Goal: Task Accomplishment & Management: Complete application form

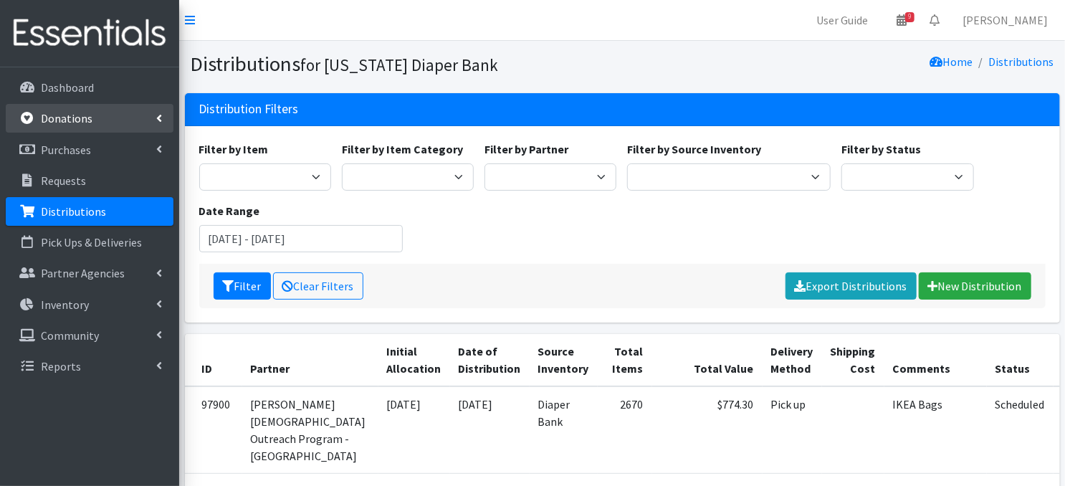
click at [45, 121] on p "Donations" at bounding box center [67, 118] width 52 height 14
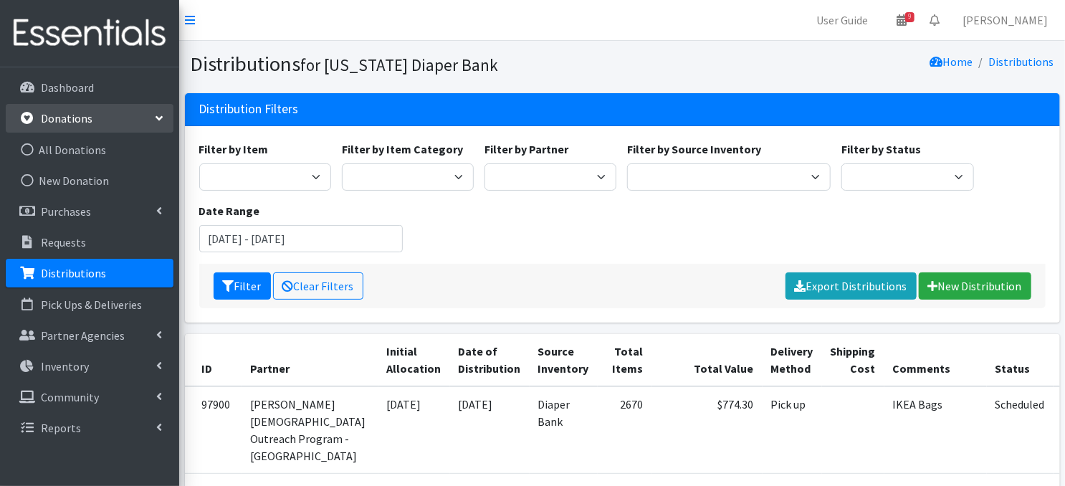
click at [89, 120] on p "Donations" at bounding box center [67, 118] width 52 height 14
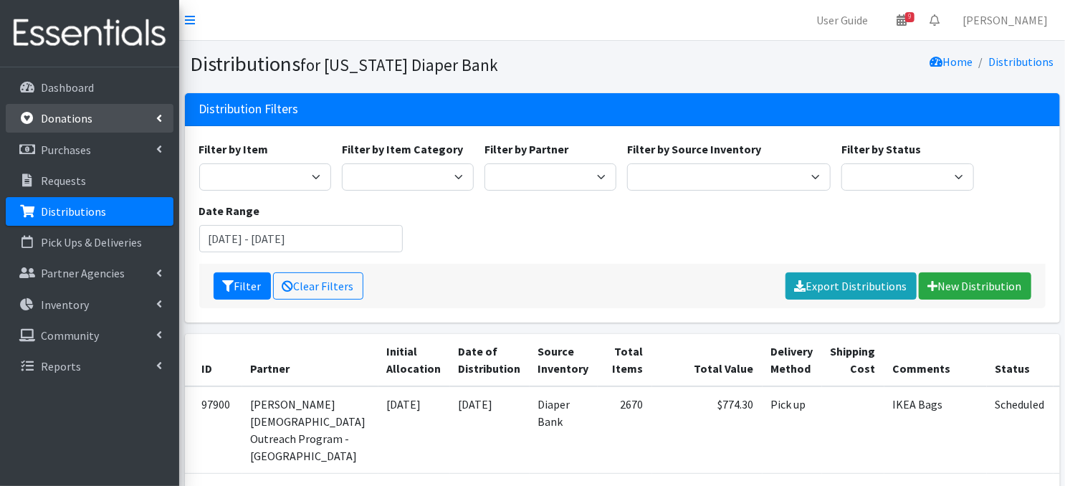
click at [65, 122] on p "Donations" at bounding box center [67, 118] width 52 height 14
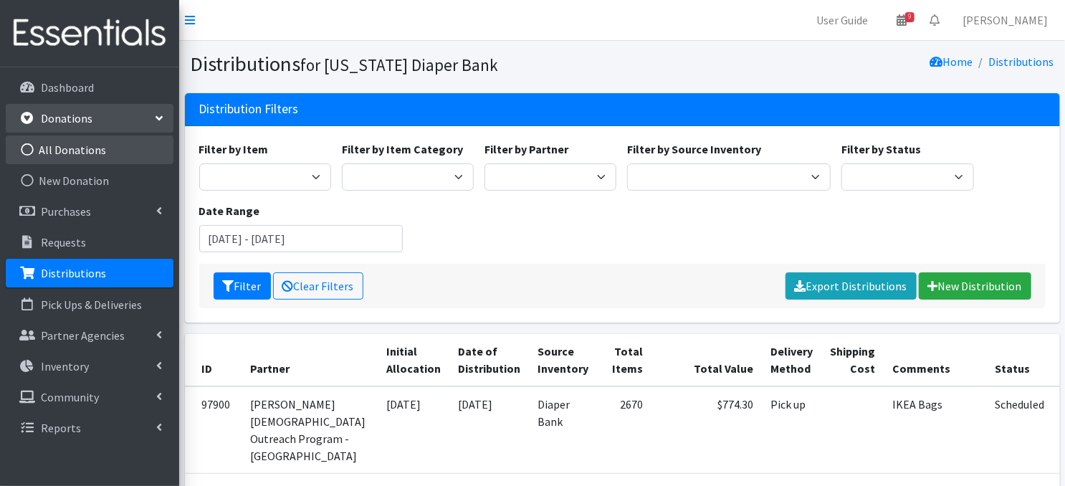
click at [29, 148] on icon at bounding box center [27, 149] width 19 height 13
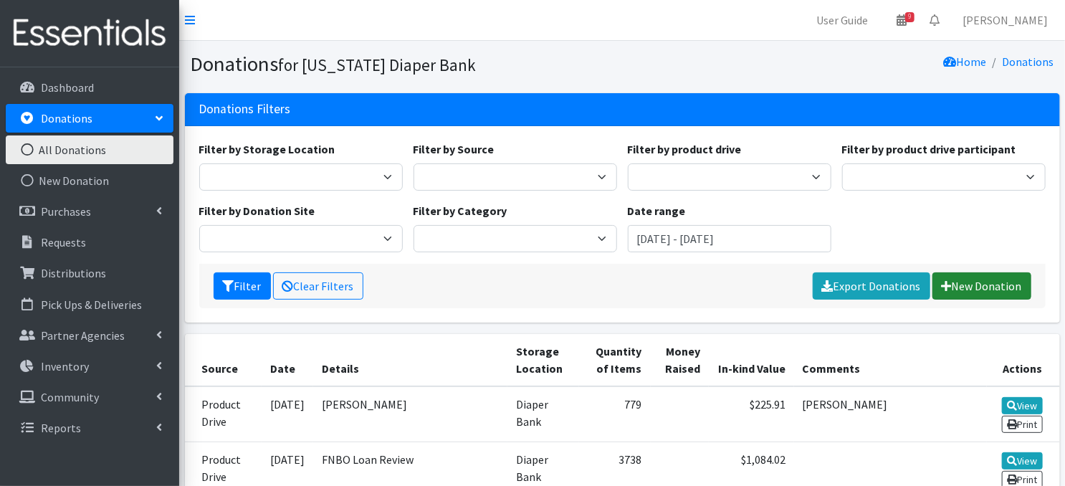
click at [964, 284] on link "New Donation" at bounding box center [981, 285] width 99 height 27
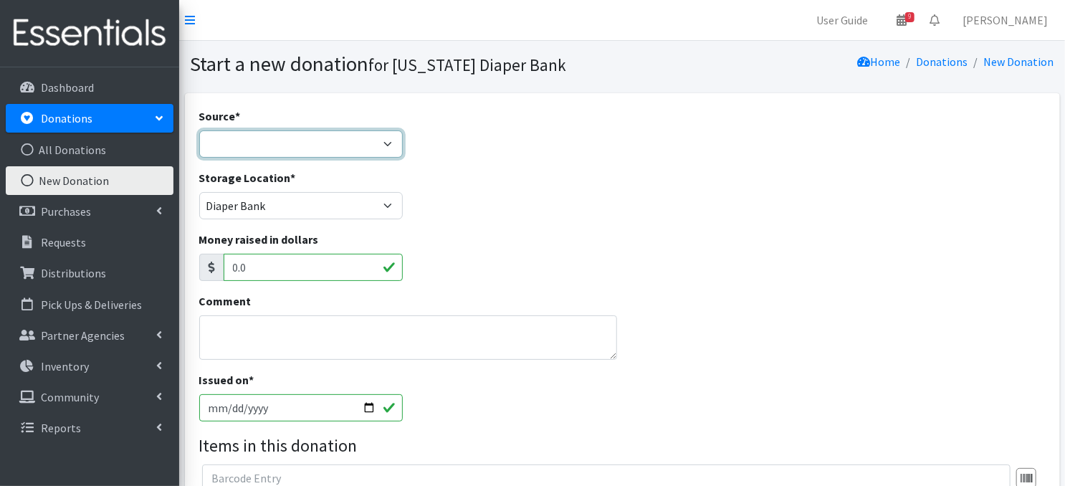
click at [385, 140] on select "Product Drive Manufacturer Donation Site Misc. Donation" at bounding box center [300, 143] width 203 height 27
select select "Misc. Donation"
click at [199, 130] on select "Product Drive Manufacturer Donation Site Misc. Donation" at bounding box center [300, 143] width 203 height 27
click at [370, 405] on input "[DATE]" at bounding box center [300, 407] width 203 height 27
type input "[DATE]"
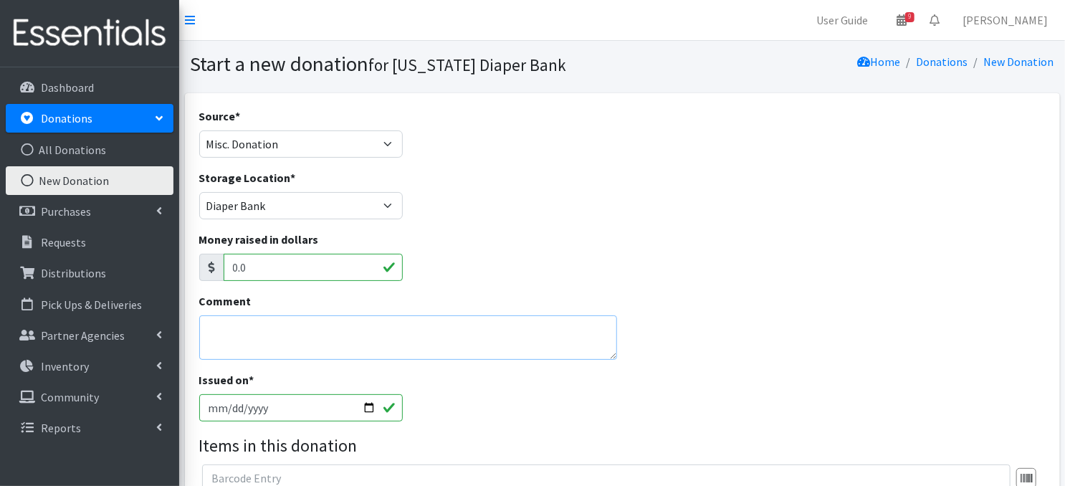
click at [249, 335] on textarea "Comment" at bounding box center [408, 337] width 418 height 44
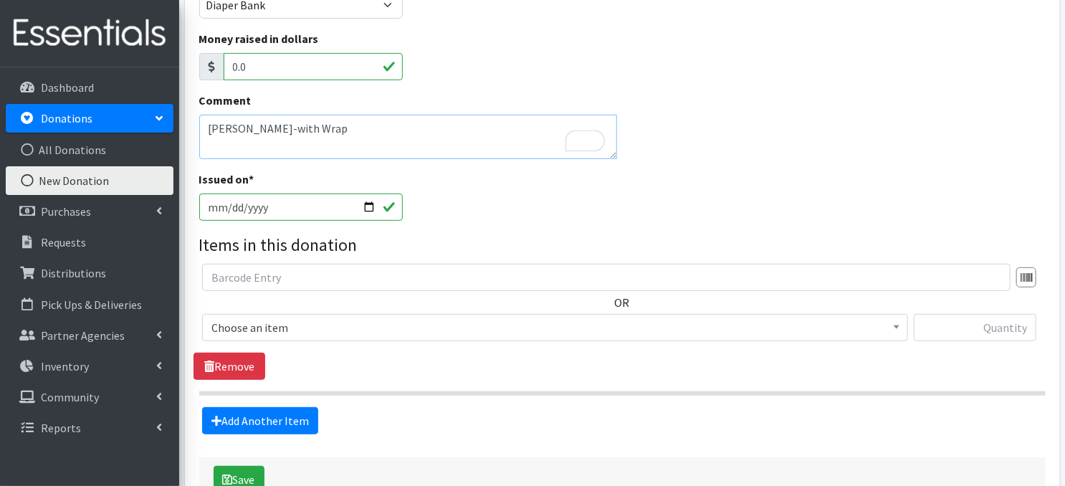
scroll to position [209, 0]
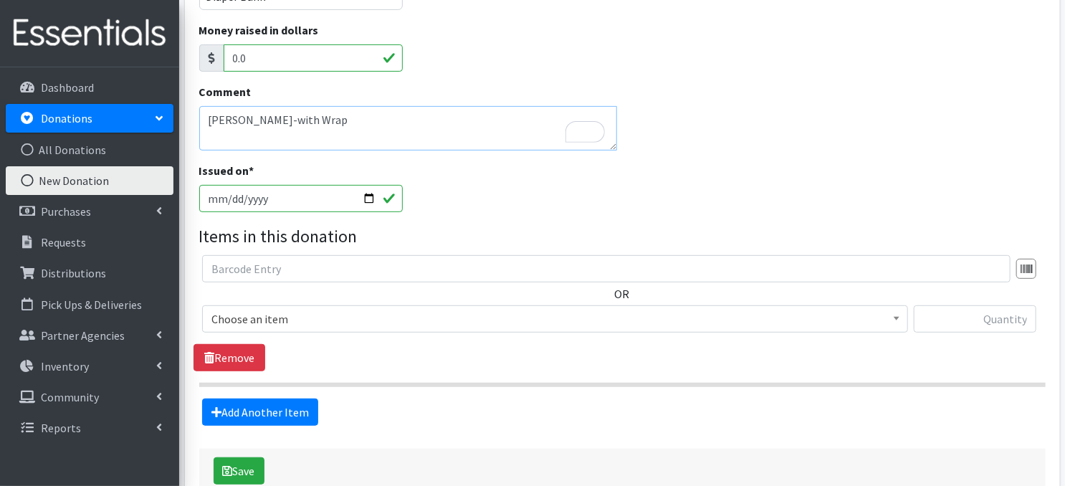
type textarea "[PERSON_NAME]-with Wrap"
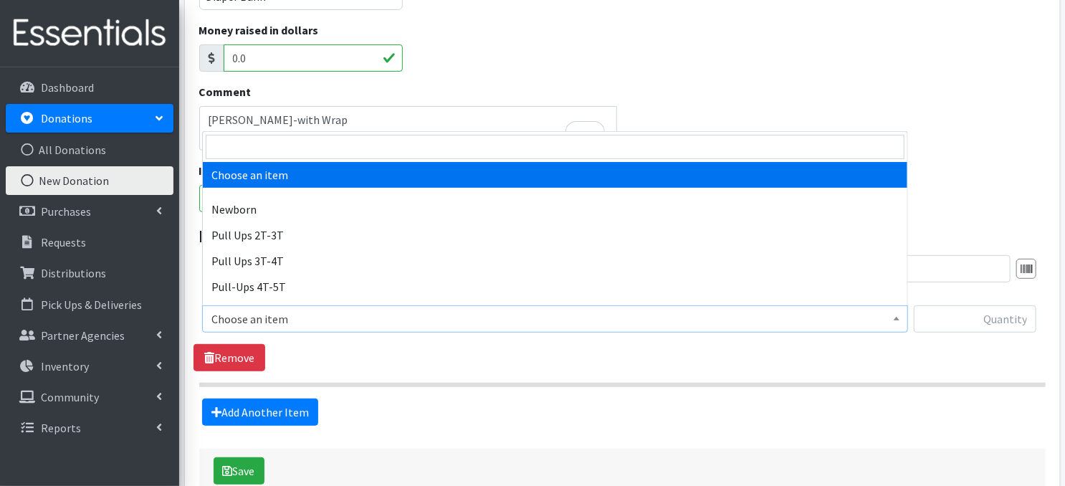
click at [889, 314] on span at bounding box center [896, 317] width 14 height 22
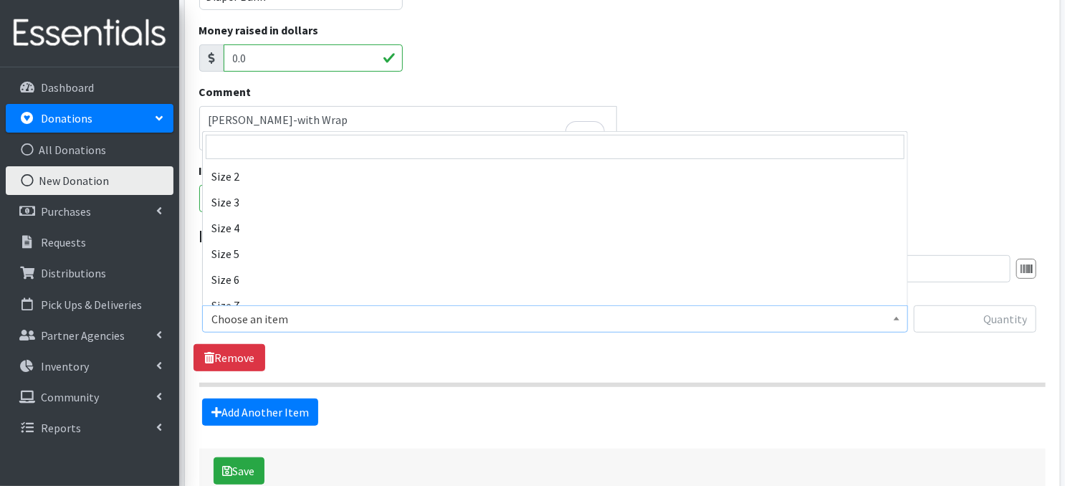
scroll to position [172, 0]
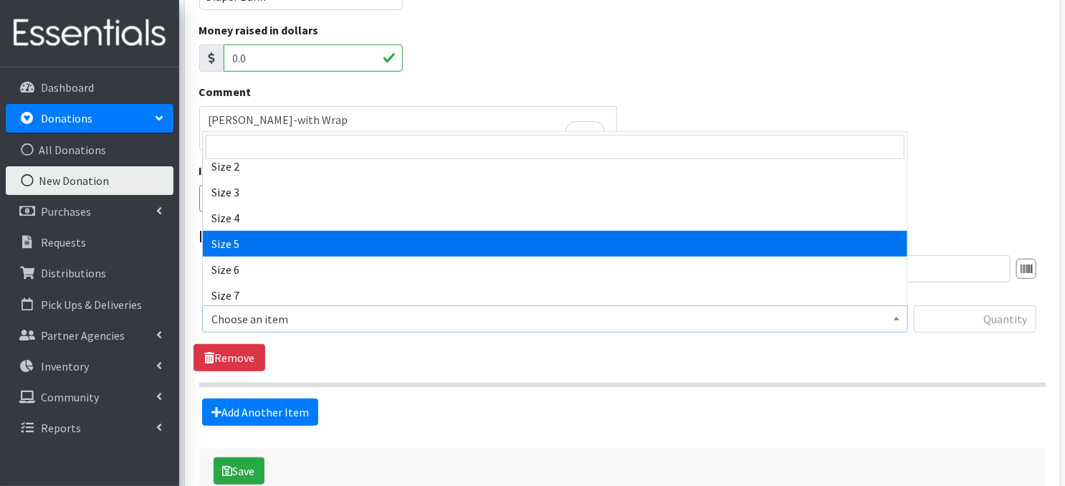
select select "3686"
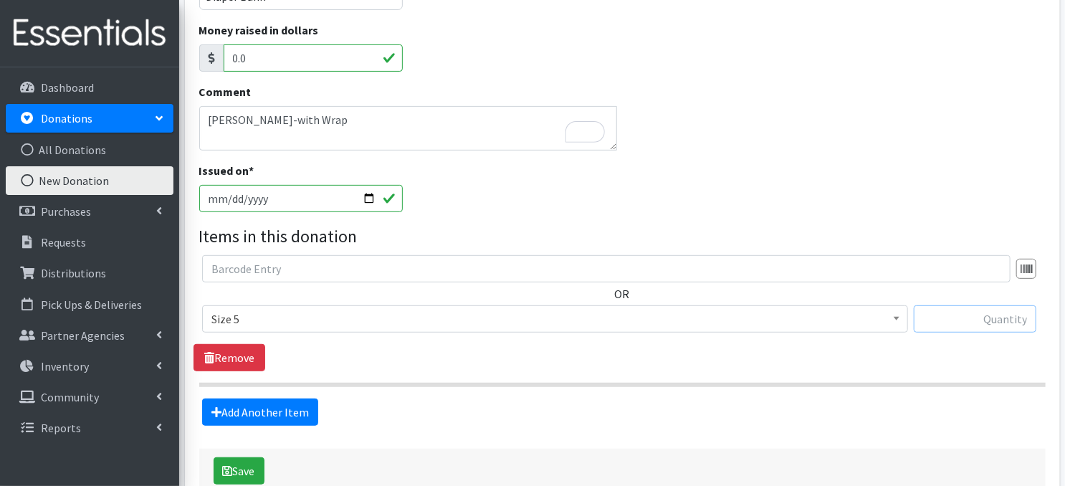
click at [943, 320] on input "text" at bounding box center [974, 318] width 122 height 27
type input "240"
click at [283, 415] on link "Add Another Item" at bounding box center [260, 411] width 116 height 27
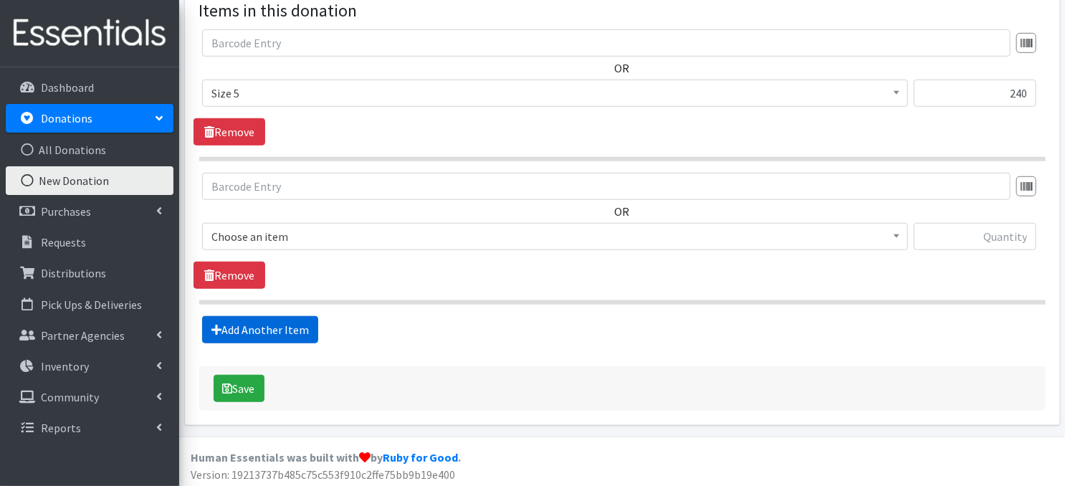
scroll to position [436, 0]
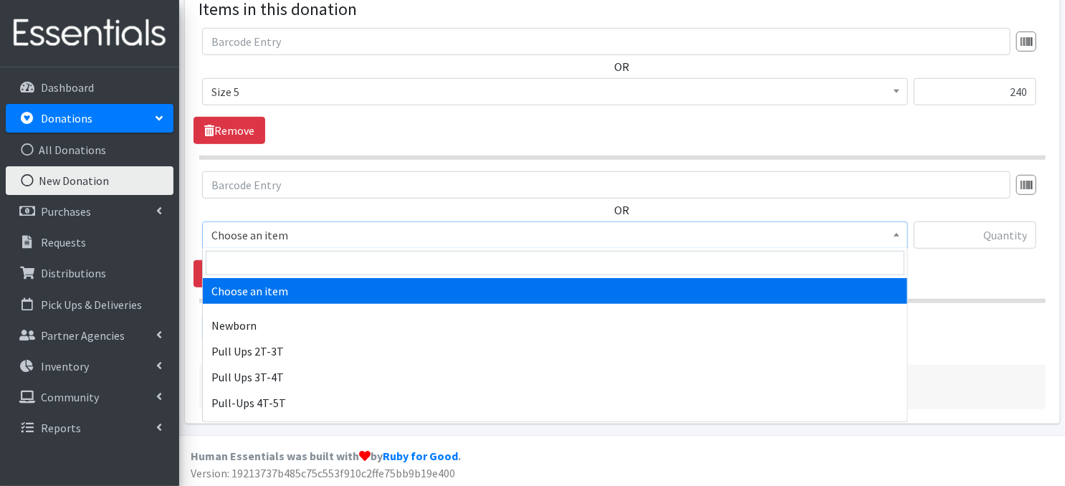
click at [895, 239] on span at bounding box center [896, 233] width 14 height 22
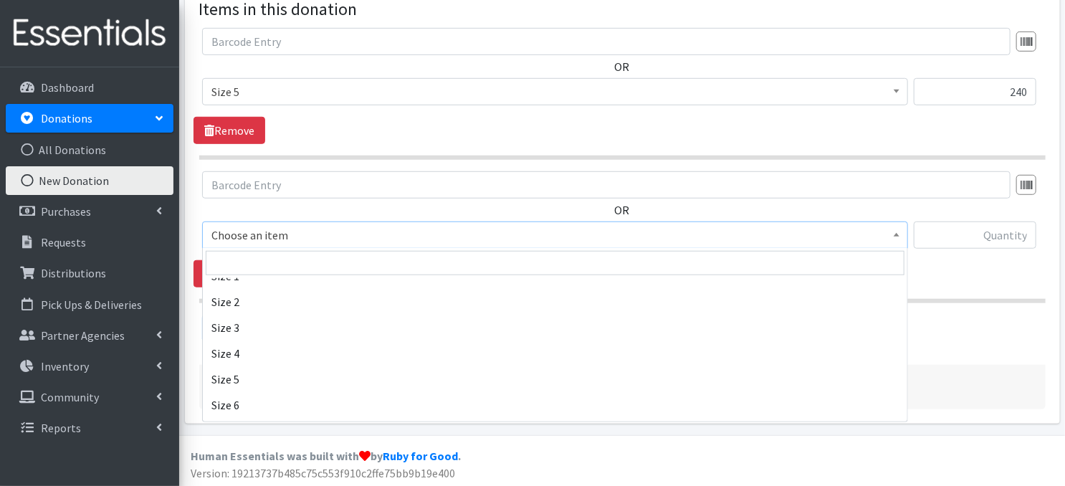
scroll to position [181, 0]
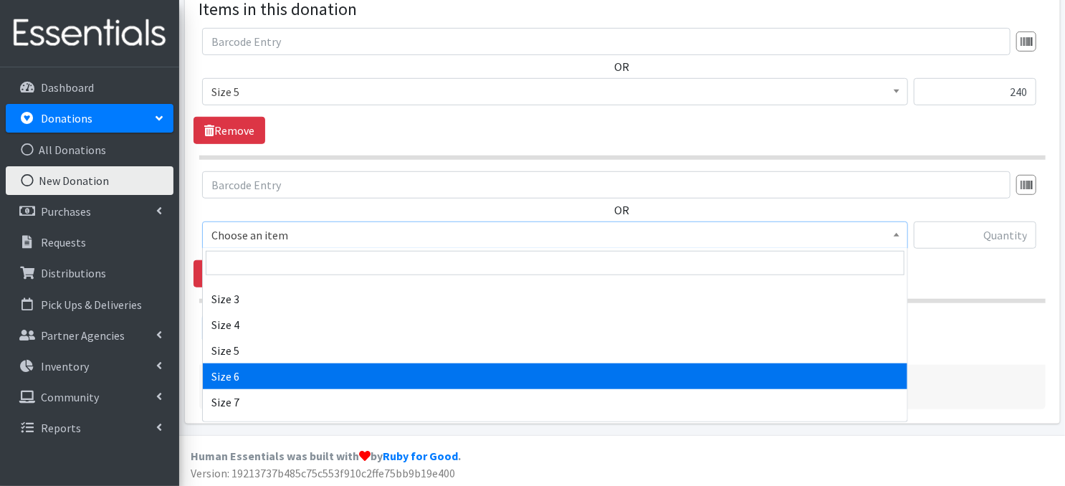
select select "3687"
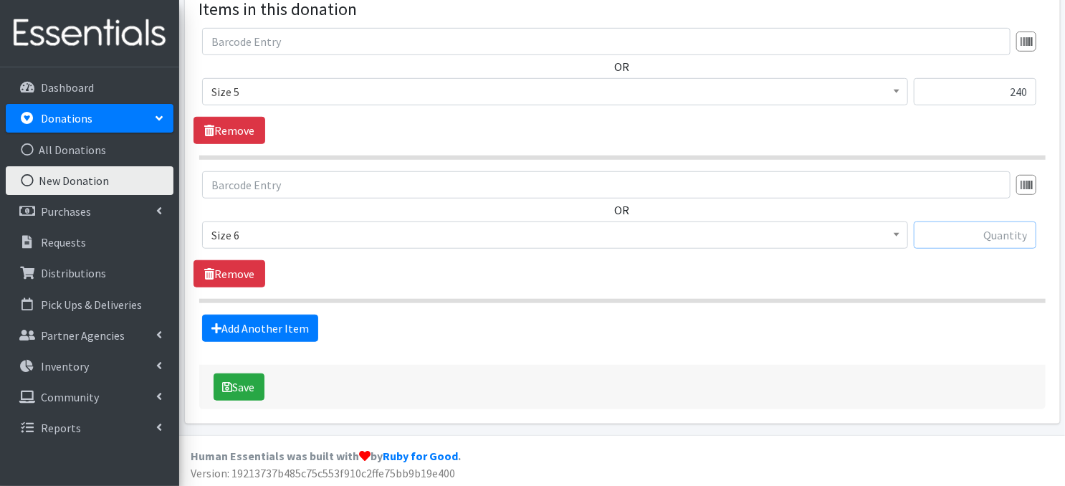
click at [976, 236] on input "text" at bounding box center [974, 234] width 122 height 27
type input "320"
click at [246, 386] on button "Save" at bounding box center [238, 386] width 51 height 27
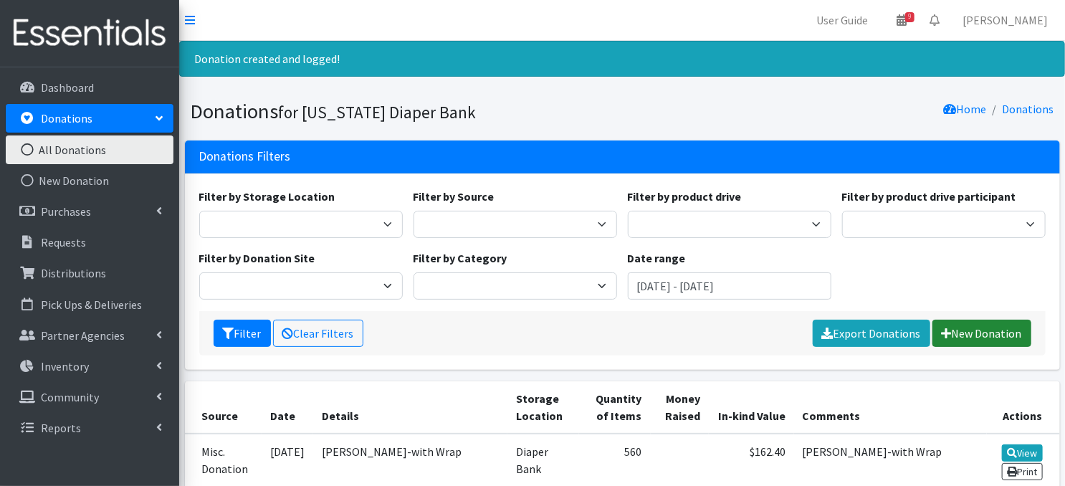
click at [973, 333] on link "New Donation" at bounding box center [981, 333] width 99 height 27
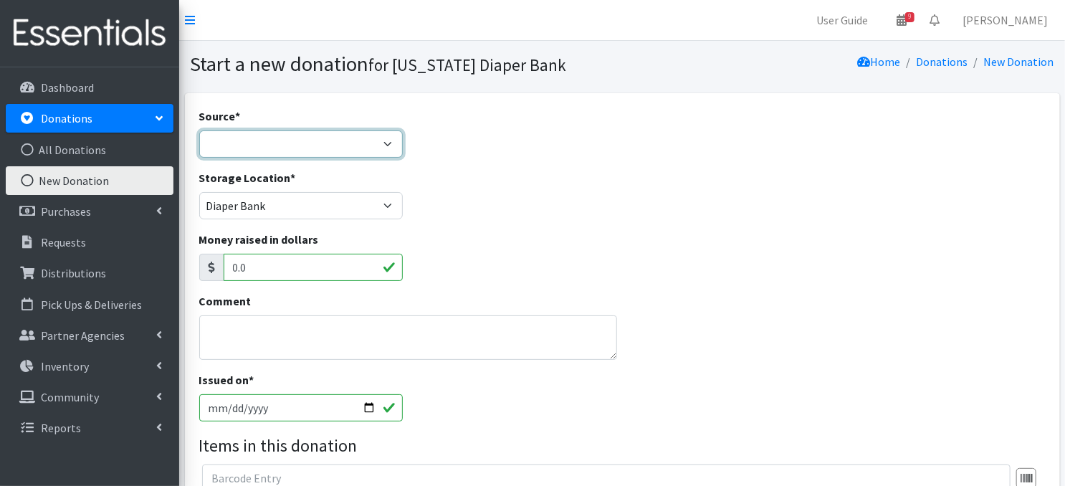
click at [393, 139] on select "Product Drive Manufacturer Donation Site Misc. Donation" at bounding box center [300, 143] width 203 height 27
select select "Misc. Donation"
click at [199, 130] on select "Product Drive Manufacturer Donation Site Misc. Donation" at bounding box center [300, 143] width 203 height 27
click at [367, 407] on input "2025-10-08" at bounding box center [300, 407] width 203 height 27
type input "2025-10-02"
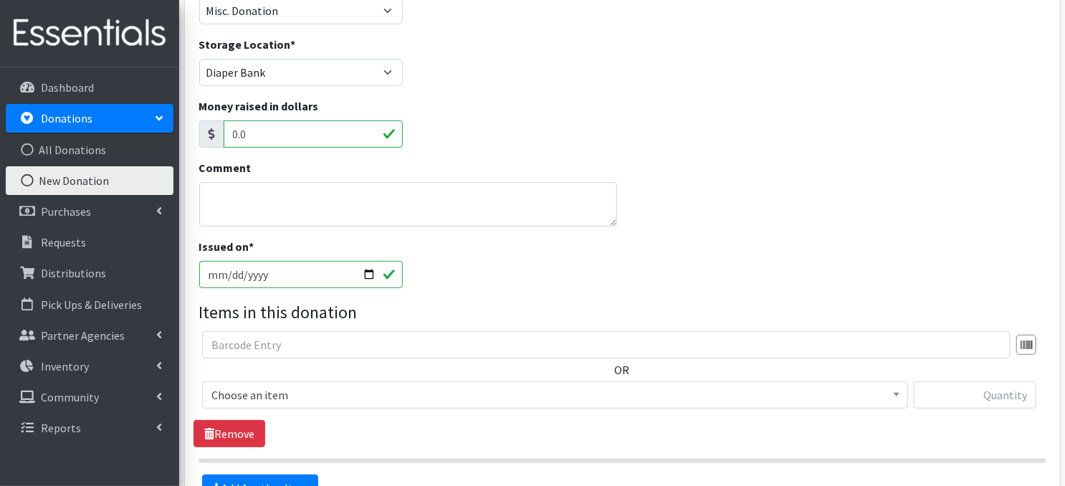
scroll to position [162, 0]
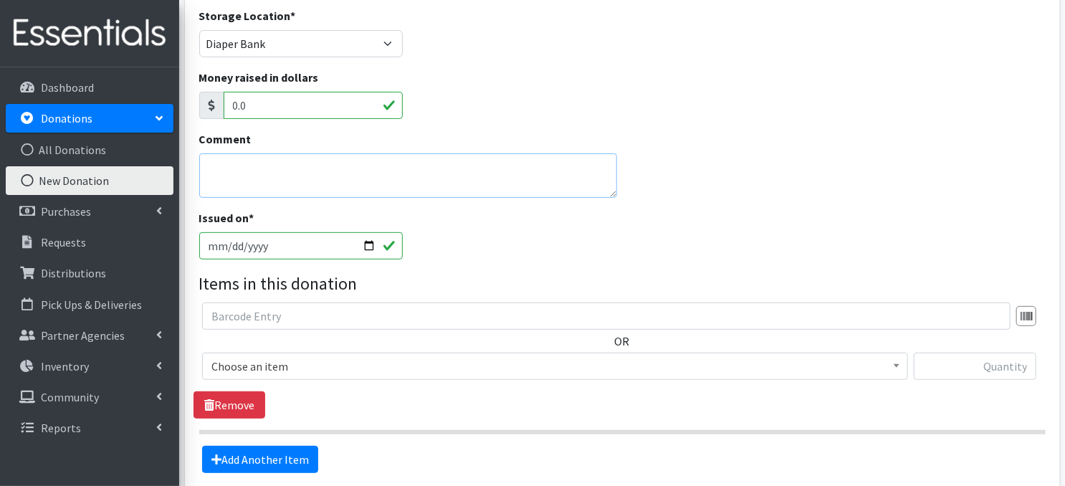
click at [274, 174] on textarea "Comment" at bounding box center [408, 175] width 418 height 44
click at [284, 165] on textarea "Helping Heroes with Wrap" at bounding box center [408, 175] width 418 height 44
type textarea "Helping Heroes-with Wrap"
click at [815, 177] on div "Comment Helping Heroes-with Wrap" at bounding box center [621, 169] width 857 height 79
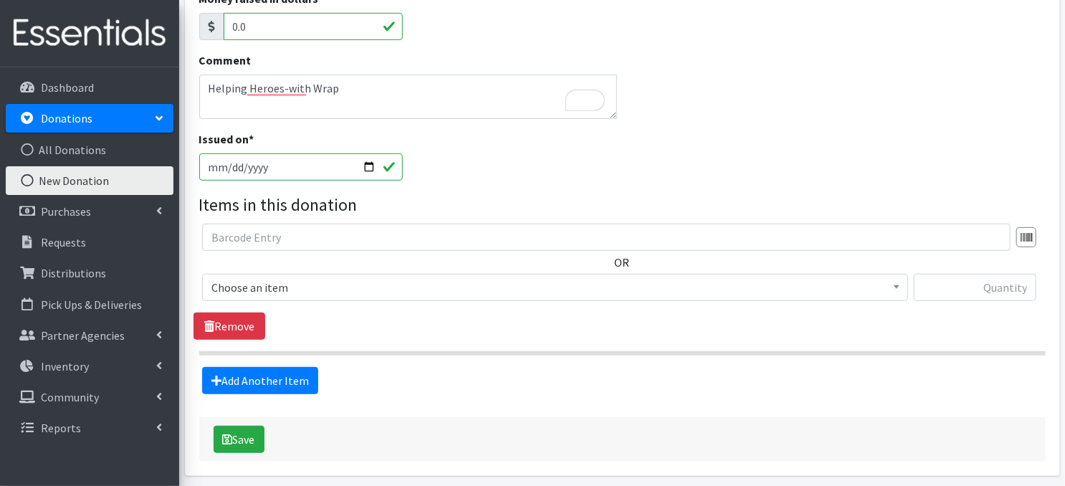
scroll to position [244, 0]
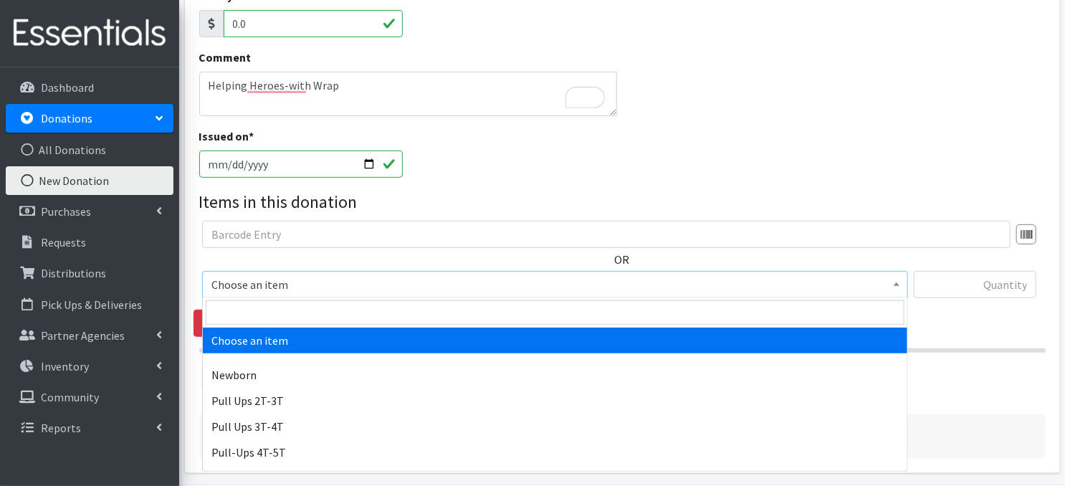
click at [898, 286] on span at bounding box center [896, 283] width 14 height 22
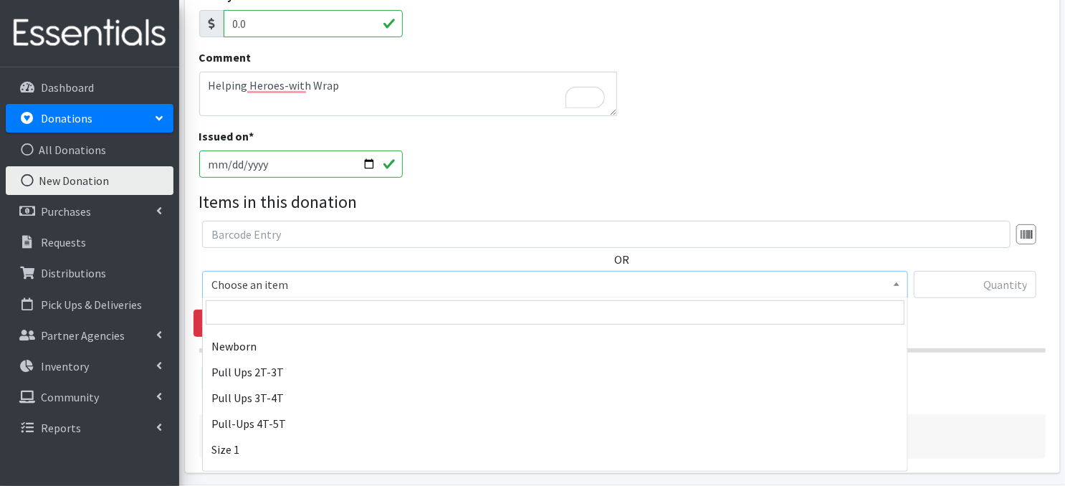
scroll to position [95, 0]
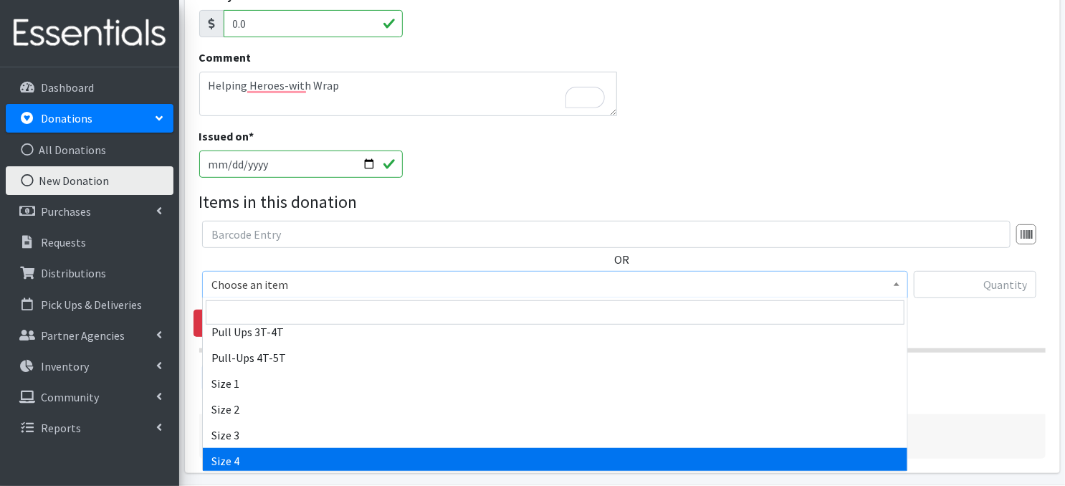
select select "3685"
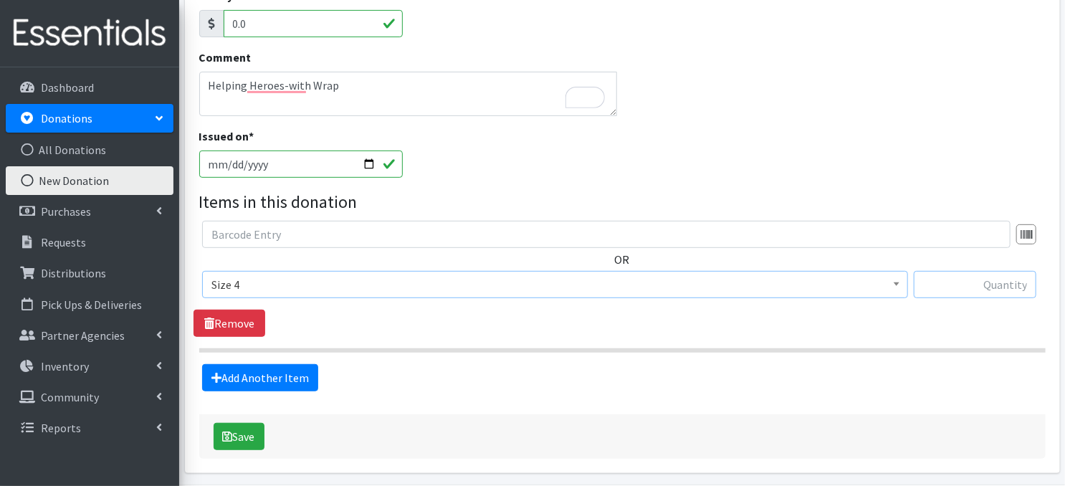
click at [989, 286] on input "text" at bounding box center [974, 284] width 122 height 27
type input "84"
click at [263, 379] on link "Add Another Item" at bounding box center [260, 377] width 116 height 27
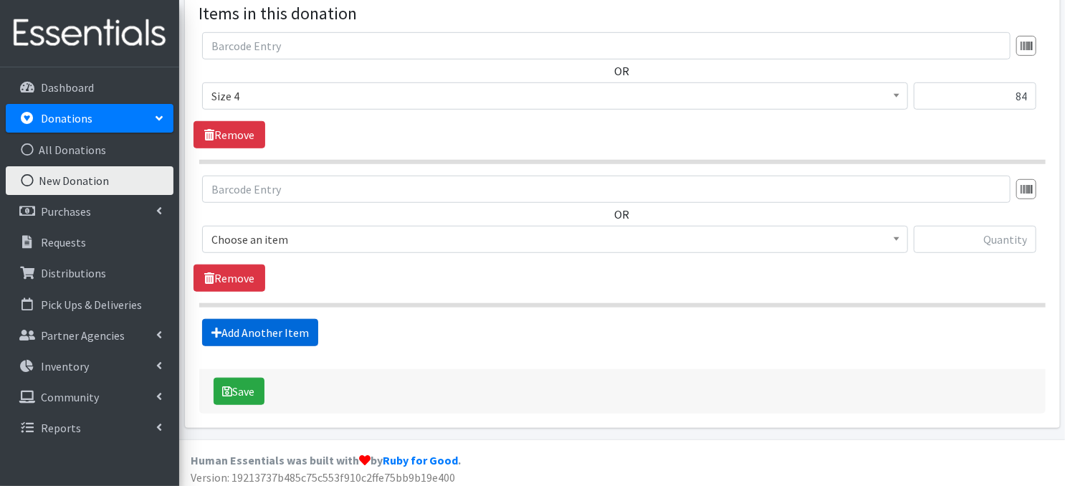
scroll to position [436, 0]
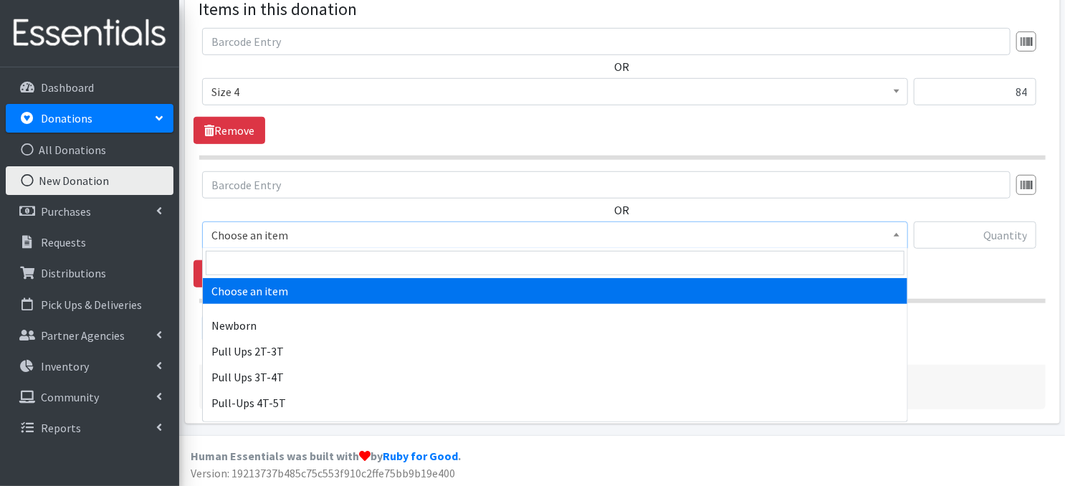
click at [893, 230] on span at bounding box center [896, 233] width 14 height 22
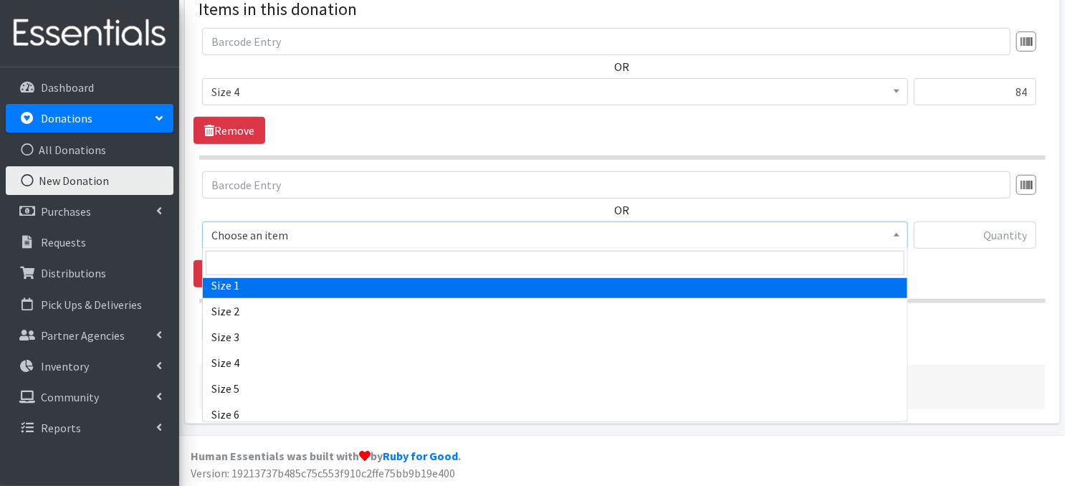
scroll to position [201, 0]
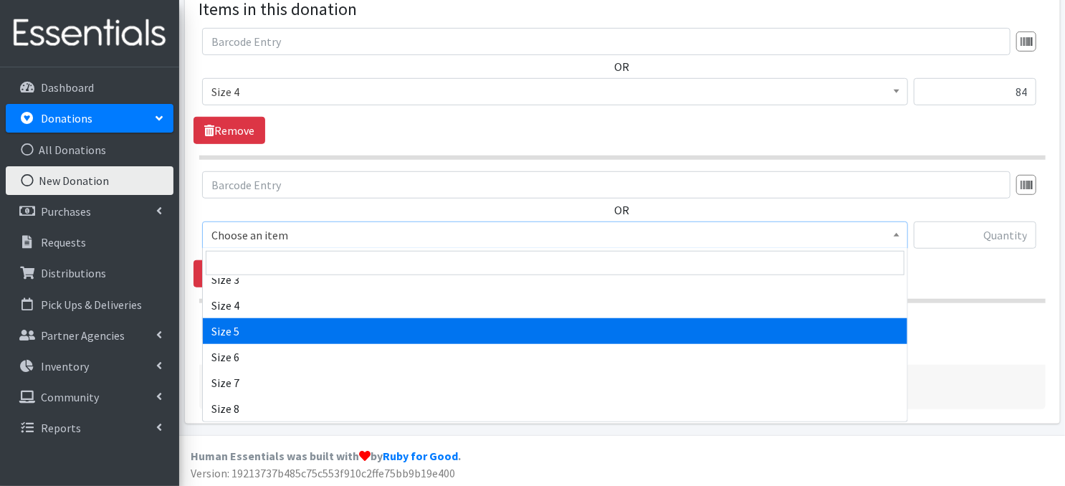
select select "3686"
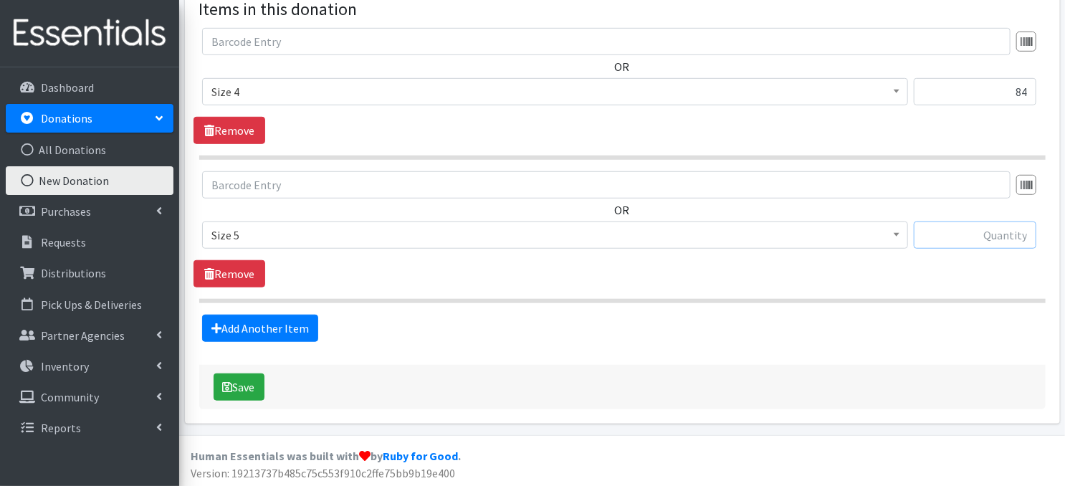
click at [958, 237] on input "text" at bounding box center [974, 234] width 122 height 27
type input "1080"
click at [269, 322] on link "Add Another Item" at bounding box center [260, 327] width 116 height 27
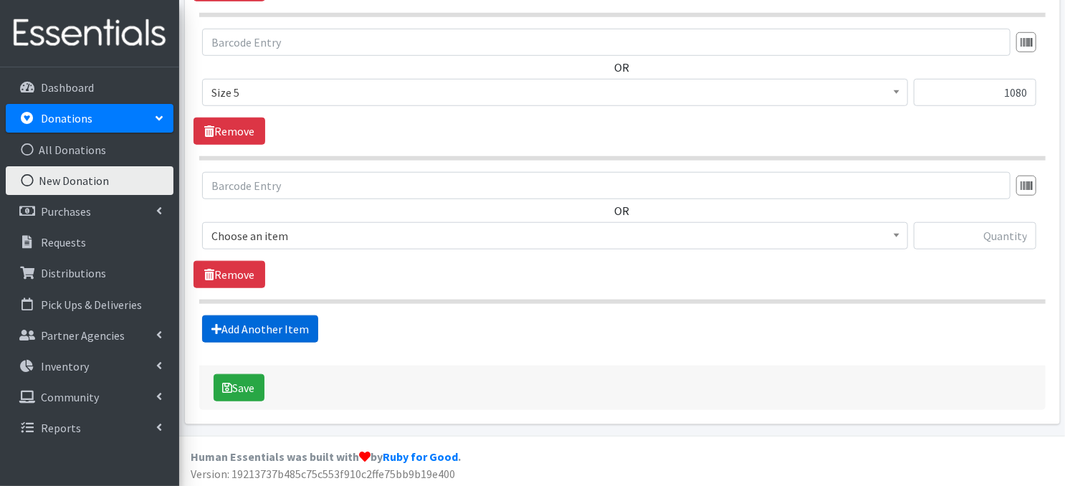
scroll to position [579, 0]
click at [890, 239] on span at bounding box center [896, 234] width 14 height 22
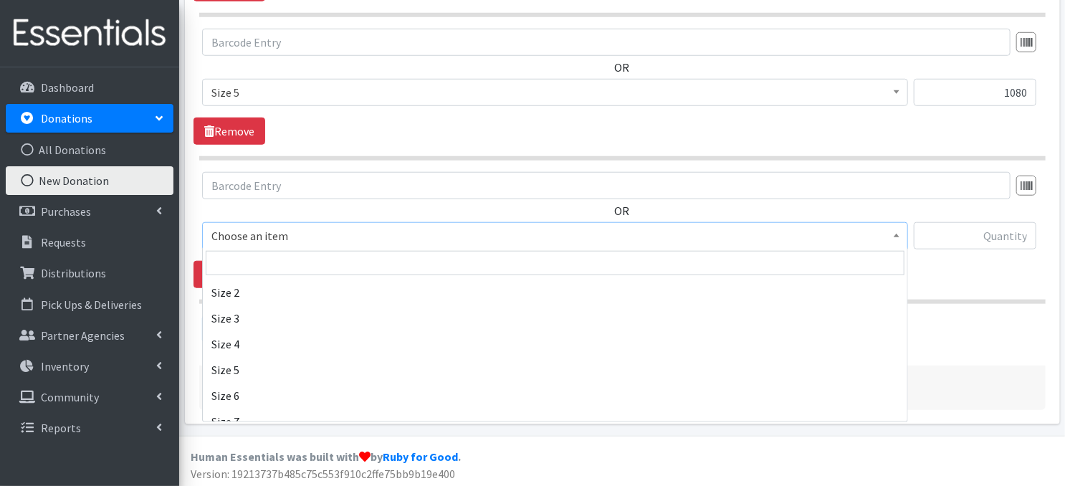
scroll to position [172, 0]
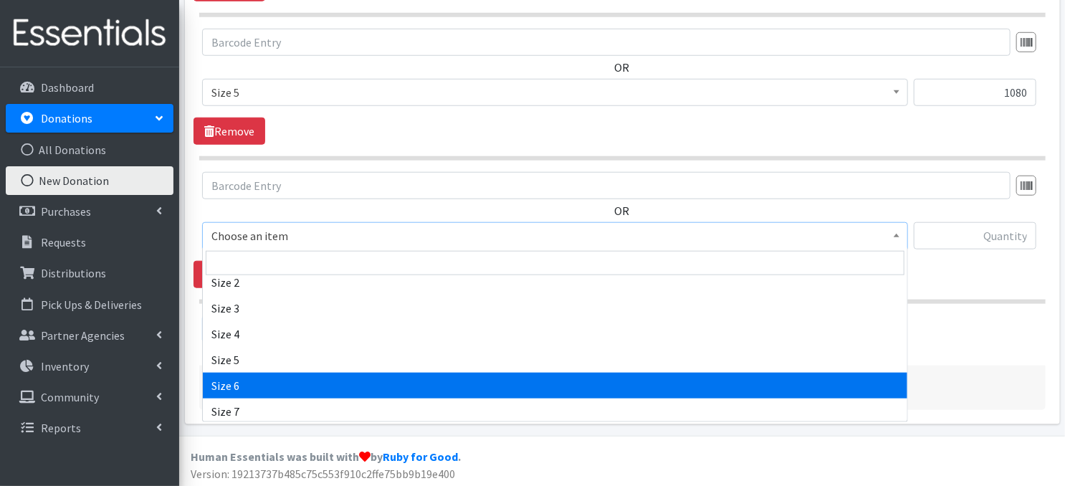
select select "3687"
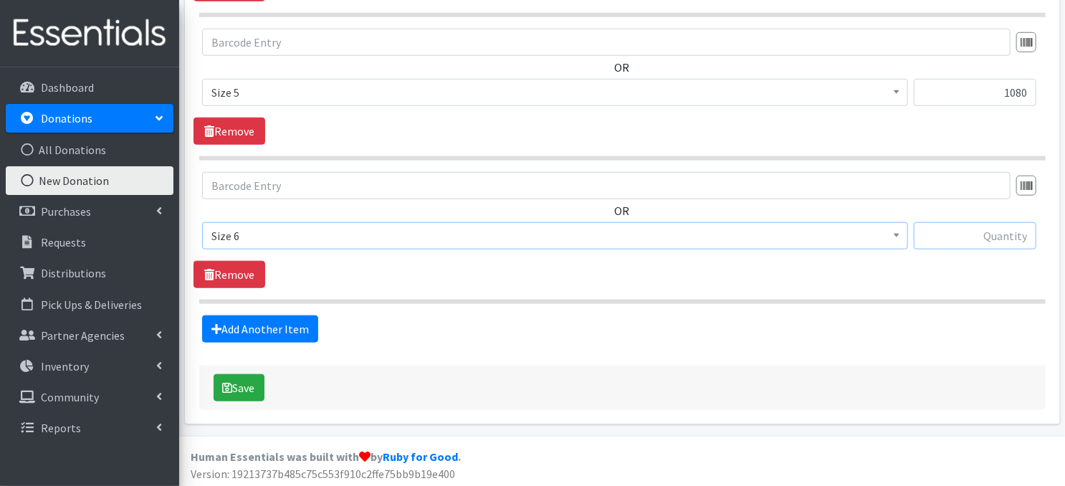
click at [994, 236] on input "text" at bounding box center [974, 235] width 122 height 27
type input "414"
click at [241, 389] on button "Save" at bounding box center [238, 387] width 51 height 27
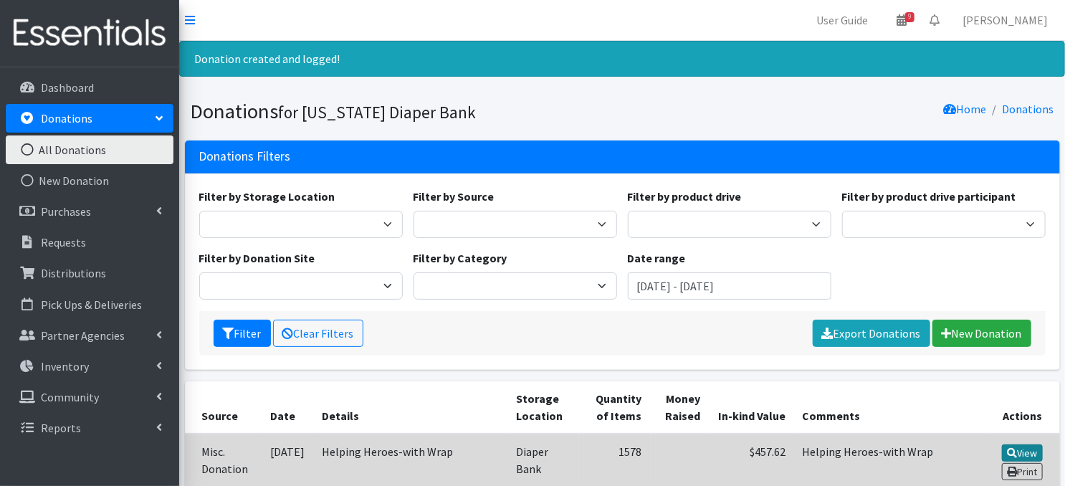
click at [1022, 449] on link "View" at bounding box center [1021, 452] width 41 height 17
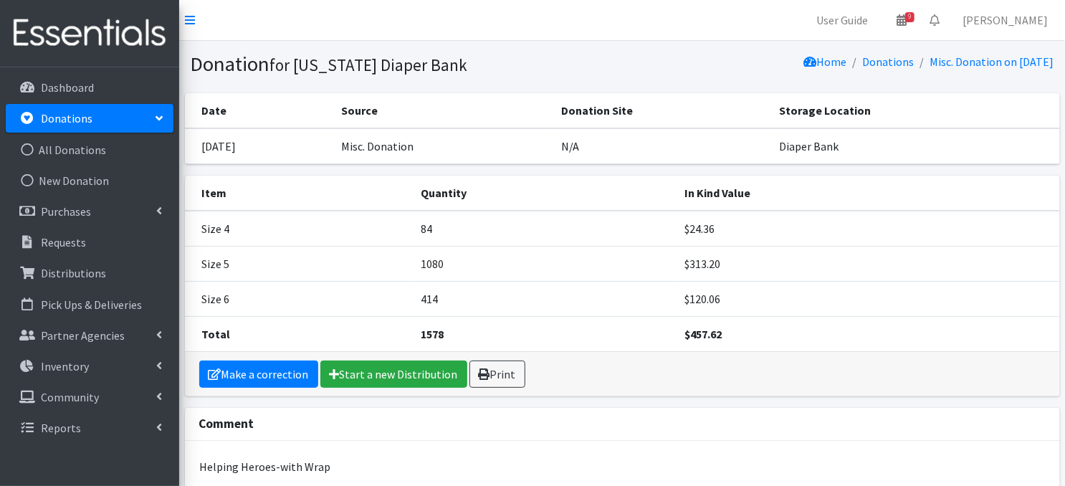
click at [87, 121] on p "Donations" at bounding box center [67, 118] width 52 height 14
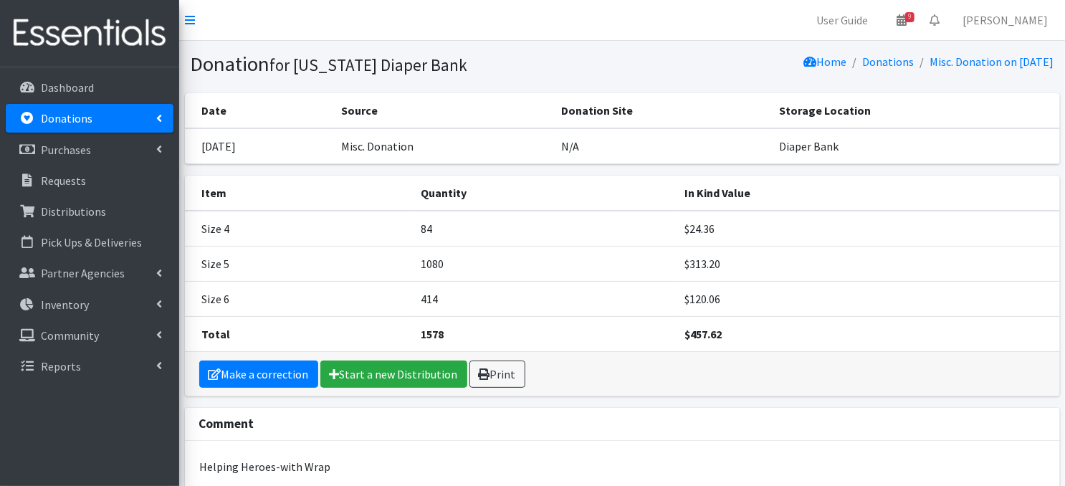
click at [77, 124] on p "Donations" at bounding box center [67, 118] width 52 height 14
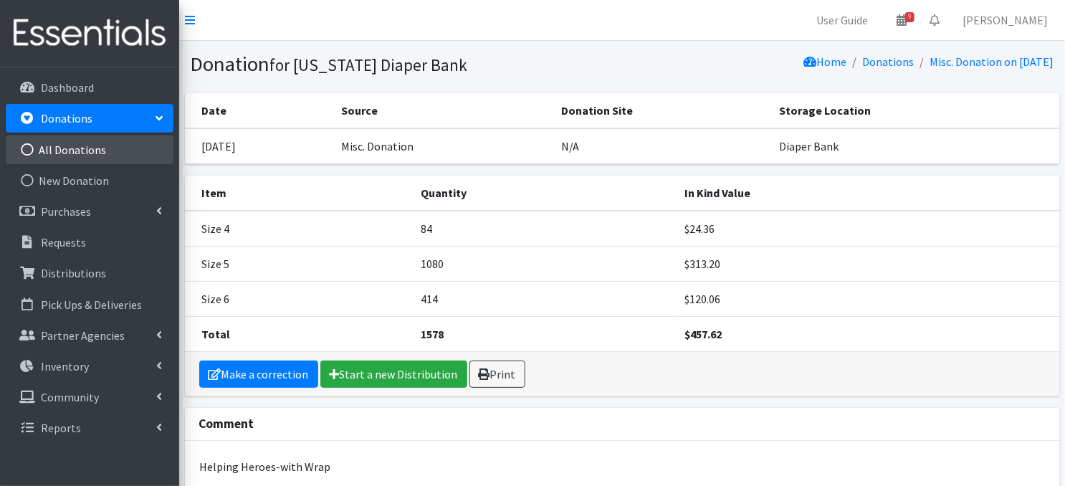
click at [31, 149] on icon at bounding box center [27, 149] width 19 height 13
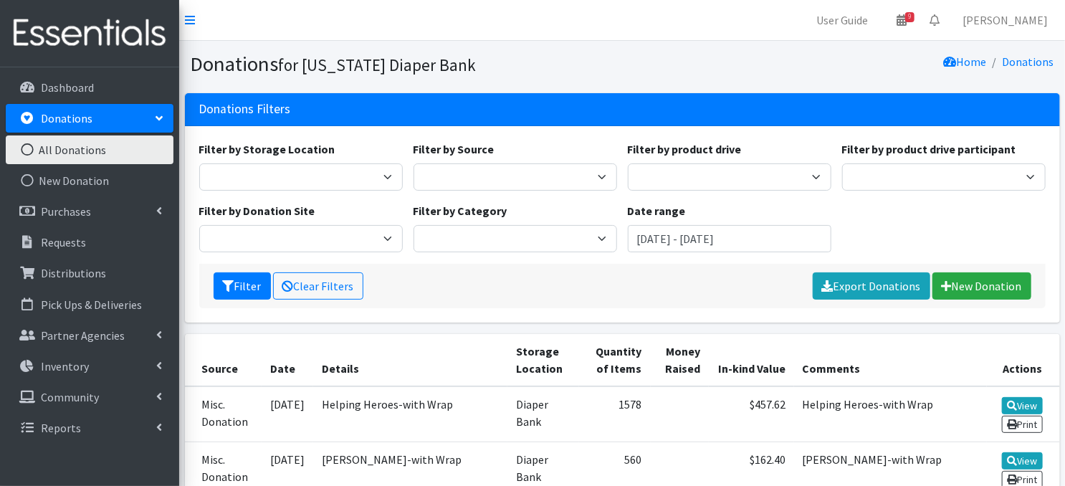
click at [28, 143] on icon at bounding box center [27, 149] width 19 height 13
click at [966, 286] on link "New Donation" at bounding box center [981, 285] width 99 height 27
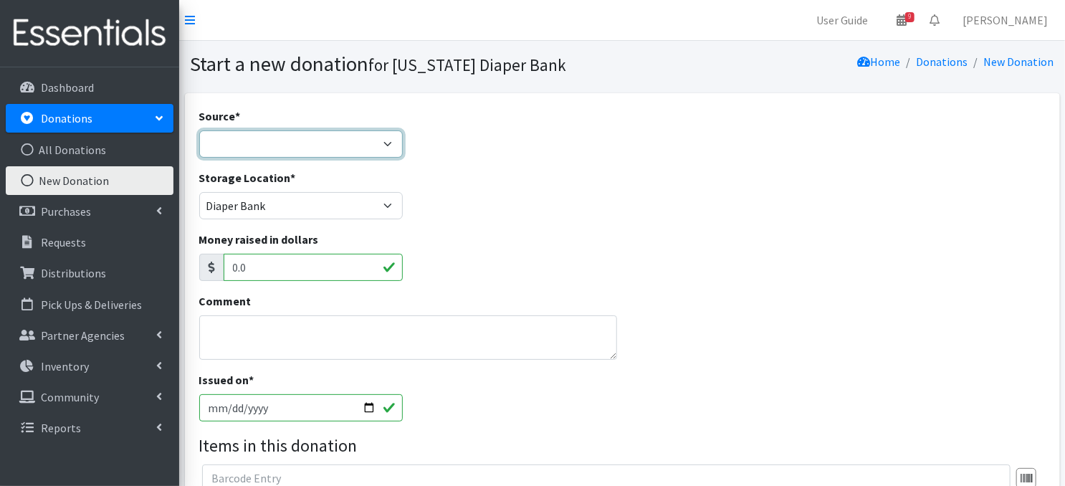
click at [284, 147] on select "Product Drive Manufacturer Donation Site Misc. Donation" at bounding box center [300, 143] width 203 height 27
select select "Misc. Donation"
click at [199, 130] on select "Product Drive Manufacturer Donation Site Misc. Donation" at bounding box center [300, 143] width 203 height 27
click at [235, 340] on textarea "Comment" at bounding box center [408, 337] width 418 height 44
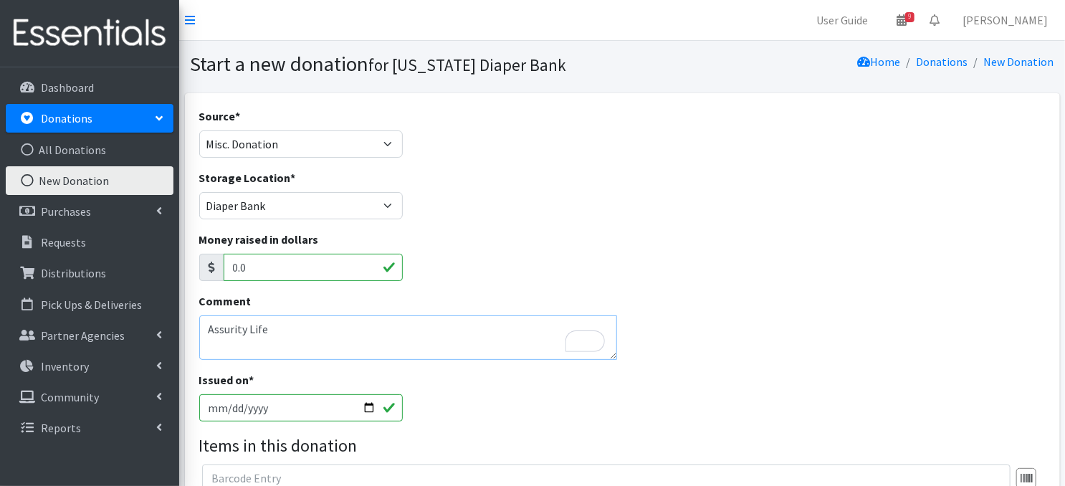
type textarea "Assurity Life"
click at [368, 403] on input "[DATE]" at bounding box center [300, 407] width 203 height 27
type input "2025-10-06"
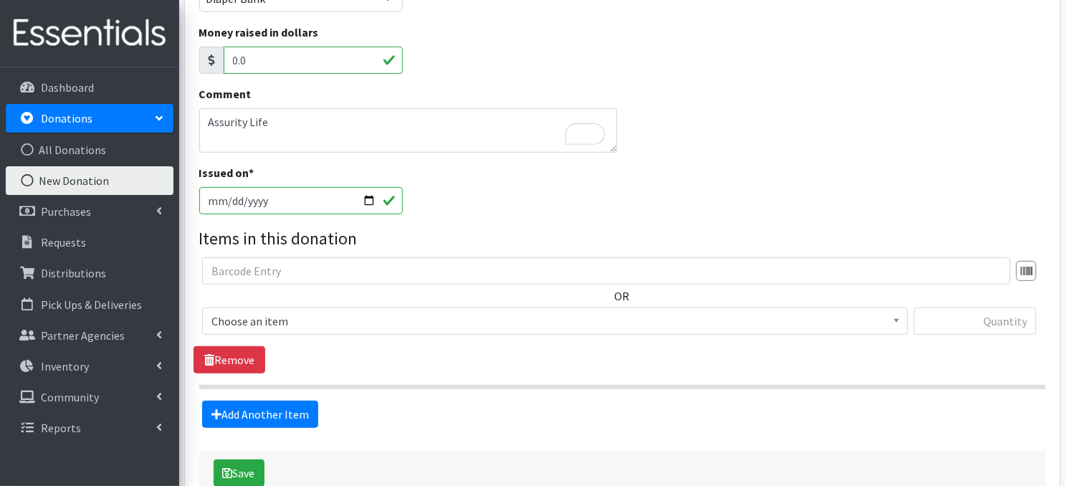
scroll to position [219, 0]
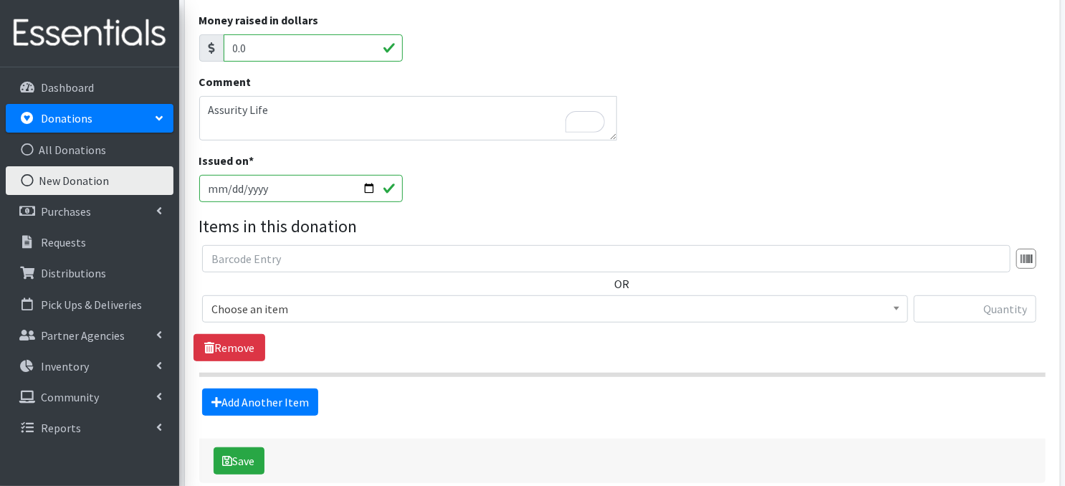
click at [891, 306] on span at bounding box center [896, 307] width 14 height 22
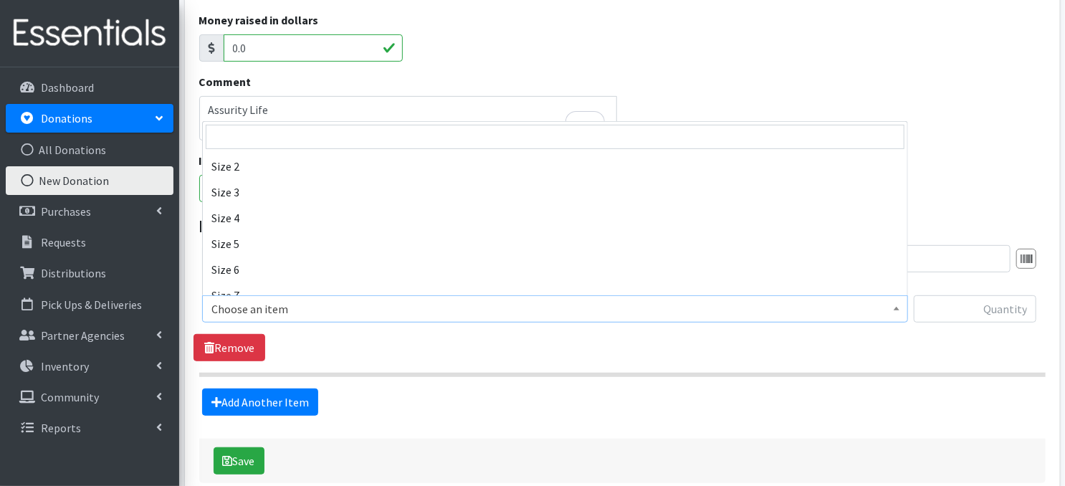
scroll to position [191, 0]
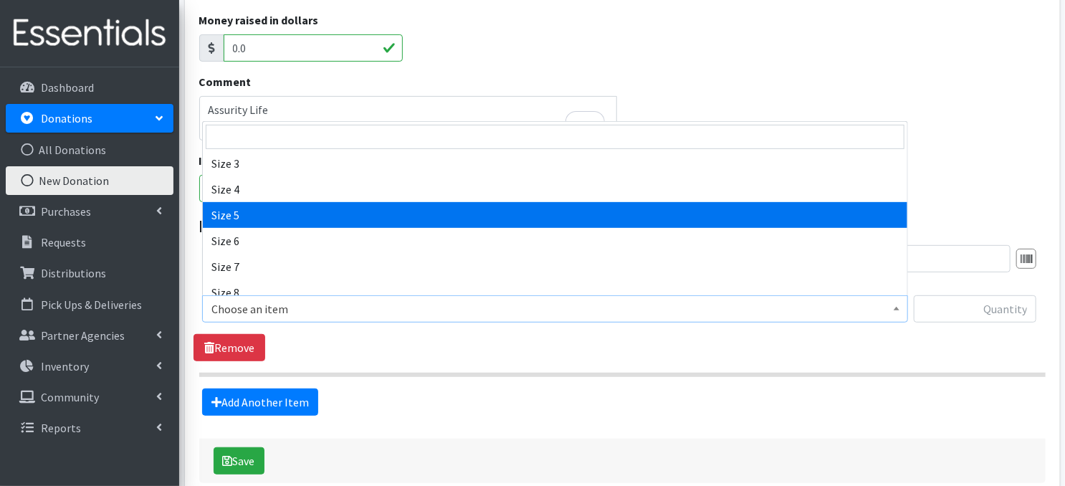
select select "3686"
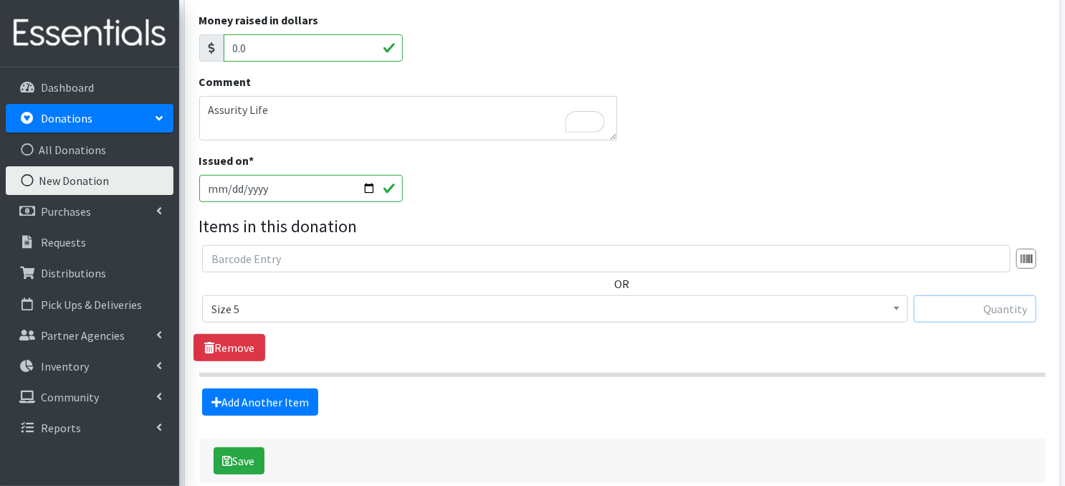
click at [977, 304] on input "text" at bounding box center [974, 308] width 122 height 27
type input "516"
click at [278, 403] on link "Add Another Item" at bounding box center [260, 401] width 116 height 27
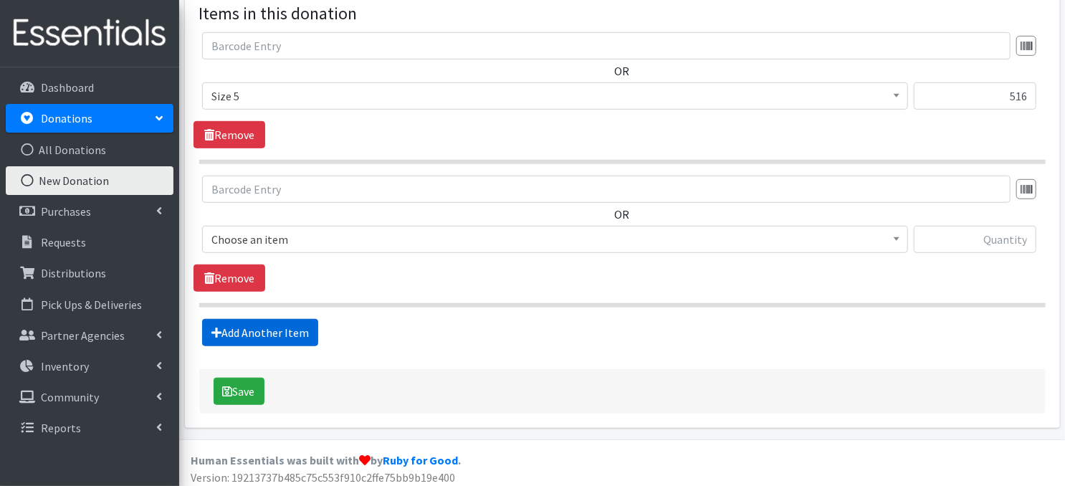
scroll to position [436, 0]
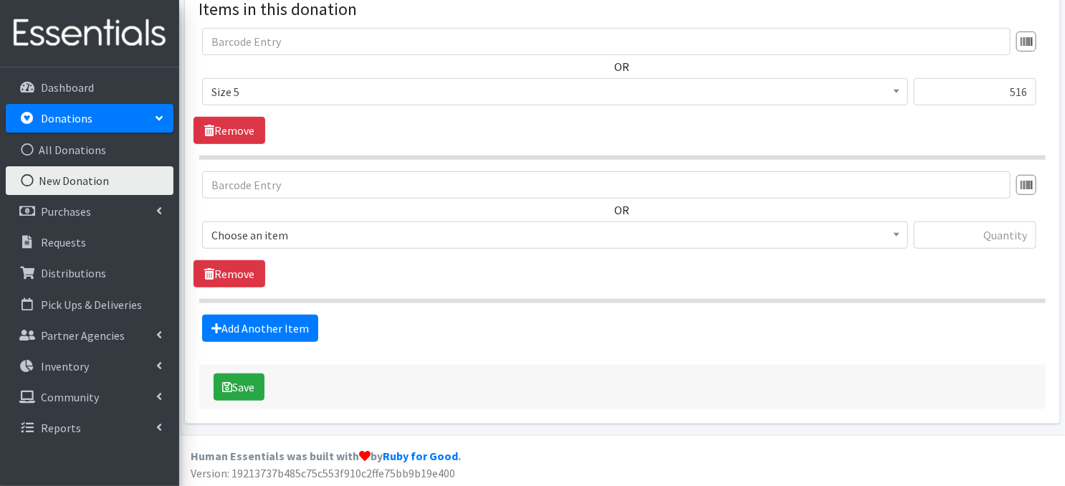
click at [897, 237] on span at bounding box center [896, 233] width 14 height 22
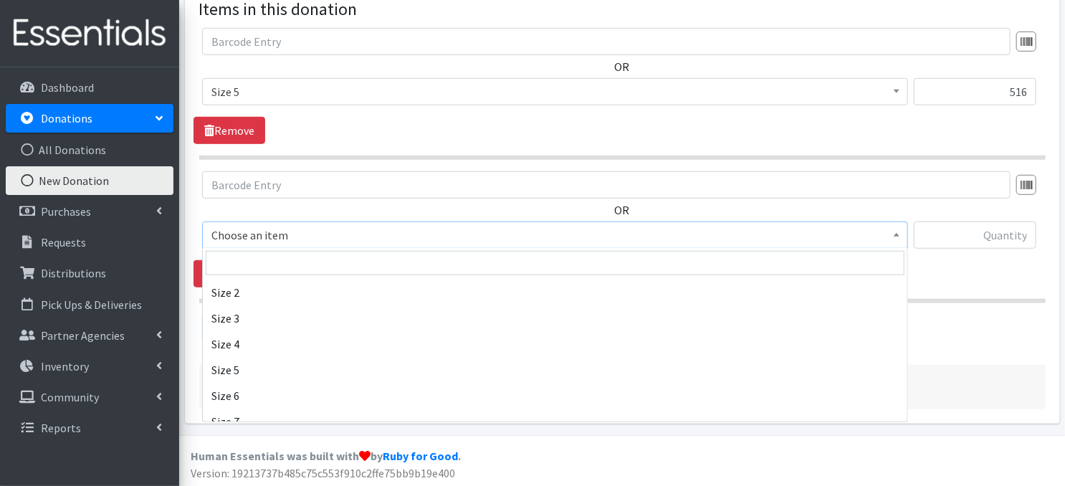
scroll to position [201, 0]
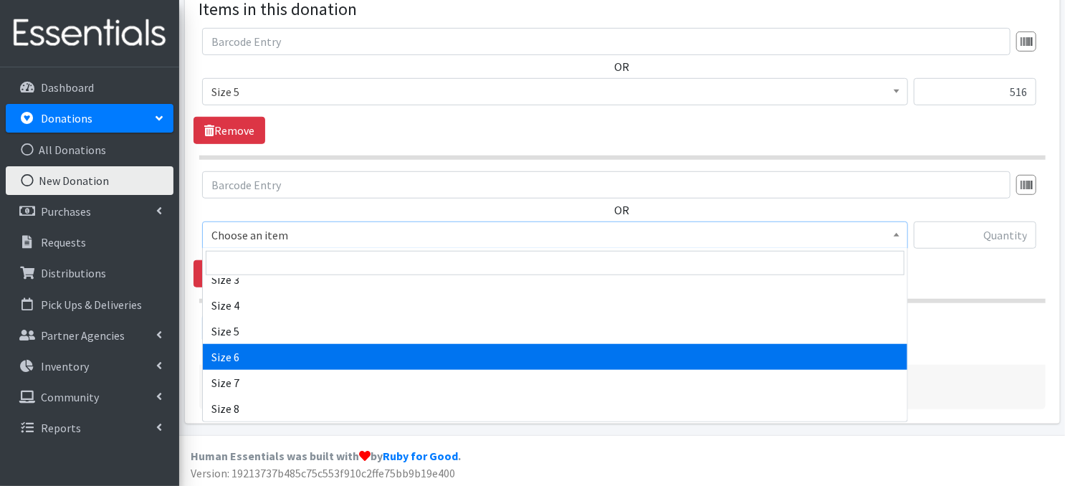
select select "3687"
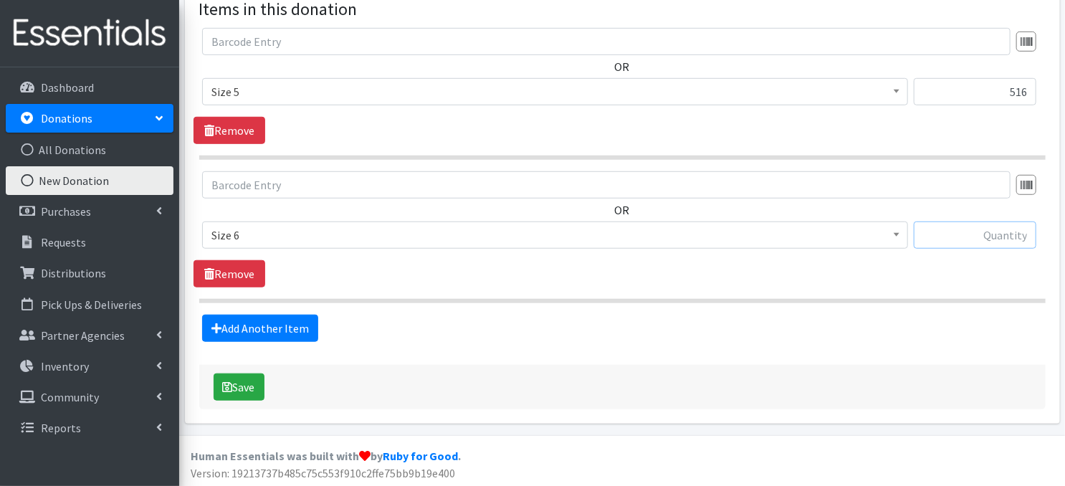
click at [971, 235] on input "text" at bounding box center [974, 234] width 122 height 27
type input "332"
click at [226, 386] on icon "submit" at bounding box center [228, 386] width 10 height 11
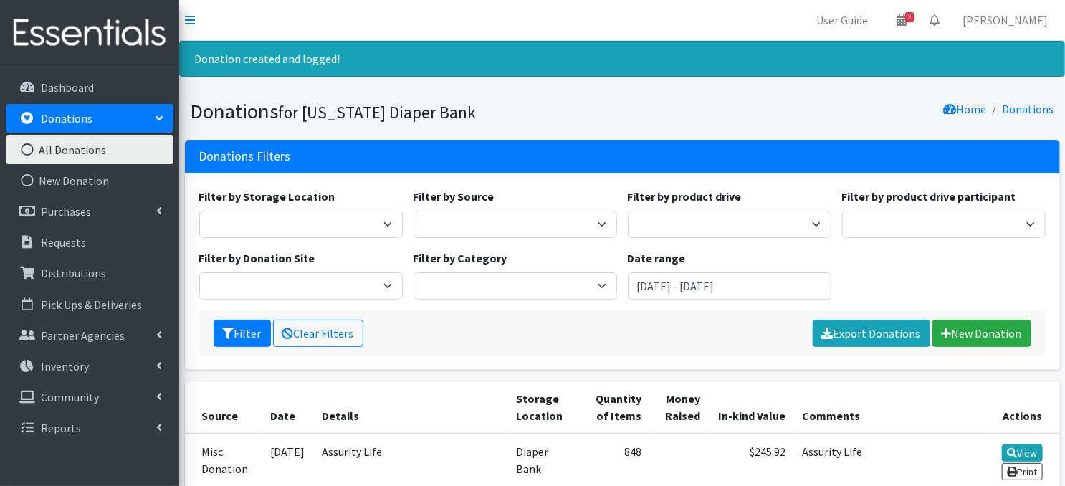
click at [27, 145] on icon at bounding box center [27, 149] width 19 height 13
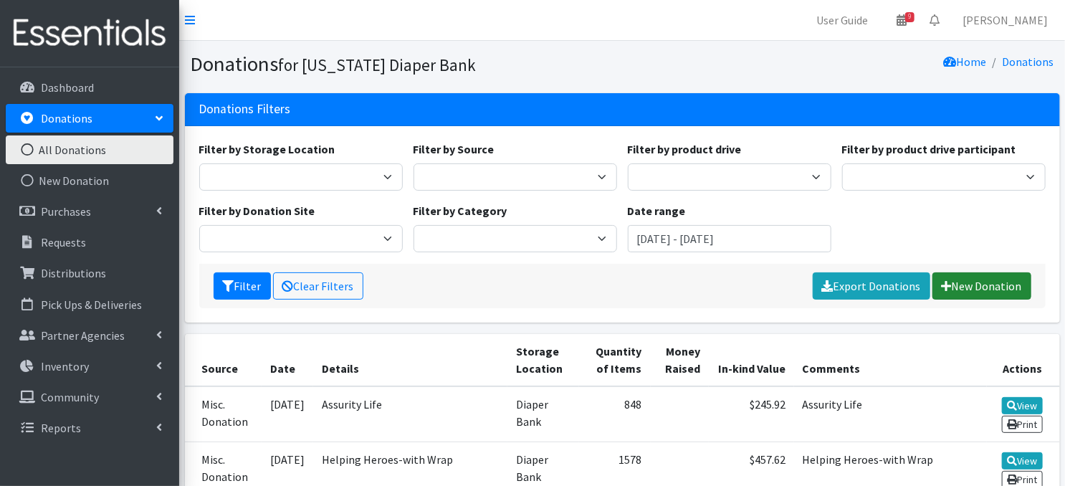
click at [981, 287] on link "New Donation" at bounding box center [981, 285] width 99 height 27
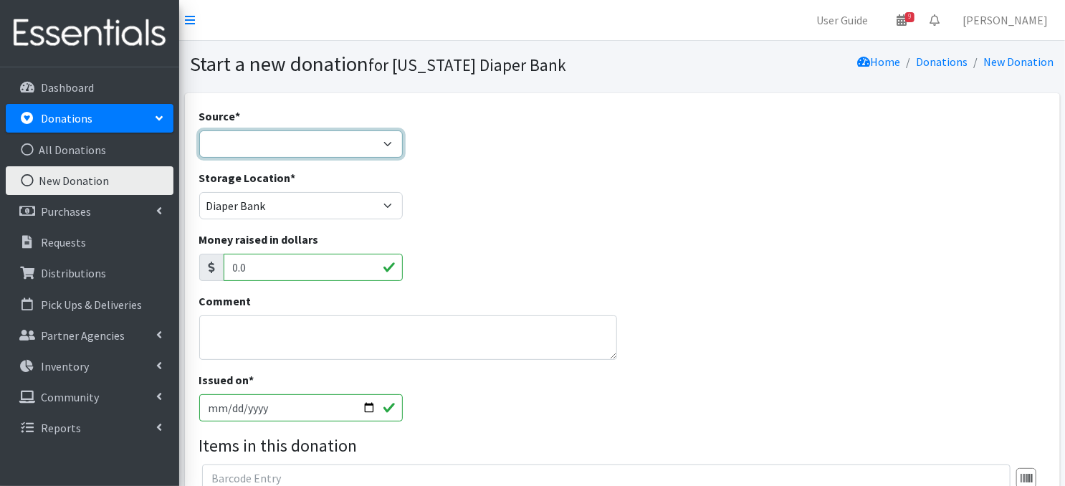
click at [385, 147] on select "Product Drive Manufacturer Donation Site Misc. Donation" at bounding box center [300, 143] width 203 height 27
select select "Misc. Donation"
click at [199, 130] on select "Product Drive Manufacturer Donation Site Misc. Donation" at bounding box center [300, 143] width 203 height 27
click at [370, 398] on input "[DATE]" at bounding box center [300, 407] width 203 height 27
click at [367, 405] on input "[DATE]" at bounding box center [300, 407] width 203 height 27
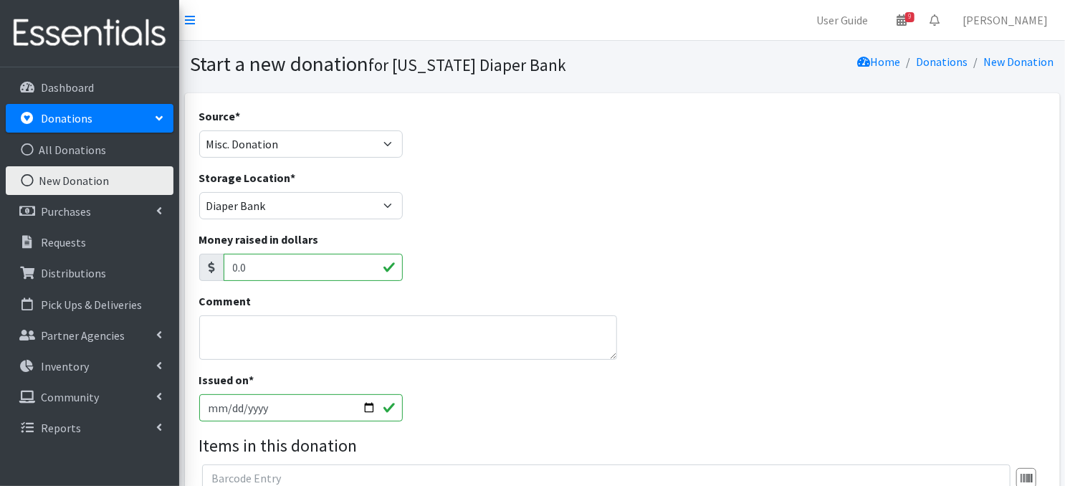
type input "[DATE]"
click at [298, 335] on textarea "Comment" at bounding box center [408, 337] width 418 height 44
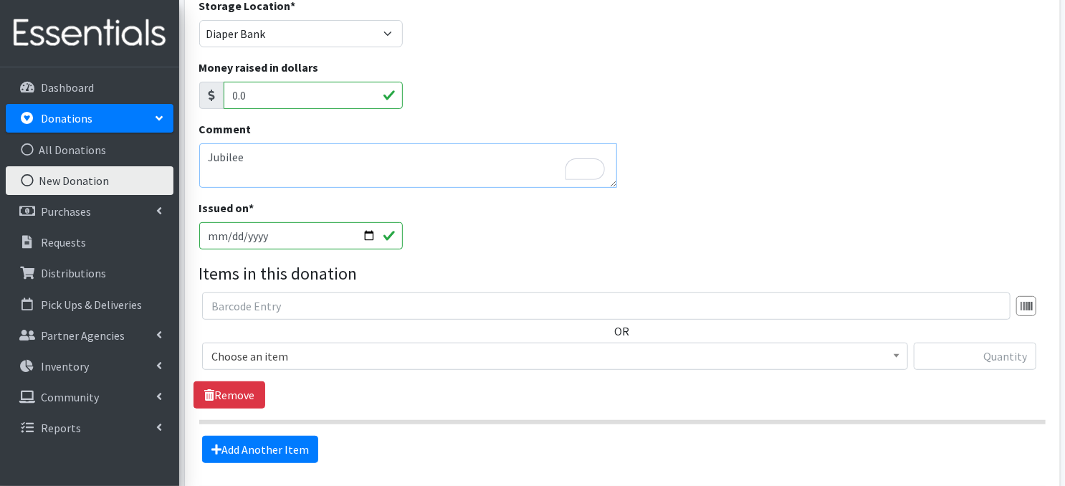
scroll to position [181, 0]
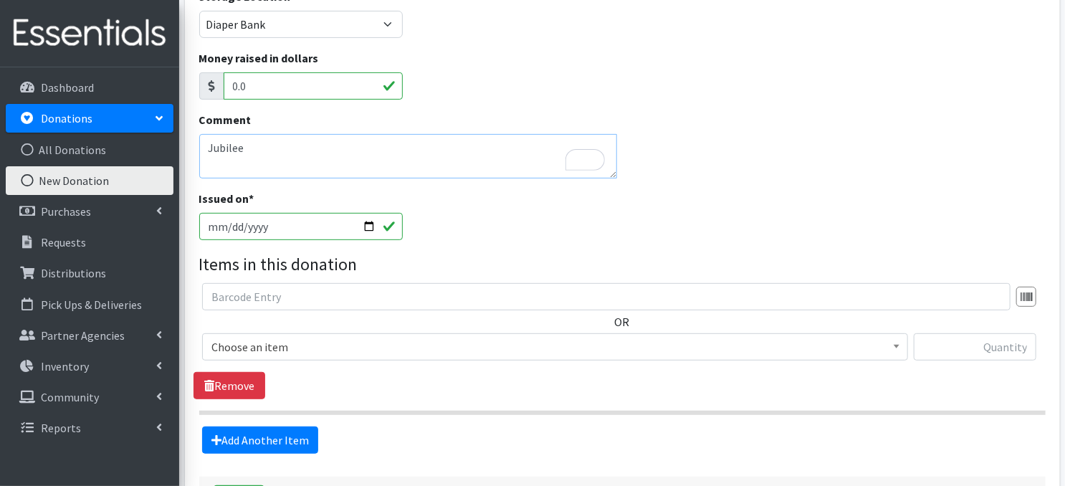
type textarea "Jubilee"
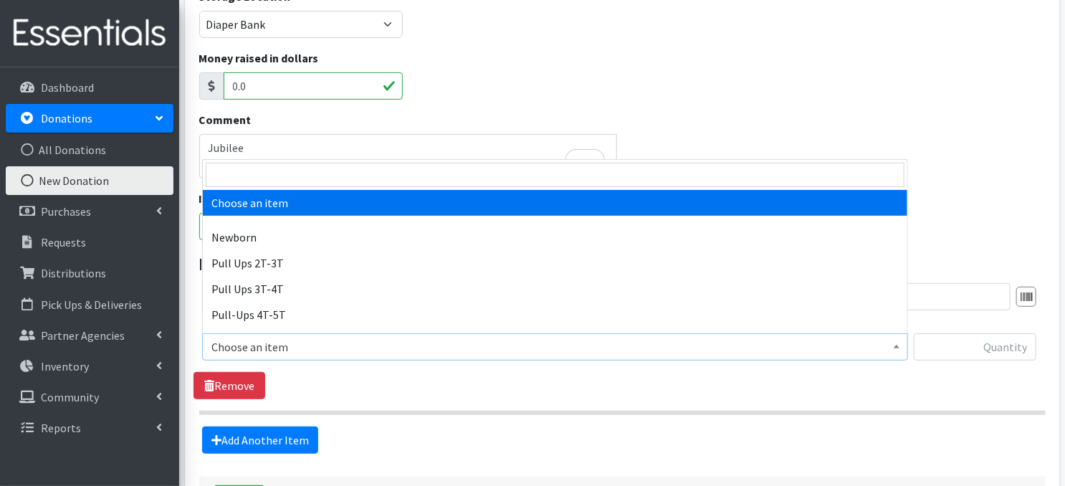
click at [888, 346] on span "Choose an item" at bounding box center [554, 347] width 687 height 20
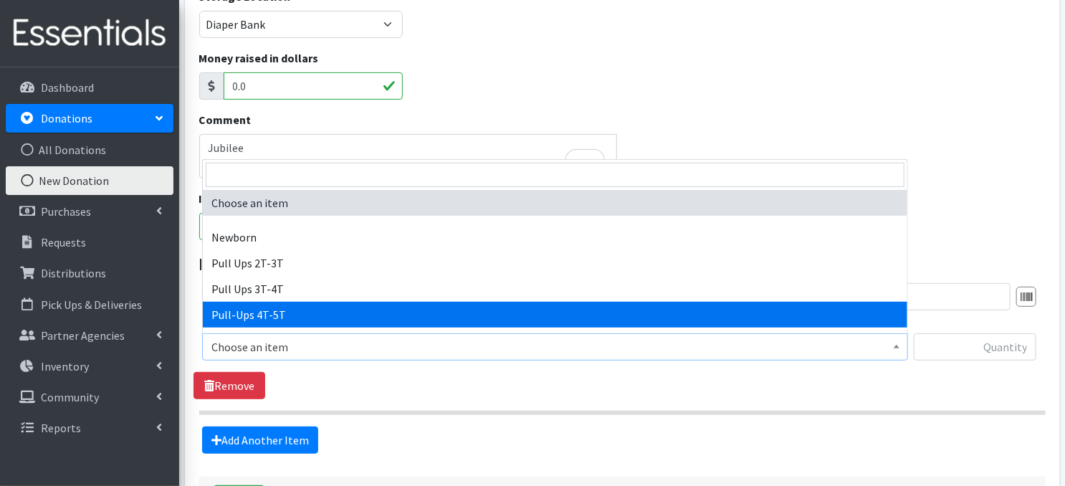
click at [907, 326] on span "Choose an item Newborn Pull Ups 2T-3T Pull Ups 3T-4T Pull-Ups 4T-5T Size 1 Size…" at bounding box center [555, 246] width 706 height 174
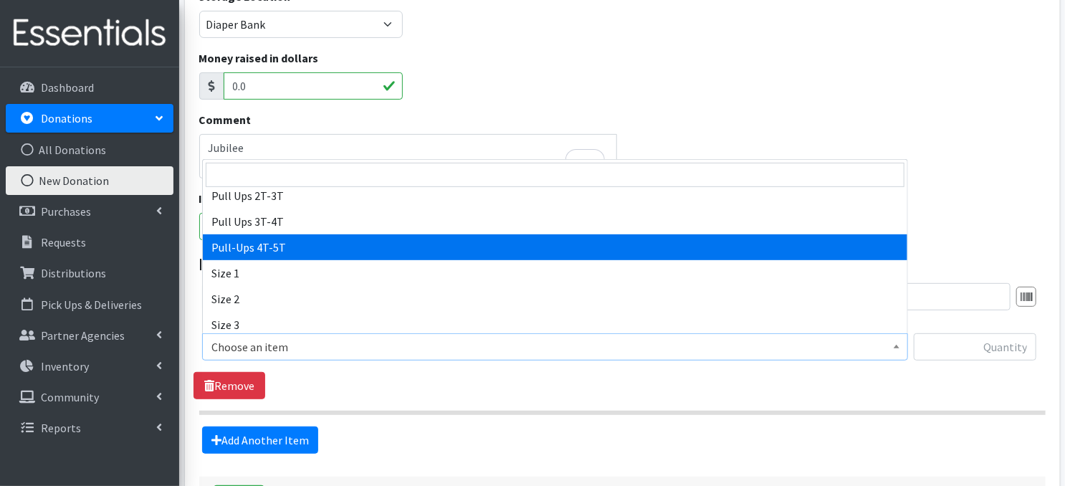
scroll to position [86, 0]
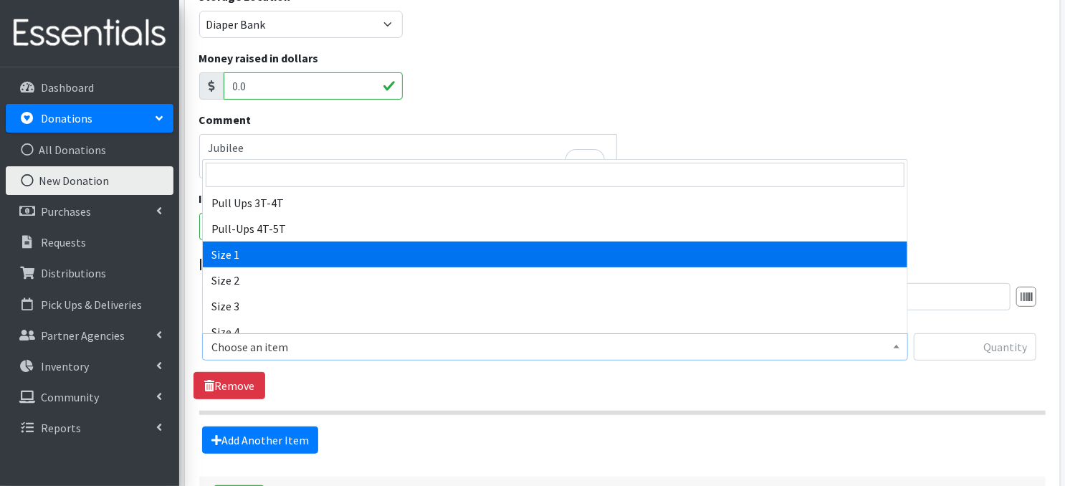
select select "3682"
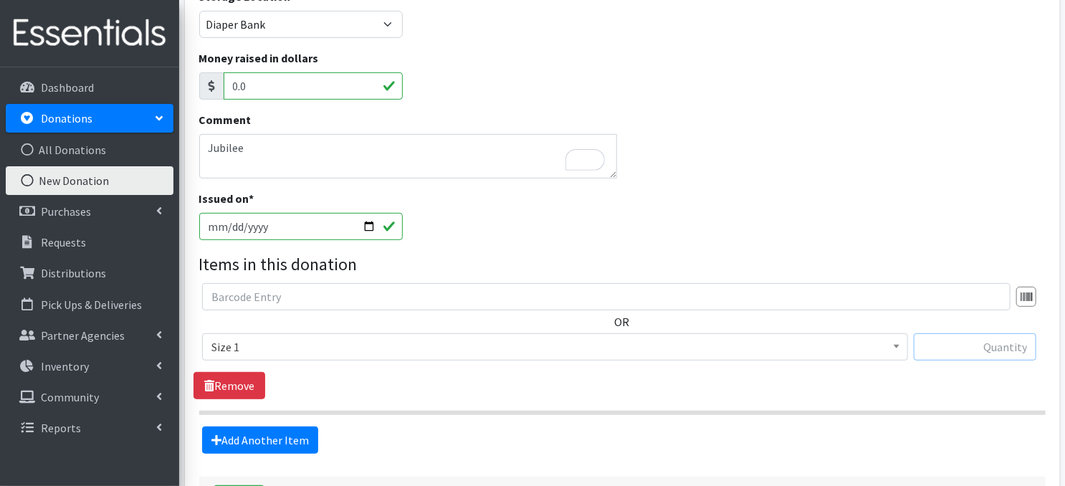
click at [953, 346] on input "text" at bounding box center [974, 346] width 122 height 27
type input "148"
click at [239, 444] on link "Add Another Item" at bounding box center [260, 439] width 116 height 27
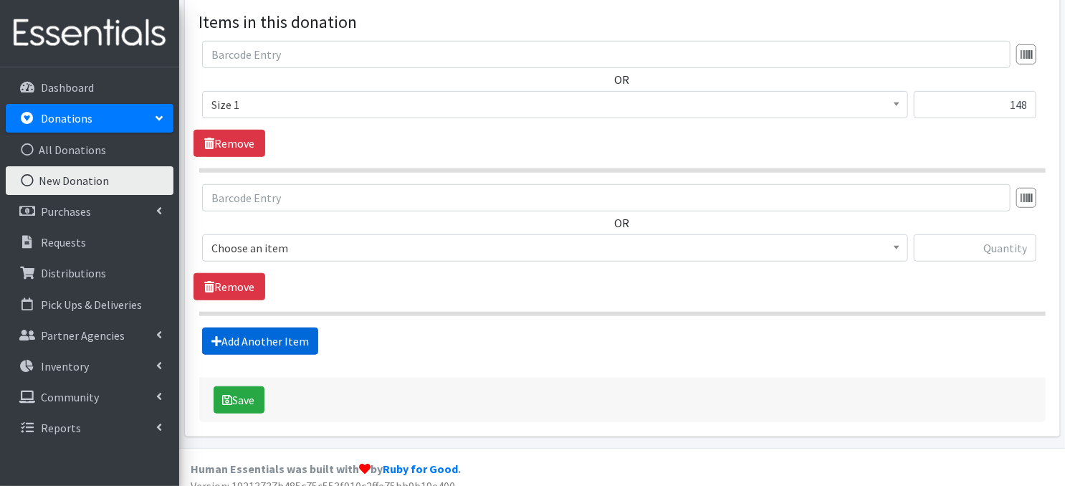
scroll to position [436, 0]
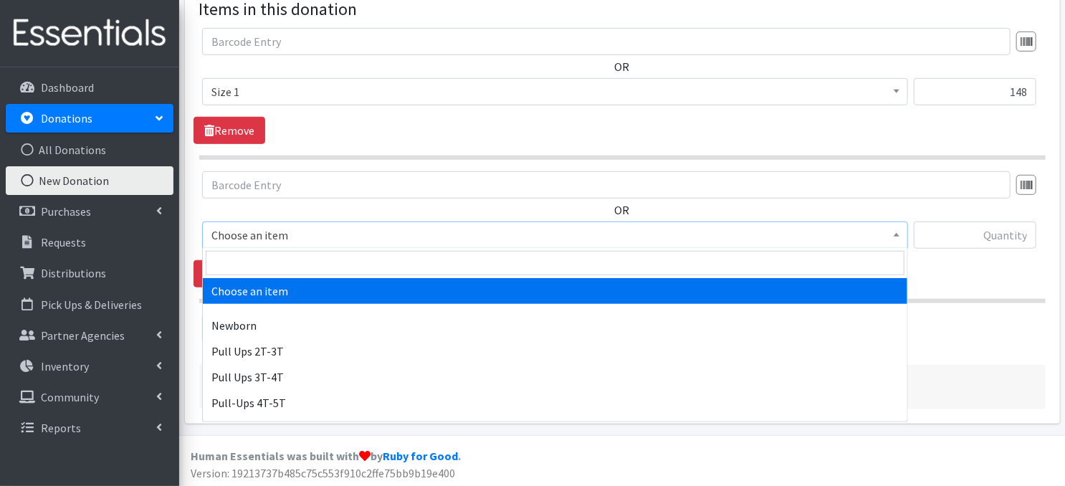
click at [891, 237] on span at bounding box center [896, 233] width 14 height 22
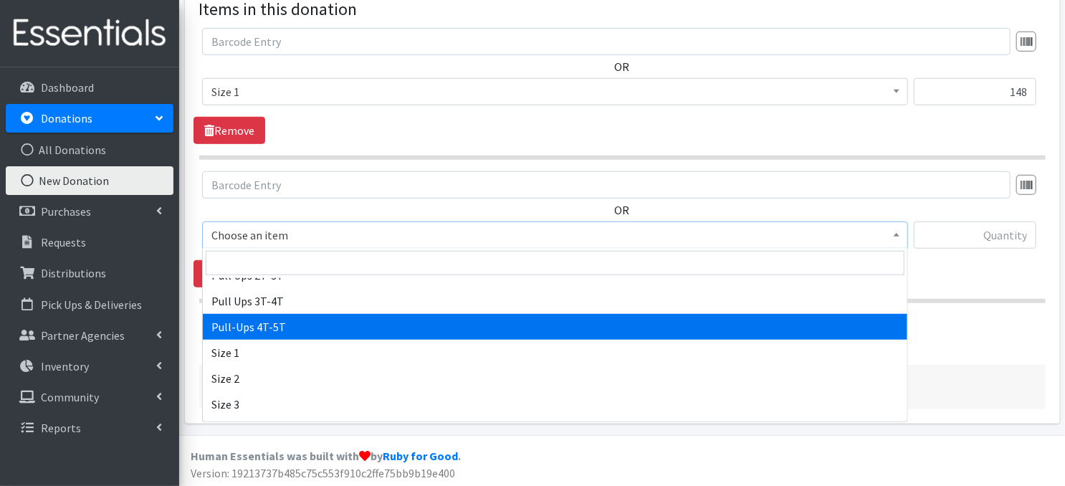
scroll to position [105, 0]
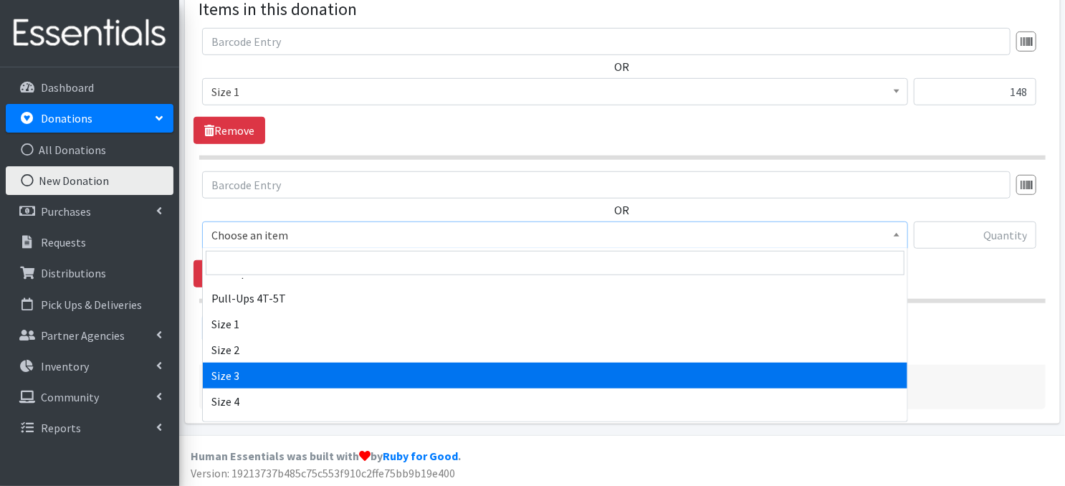
select select "3684"
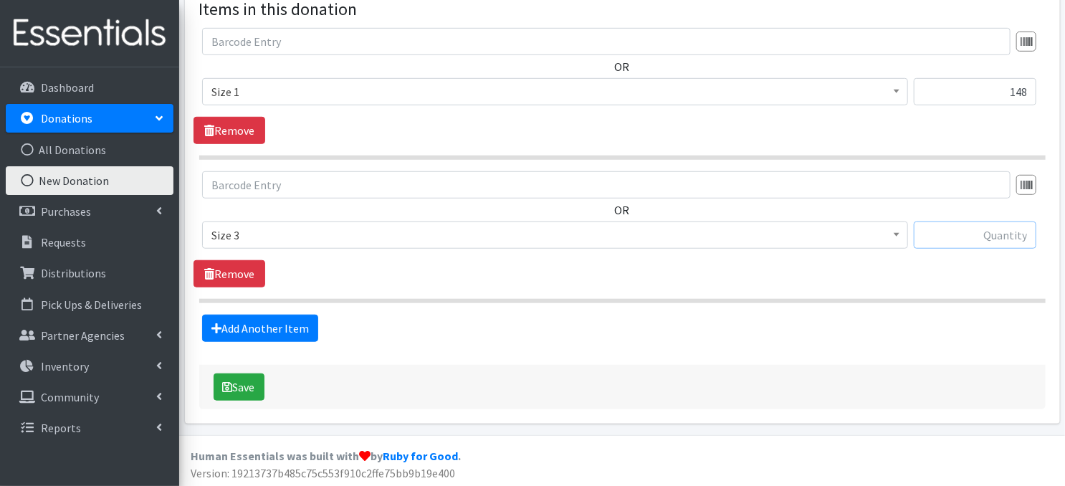
click at [969, 236] on input "text" at bounding box center [974, 234] width 122 height 27
type input "208"
click at [234, 383] on button "Save" at bounding box center [238, 386] width 51 height 27
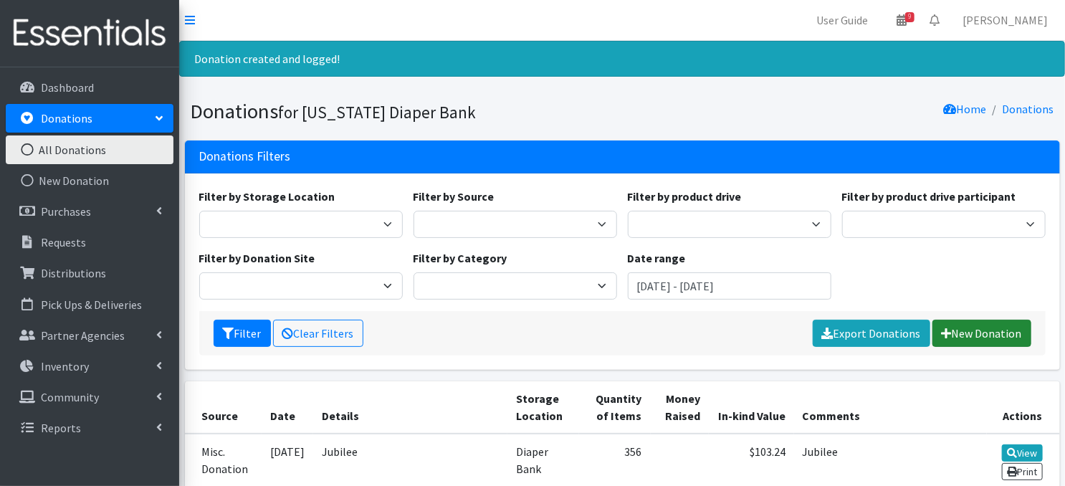
click at [969, 337] on link "New Donation" at bounding box center [981, 333] width 99 height 27
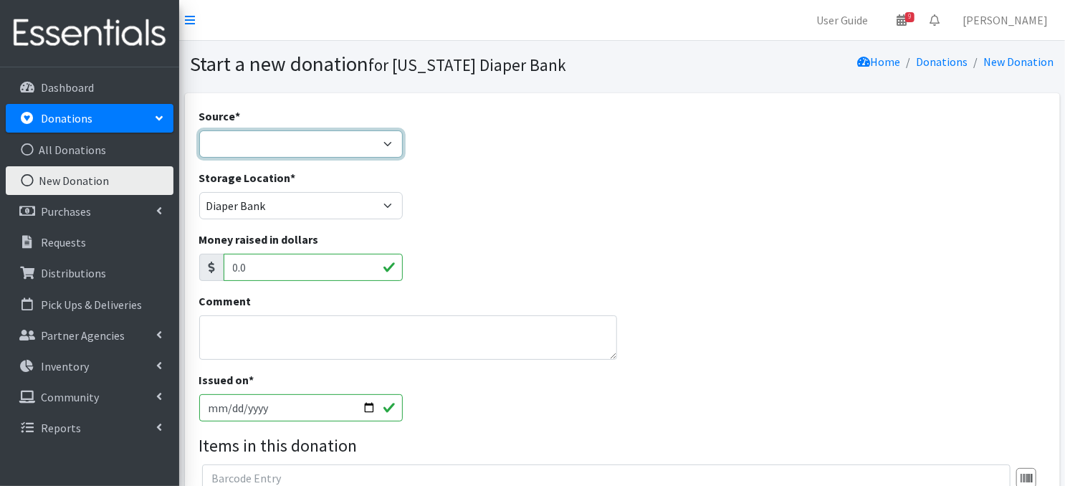
click at [383, 143] on select "Product Drive Manufacturer Donation Site Misc. Donation" at bounding box center [300, 143] width 203 height 27
select select "Misc. Donation"
click at [199, 130] on select "Product Drive Manufacturer Donation Site Misc. Donation" at bounding box center [300, 143] width 203 height 27
click at [370, 404] on input "[DATE]" at bounding box center [300, 407] width 203 height 27
type input "[DATE]"
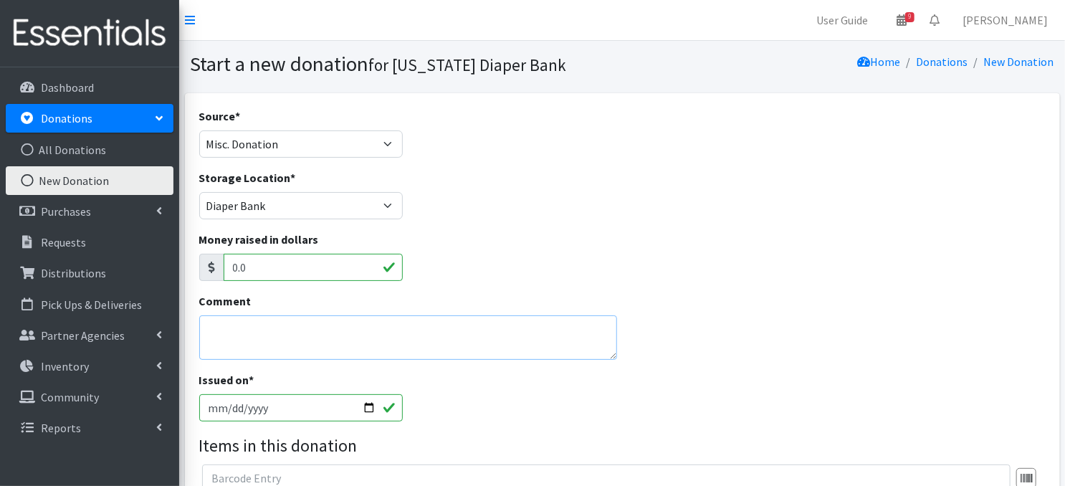
click at [265, 337] on textarea "Comment" at bounding box center [408, 337] width 418 height 44
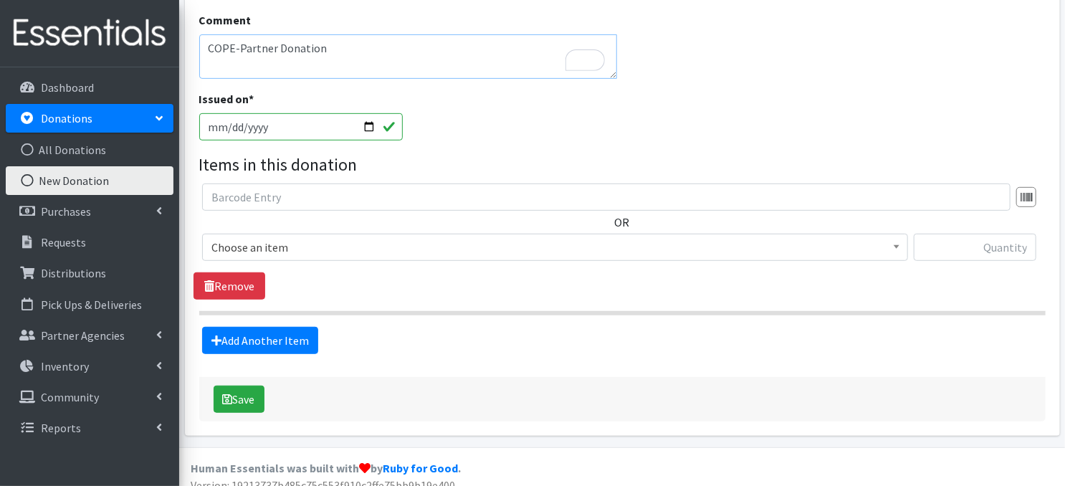
scroll to position [281, 0]
type textarea "COPE-Partner Donation"
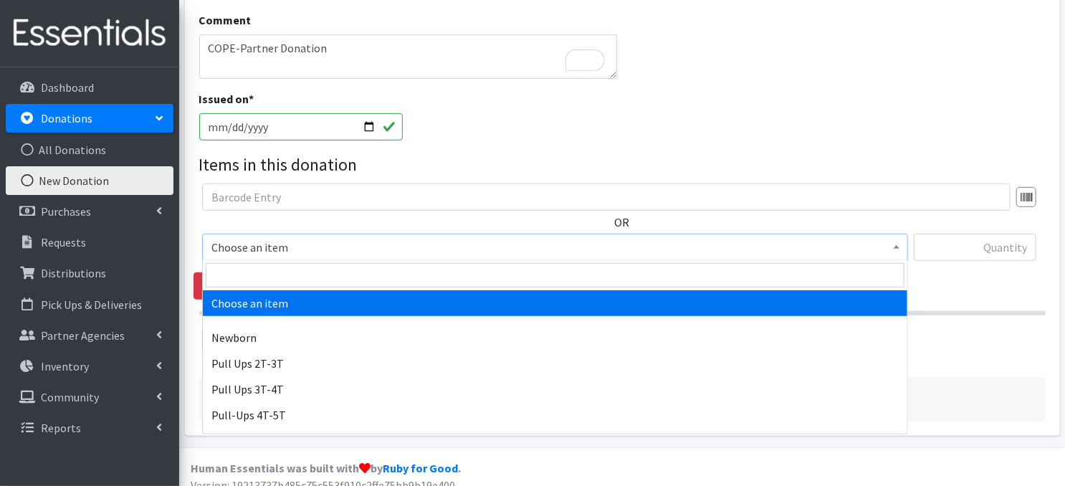
click at [900, 239] on span at bounding box center [896, 245] width 14 height 22
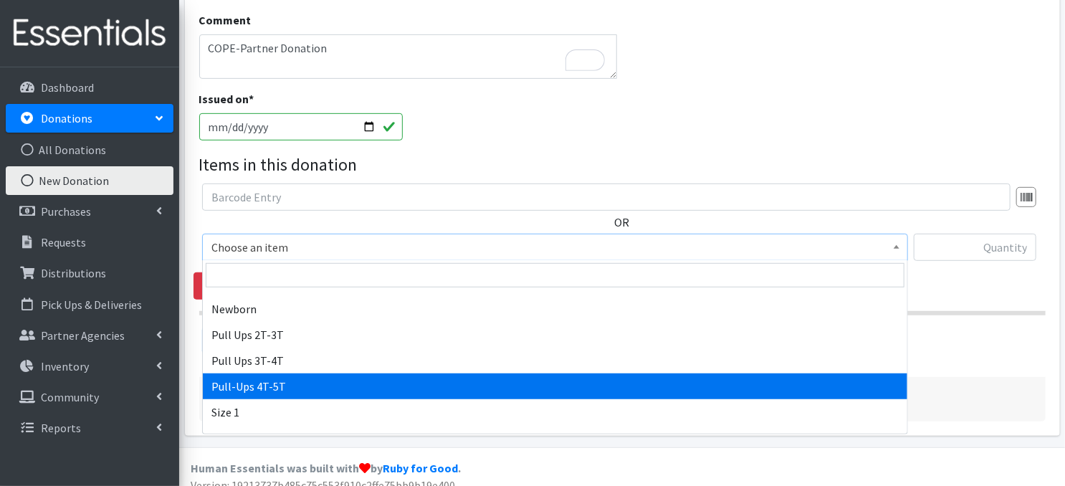
scroll to position [57, 0]
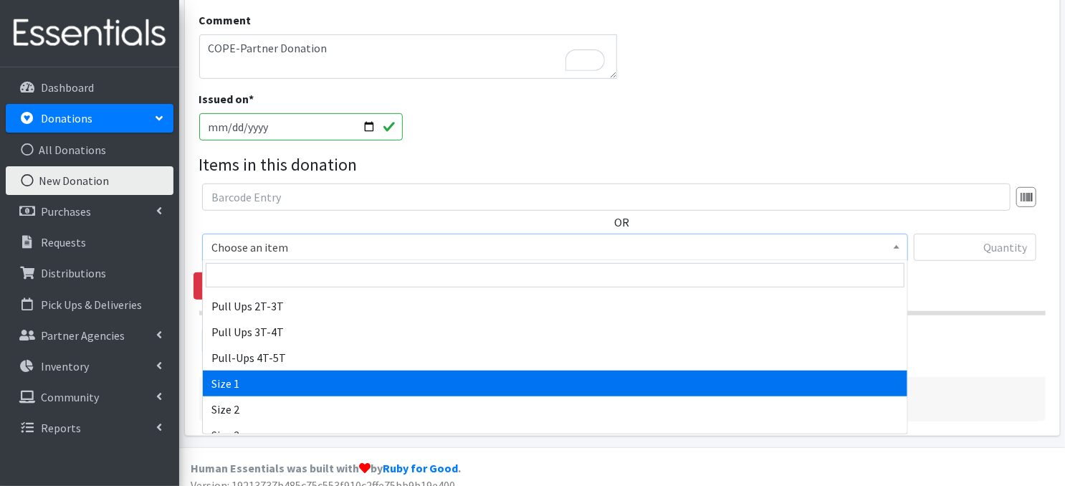
select select "3682"
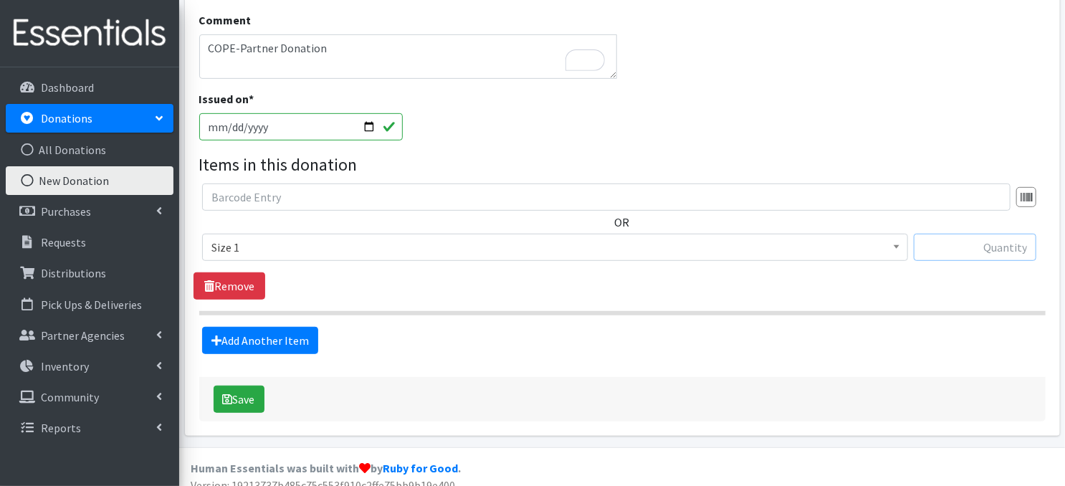
click at [969, 249] on input "text" at bounding box center [974, 247] width 122 height 27
type input "2452"
click at [258, 344] on link "Add Another Item" at bounding box center [260, 340] width 116 height 27
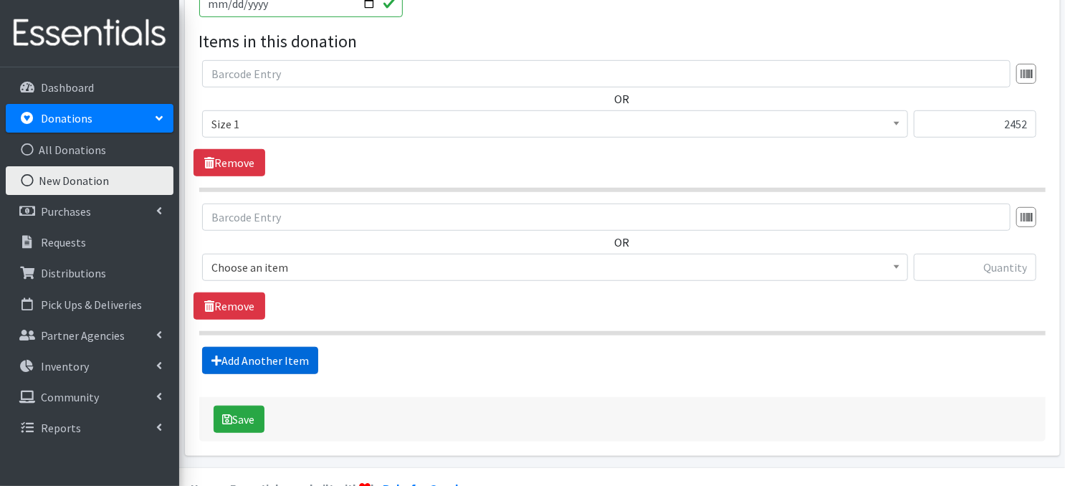
scroll to position [436, 0]
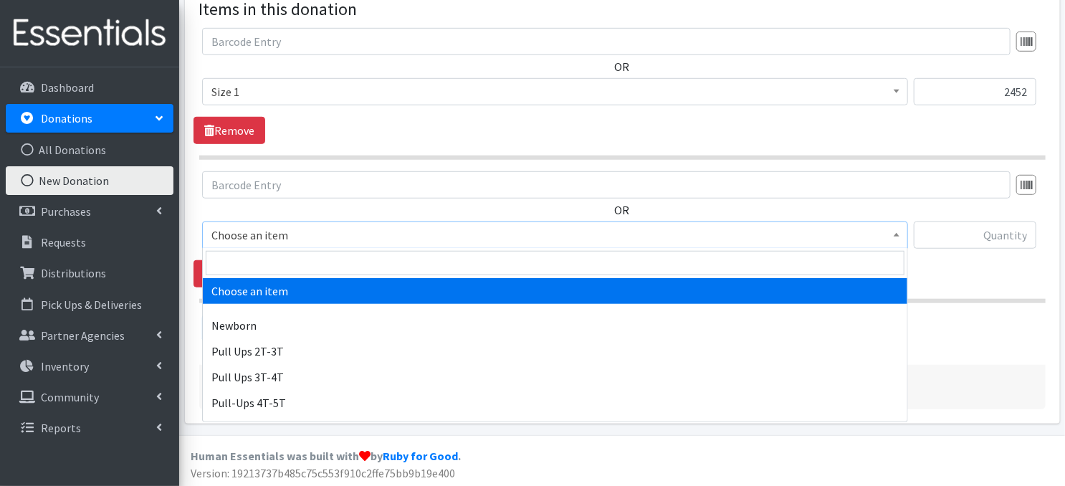
click at [898, 236] on span at bounding box center [896, 233] width 14 height 22
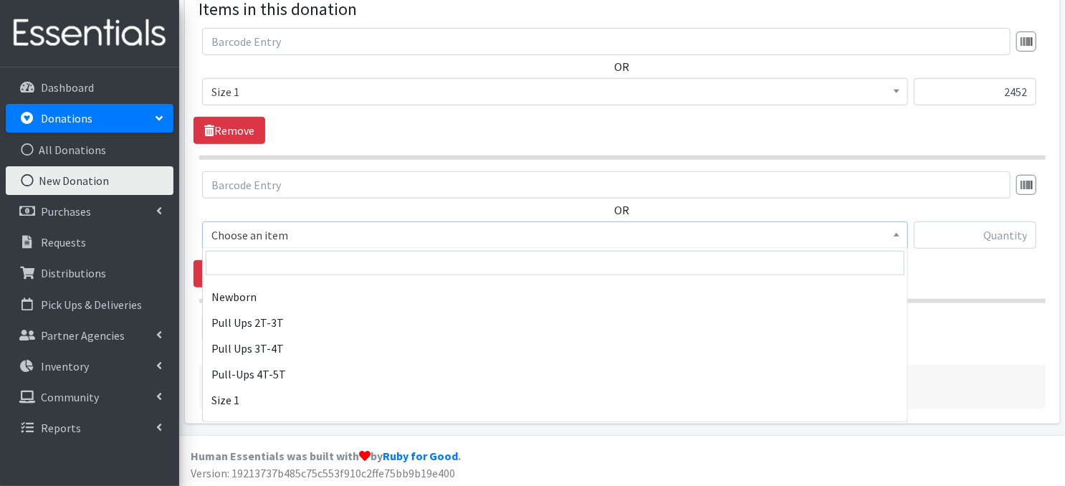
scroll to position [57, 0]
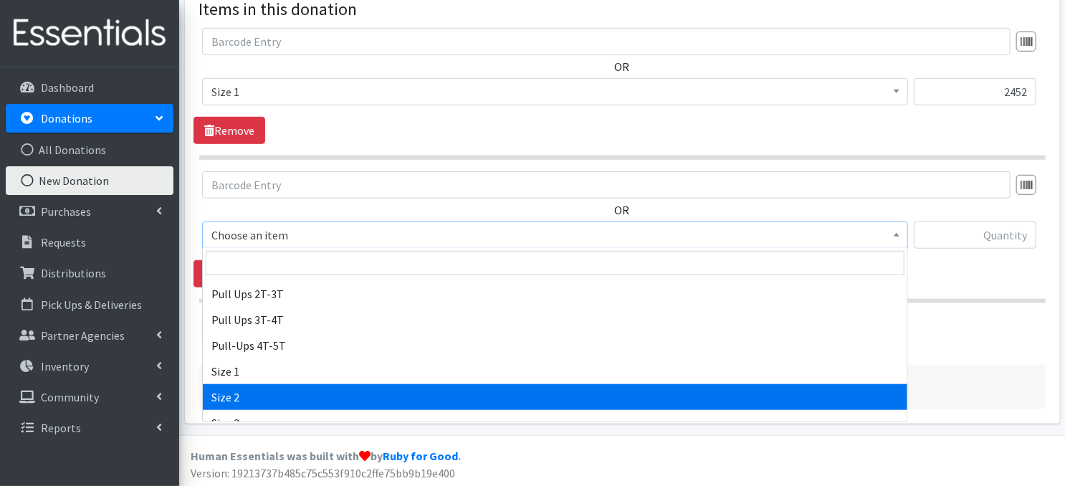
select select "3683"
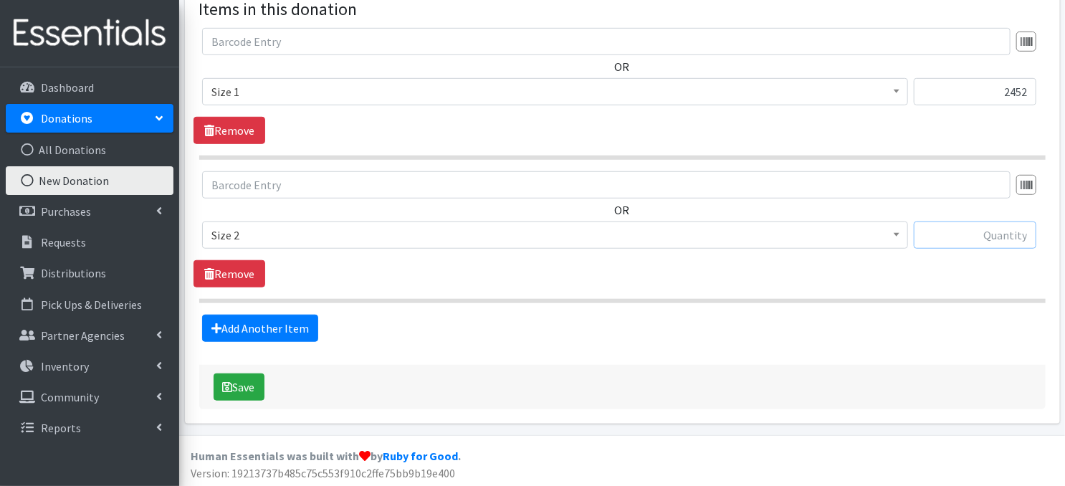
click at [966, 240] on input "text" at bounding box center [974, 234] width 122 height 27
type input "2225"
click at [253, 322] on link "Add Another Item" at bounding box center [260, 327] width 116 height 27
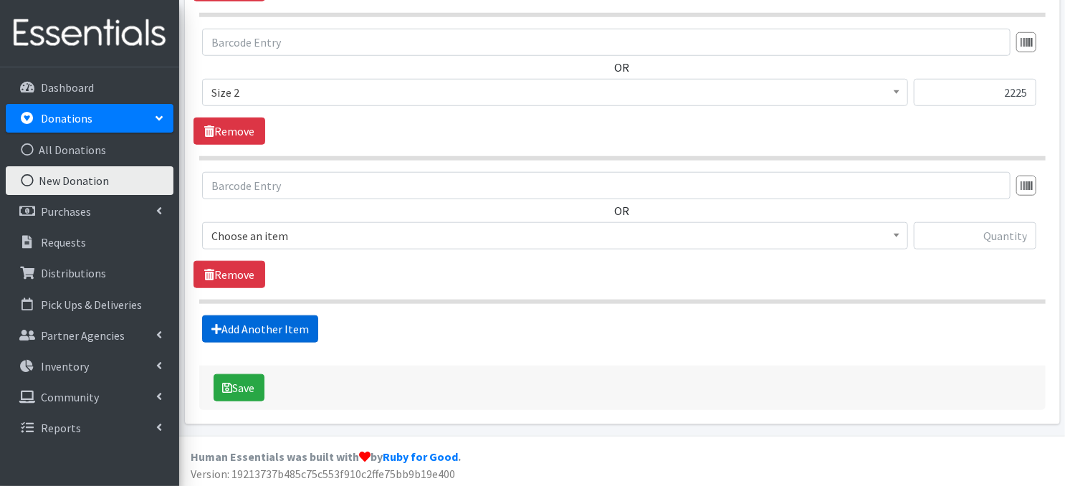
scroll to position [579, 0]
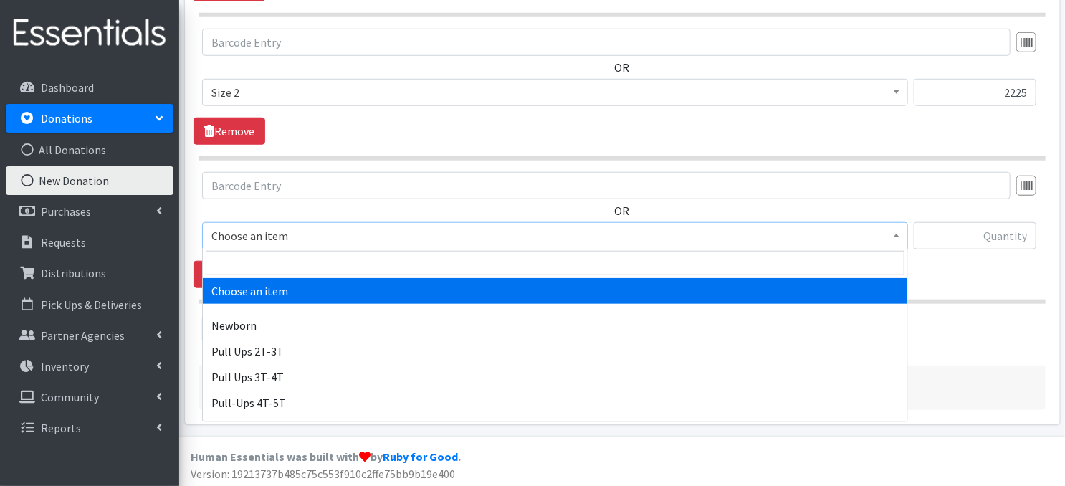
click at [888, 234] on span "Choose an item" at bounding box center [554, 236] width 687 height 20
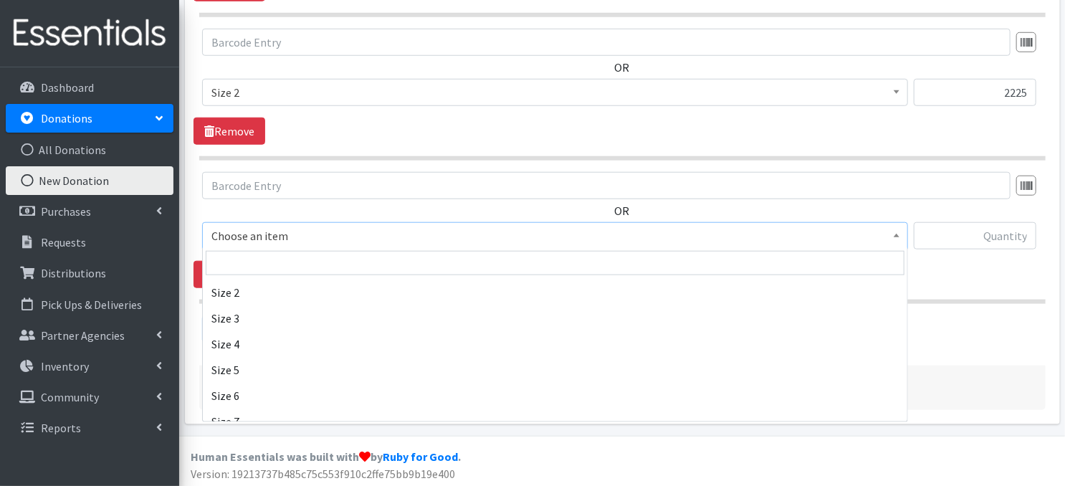
scroll to position [201, 0]
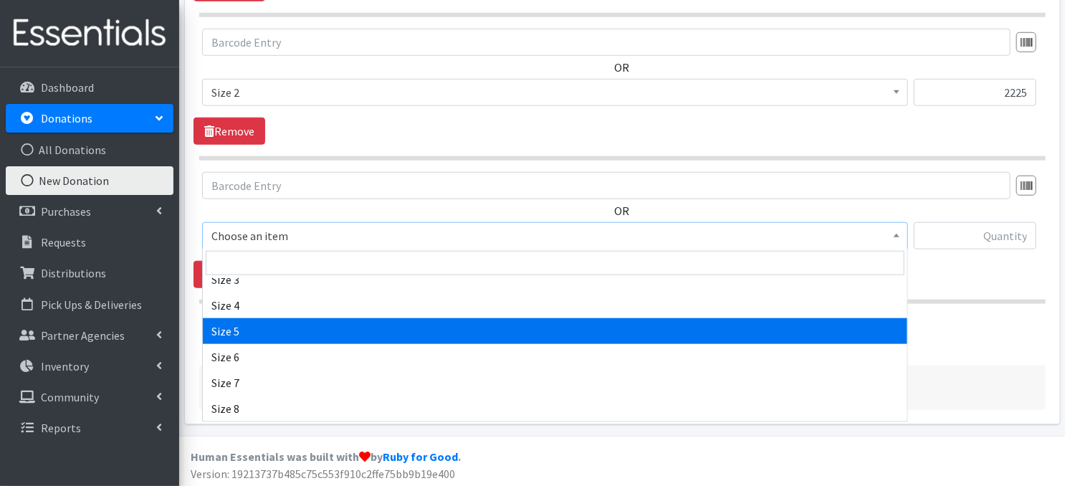
drag, startPoint x: 224, startPoint y: 332, endPoint x: 345, endPoint y: 319, distance: 121.8
select select "3686"
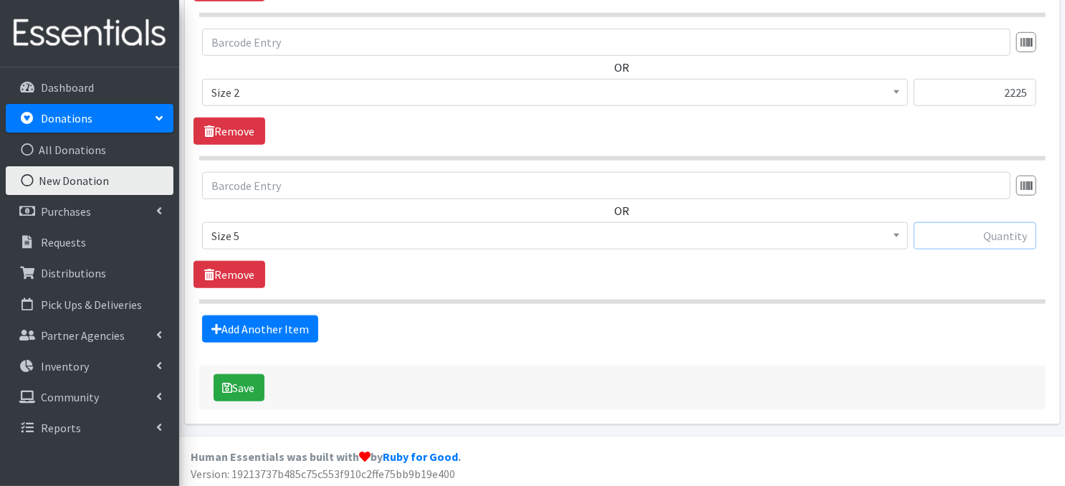
click at [986, 235] on input "text" at bounding box center [974, 235] width 122 height 27
type input "176"
click at [254, 391] on button "Save" at bounding box center [238, 387] width 51 height 27
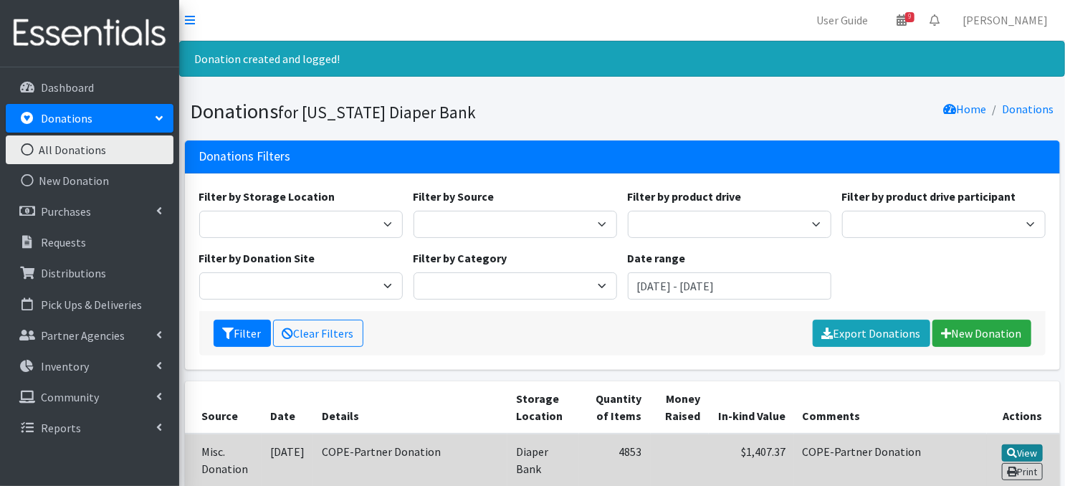
click at [1009, 449] on icon at bounding box center [1011, 453] width 10 height 10
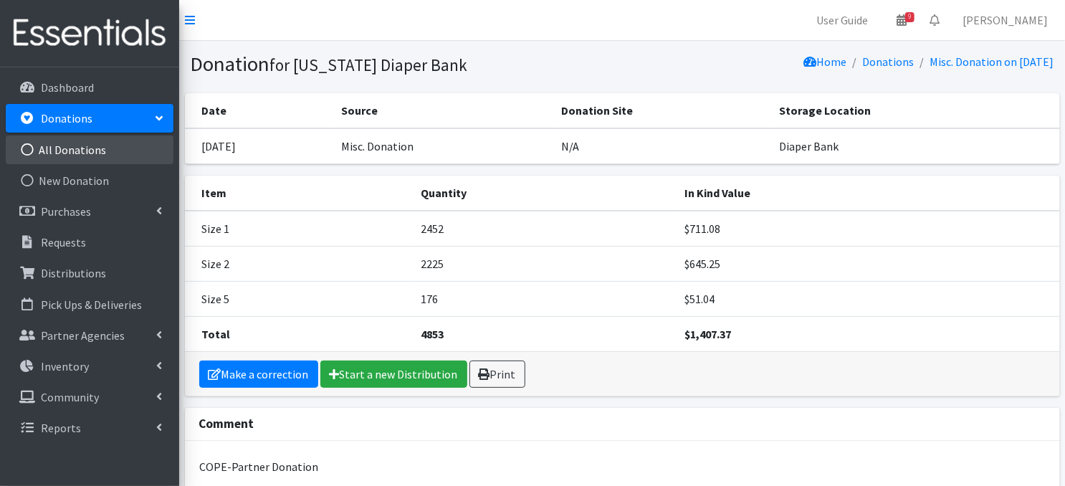
click at [29, 150] on icon at bounding box center [27, 149] width 19 height 13
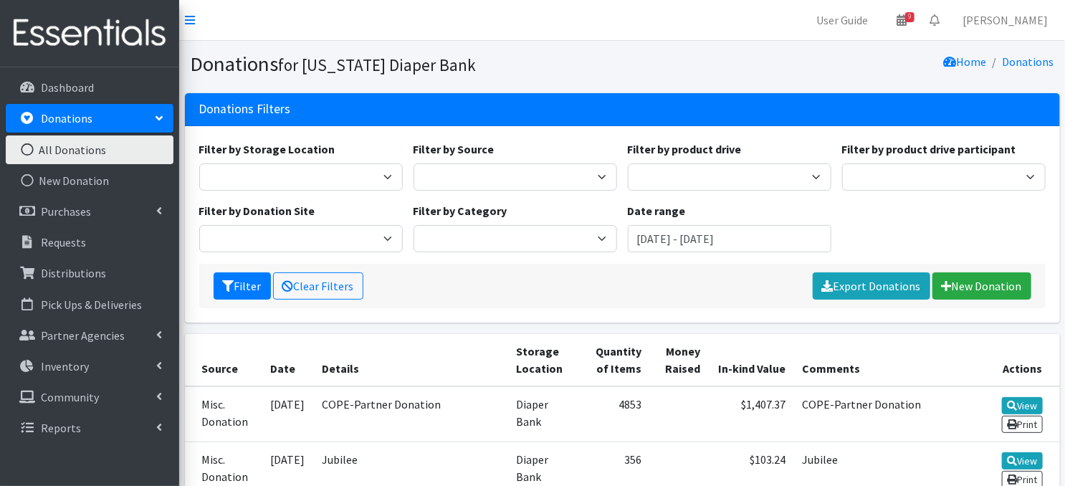
click at [28, 148] on icon at bounding box center [27, 149] width 19 height 13
click at [994, 289] on link "New Donation" at bounding box center [981, 285] width 99 height 27
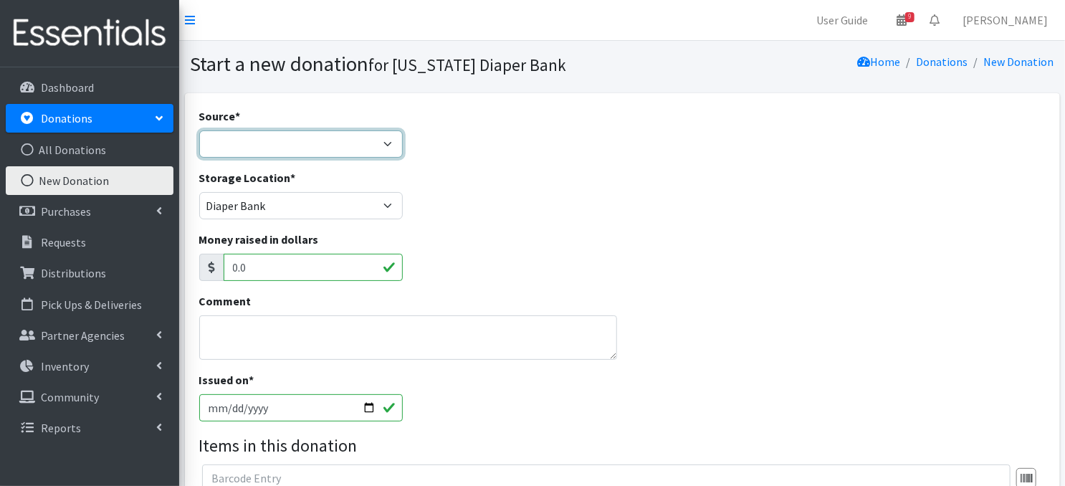
click at [375, 143] on select "Product Drive Manufacturer Donation Site Misc. Donation" at bounding box center [300, 143] width 203 height 27
select select "Donation Site"
click at [199, 130] on select "Product Drive Manufacturer Donation Site Misc. Donation" at bounding box center [300, 143] width 203 height 27
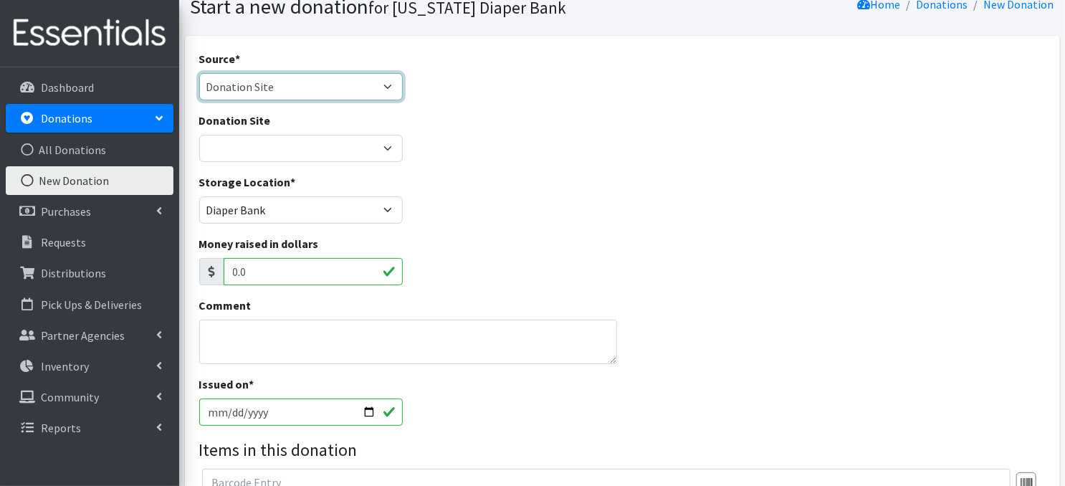
scroll to position [86, 0]
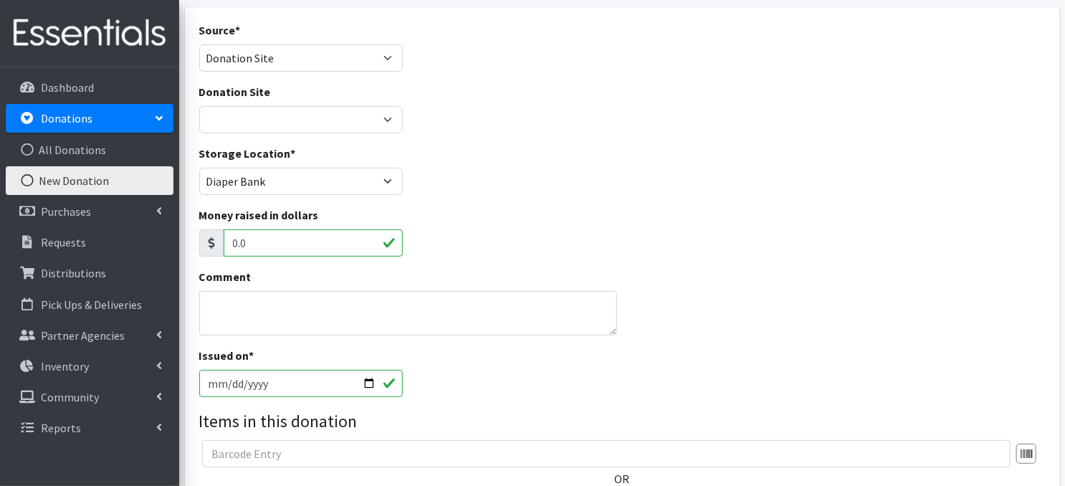
click at [370, 383] on input "2025-10-08" at bounding box center [300, 383] width 203 height 27
type input "[DATE]"
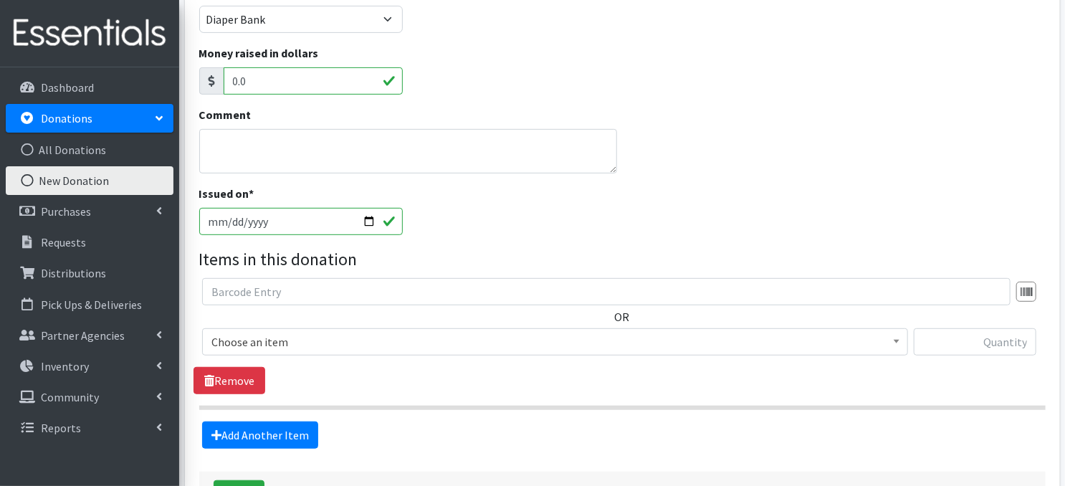
scroll to position [258, 0]
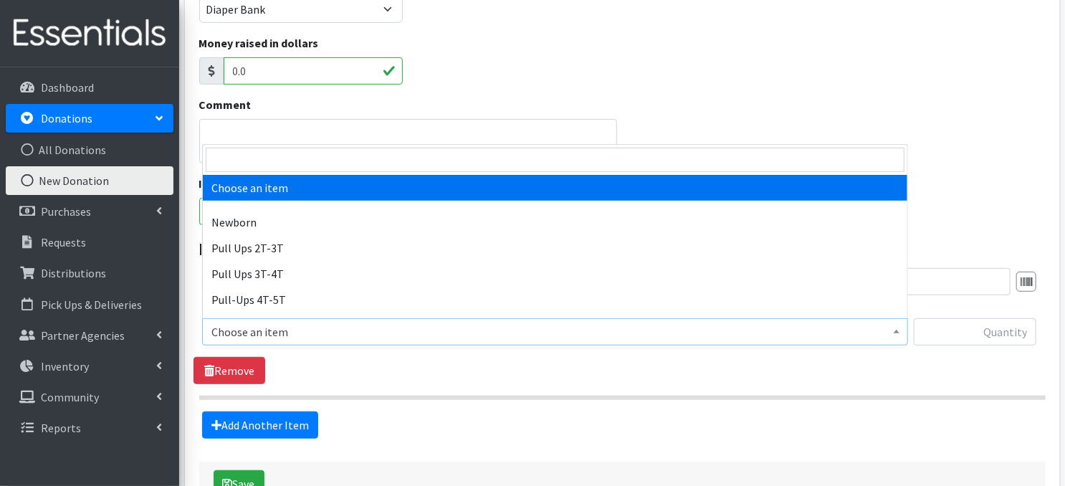
click at [891, 334] on span at bounding box center [896, 330] width 14 height 22
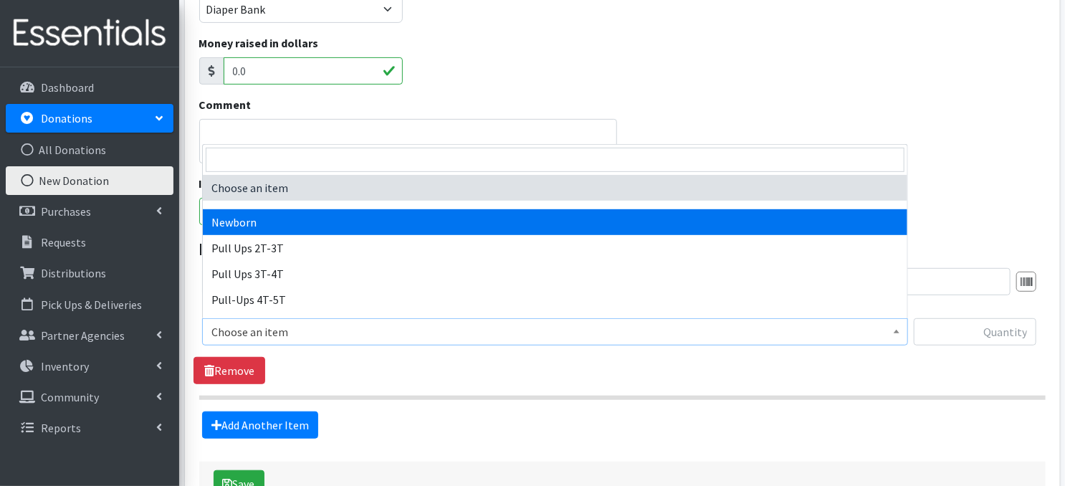
drag, startPoint x: 252, startPoint y: 220, endPoint x: 260, endPoint y: 220, distance: 7.9
select select "3681"
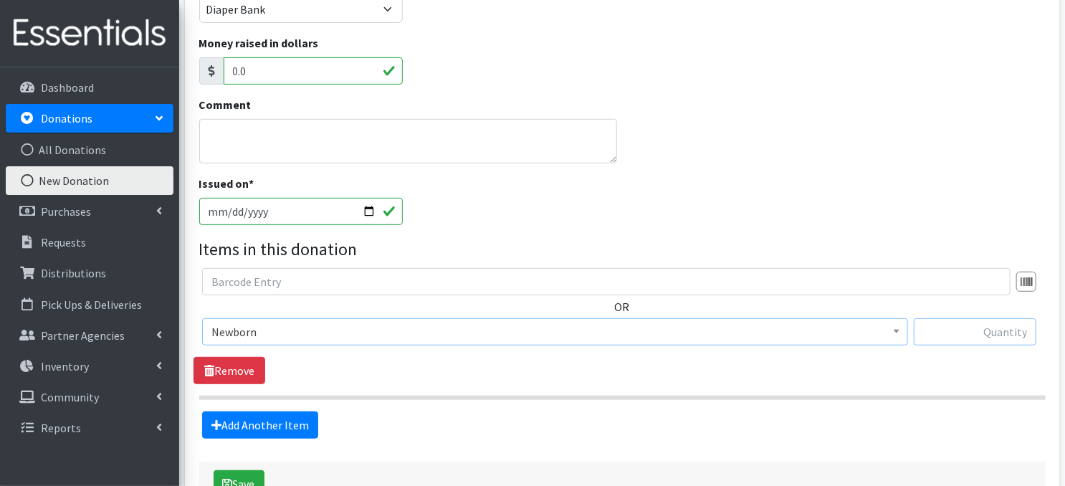
click at [971, 332] on input "text" at bounding box center [974, 331] width 122 height 27
type input "301"
click at [284, 429] on link "Add Another Item" at bounding box center [260, 424] width 116 height 27
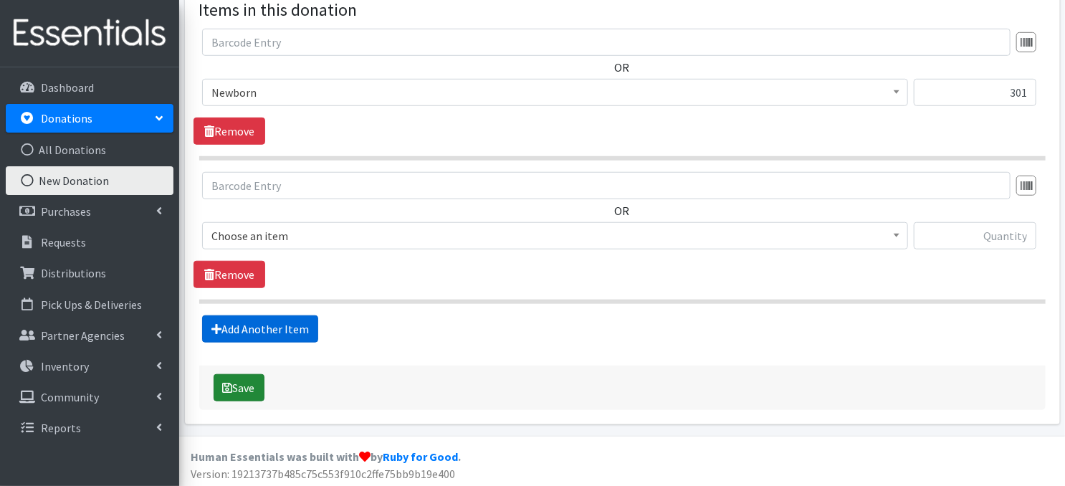
scroll to position [499, 0]
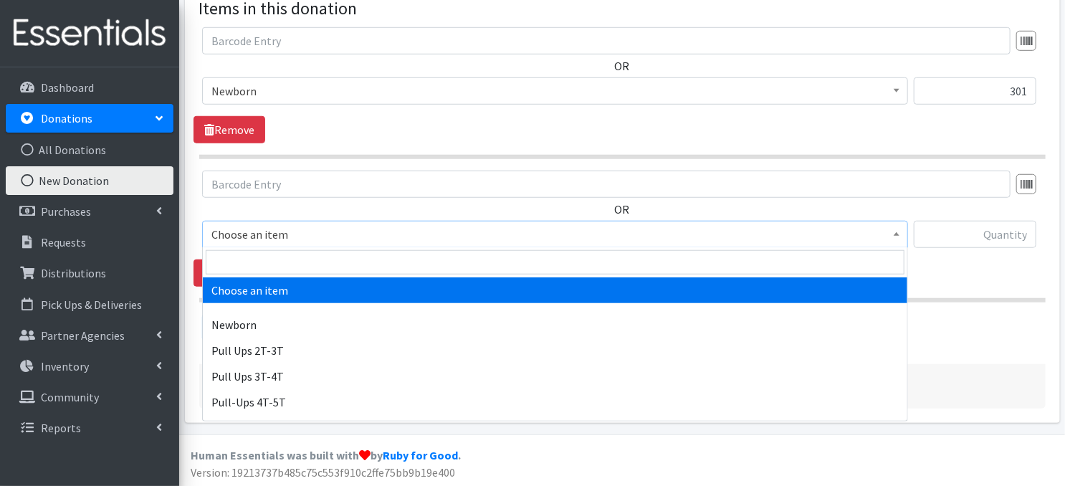
click at [898, 236] on span at bounding box center [896, 232] width 14 height 22
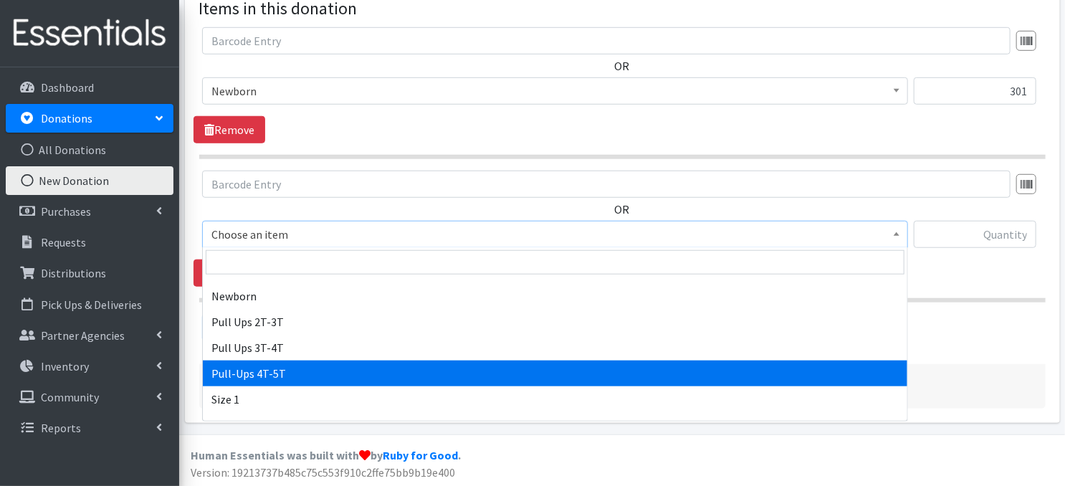
scroll to position [57, 0]
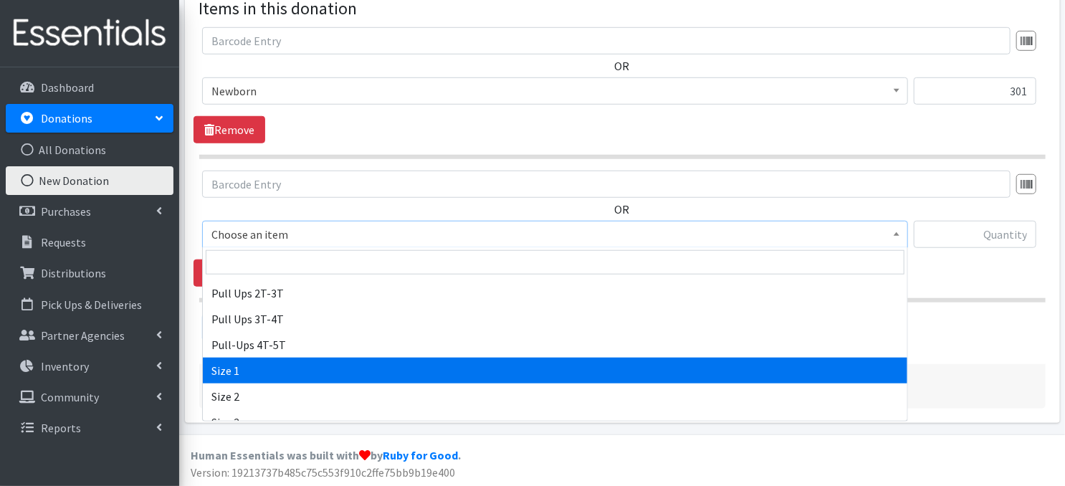
select select "3682"
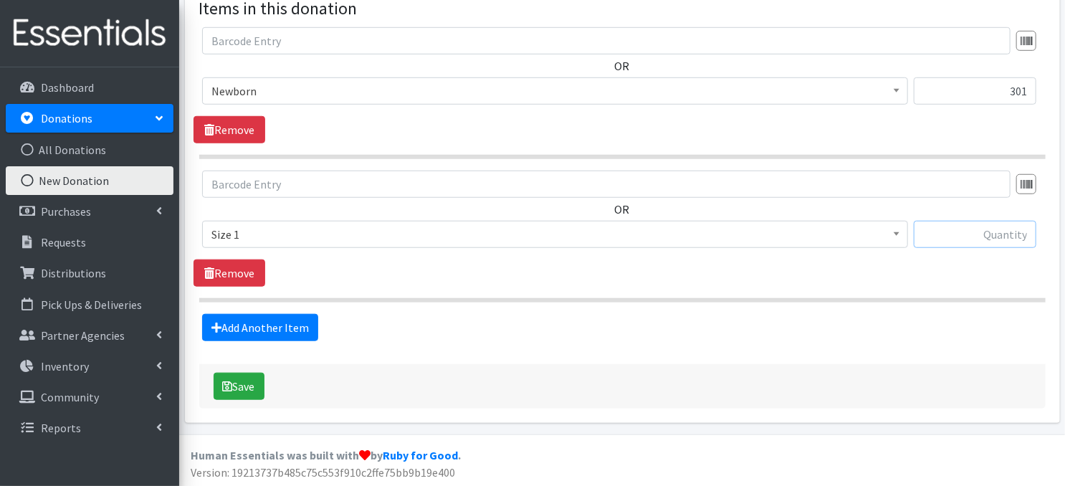
click at [948, 236] on input "text" at bounding box center [974, 234] width 122 height 27
type input "415"
click at [268, 328] on link "Add Another Item" at bounding box center [260, 327] width 116 height 27
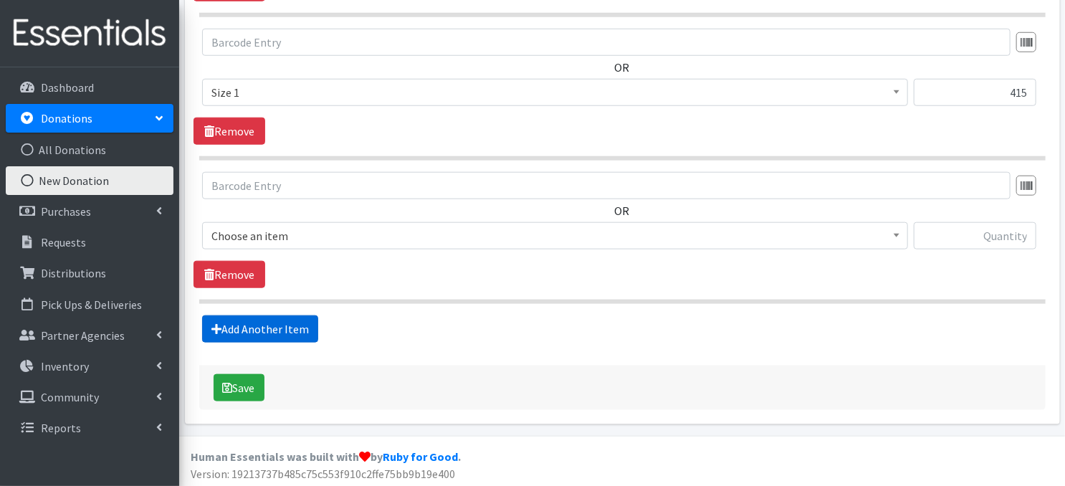
scroll to position [641, 0]
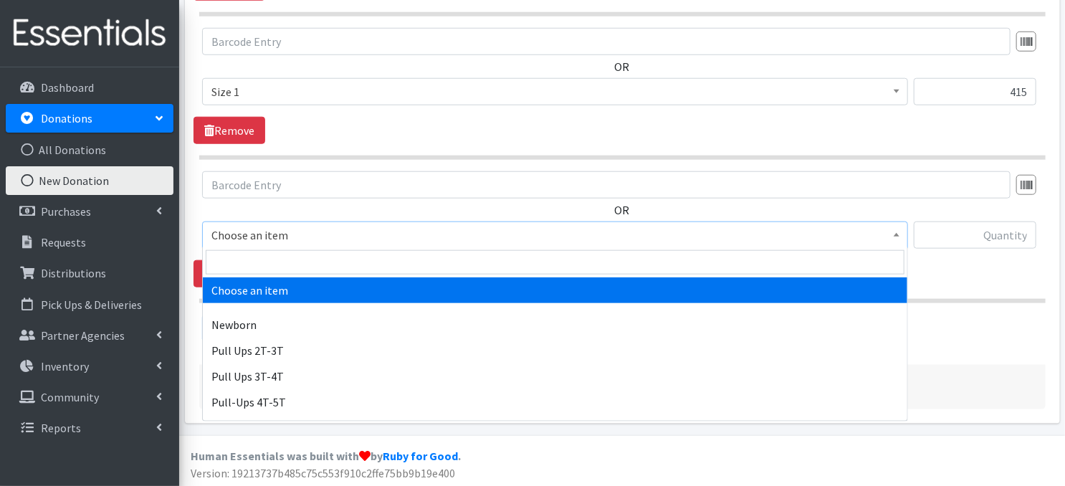
click at [895, 236] on span at bounding box center [896, 233] width 14 height 22
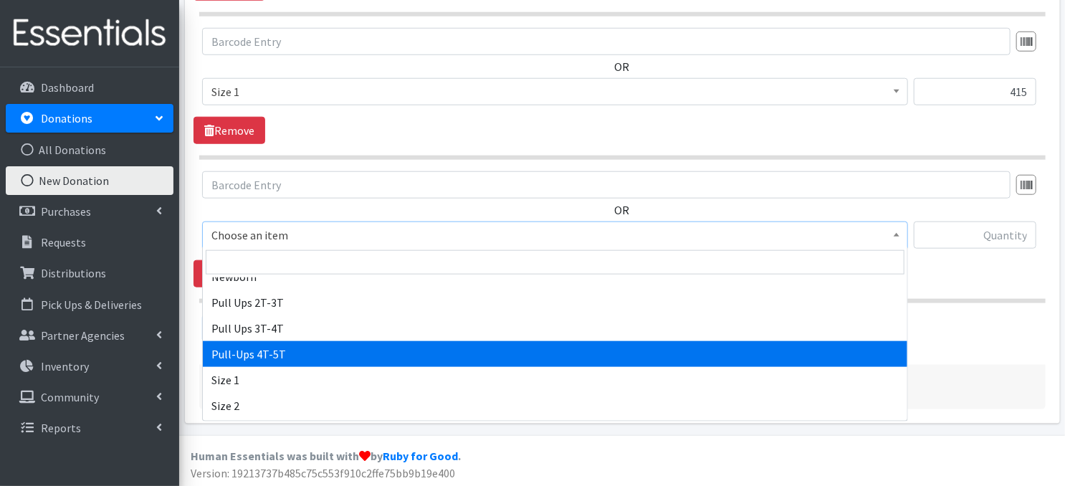
scroll to position [57, 0]
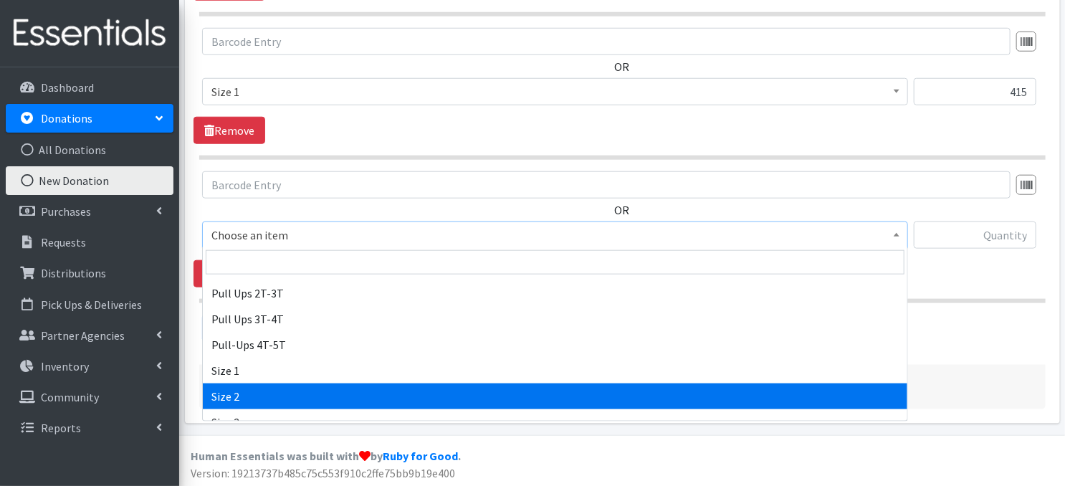
select select "3683"
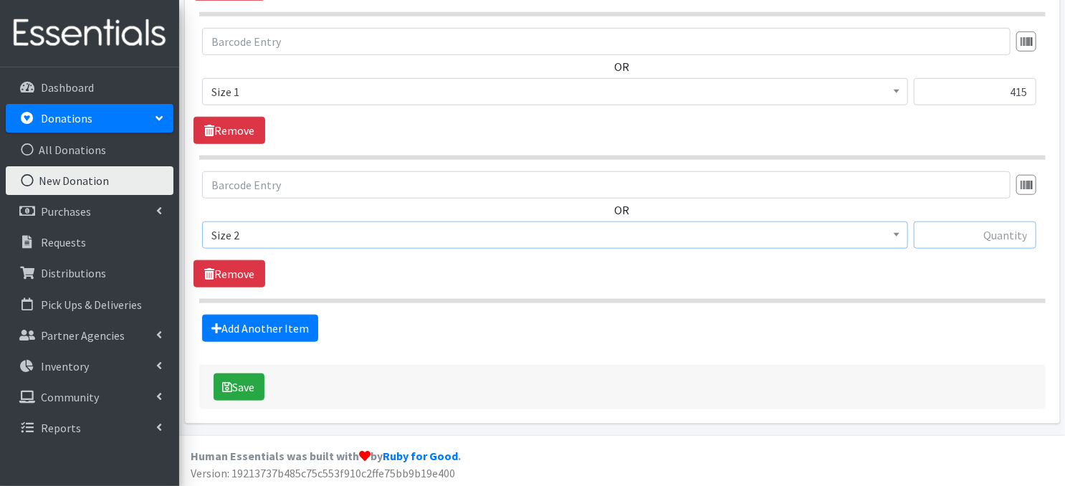
click at [946, 234] on input "text" at bounding box center [974, 234] width 122 height 27
type input "301"
click at [275, 329] on link "Add Another Item" at bounding box center [260, 327] width 116 height 27
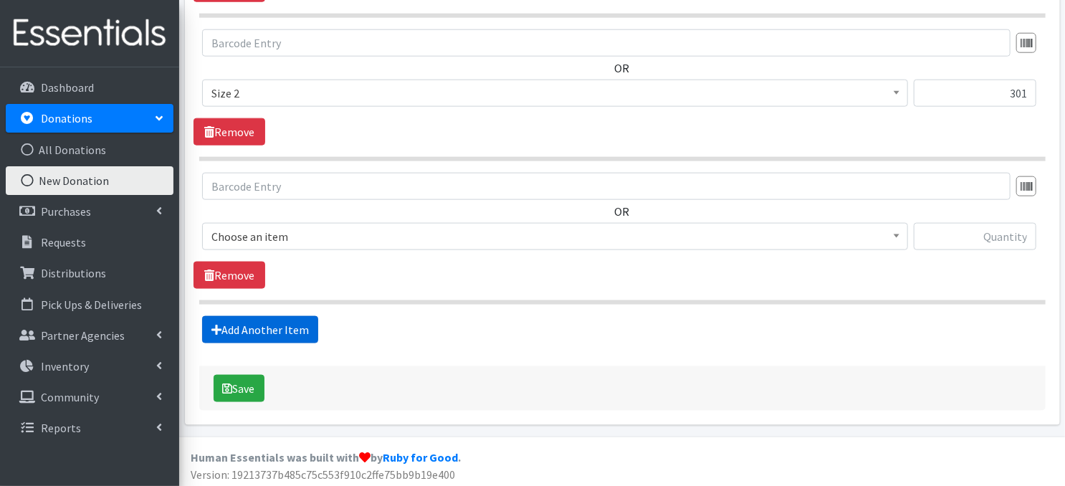
scroll to position [784, 0]
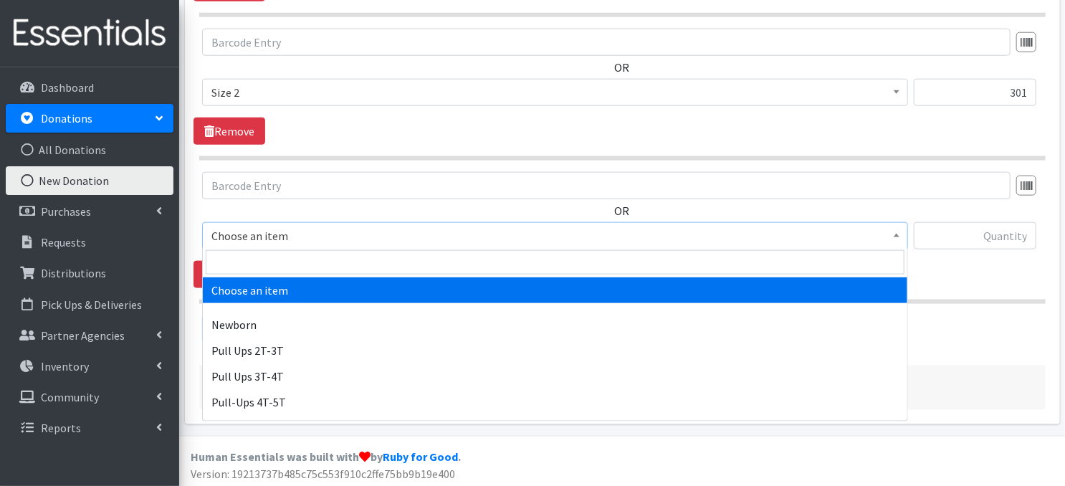
click at [890, 238] on span at bounding box center [896, 234] width 14 height 22
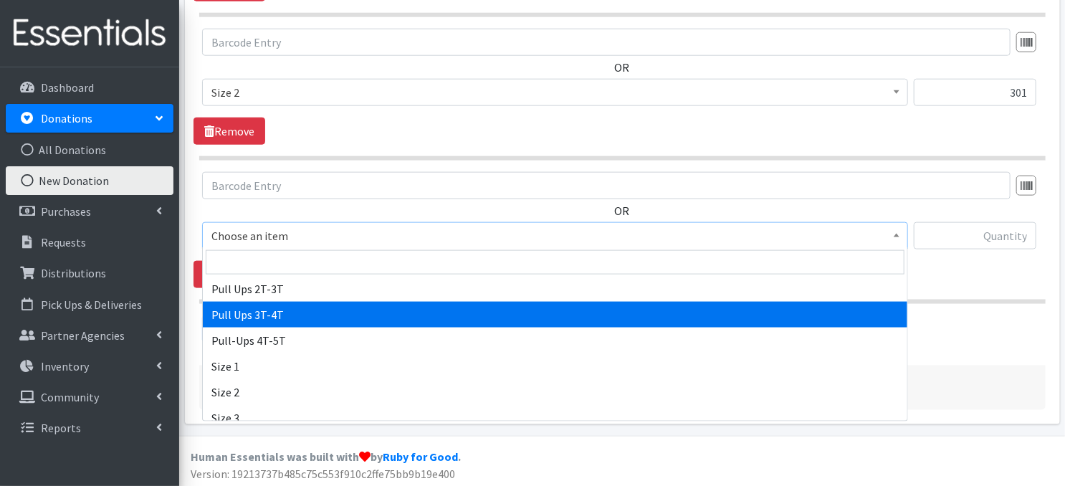
scroll to position [86, 0]
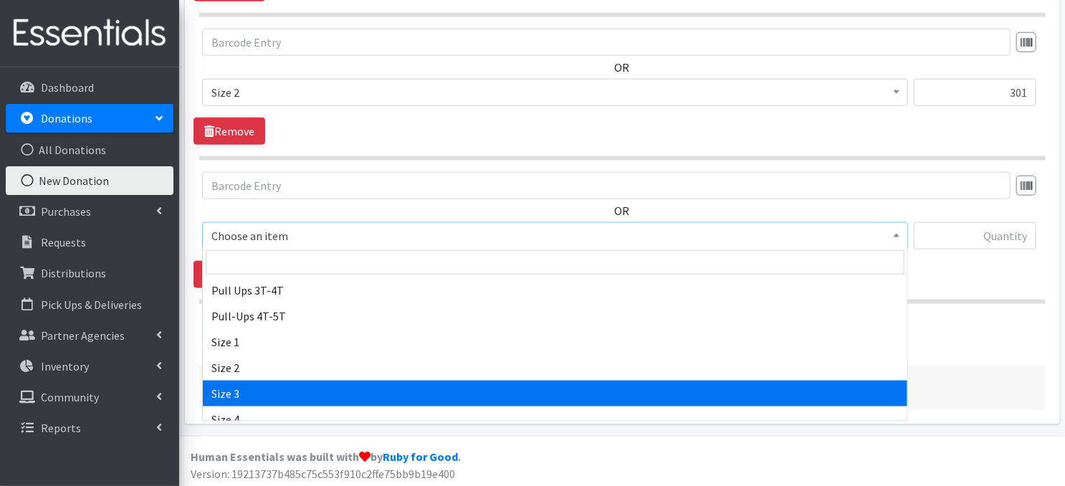
drag, startPoint x: 353, startPoint y: 395, endPoint x: 388, endPoint y: 352, distance: 55.5
select select "3684"
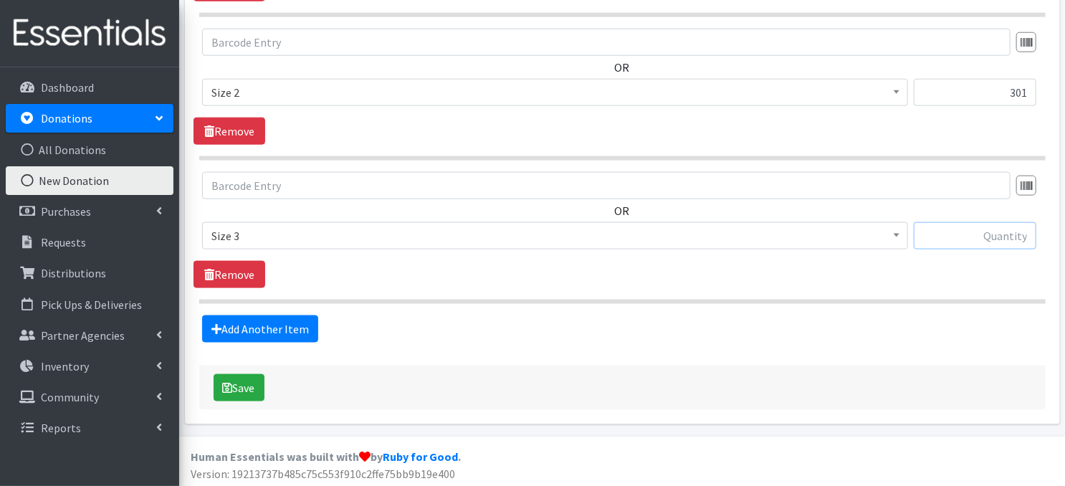
click at [992, 236] on input "text" at bounding box center [974, 235] width 122 height 27
type input "84"
click at [294, 332] on link "Add Another Item" at bounding box center [260, 328] width 116 height 27
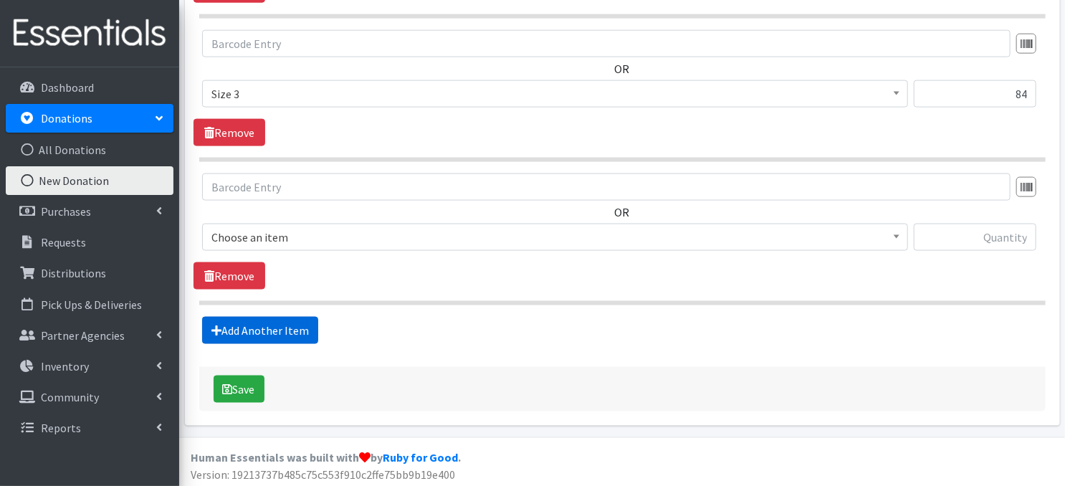
scroll to position [926, 0]
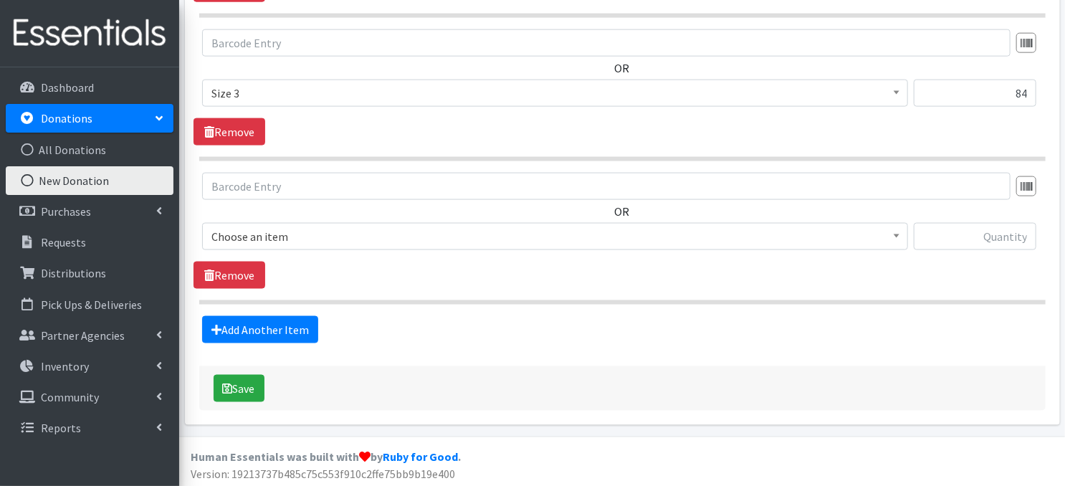
click at [902, 240] on span at bounding box center [896, 235] width 14 height 22
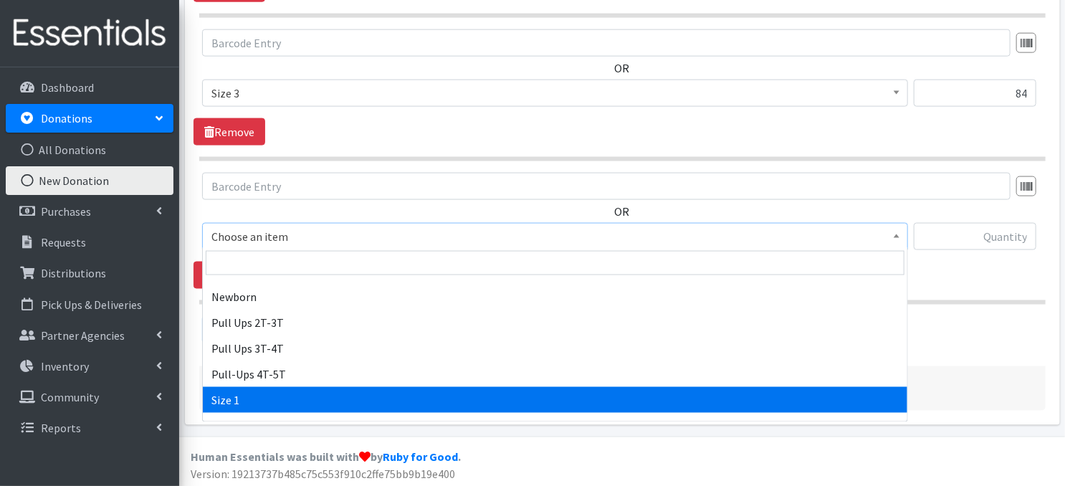
scroll to position [143, 0]
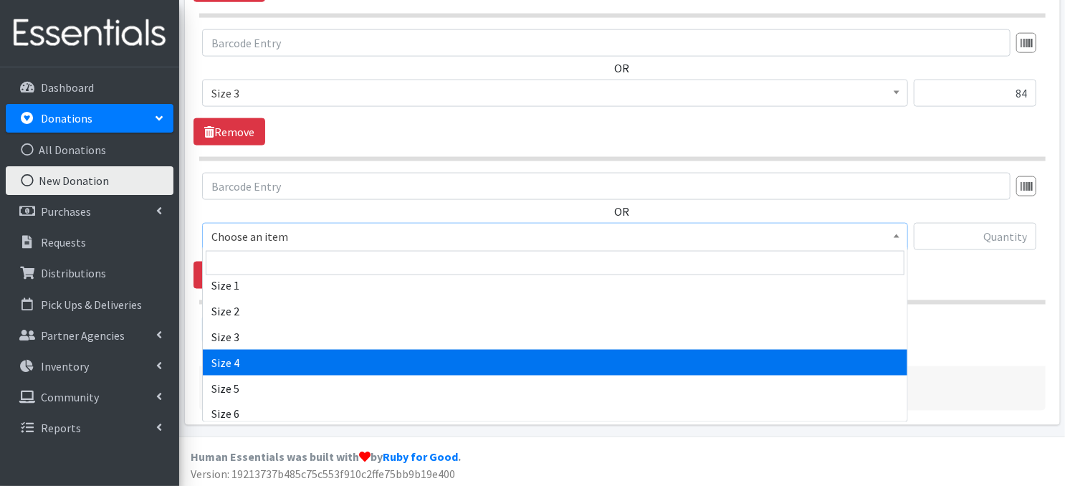
drag, startPoint x: 380, startPoint y: 366, endPoint x: 388, endPoint y: 354, distance: 14.1
select select "3685"
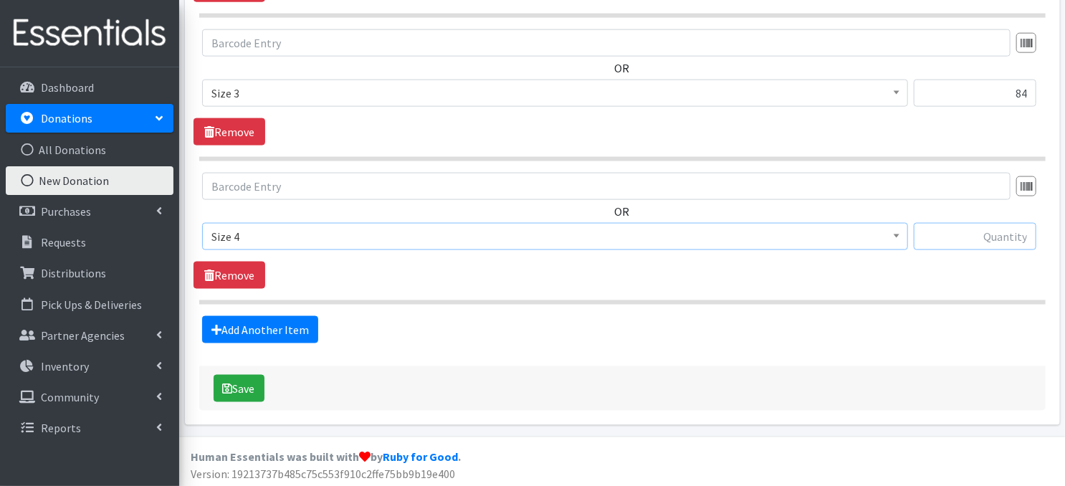
click at [954, 239] on input "text" at bounding box center [974, 236] width 122 height 27
type input "59"
click at [287, 322] on link "Add Another Item" at bounding box center [260, 329] width 116 height 27
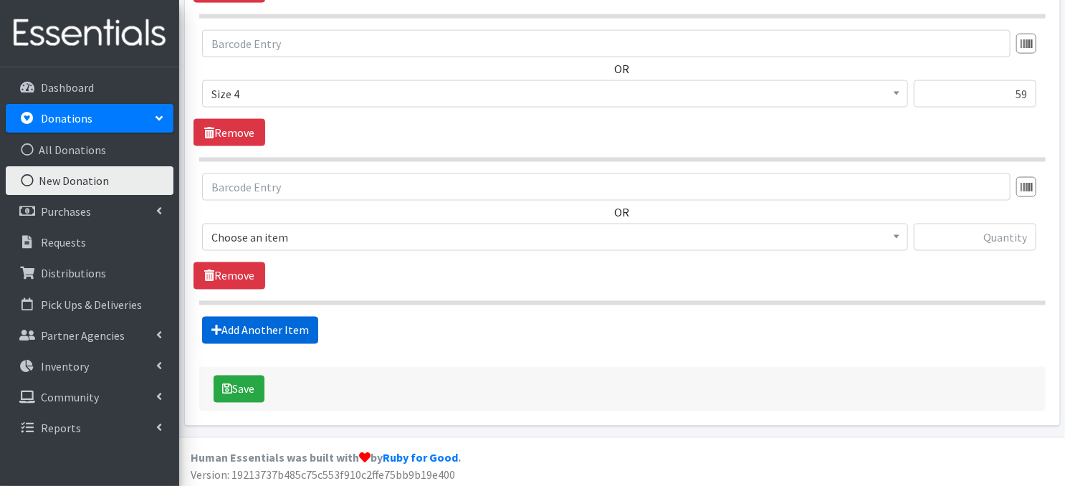
scroll to position [1070, 0]
click at [900, 238] on span at bounding box center [896, 235] width 14 height 22
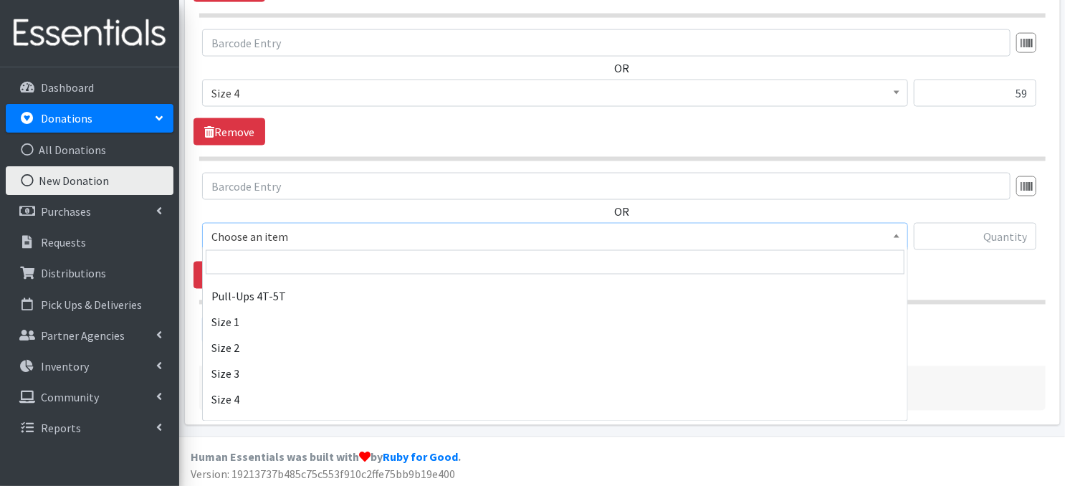
scroll to position [124, 0]
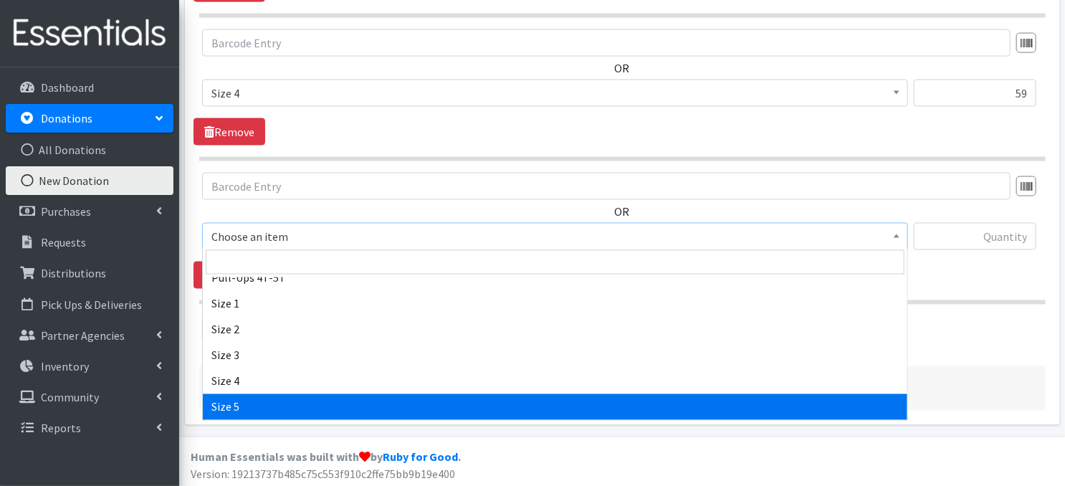
select select "3686"
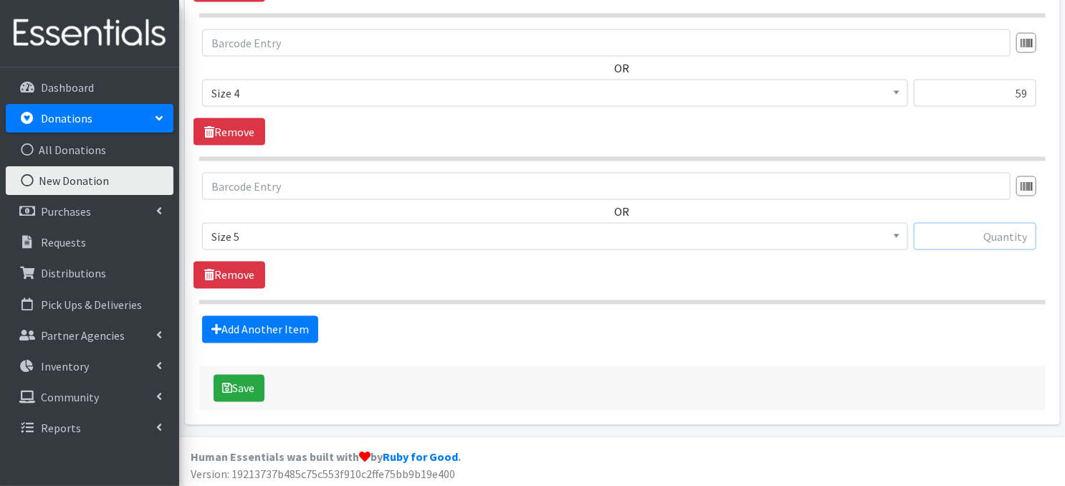
click at [950, 237] on input "text" at bounding box center [974, 236] width 122 height 27
type input "201"
click at [289, 327] on link "Add Another Item" at bounding box center [260, 329] width 116 height 27
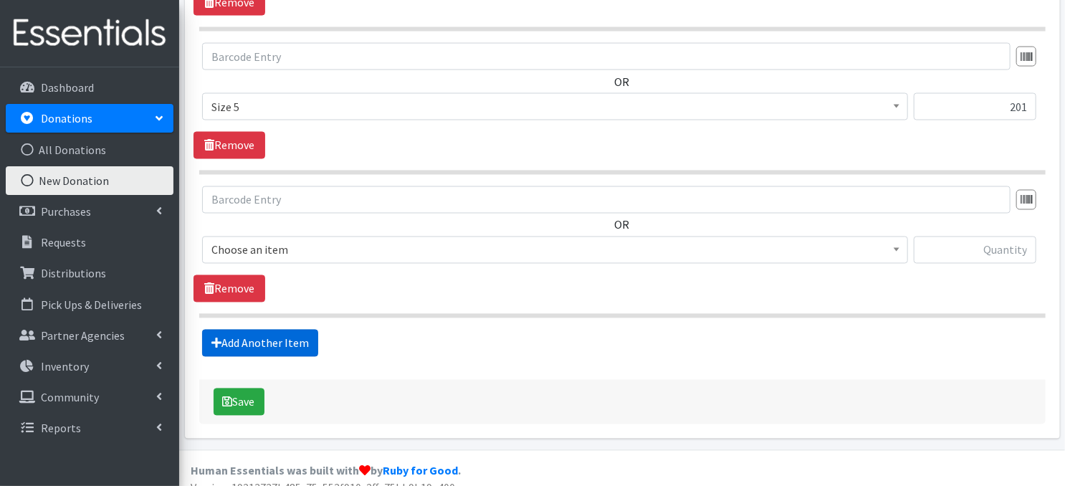
scroll to position [1212, 0]
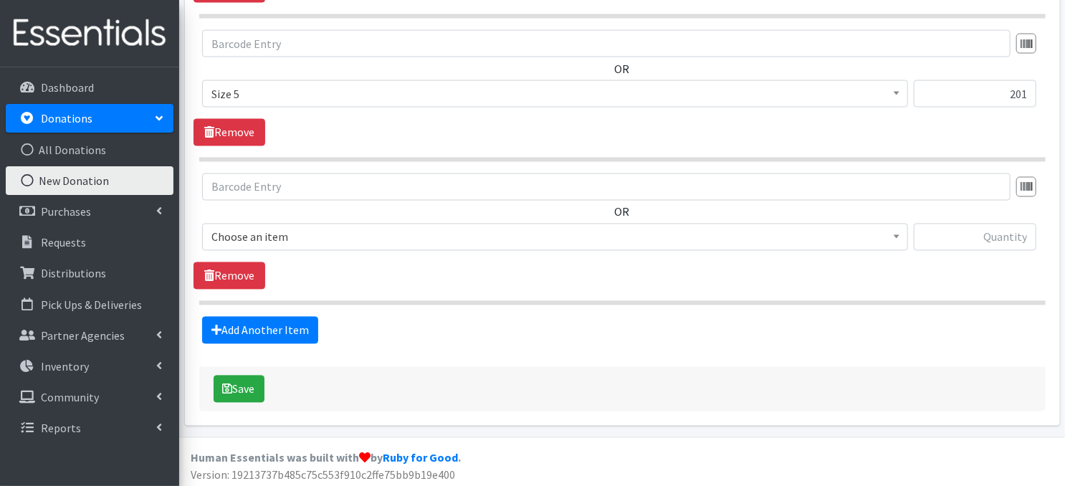
click at [903, 237] on span at bounding box center [896, 235] width 14 height 22
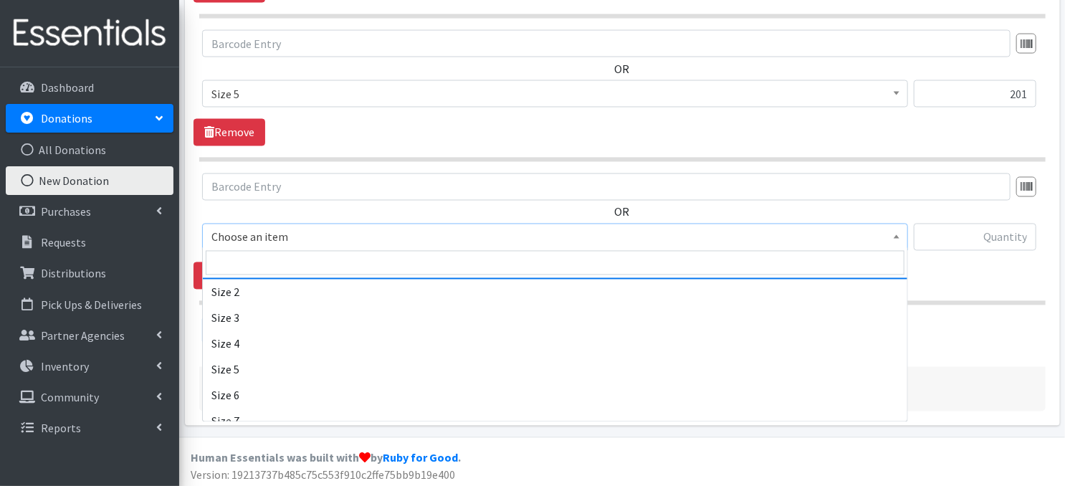
scroll to position [201, 0]
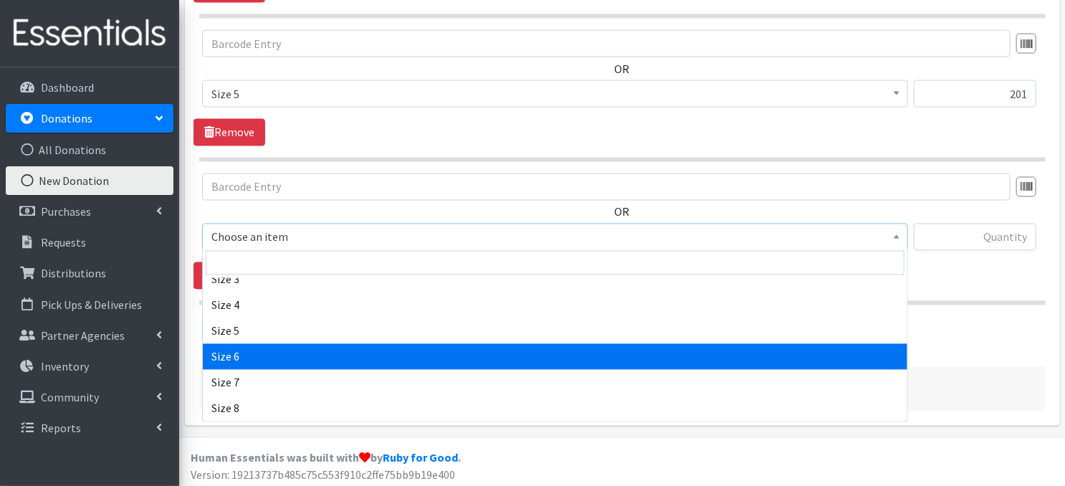
select select "3687"
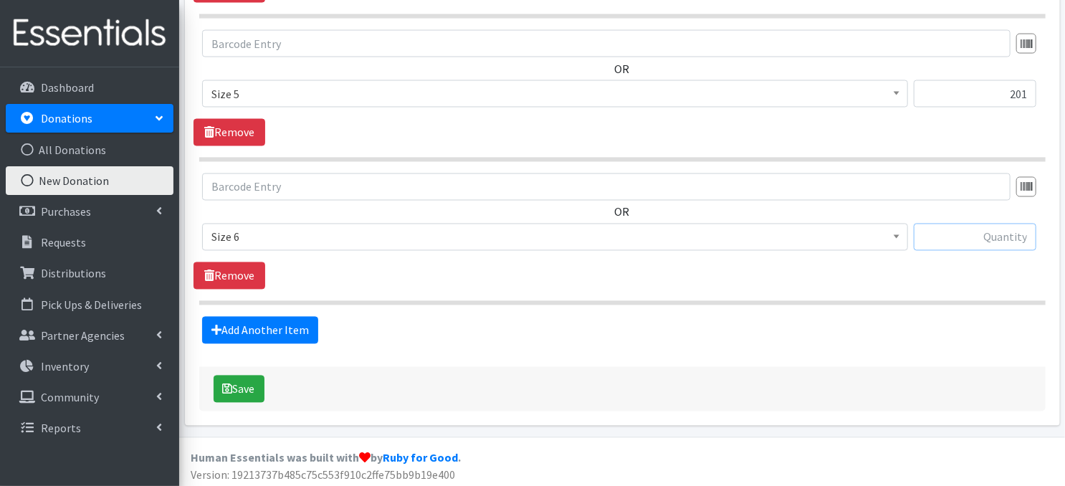
click at [964, 240] on input "text" at bounding box center [974, 237] width 122 height 27
type input "108"
click at [297, 326] on link "Add Another Item" at bounding box center [260, 330] width 116 height 27
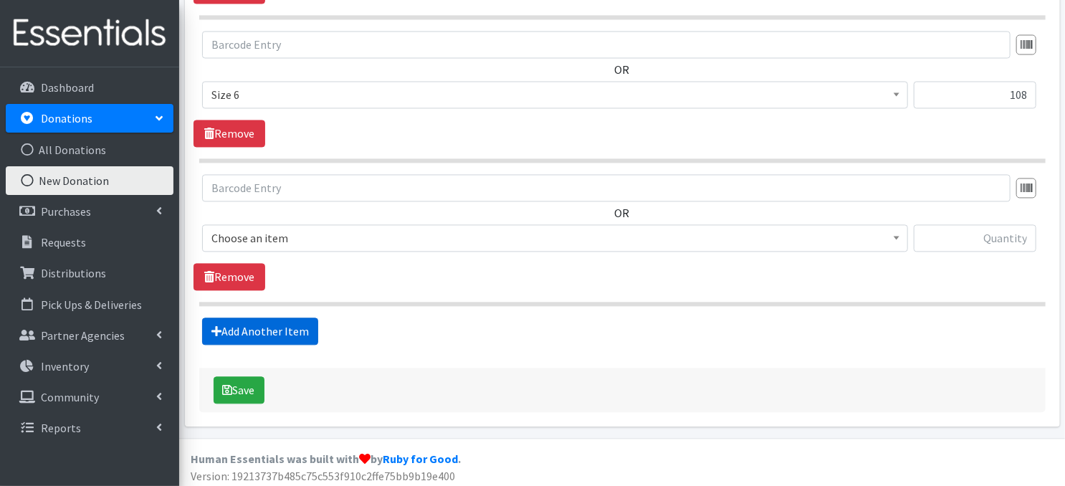
scroll to position [1355, 0]
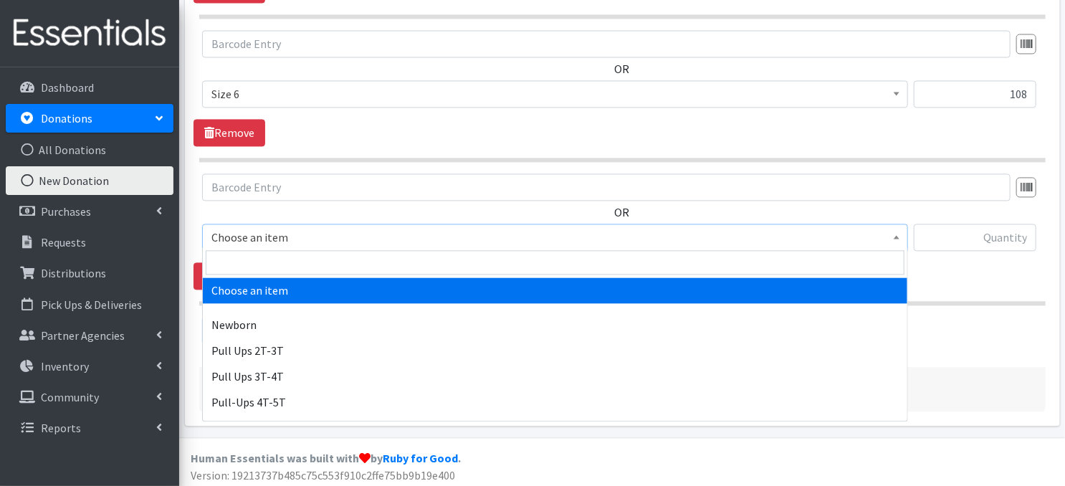
click at [892, 235] on span at bounding box center [896, 235] width 14 height 22
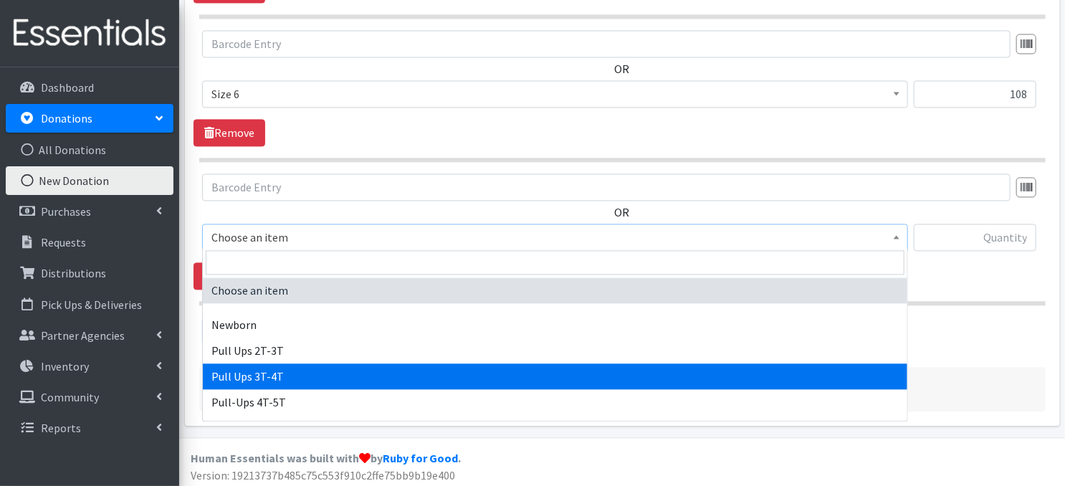
select select "3697"
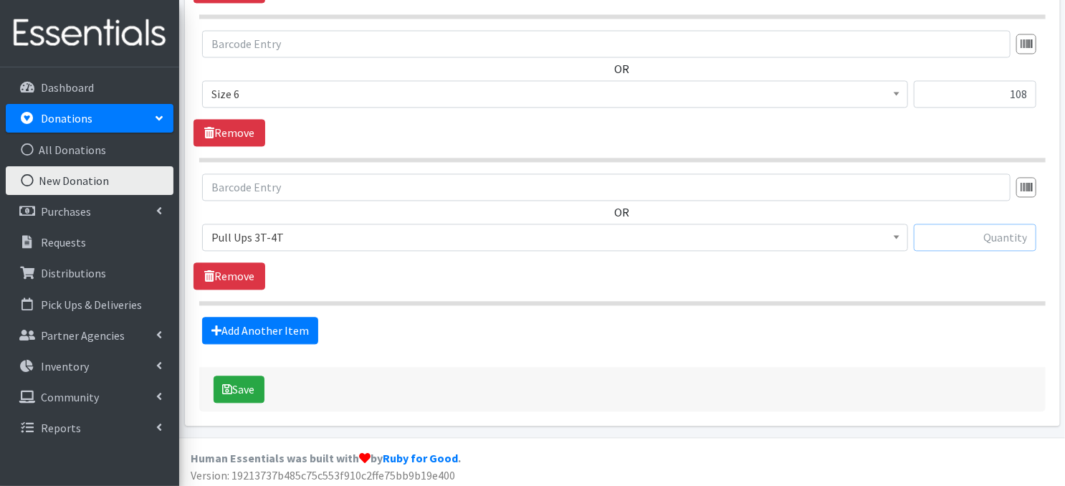
click at [953, 234] on input "text" at bounding box center [974, 237] width 122 height 27
type input "16"
click at [213, 325] on icon at bounding box center [216, 330] width 10 height 11
click at [277, 317] on link "Add Another Item" at bounding box center [260, 330] width 116 height 27
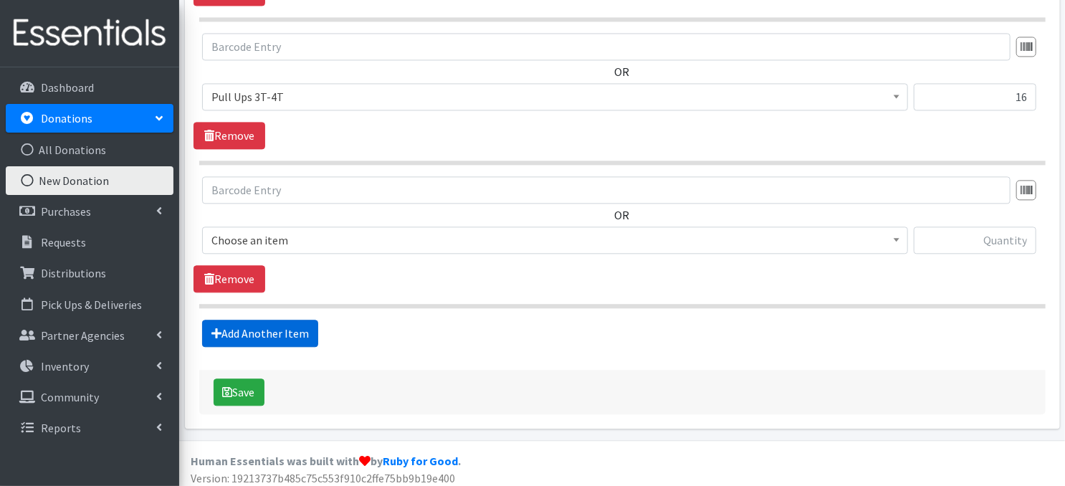
scroll to position [1498, 0]
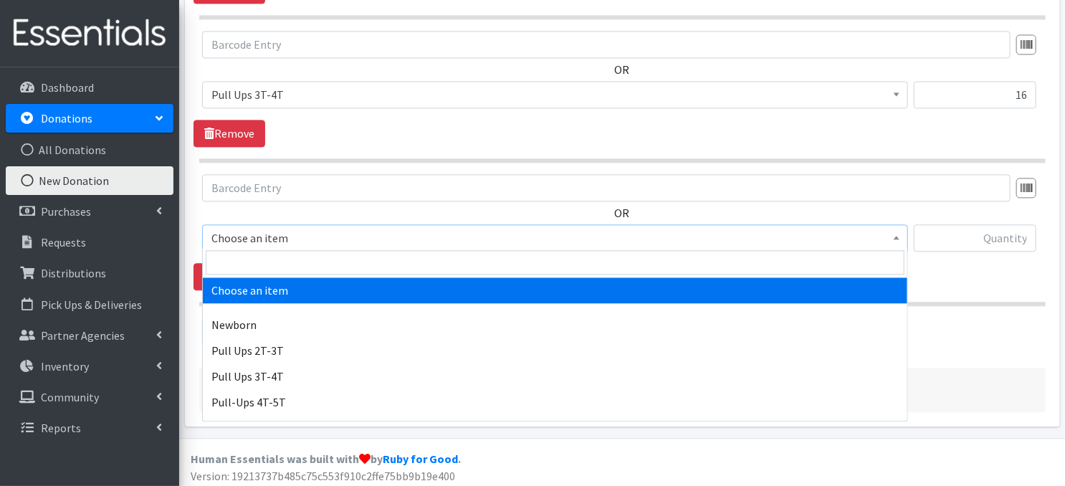
click at [898, 237] on span at bounding box center [896, 236] width 14 height 22
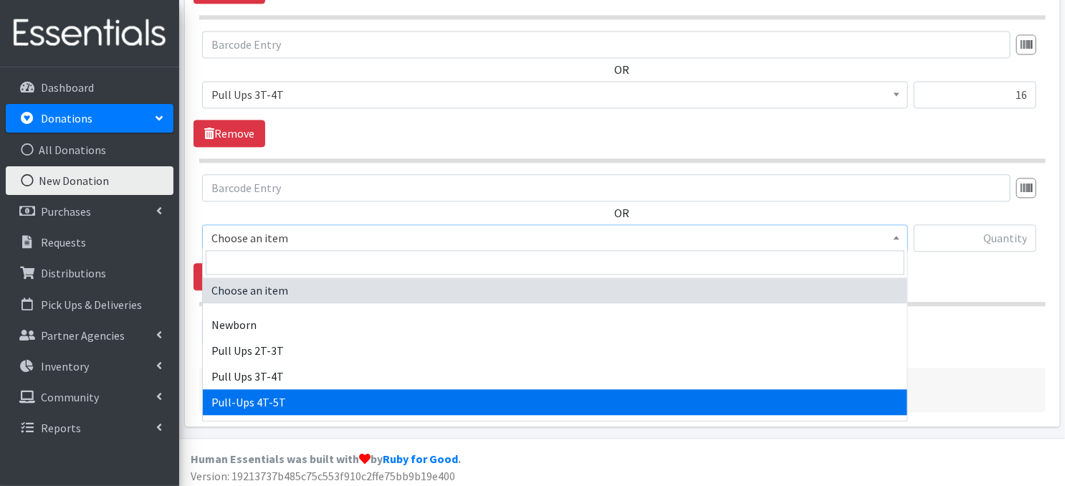
select select "14766"
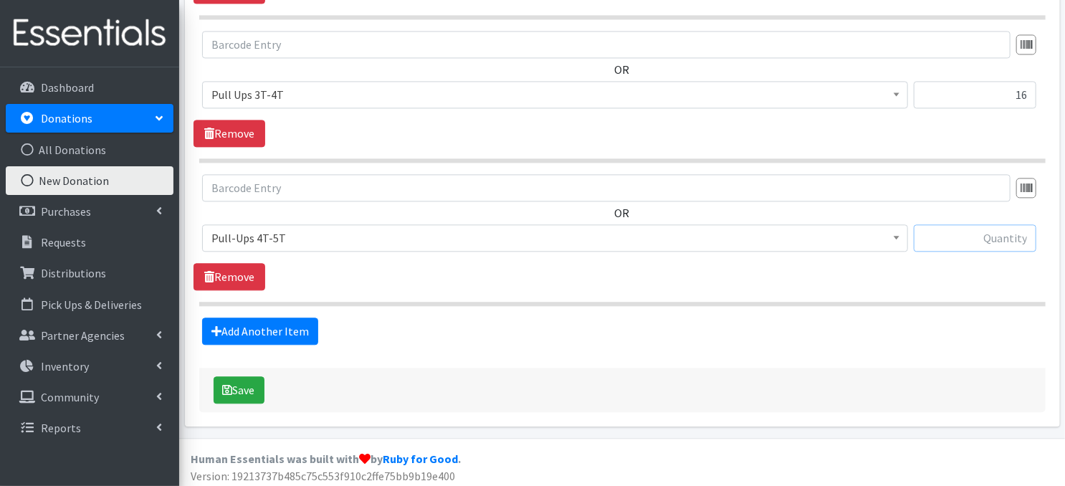
click at [963, 239] on input "text" at bounding box center [974, 237] width 122 height 27
type input "10"
click at [234, 380] on button "Save" at bounding box center [238, 389] width 51 height 27
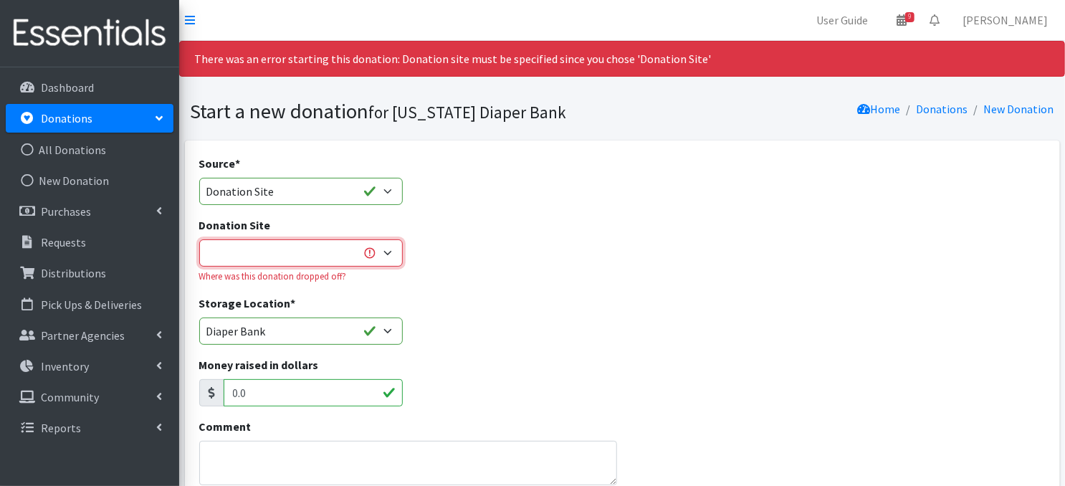
click at [389, 253] on select "Bigwheels to Butterflies Honeyman Rent ALL Omaha Children's Clinic Once Upon A …" at bounding box center [300, 252] width 203 height 27
select select "693"
click at [199, 239] on select "Bigwheels to Butterflies Honeyman Rent ALL Omaha Children's Clinic Once Upon A …" at bounding box center [300, 252] width 203 height 27
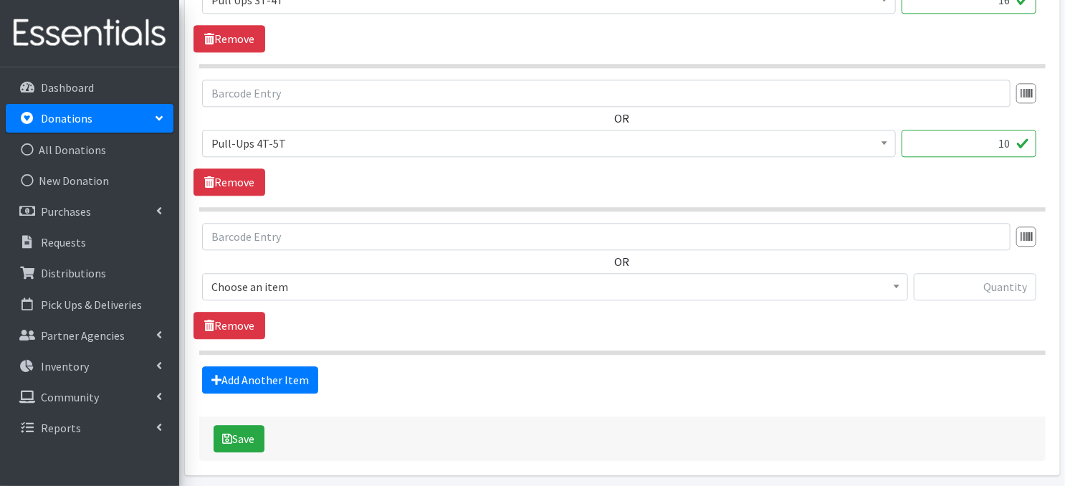
scroll to position [1705, 0]
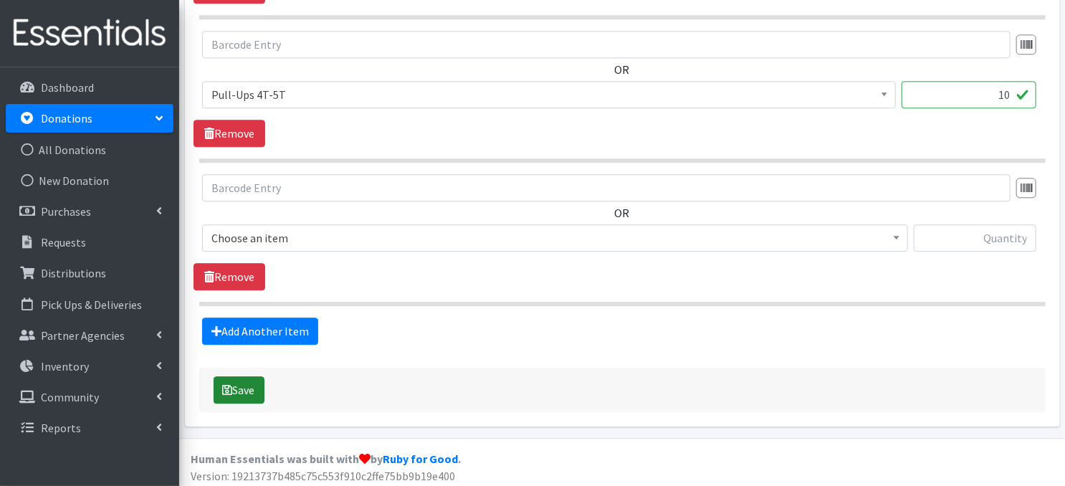
click at [212, 386] on div "Save" at bounding box center [622, 389] width 846 height 44
click at [237, 384] on button "Save" at bounding box center [238, 389] width 51 height 27
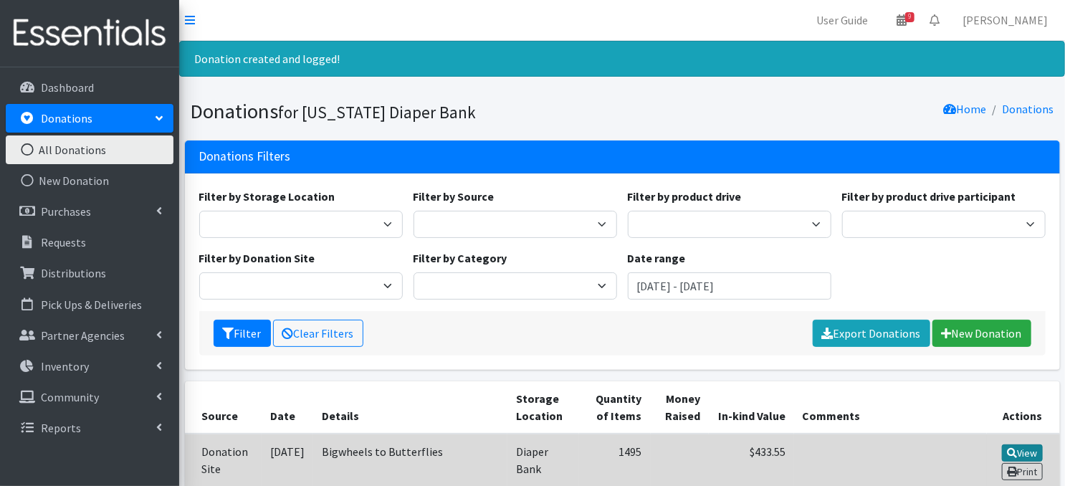
click at [1019, 448] on link "View" at bounding box center [1021, 452] width 41 height 17
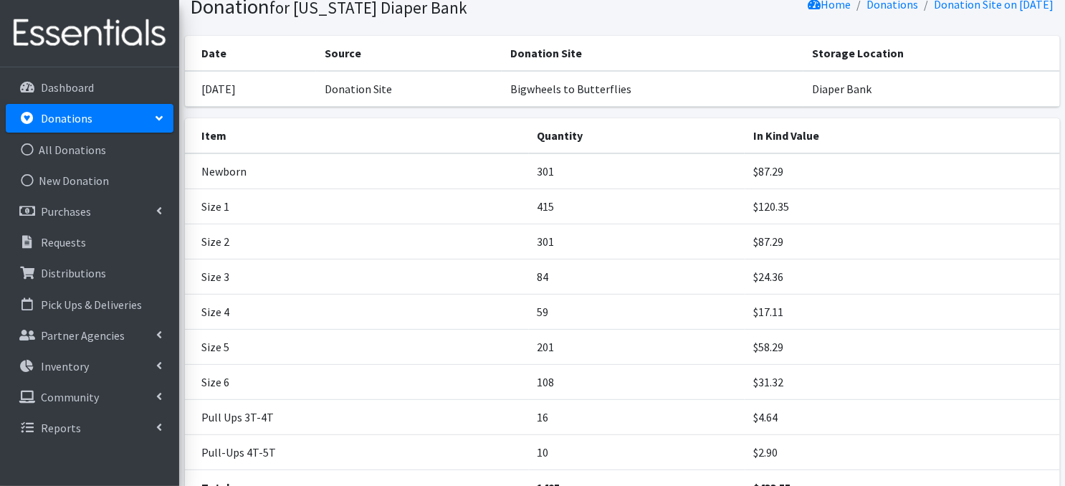
scroll to position [115, 0]
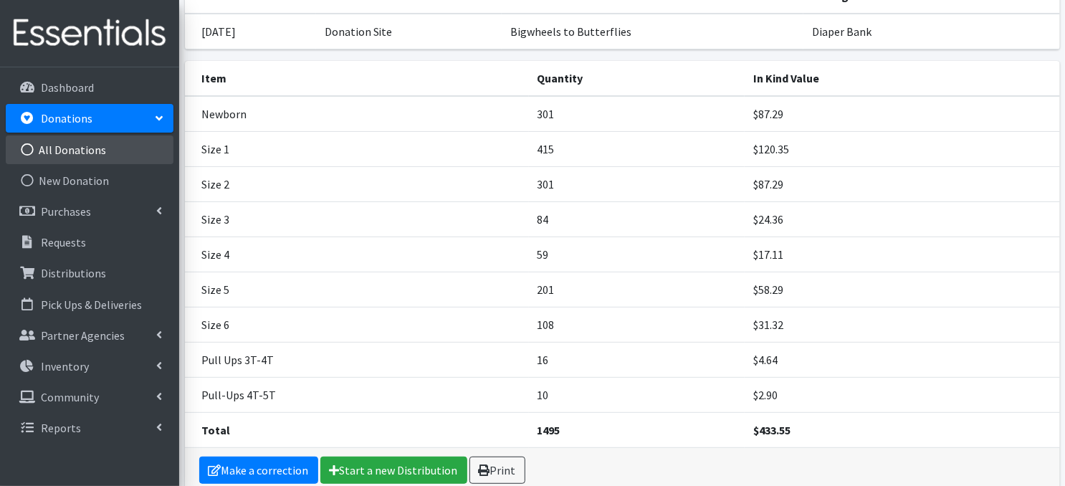
click at [28, 148] on icon at bounding box center [27, 149] width 19 height 13
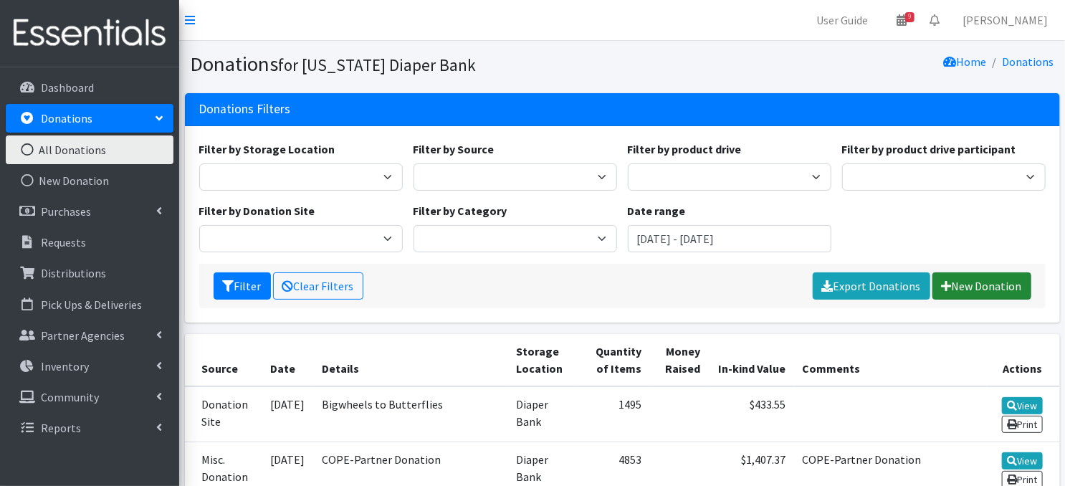
click at [959, 292] on link "New Donation" at bounding box center [981, 285] width 99 height 27
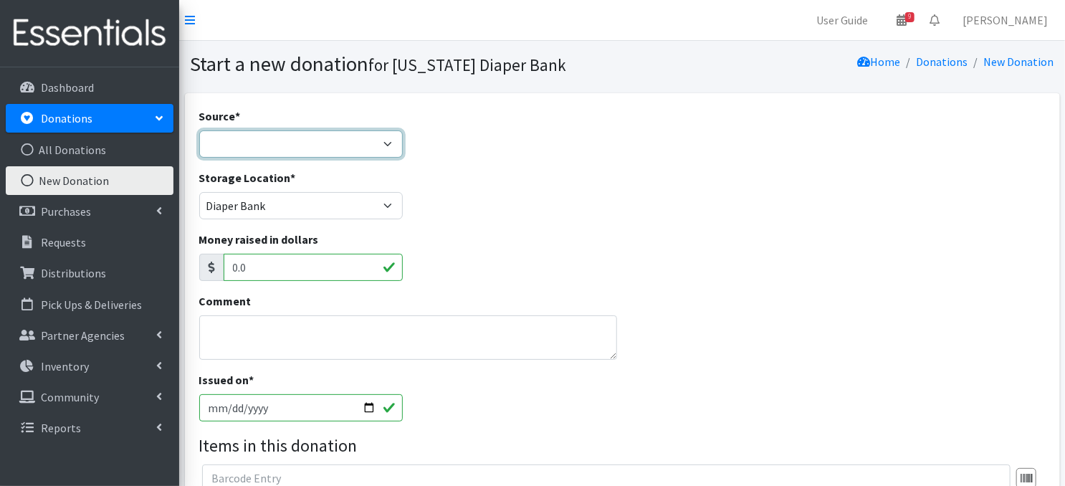
click at [383, 145] on select "Product Drive Manufacturer Donation Site Misc. Donation" at bounding box center [300, 143] width 203 height 27
select select "Donation Site"
click at [199, 130] on select "Product Drive Manufacturer Donation Site Misc. Donation" at bounding box center [300, 143] width 203 height 27
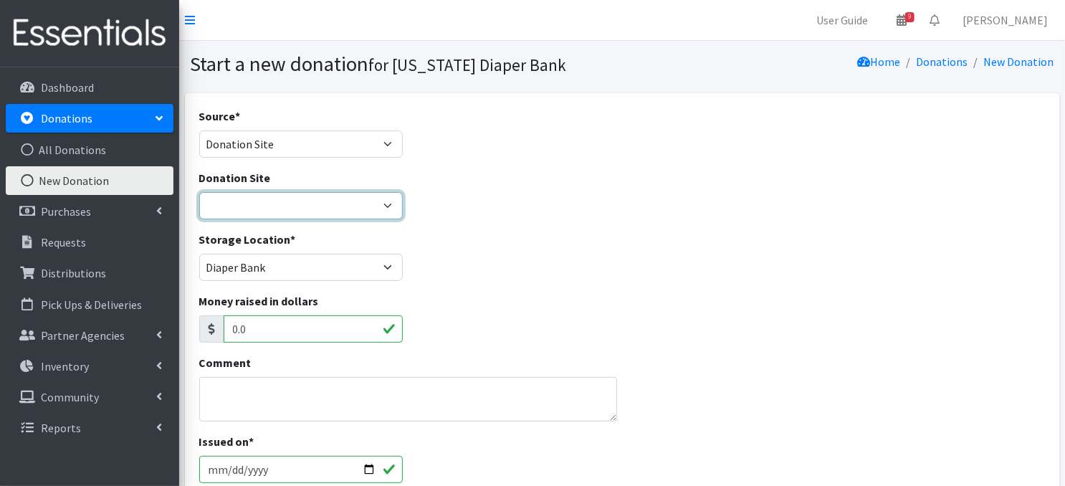
click at [382, 203] on select "Bigwheels to Butterflies Honeyman Rent ALL Omaha Children's Clinic Once Upon A …" at bounding box center [300, 205] width 203 height 27
select select "993"
click at [199, 192] on select "Bigwheels to Butterflies [PERSON_NAME] Rent ALL Omaha Children's Clinic Once Up…" at bounding box center [300, 205] width 203 height 27
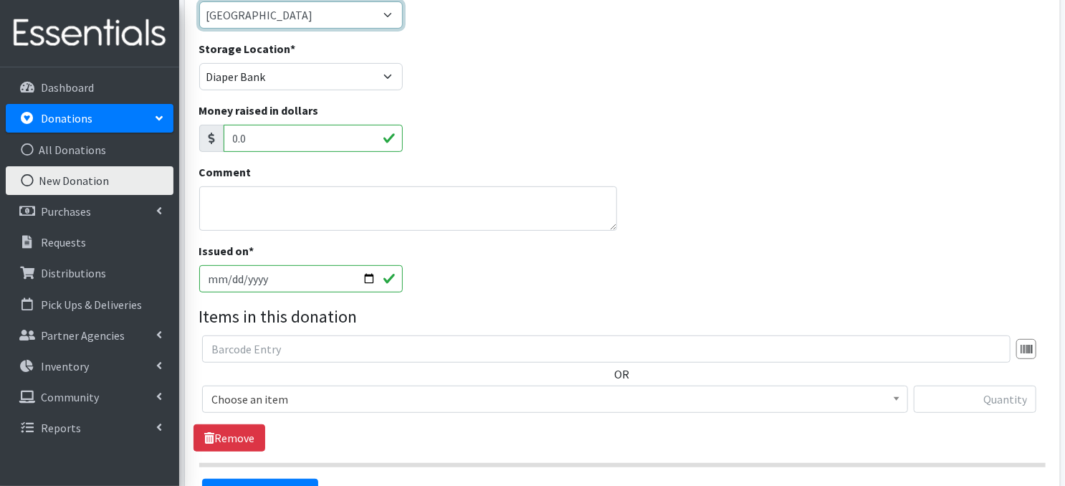
scroll to position [210, 0]
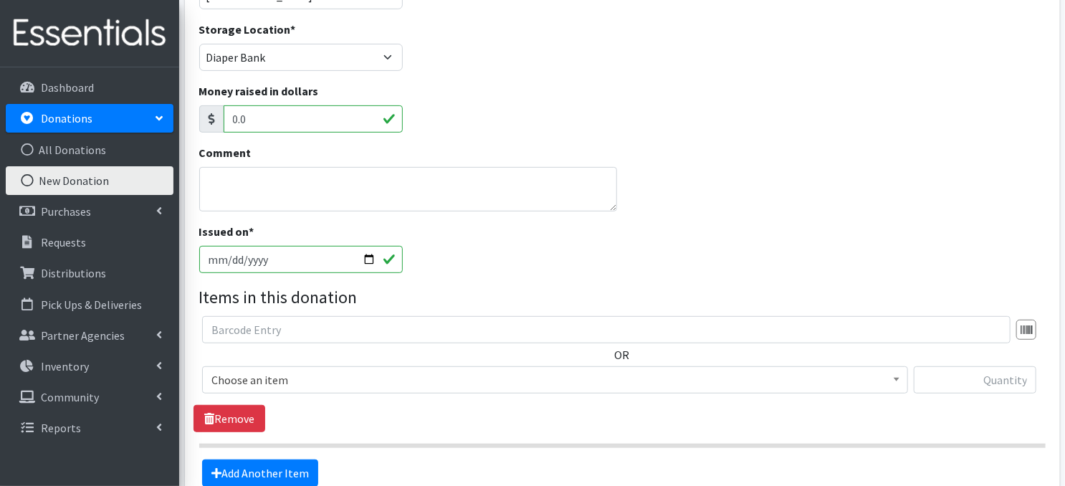
click at [365, 259] on input "2025-10-08" at bounding box center [300, 259] width 203 height 27
type input "2025-10-06"
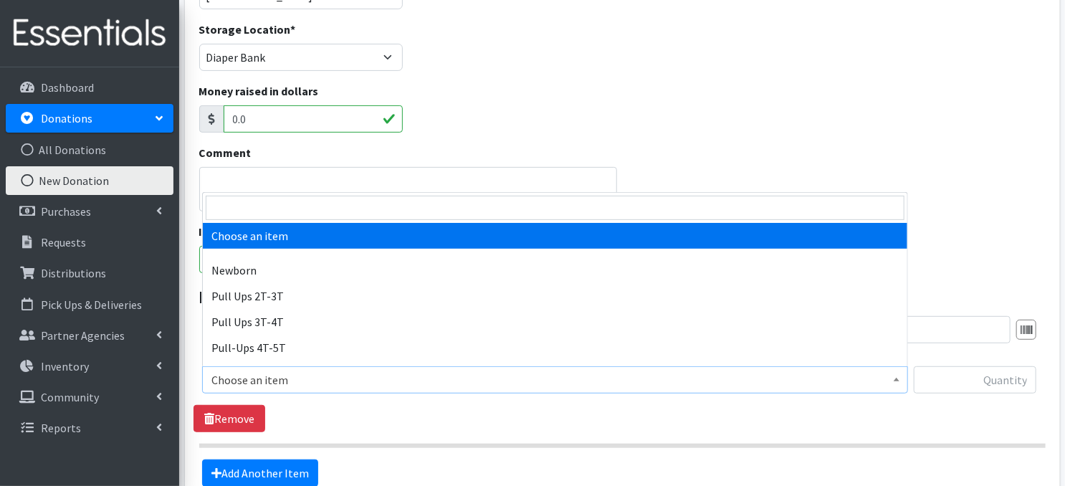
click at [903, 381] on span at bounding box center [896, 378] width 14 height 22
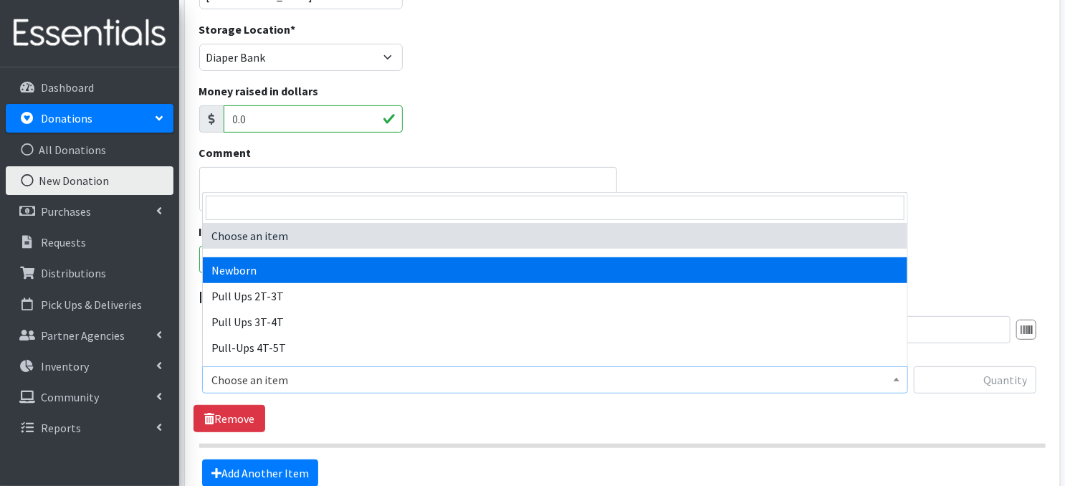
select select "3681"
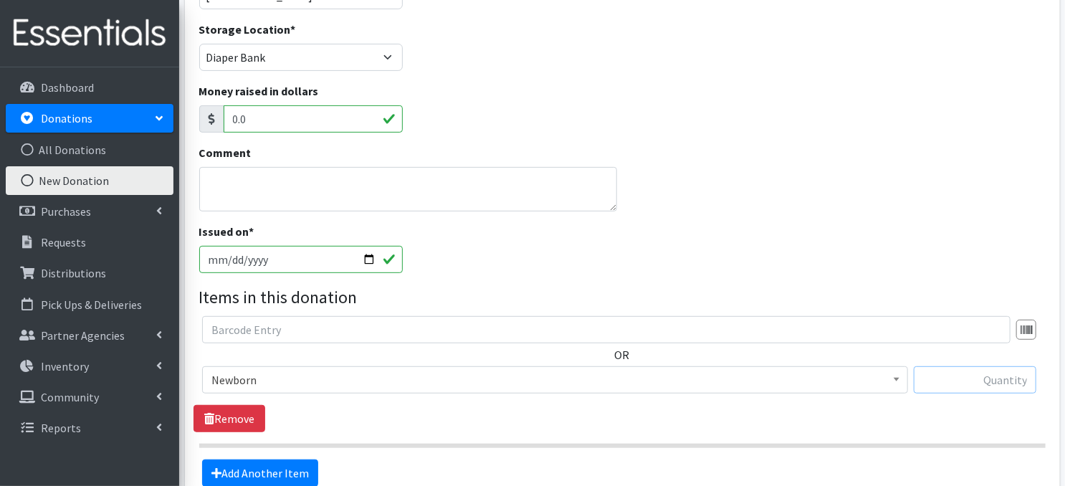
click at [974, 376] on input "text" at bounding box center [974, 379] width 122 height 27
type input "47"
click at [296, 472] on link "Add Another Item" at bounding box center [260, 472] width 116 height 27
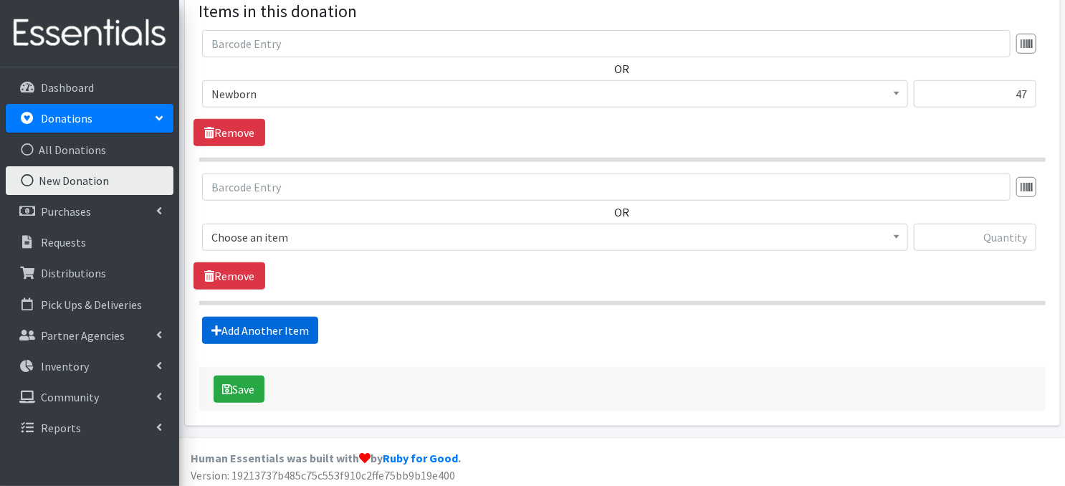
scroll to position [499, 0]
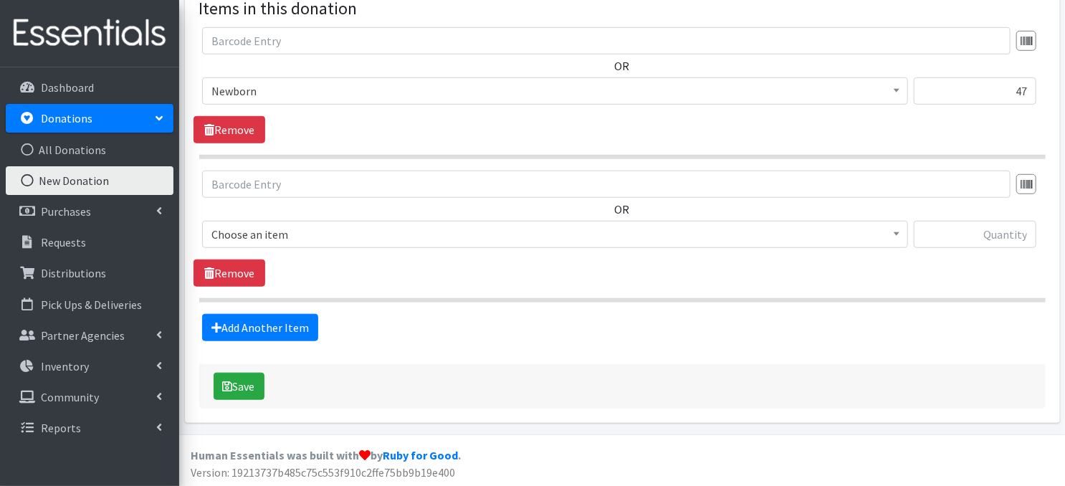
click at [897, 232] on b at bounding box center [896, 234] width 6 height 4
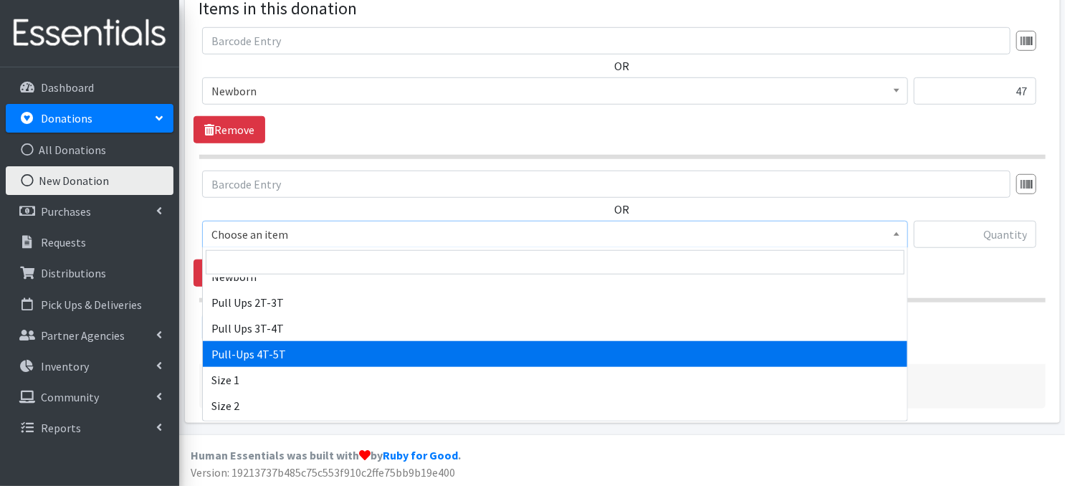
scroll to position [57, 0]
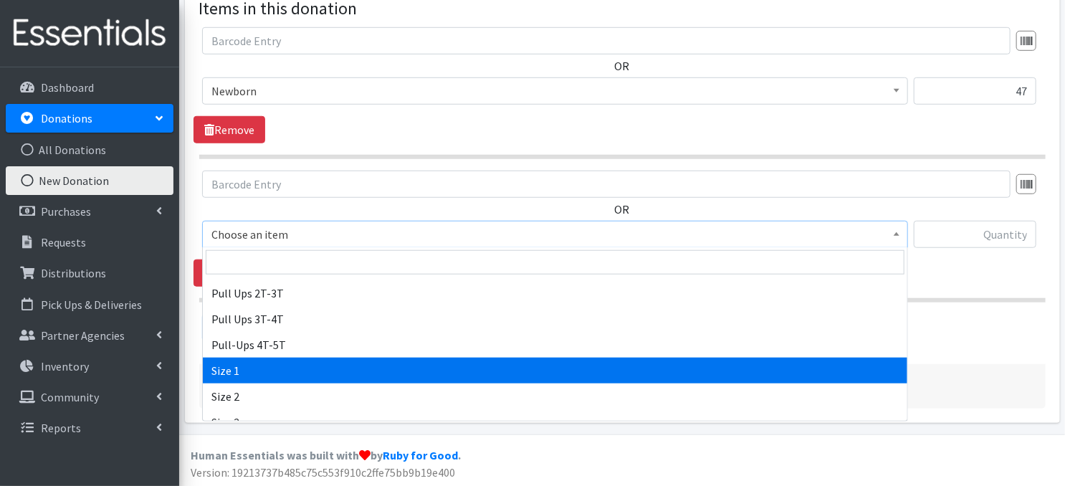
select select "3682"
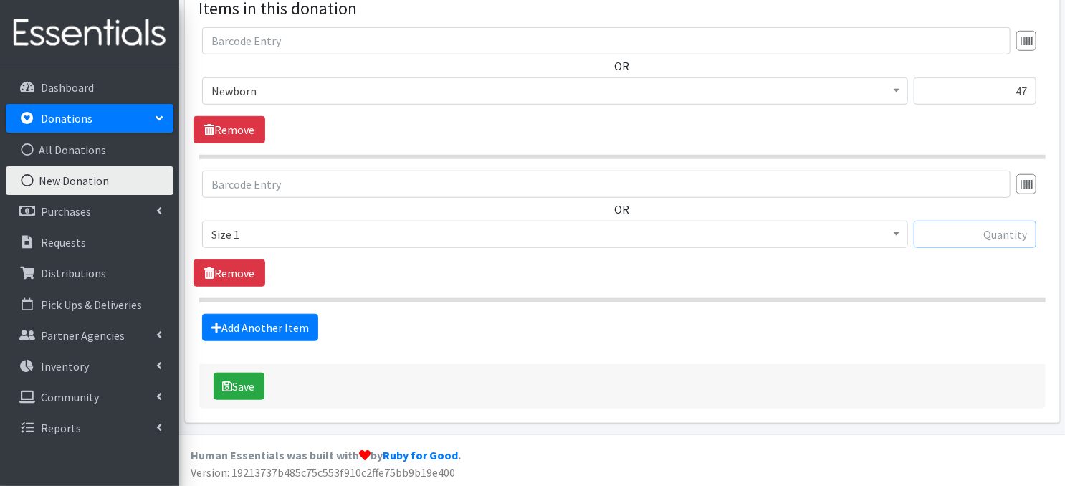
click at [971, 239] on input "text" at bounding box center [974, 234] width 122 height 27
type input "73"
click at [285, 330] on link "Add Another Item" at bounding box center [260, 327] width 116 height 27
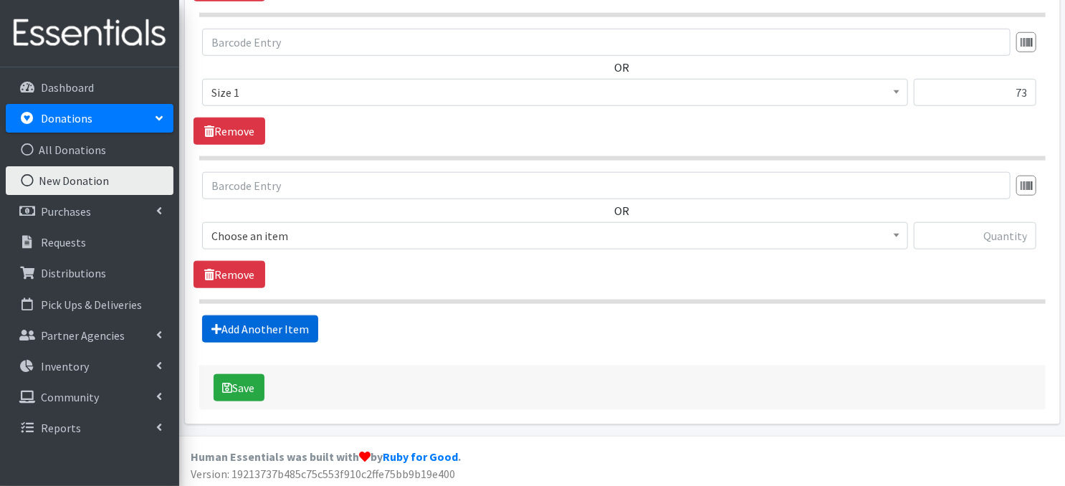
scroll to position [641, 0]
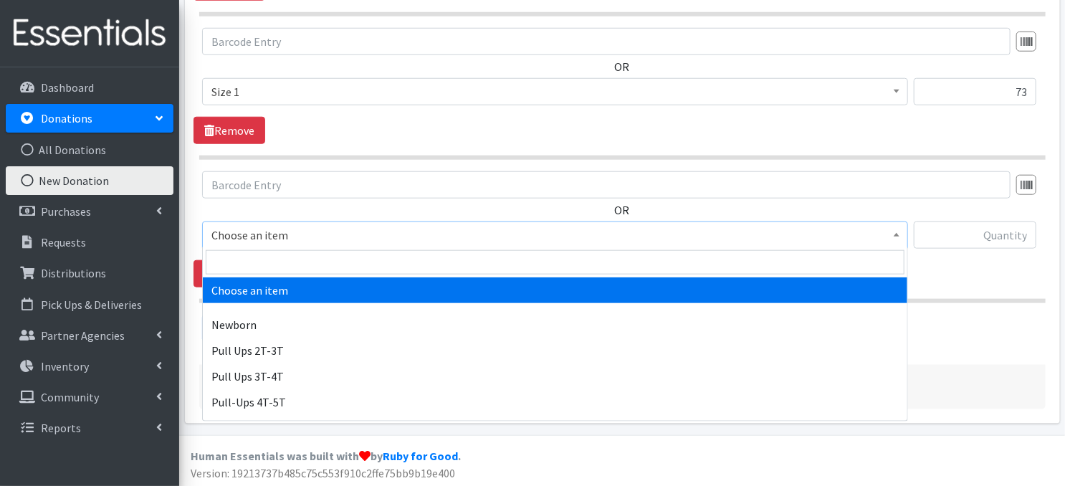
click at [891, 234] on span at bounding box center [896, 233] width 14 height 22
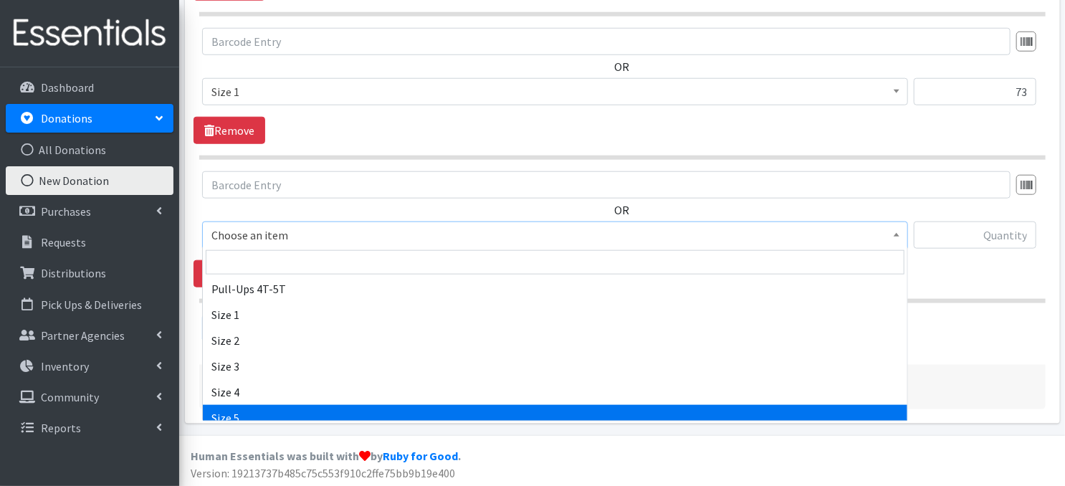
scroll to position [115, 0]
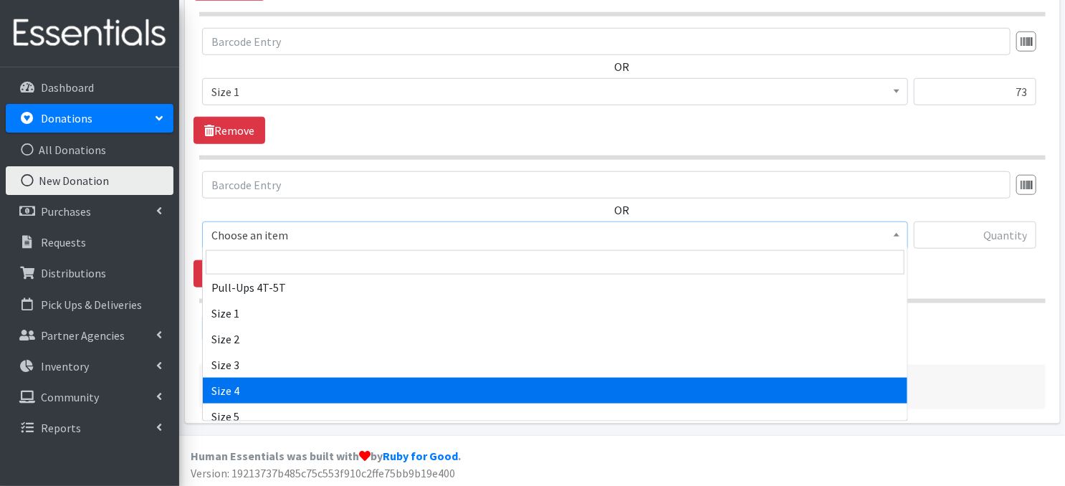
select select "3685"
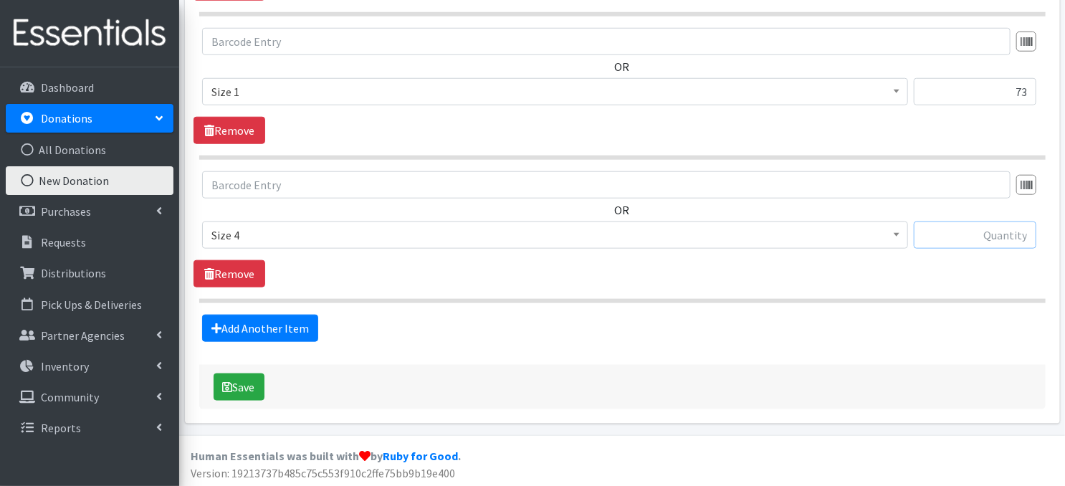
click at [966, 234] on input "text" at bounding box center [974, 234] width 122 height 27
type input "182"
click at [293, 329] on link "Add Another Item" at bounding box center [260, 327] width 116 height 27
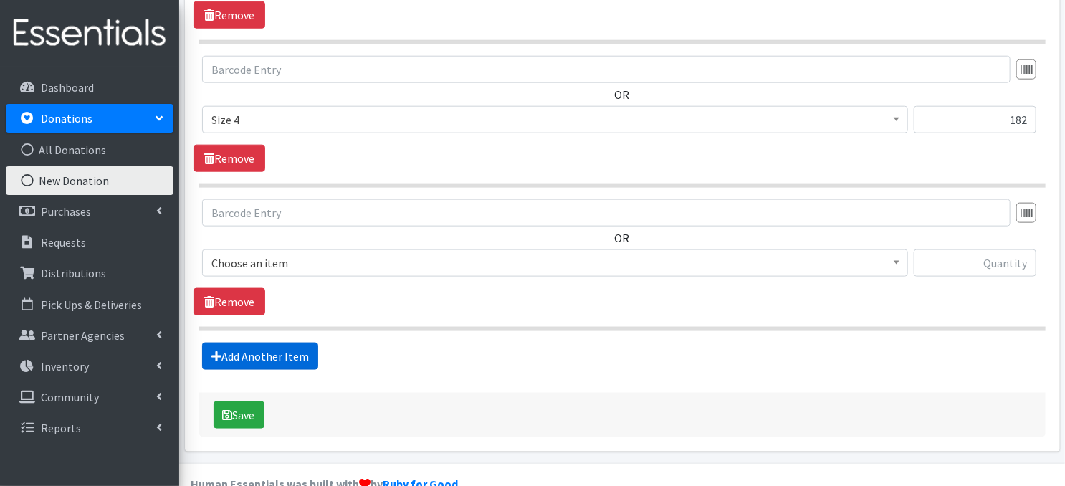
scroll to position [784, 0]
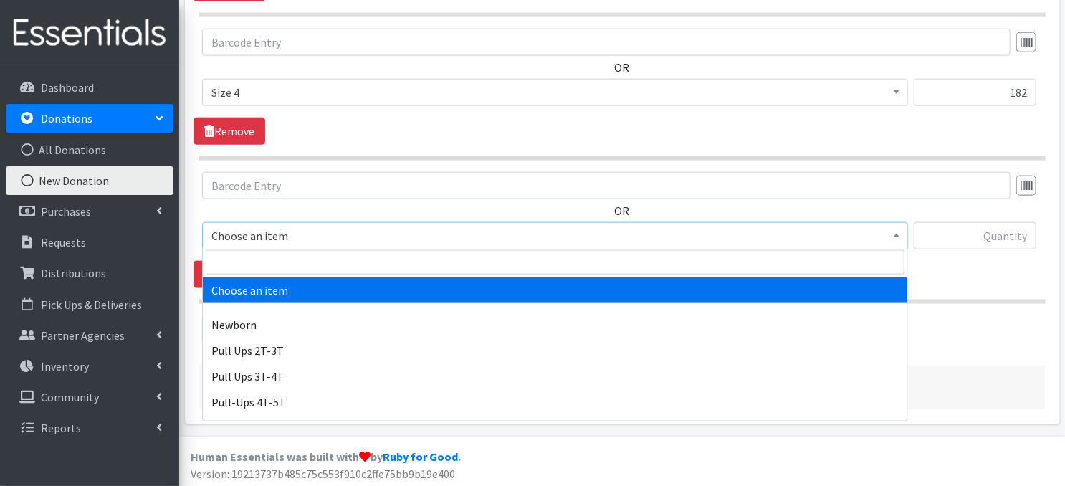
click at [897, 237] on span at bounding box center [896, 234] width 14 height 22
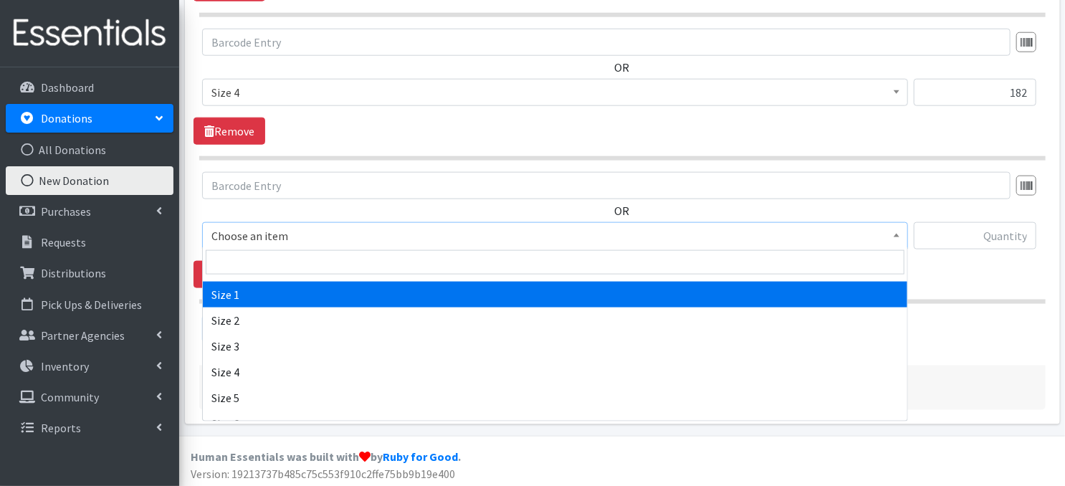
scroll to position [181, 0]
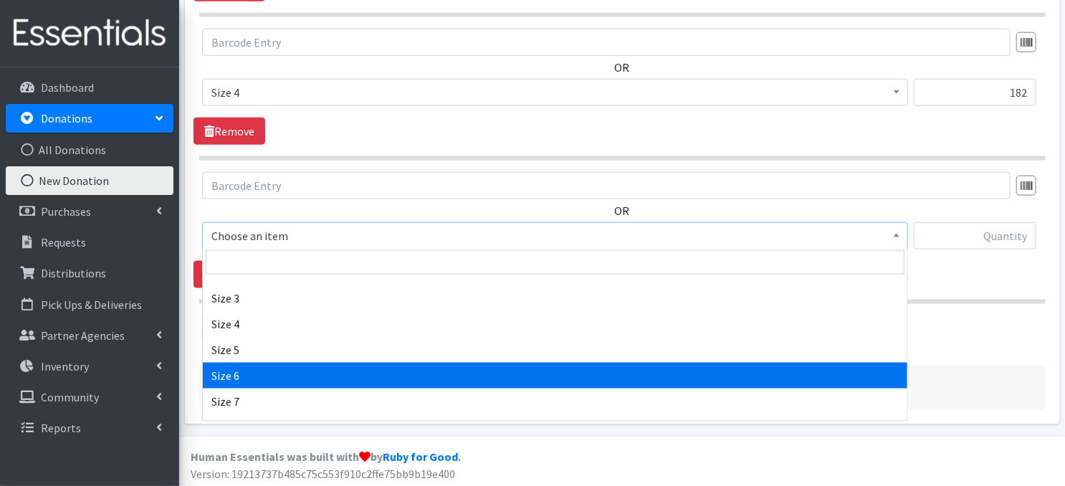
select select "3687"
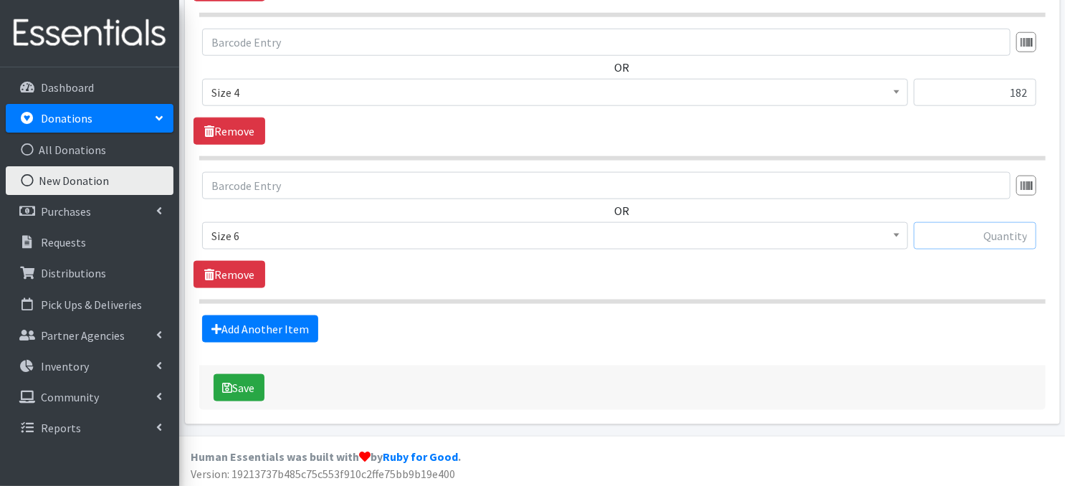
click at [963, 237] on input "text" at bounding box center [974, 235] width 122 height 27
type input "36"
click at [275, 330] on link "Add Another Item" at bounding box center [260, 328] width 116 height 27
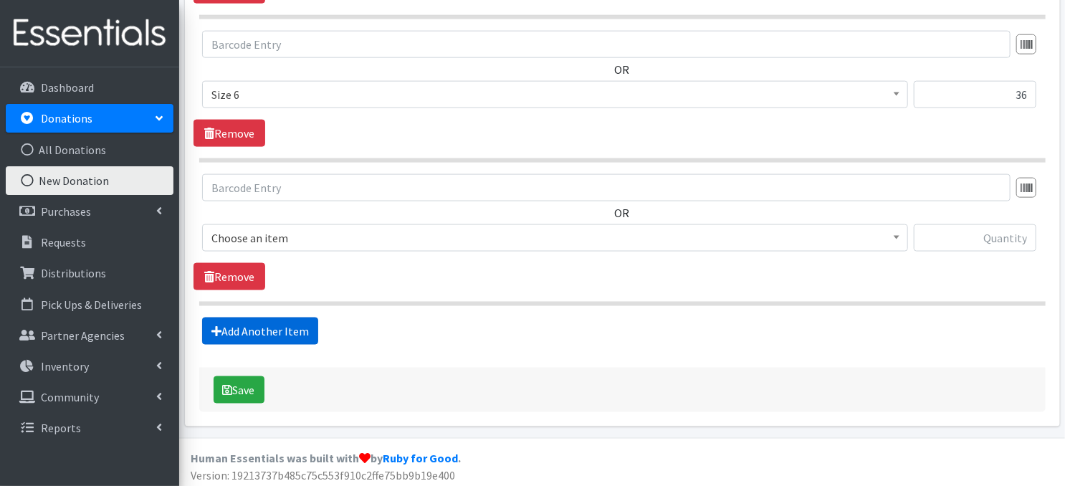
scroll to position [926, 0]
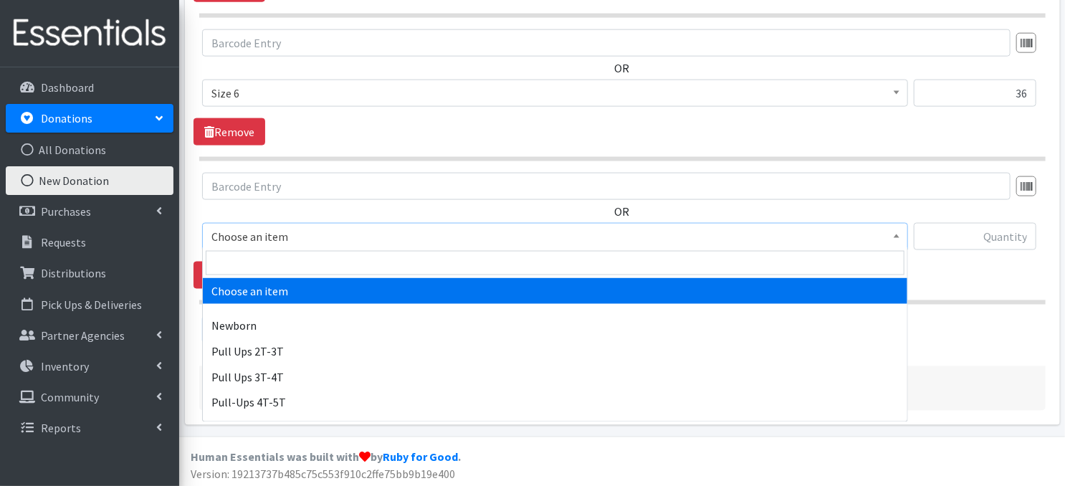
click at [900, 236] on span at bounding box center [896, 235] width 14 height 22
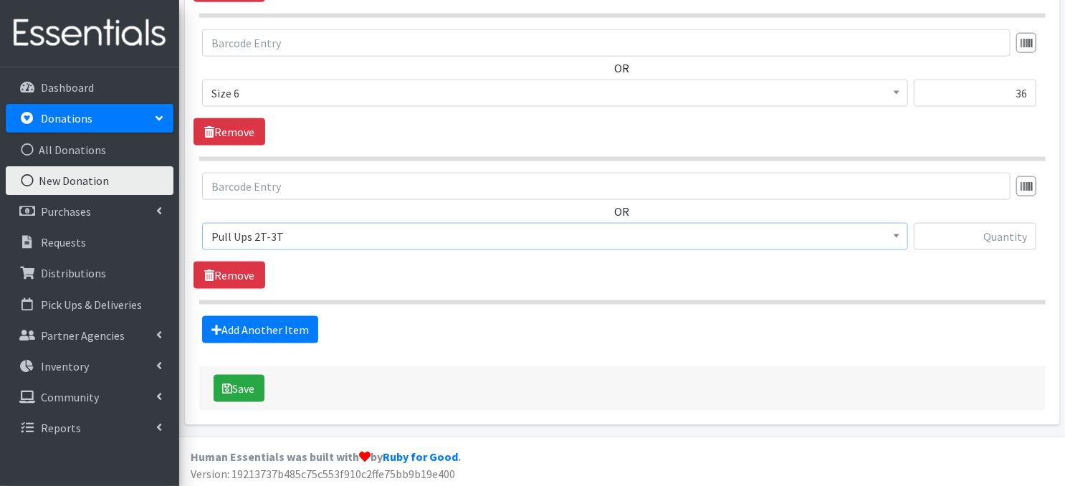
select select "3696"
click at [970, 237] on input "text" at bounding box center [974, 236] width 122 height 27
type input "21"
click at [274, 329] on link "Add Another Item" at bounding box center [260, 329] width 116 height 27
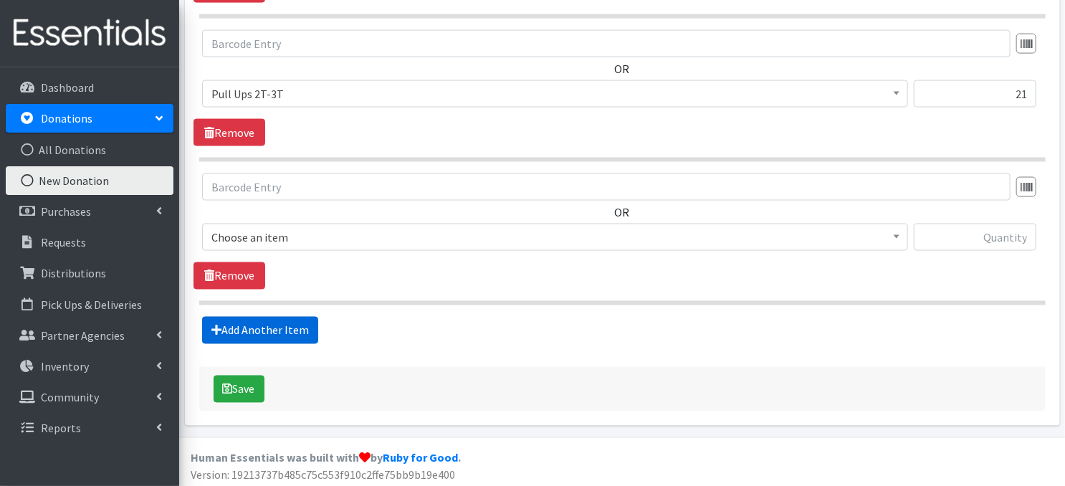
scroll to position [1070, 0]
click at [903, 239] on span at bounding box center [896, 235] width 14 height 22
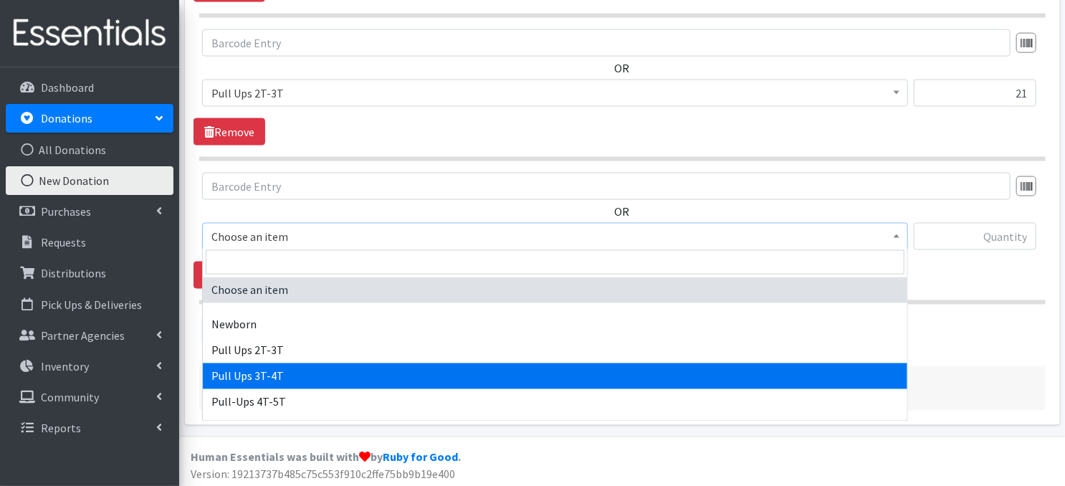
select select "3697"
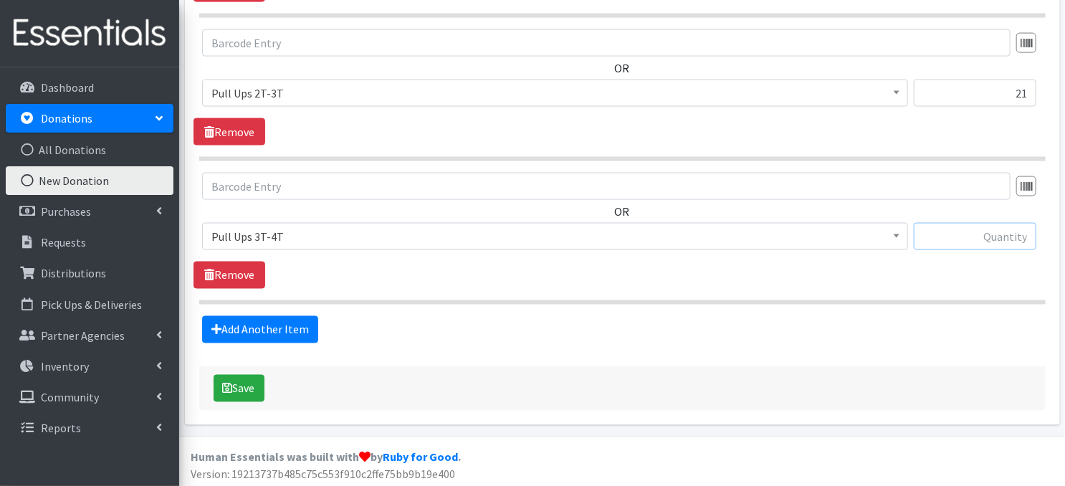
click at [936, 232] on input "text" at bounding box center [974, 236] width 122 height 27
type input "21"
click at [232, 388] on button "Save" at bounding box center [238, 388] width 51 height 27
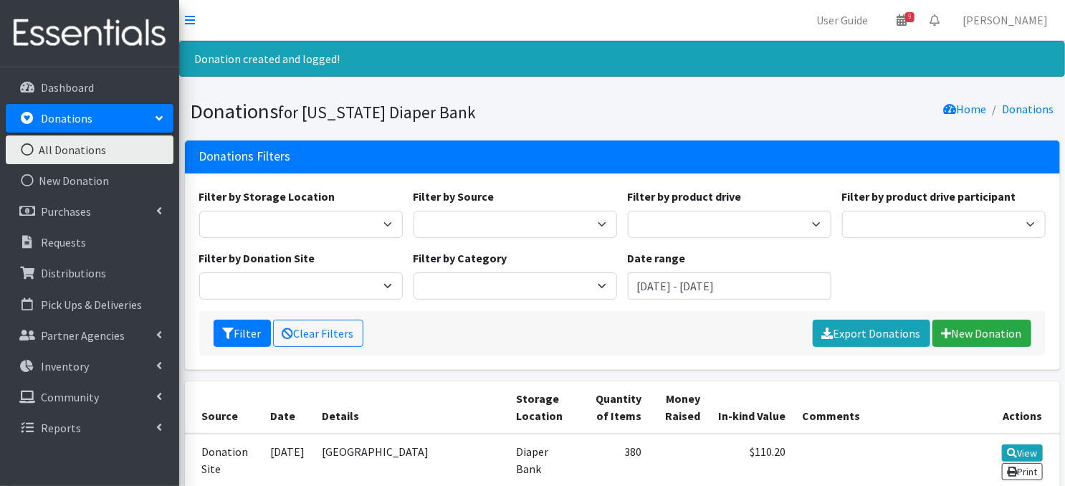
click at [29, 145] on icon at bounding box center [27, 149] width 19 height 13
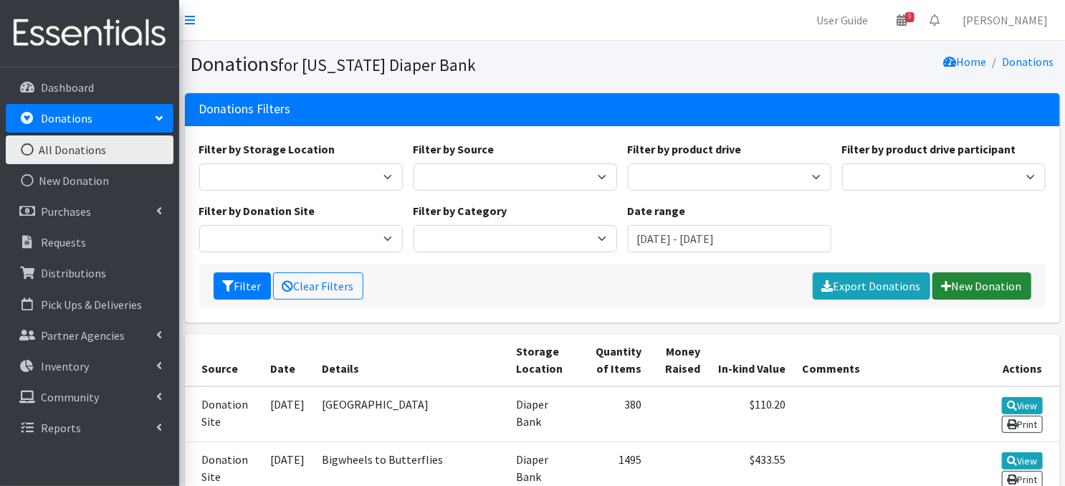
click at [966, 292] on link "New Donation" at bounding box center [981, 285] width 99 height 27
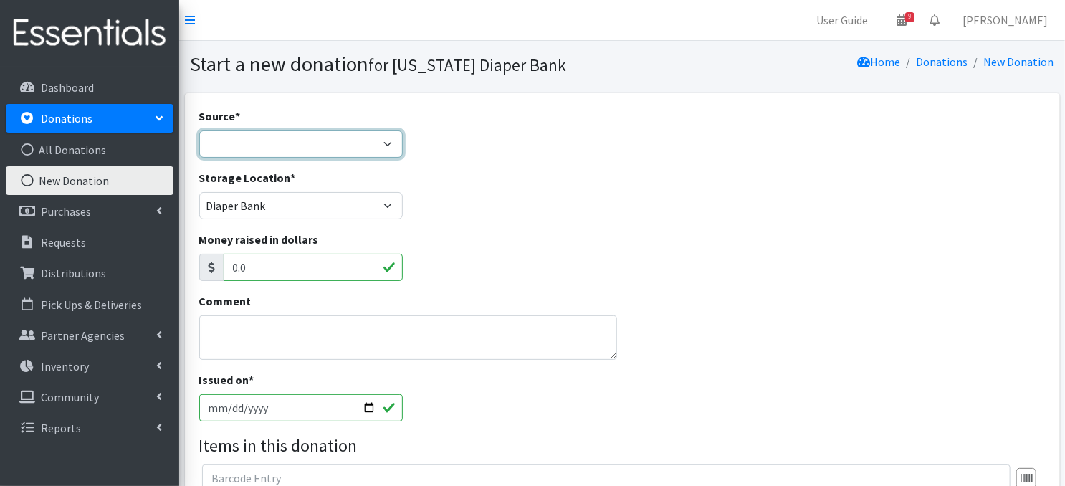
click at [390, 142] on select "Product Drive Manufacturer Donation Site Misc. Donation" at bounding box center [300, 143] width 203 height 27
select select "Donation Site"
click at [199, 130] on select "Product Drive Manufacturer Donation Site Misc. Donation" at bounding box center [300, 143] width 203 height 27
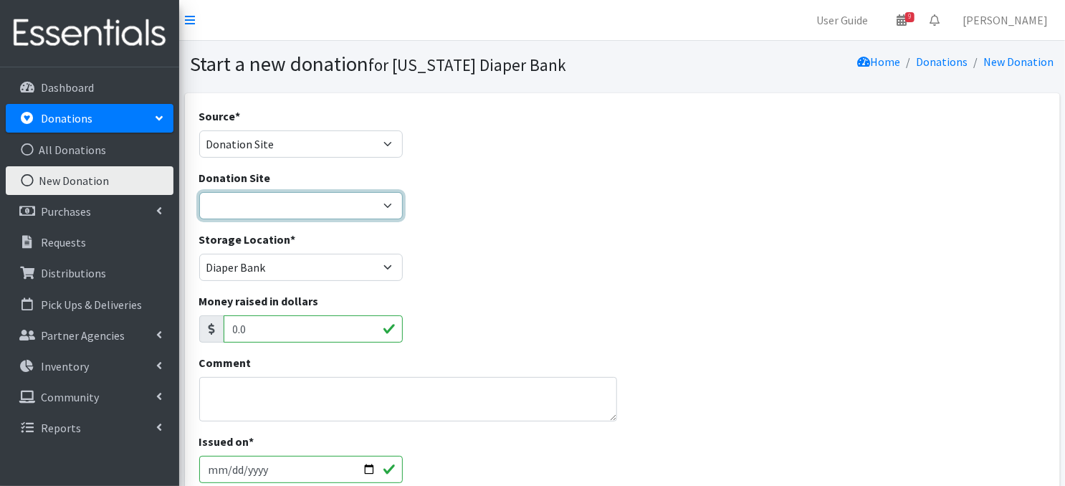
click at [385, 204] on select "Bigwheels to Butterflies Honeyman Rent ALL Omaha Children's Clinic Once Upon A …" at bounding box center [300, 205] width 203 height 27
select select "1015"
click at [199, 192] on select "Bigwheels to Butterflies Honeyman Rent ALL Omaha Children's Clinic Once Upon A …" at bounding box center [300, 205] width 203 height 27
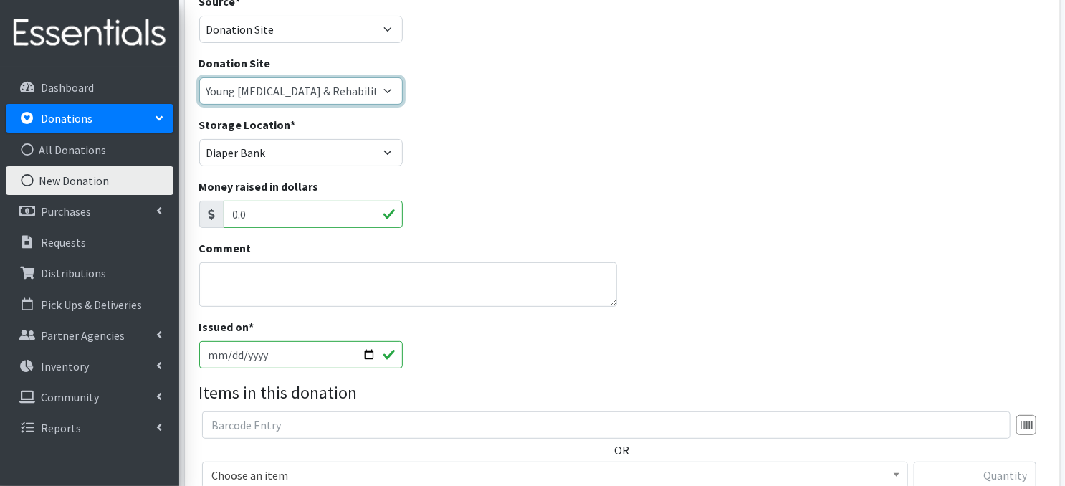
scroll to position [143, 0]
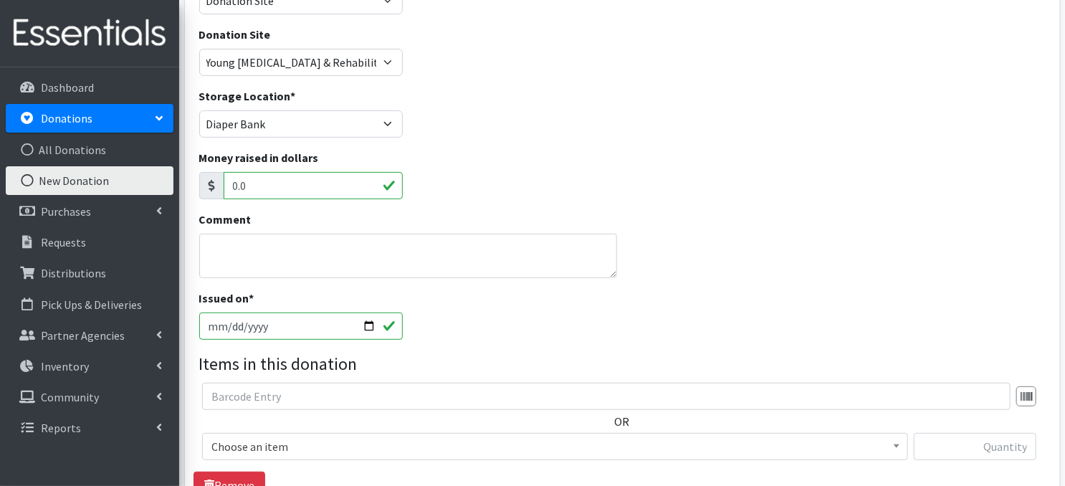
click at [364, 321] on input "2025-10-08" at bounding box center [300, 325] width 203 height 27
type input "[DATE]"
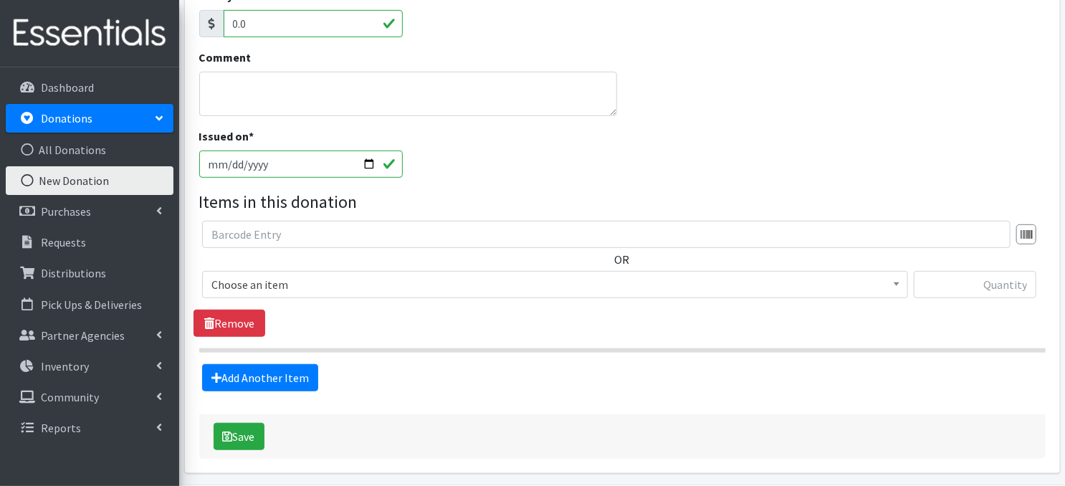
scroll to position [355, 0]
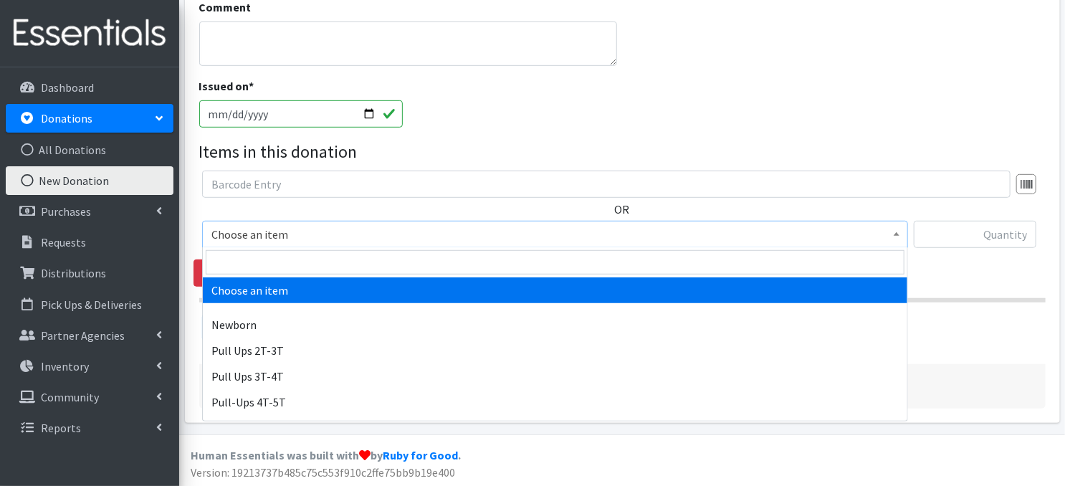
click at [903, 233] on span at bounding box center [896, 232] width 14 height 22
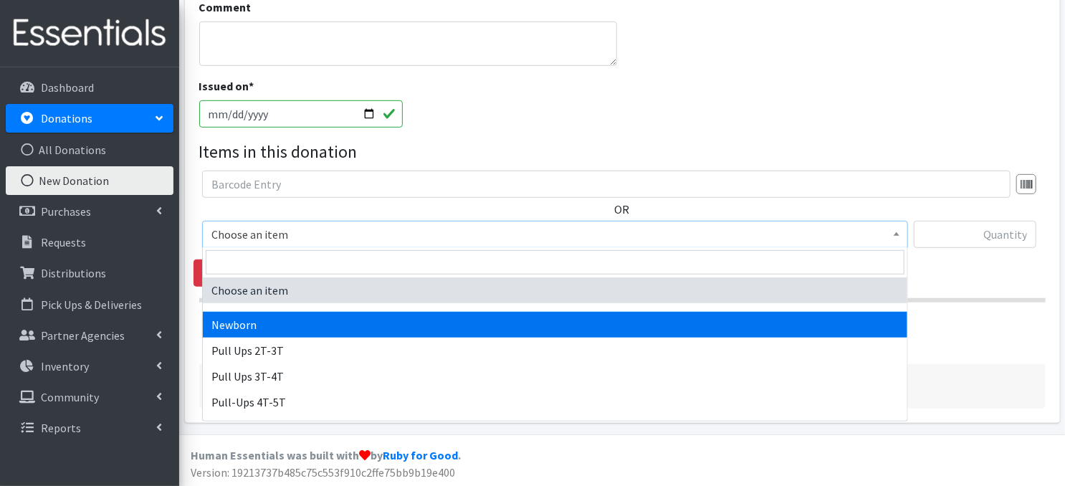
select select "3681"
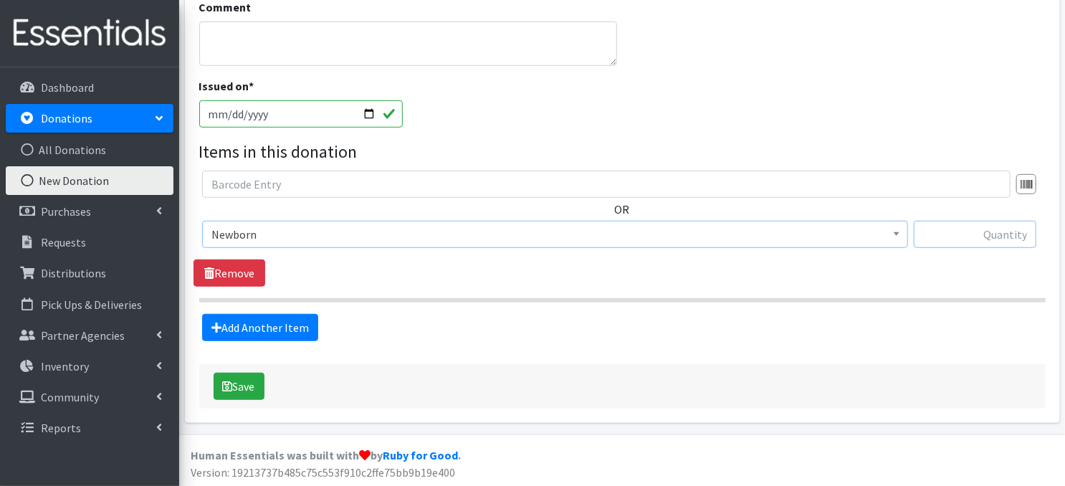
click at [979, 234] on input "text" at bounding box center [974, 234] width 122 height 27
type input "31"
click at [273, 323] on link "Add Another Item" at bounding box center [260, 327] width 116 height 27
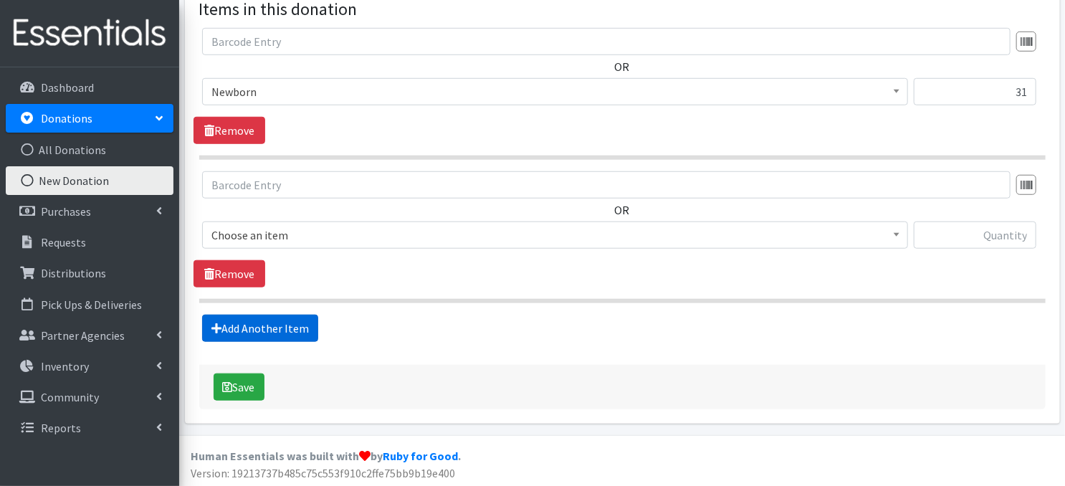
scroll to position [499, 0]
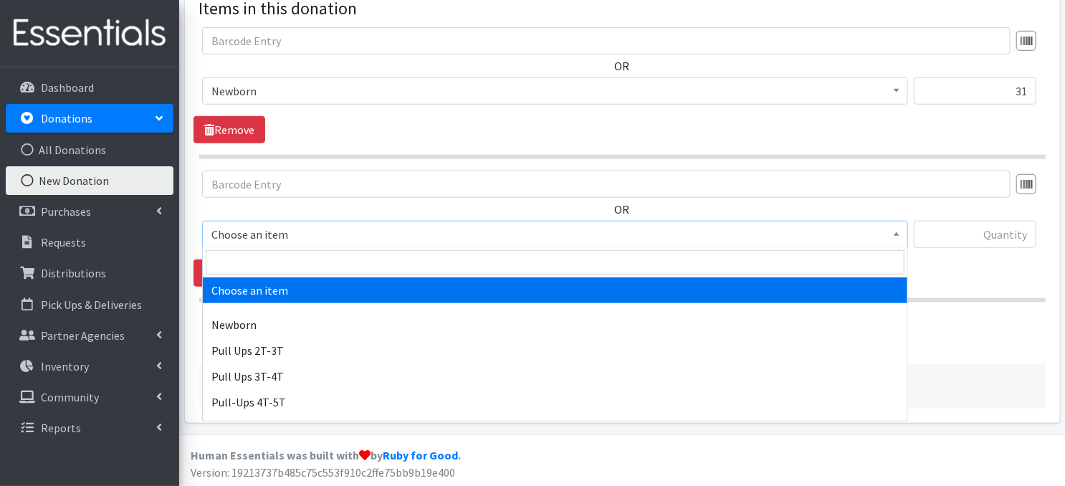
click at [882, 240] on span "Choose an item" at bounding box center [554, 234] width 687 height 20
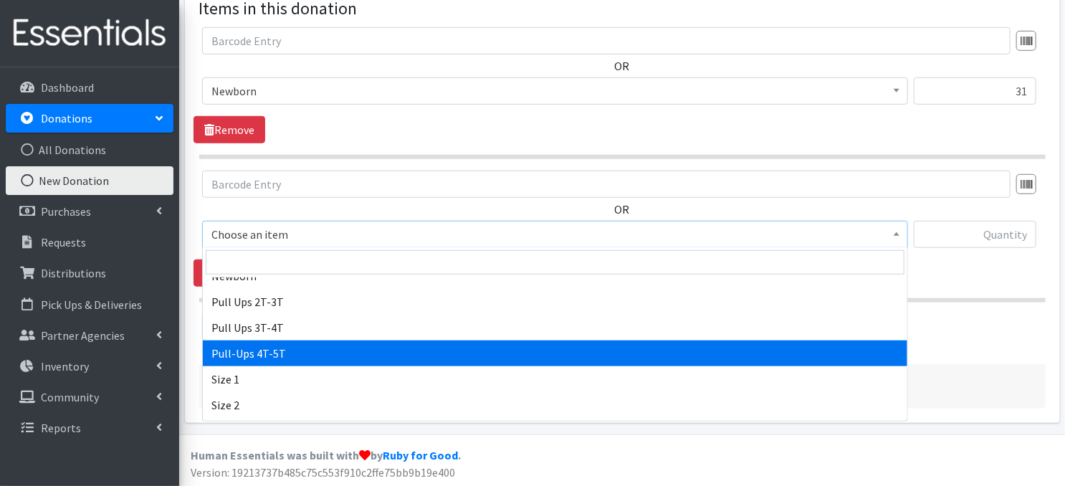
scroll to position [57, 0]
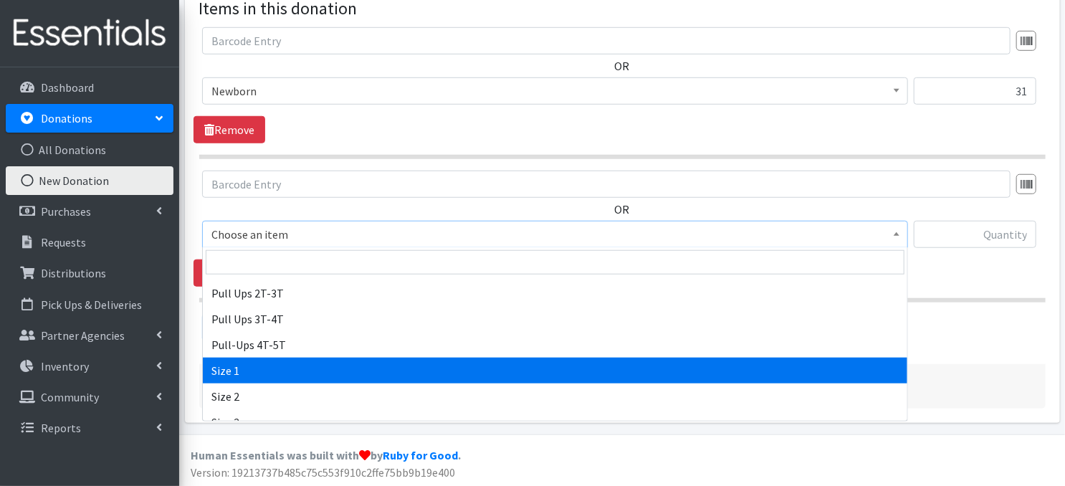
select select "3682"
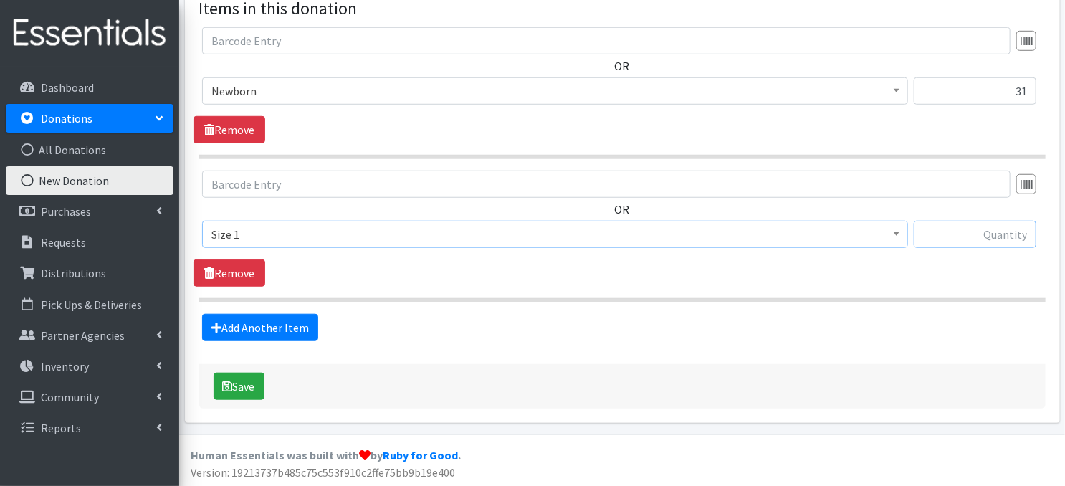
click at [1005, 234] on input "text" at bounding box center [974, 234] width 122 height 27
type input "22"
click at [295, 325] on link "Add Another Item" at bounding box center [260, 327] width 116 height 27
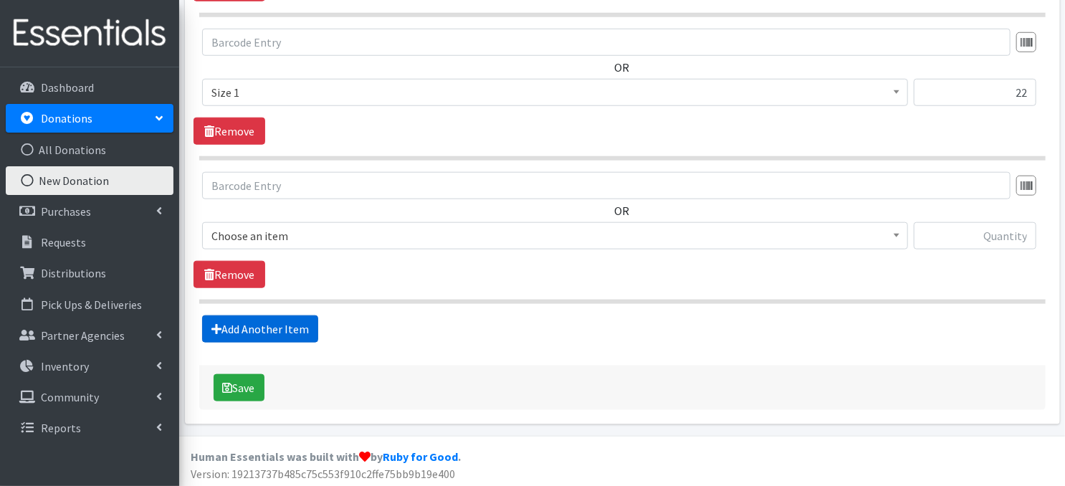
scroll to position [641, 0]
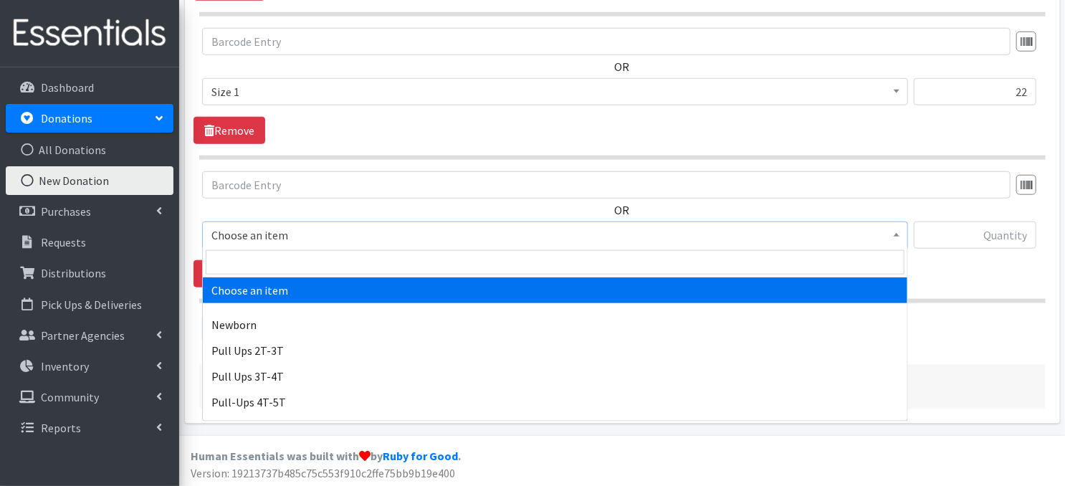
click at [894, 239] on span at bounding box center [896, 233] width 14 height 22
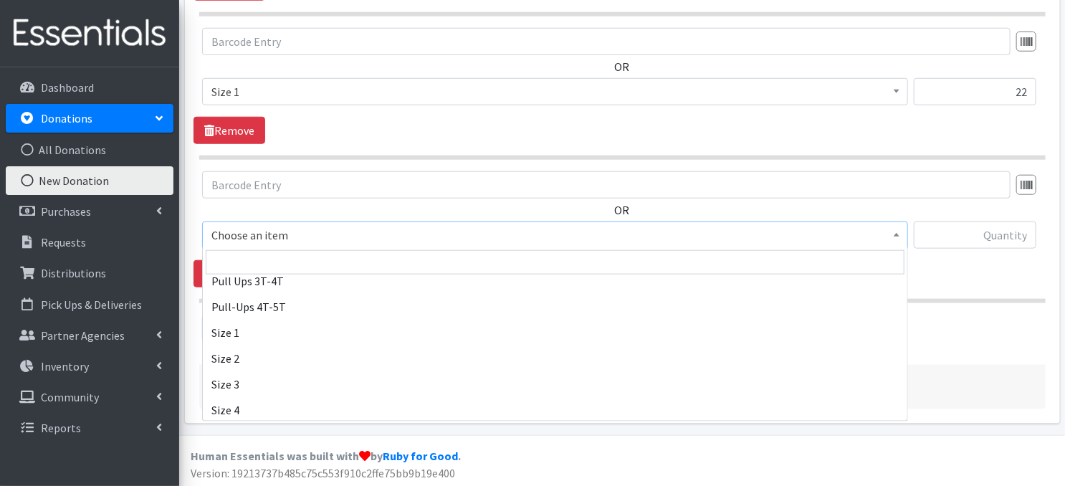
scroll to position [105, 0]
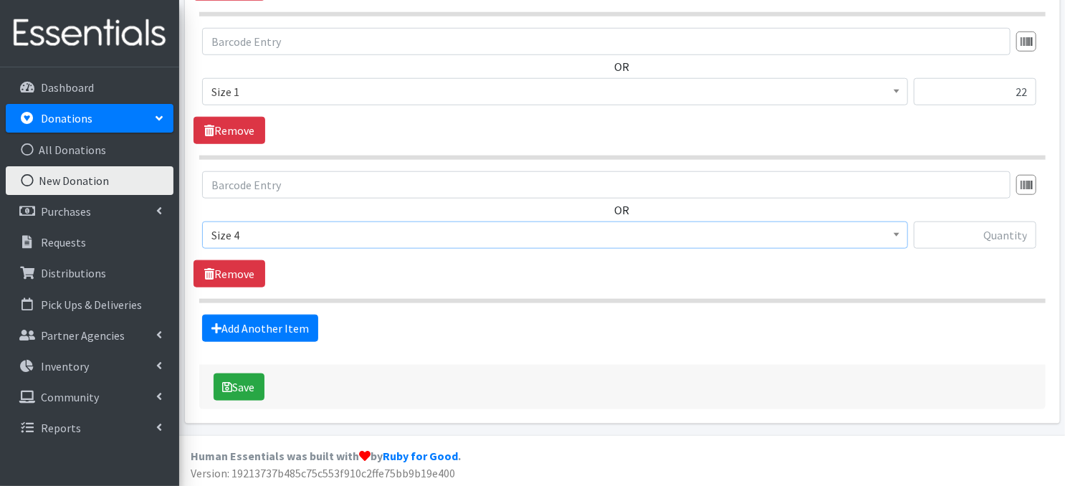
select select "3685"
click at [1017, 231] on input "text" at bounding box center [974, 234] width 122 height 27
type input "56"
click at [238, 386] on button "Save" at bounding box center [238, 386] width 51 height 27
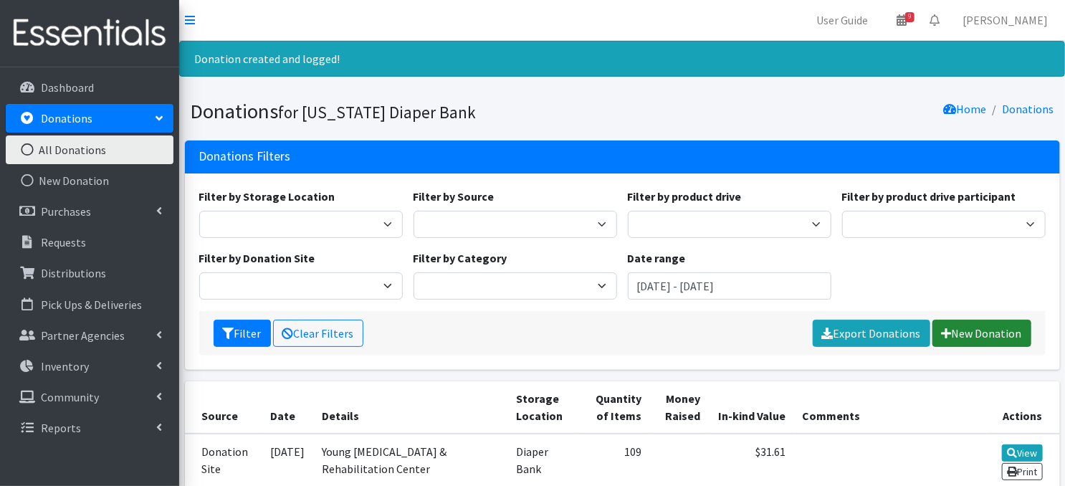
click at [975, 335] on link "New Donation" at bounding box center [981, 333] width 99 height 27
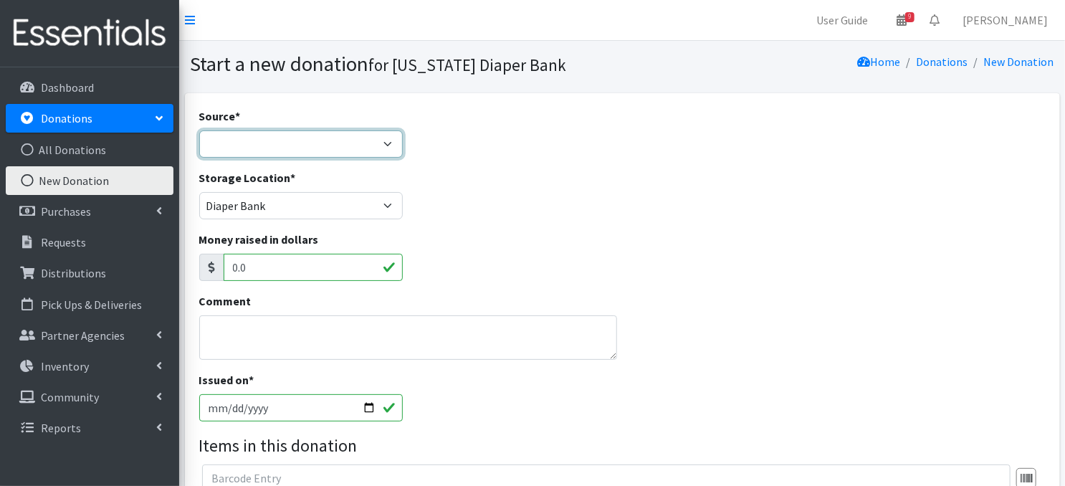
click at [388, 148] on select "Product Drive Manufacturer Donation Site Misc. Donation" at bounding box center [300, 143] width 203 height 27
select select "Donation Site"
click at [199, 130] on select "Product Drive Manufacturer Donation Site Misc. Donation" at bounding box center [300, 143] width 203 height 27
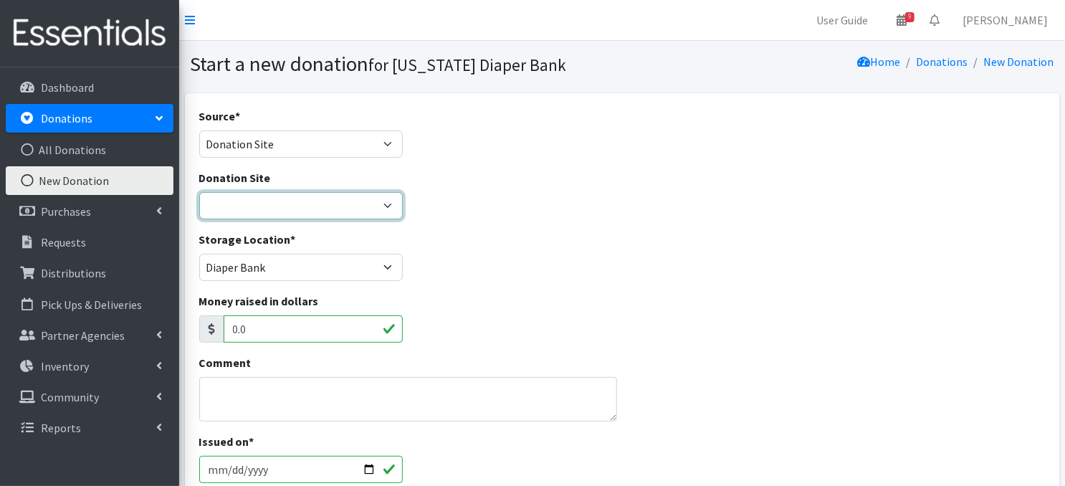
click at [395, 211] on select "Bigwheels to Butterflies [PERSON_NAME] Rent ALL Omaha Children's Clinic Once Up…" at bounding box center [300, 205] width 203 height 27
select select "1001"
click at [199, 192] on select "Bigwheels to Butterflies [PERSON_NAME] Rent ALL Omaha Children's Clinic Once Up…" at bounding box center [300, 205] width 203 height 27
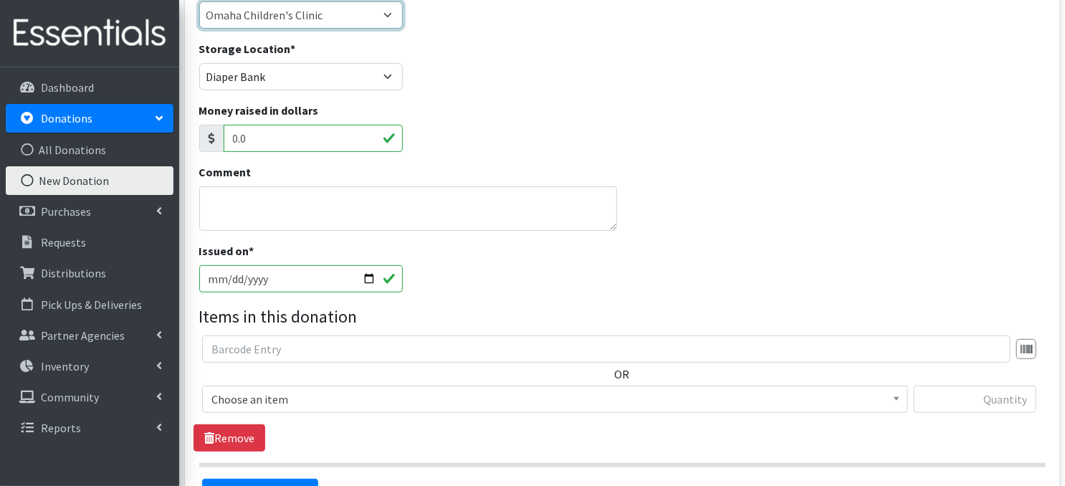
scroll to position [229, 0]
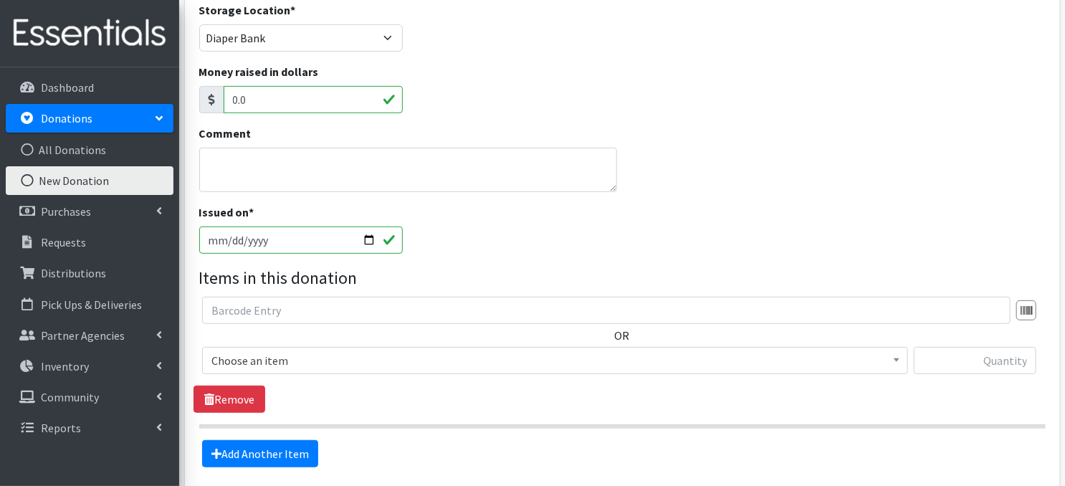
click at [363, 241] on input "2025-10-08" at bounding box center [300, 239] width 203 height 27
type input "[DATE]"
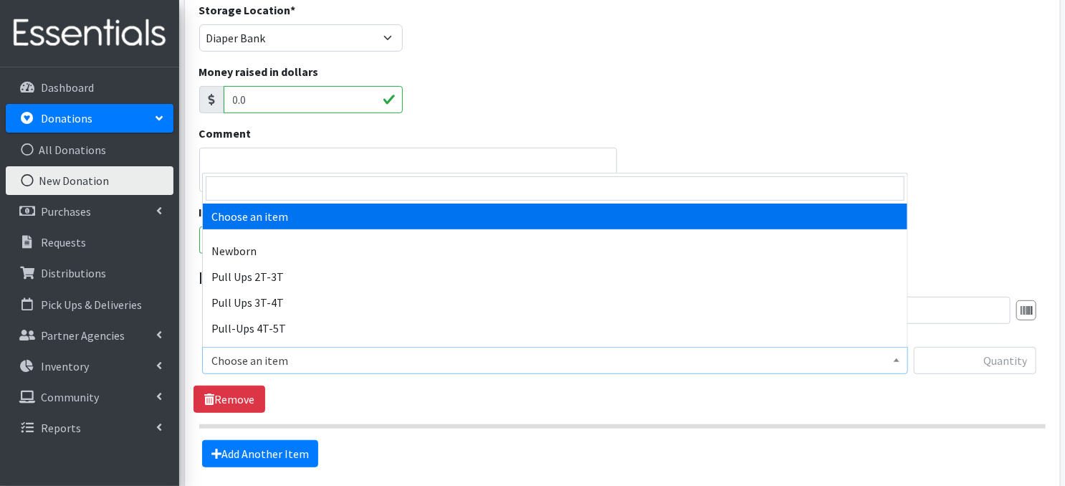
click at [894, 358] on b at bounding box center [896, 360] width 6 height 4
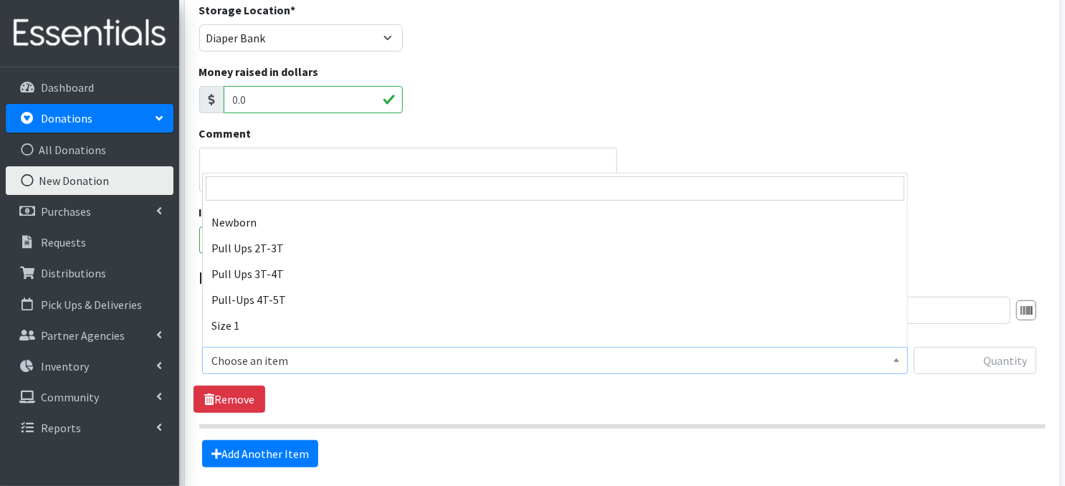
scroll to position [57, 0]
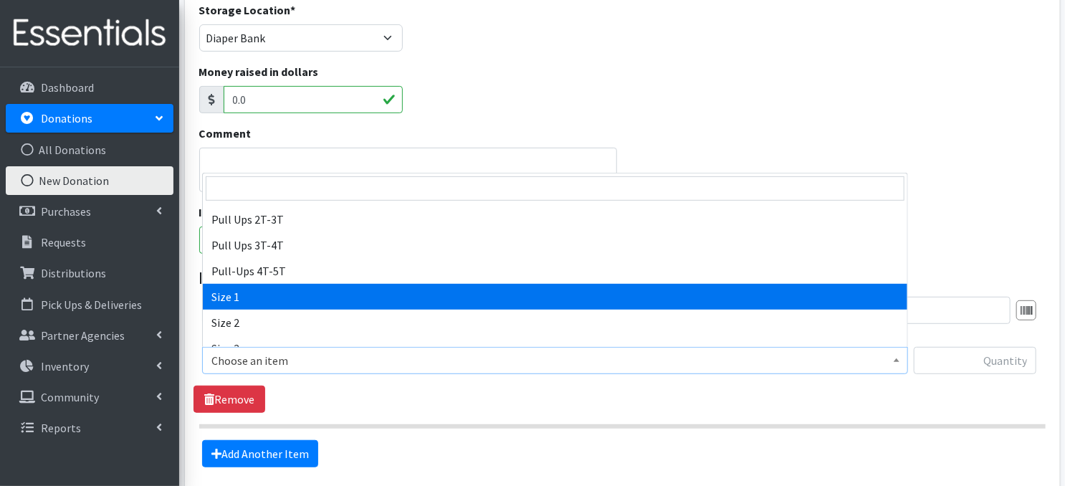
select select "3682"
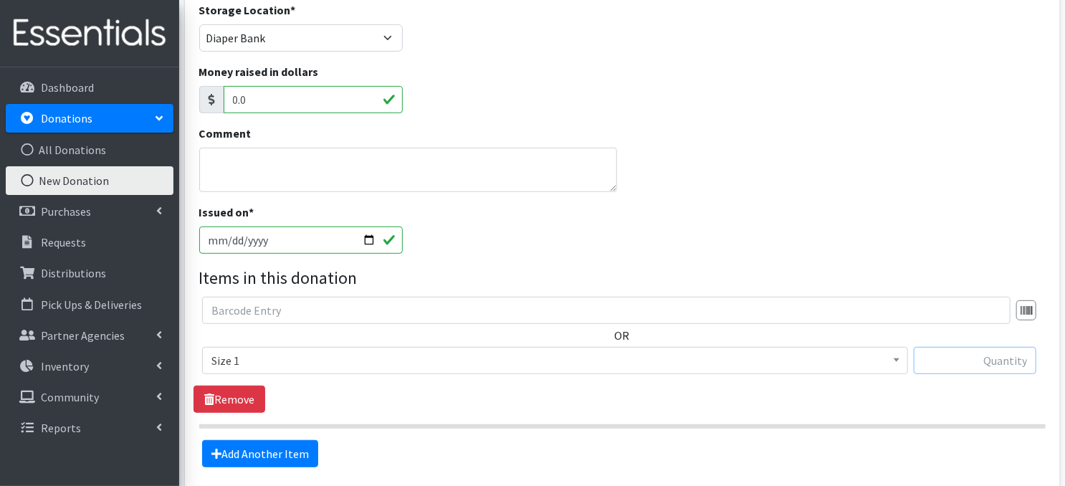
click at [948, 360] on input "text" at bounding box center [974, 360] width 122 height 27
type input "87"
click at [261, 453] on link "Add Another Item" at bounding box center [260, 453] width 116 height 27
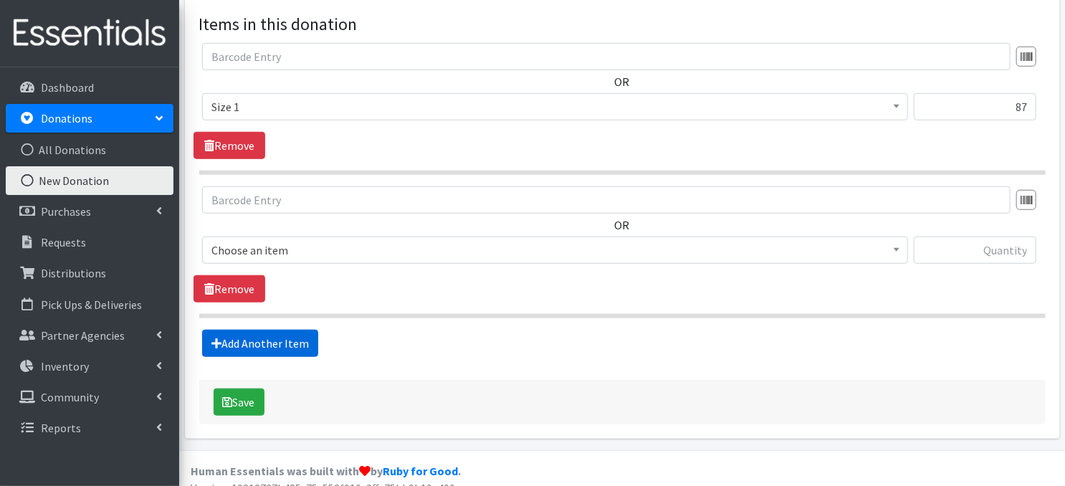
scroll to position [499, 0]
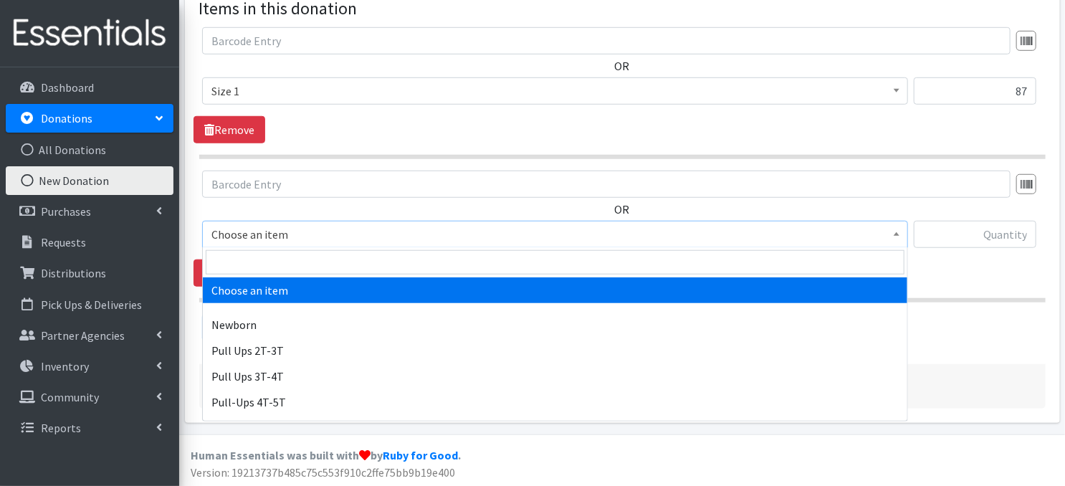
click at [891, 234] on span at bounding box center [896, 232] width 14 height 22
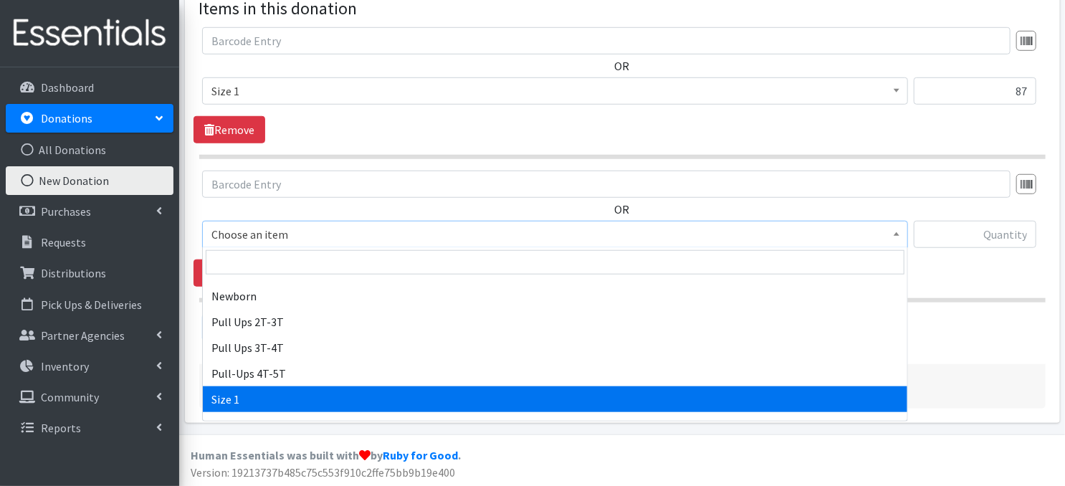
scroll to position [57, 0]
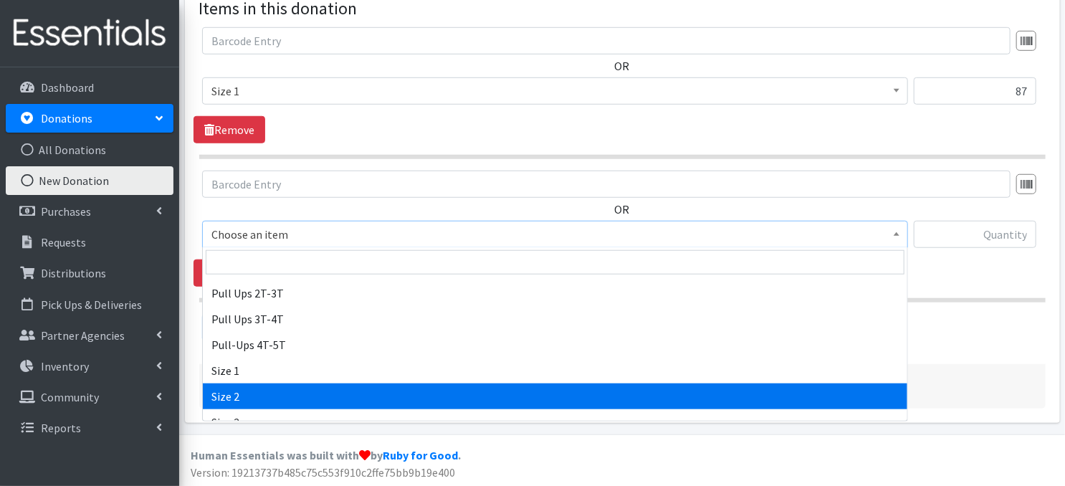
select select "3683"
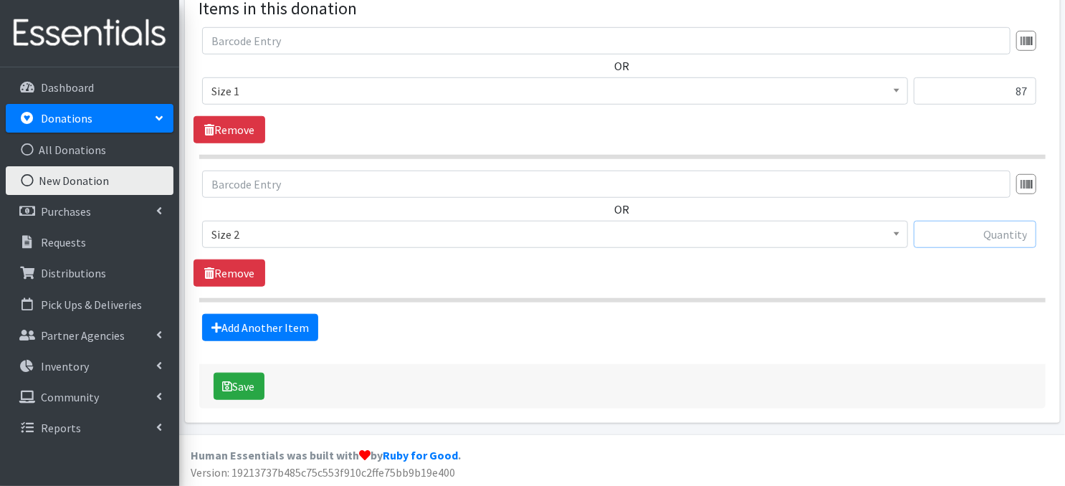
click at [937, 234] on input "text" at bounding box center [974, 234] width 122 height 27
type input "36"
click at [231, 391] on button "Save" at bounding box center [238, 386] width 51 height 27
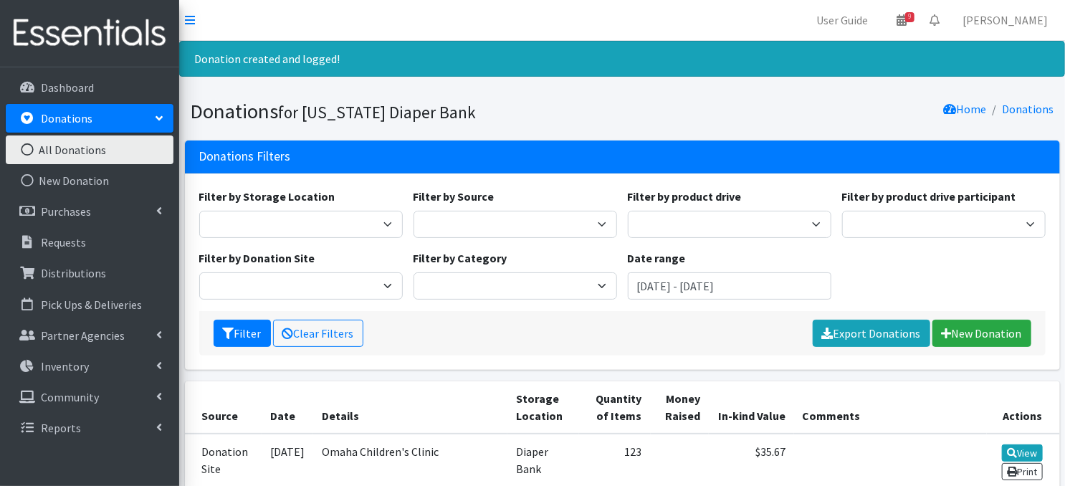
click at [26, 148] on icon at bounding box center [27, 149] width 19 height 13
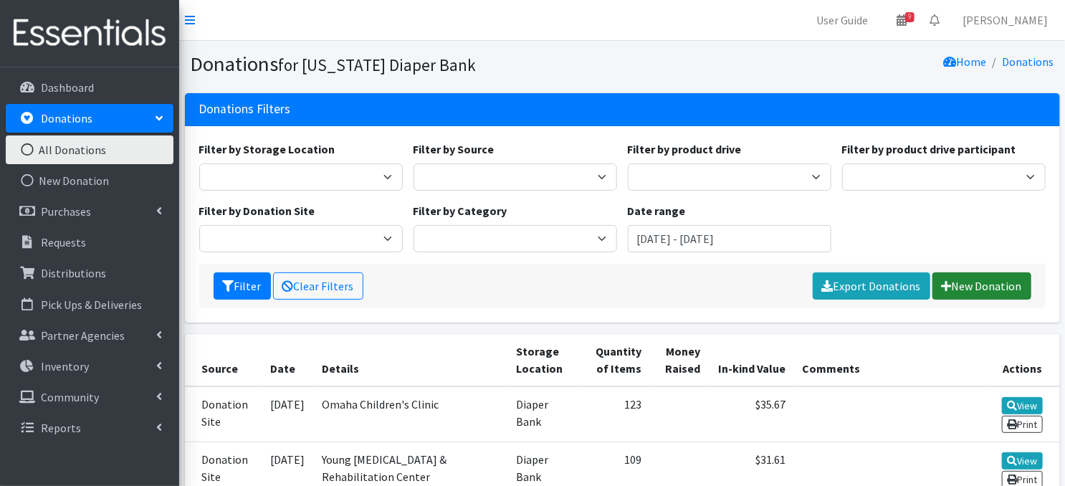
click at [969, 288] on link "New Donation" at bounding box center [981, 285] width 99 height 27
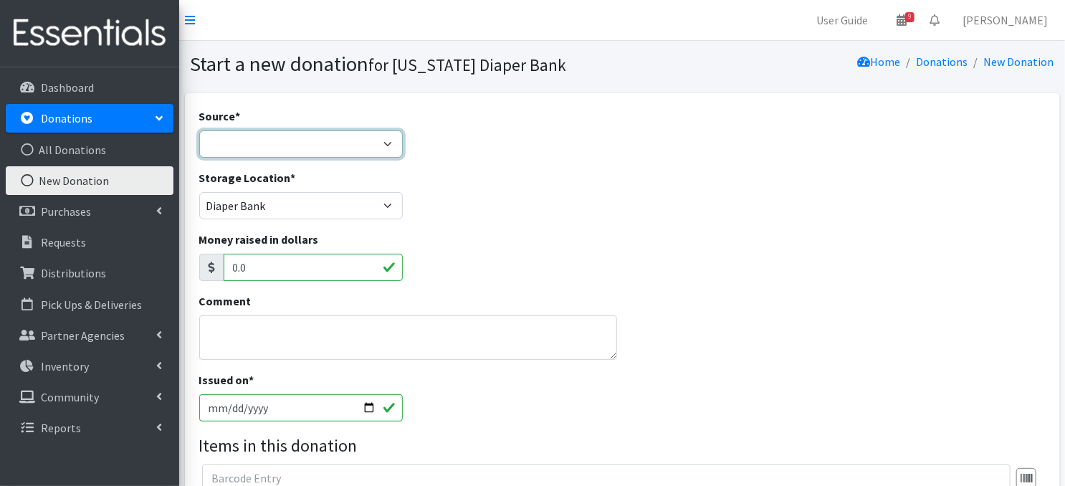
click at [393, 143] on select "Product Drive Manufacturer Donation Site Misc. Donation" at bounding box center [300, 143] width 203 height 27
select select "Donation Site"
click at [199, 130] on select "Product Drive Manufacturer Donation Site Misc. Donation" at bounding box center [300, 143] width 203 height 27
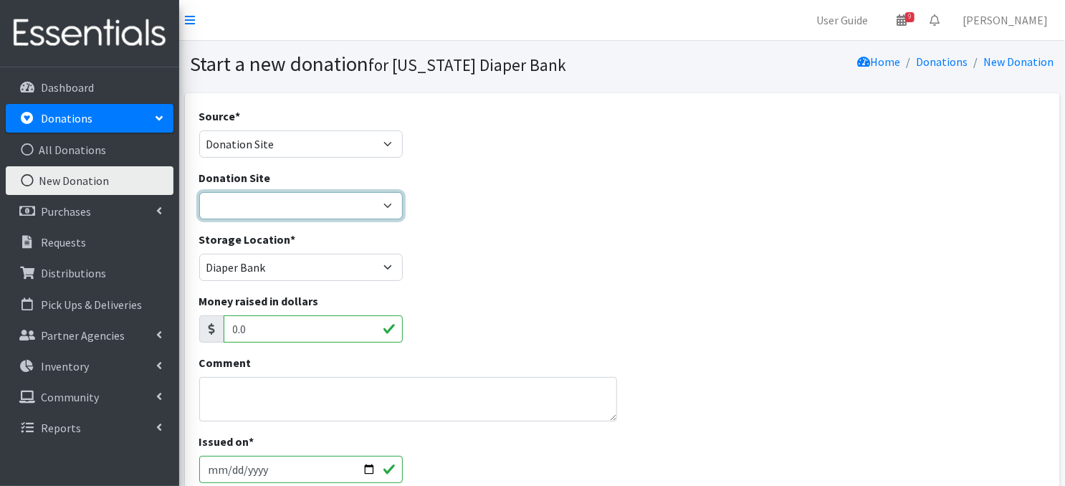
click at [391, 205] on select "Bigwheels to Butterflies [PERSON_NAME] Rent ALL Omaha Children's Clinic Once Up…" at bounding box center [300, 205] width 203 height 27
select select "406"
click at [199, 192] on select "Bigwheels to Butterflies Honeyman Rent ALL Omaha Children's Clinic Once Upon A …" at bounding box center [300, 205] width 203 height 27
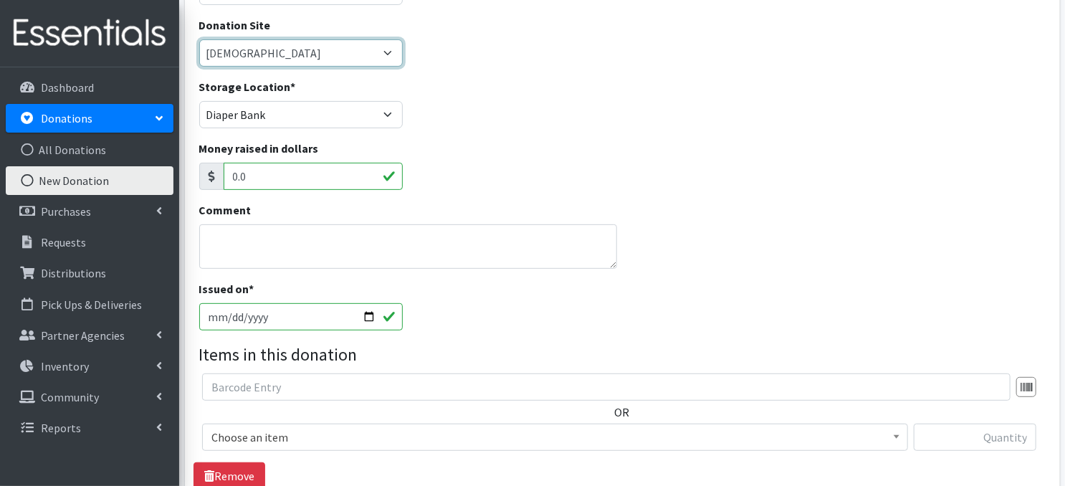
scroll to position [201, 0]
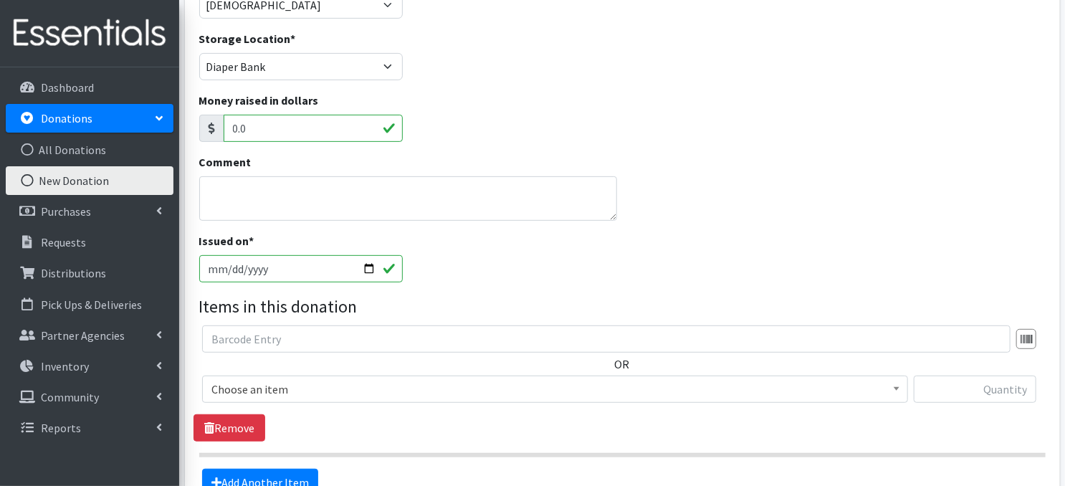
click at [367, 266] on input "2025-10-08" at bounding box center [300, 268] width 203 height 27
type input "2025-10-06"
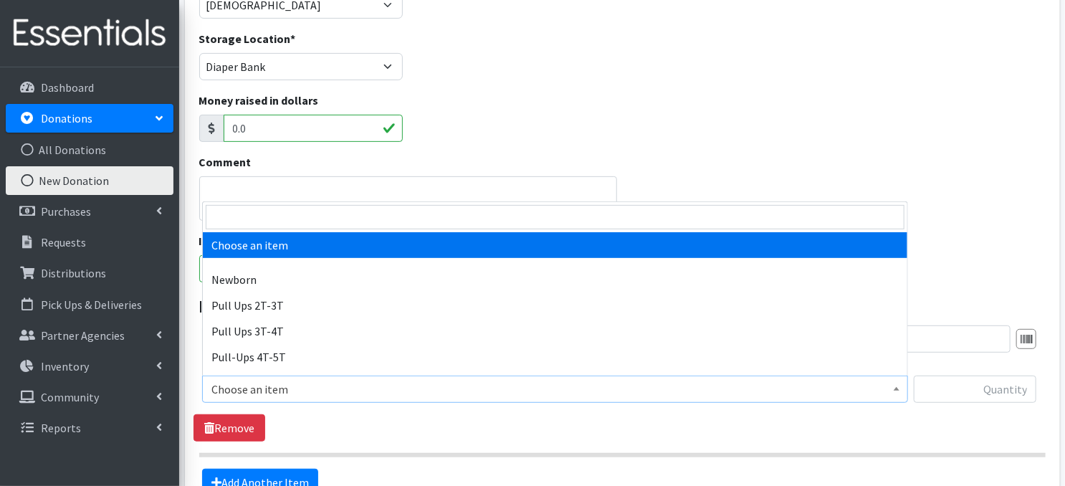
click at [898, 387] on b at bounding box center [896, 389] width 6 height 4
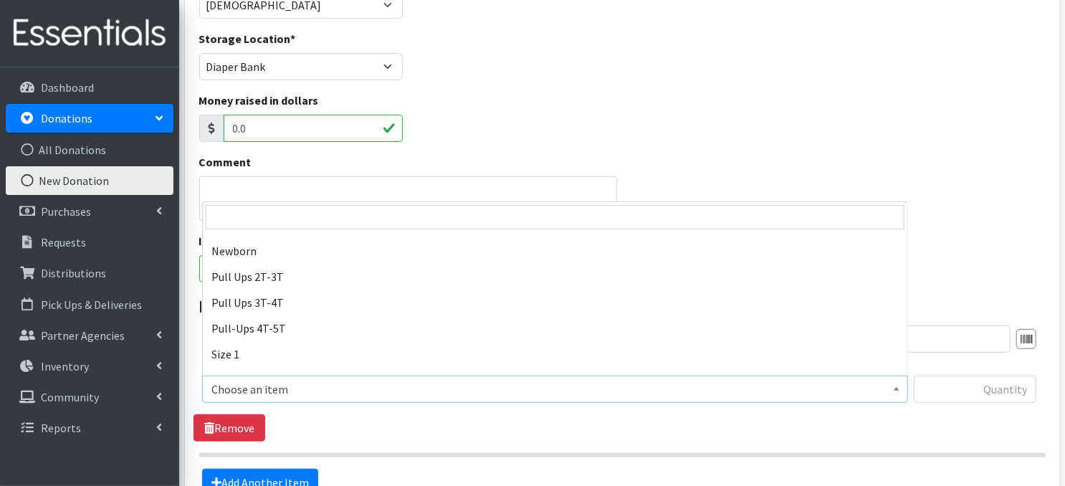
scroll to position [57, 0]
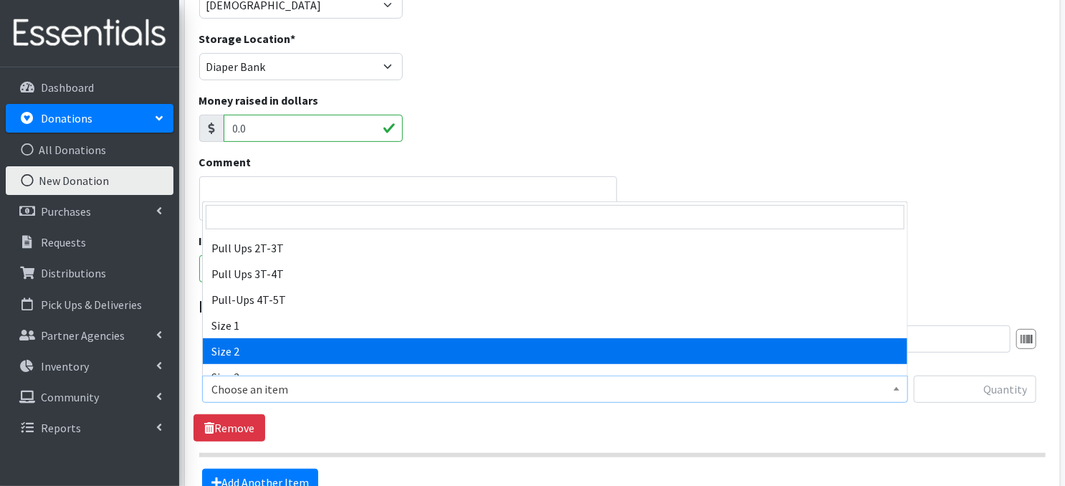
select select "3683"
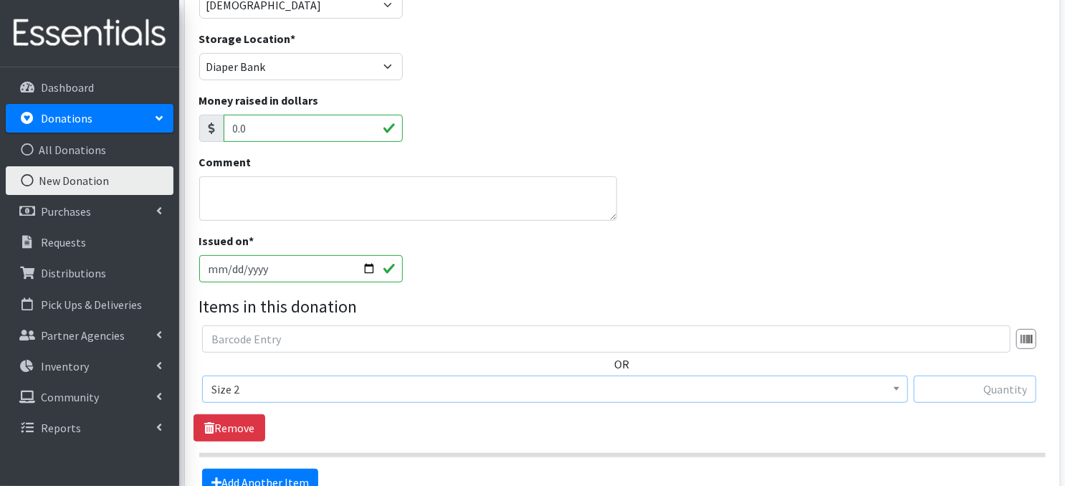
click at [999, 385] on input "text" at bounding box center [974, 388] width 122 height 27
click at [994, 390] on input "text" at bounding box center [974, 388] width 122 height 27
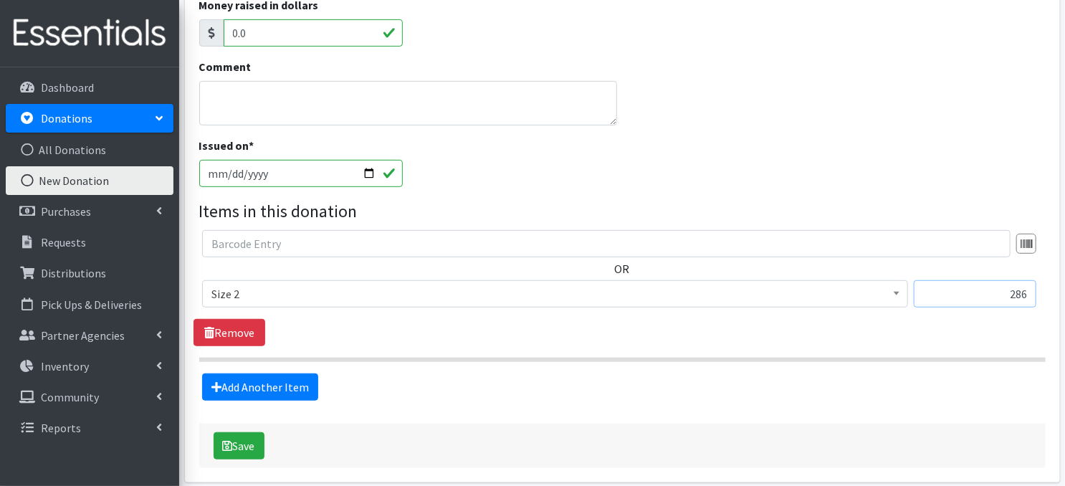
scroll to position [355, 0]
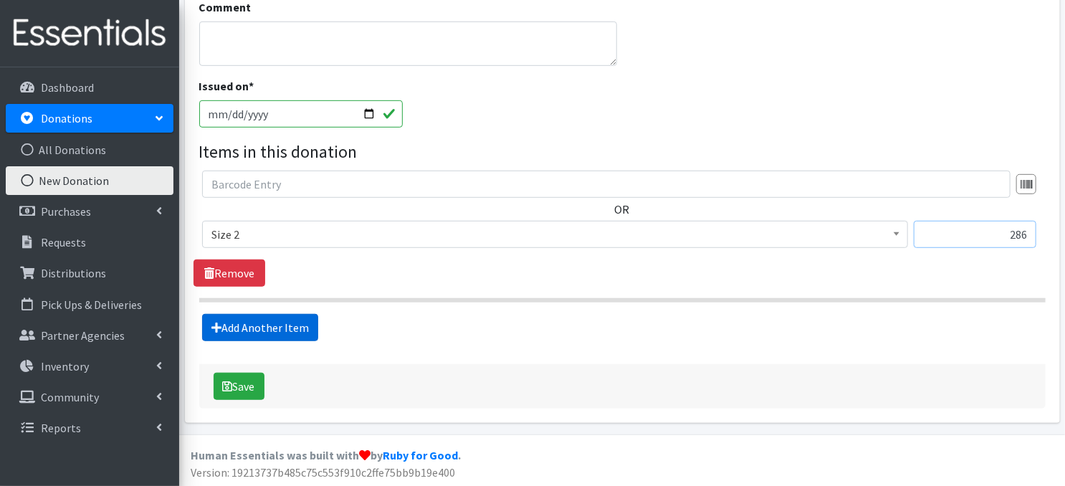
type input "286"
click at [267, 325] on link "Add Another Item" at bounding box center [260, 327] width 116 height 27
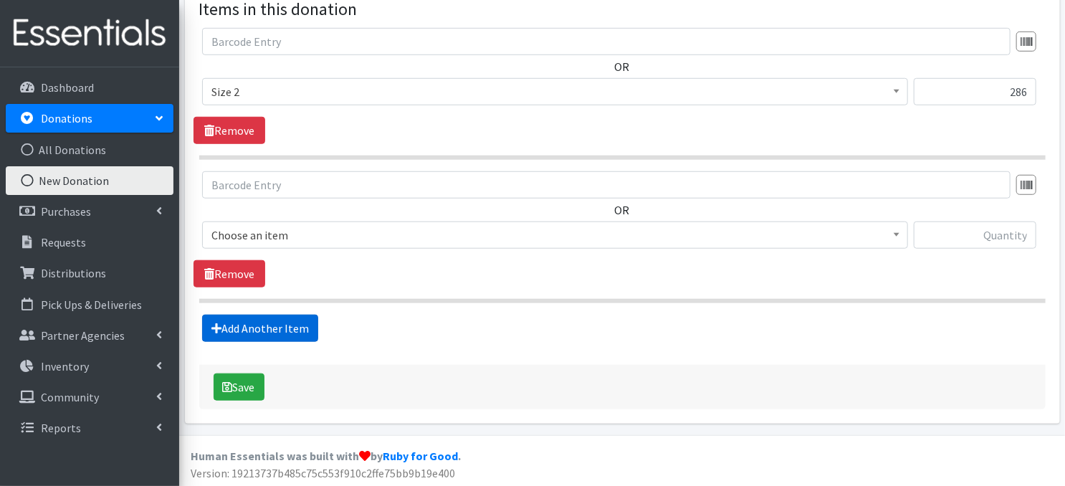
scroll to position [499, 0]
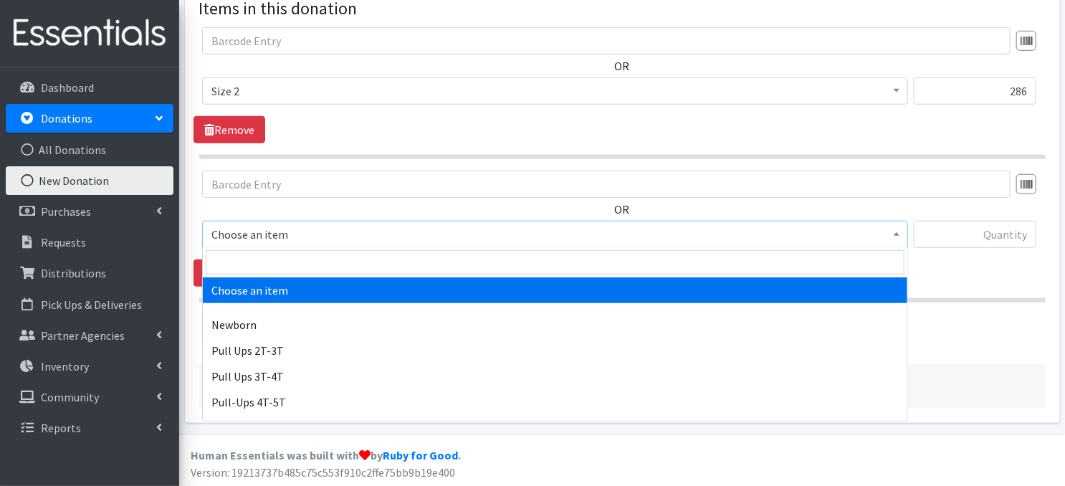
click at [895, 229] on span at bounding box center [896, 232] width 14 height 22
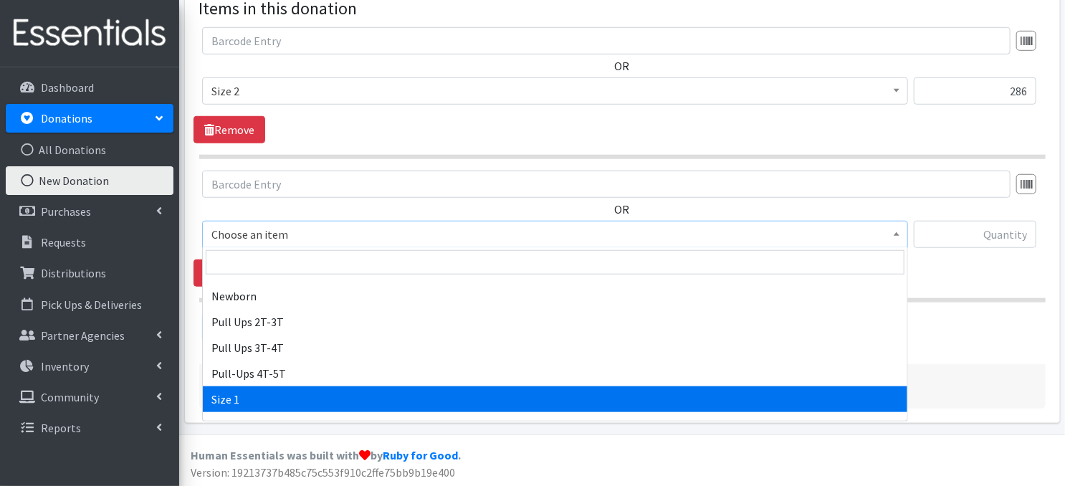
scroll to position [95, 0]
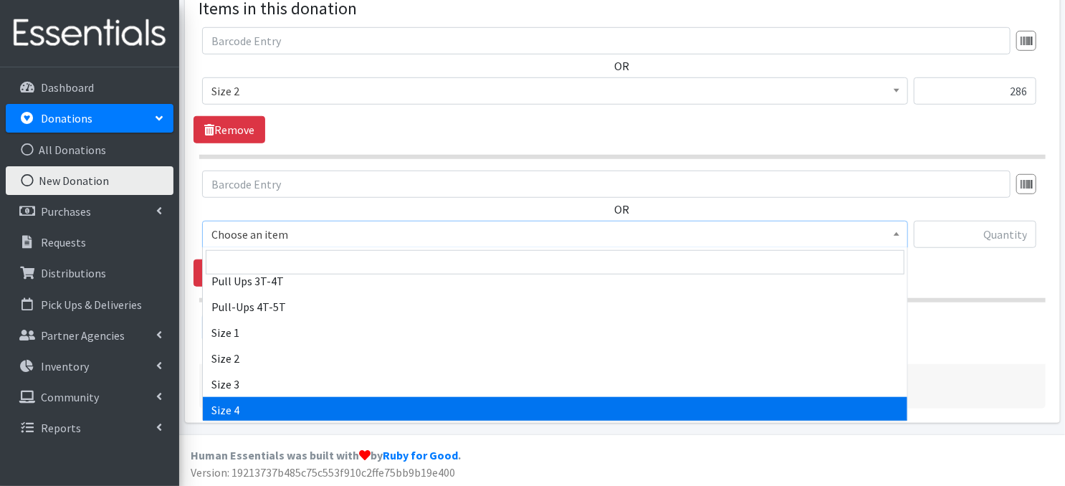
select select "3685"
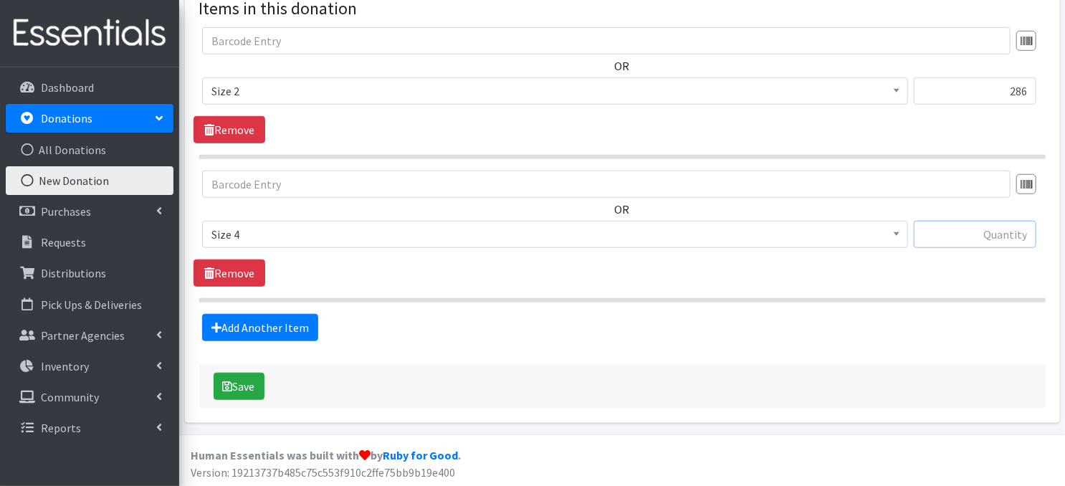
click at [961, 236] on input "text" at bounding box center [974, 234] width 122 height 27
type input "319"
click at [274, 325] on link "Add Another Item" at bounding box center [260, 327] width 116 height 27
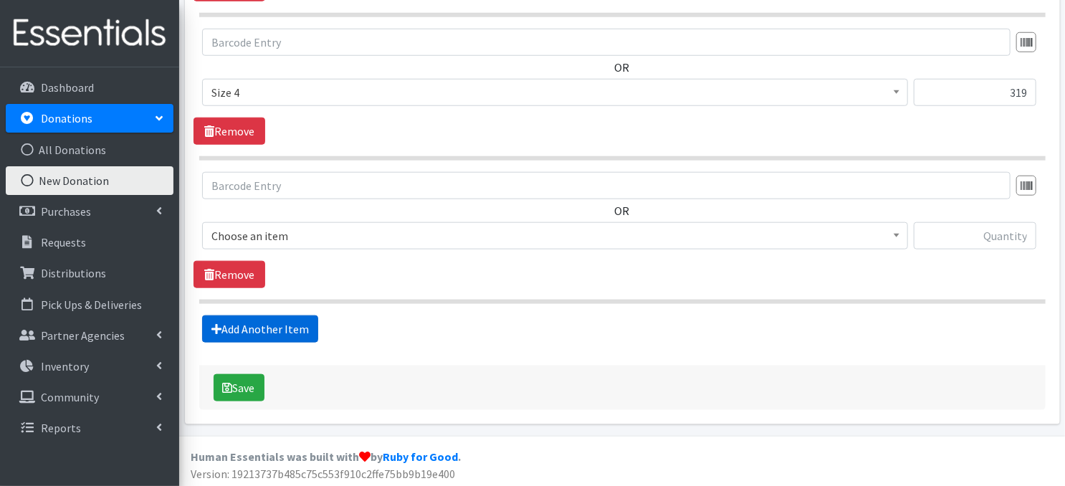
scroll to position [641, 0]
click at [903, 233] on span at bounding box center [896, 233] width 14 height 22
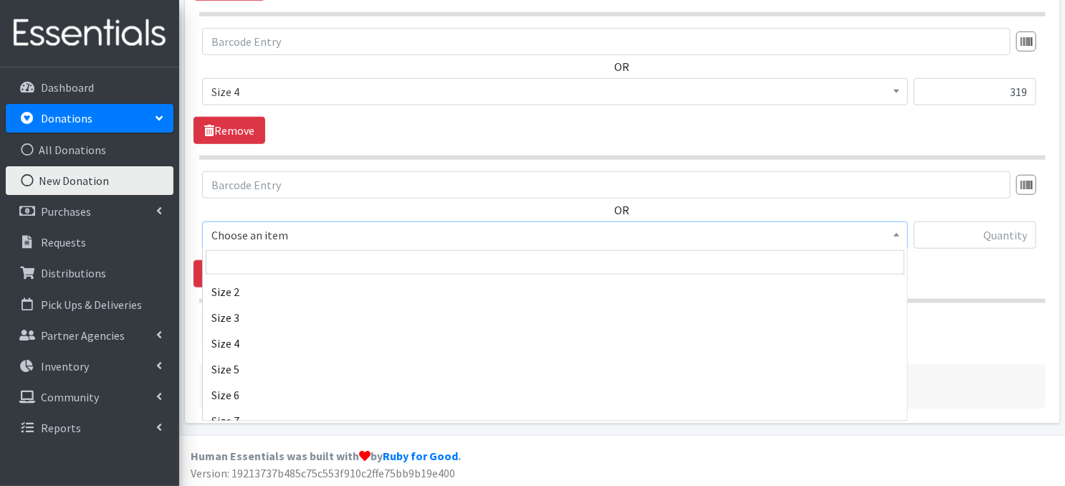
scroll to position [172, 0]
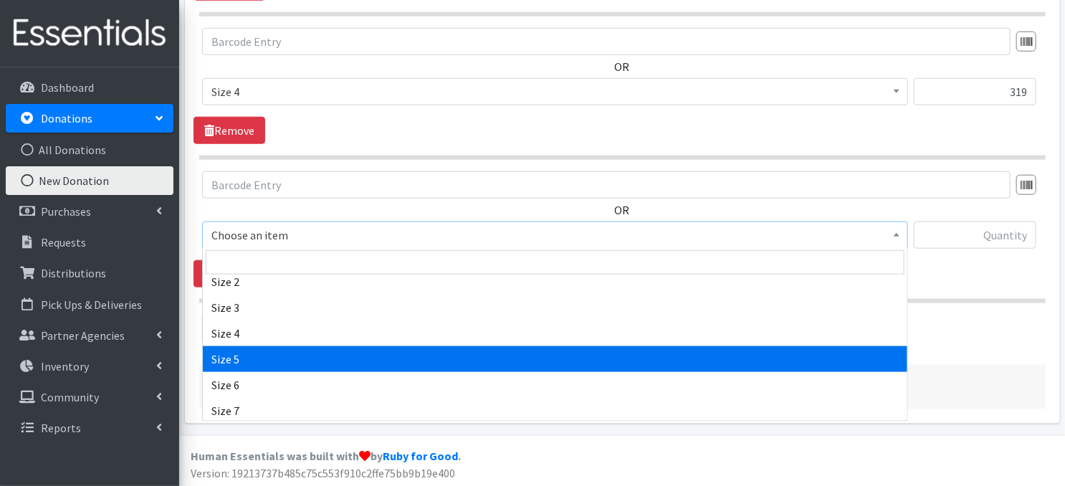
select select "3686"
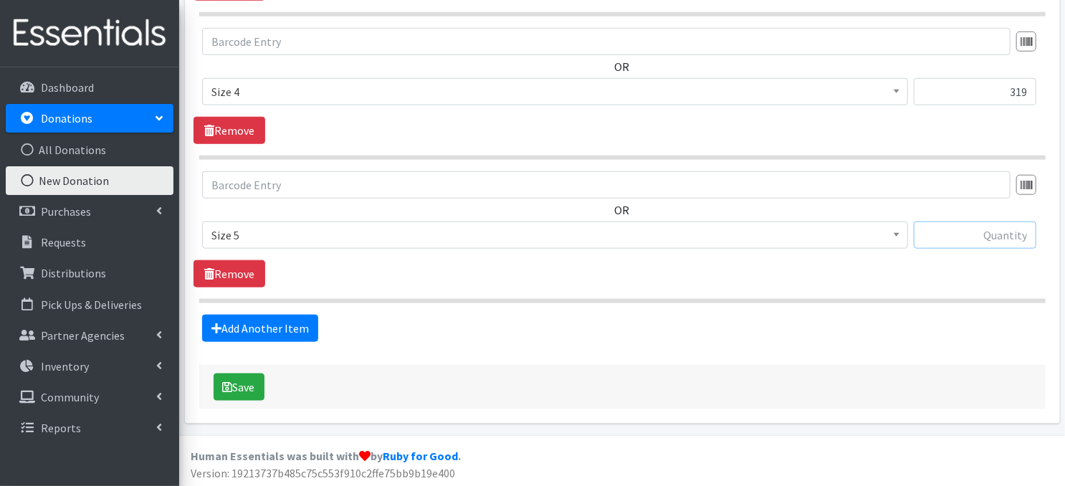
click at [983, 237] on input "text" at bounding box center [974, 234] width 122 height 27
type input "194"
click at [279, 324] on link "Add Another Item" at bounding box center [260, 327] width 116 height 27
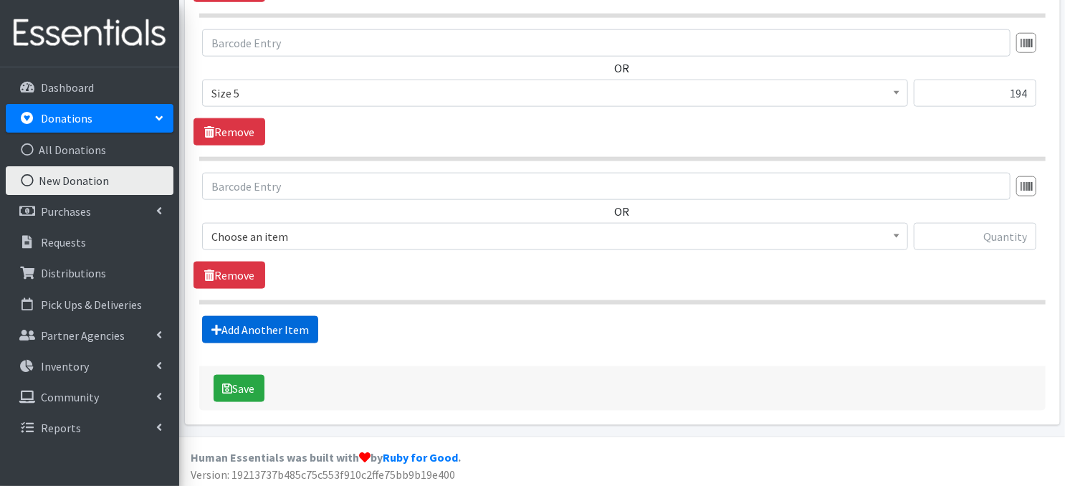
scroll to position [784, 0]
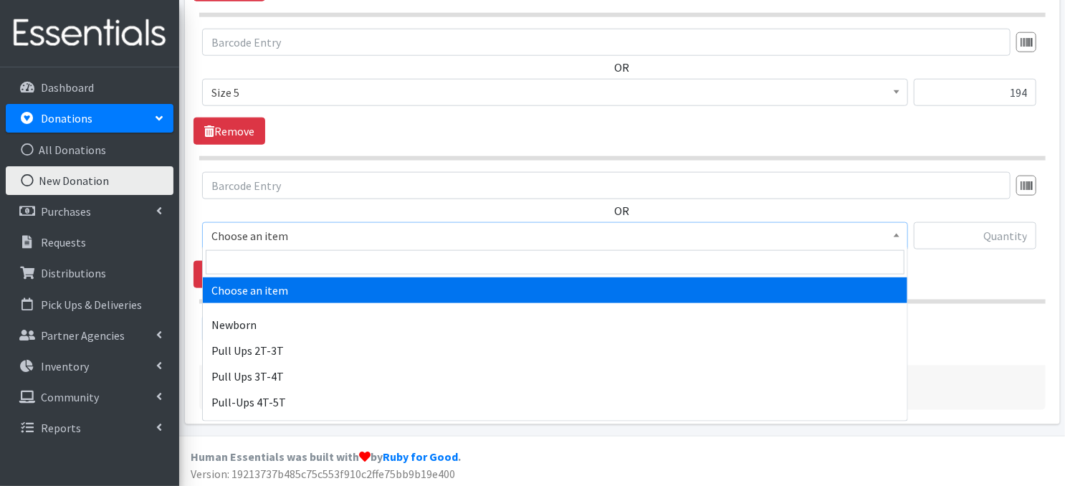
click at [894, 239] on span at bounding box center [896, 234] width 14 height 22
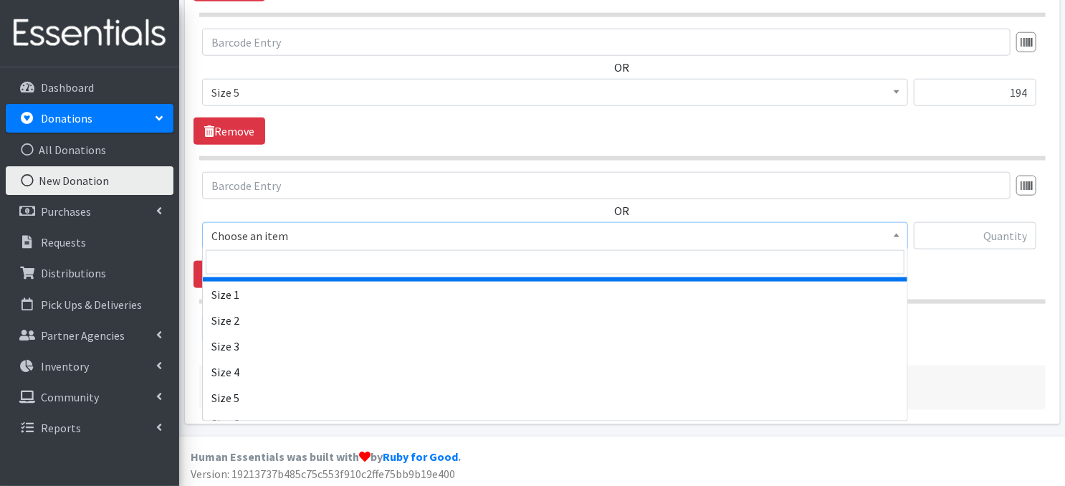
scroll to position [181, 0]
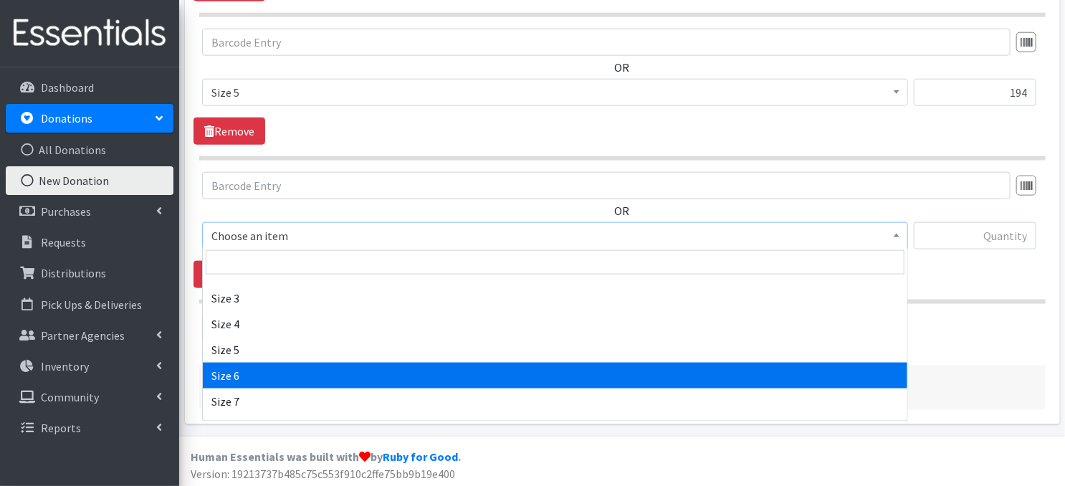
select select "3687"
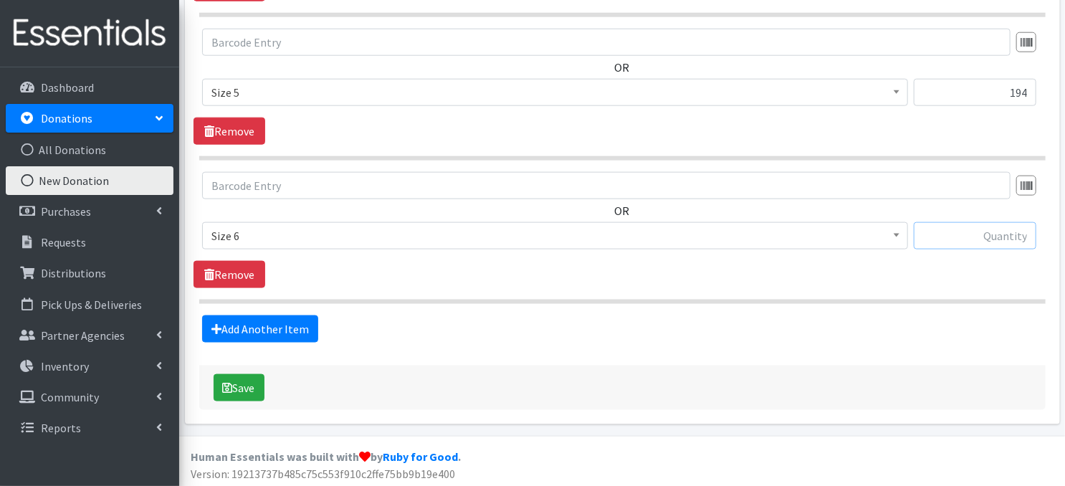
click at [967, 235] on input "text" at bounding box center [974, 235] width 122 height 27
type input "34"
click at [275, 334] on link "Add Another Item" at bounding box center [260, 328] width 116 height 27
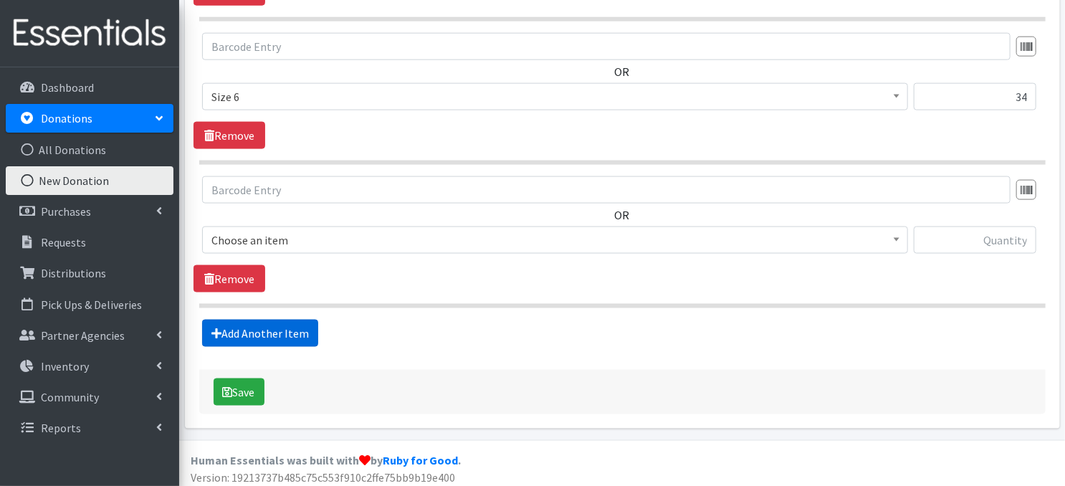
scroll to position [926, 0]
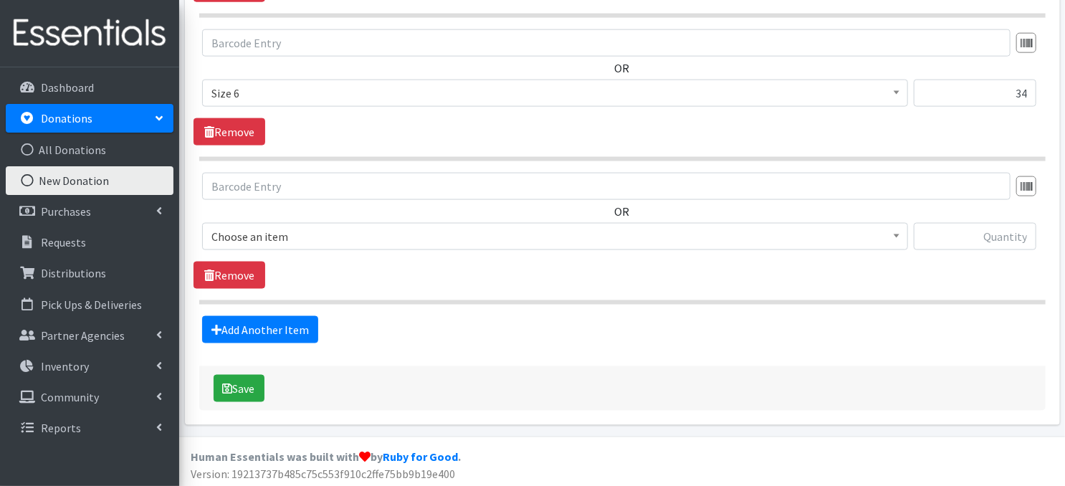
click at [898, 235] on span at bounding box center [896, 235] width 14 height 22
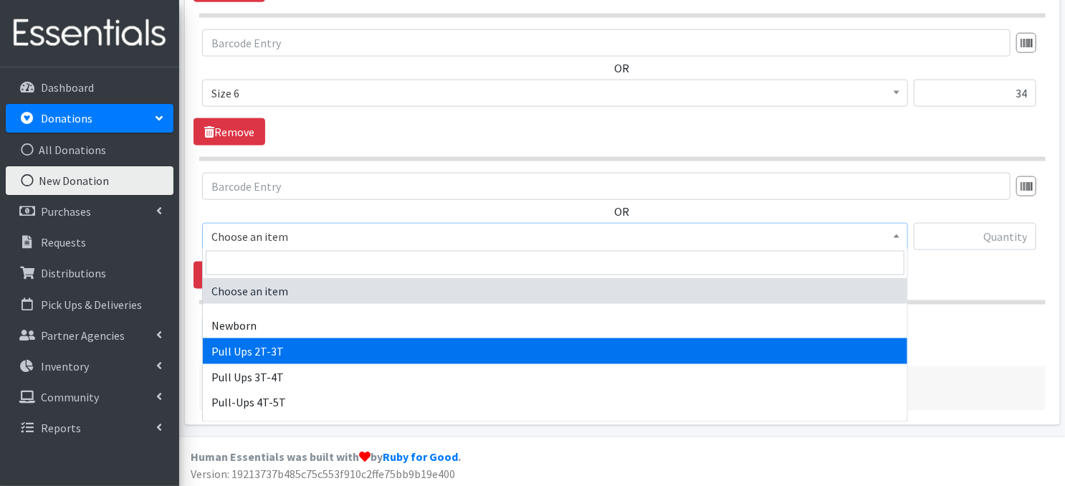
select select "3696"
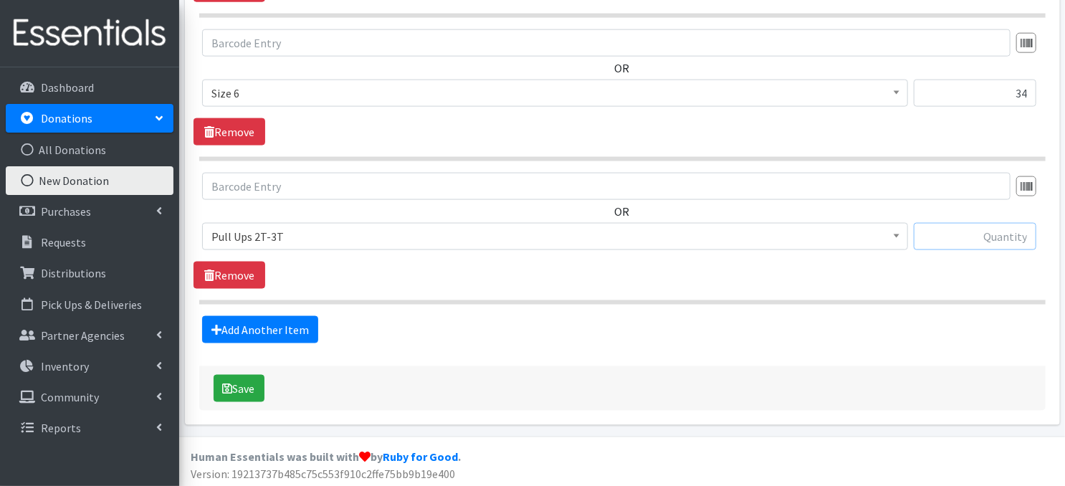
click at [943, 240] on input "text" at bounding box center [974, 236] width 122 height 27
type input "11"
click at [285, 331] on link "Add Another Item" at bounding box center [260, 329] width 116 height 27
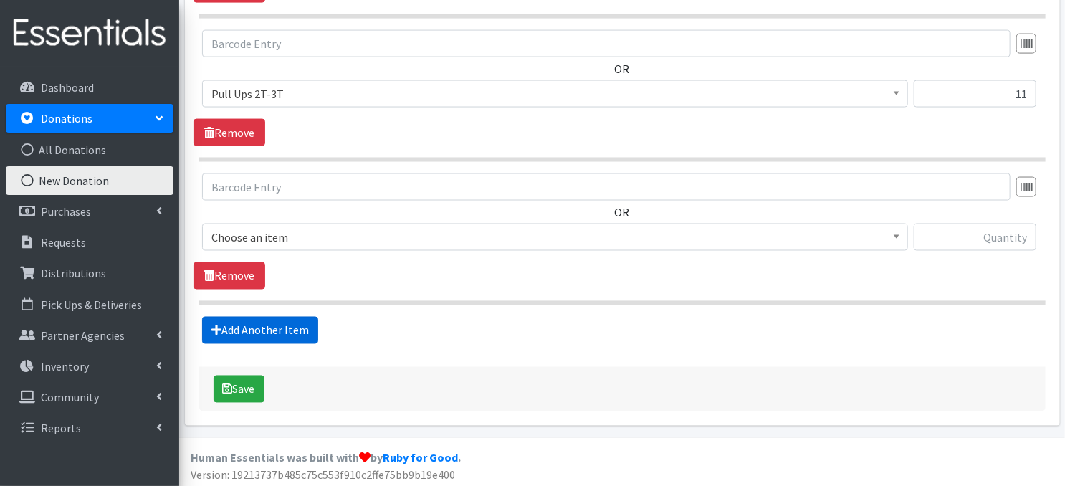
scroll to position [1070, 0]
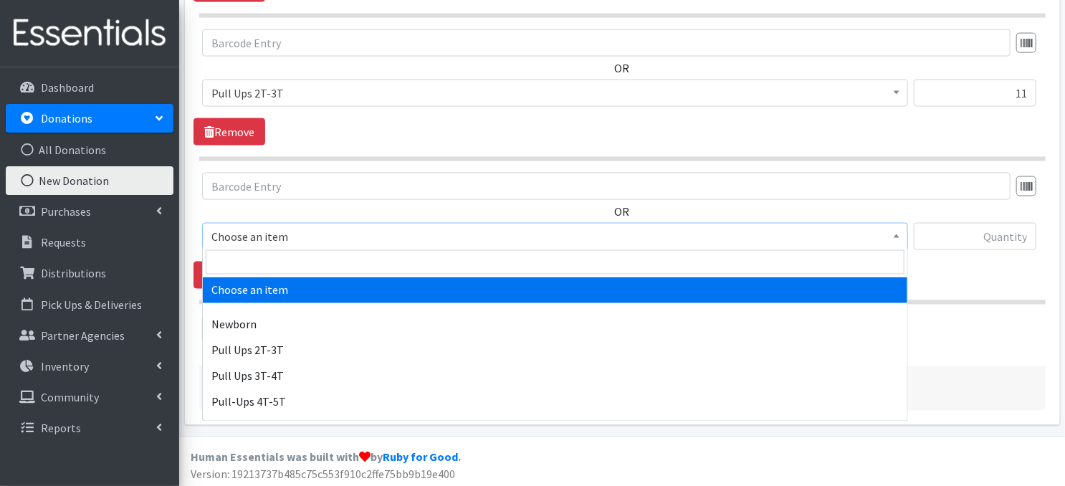
click at [905, 236] on span "Choose an item" at bounding box center [555, 236] width 706 height 27
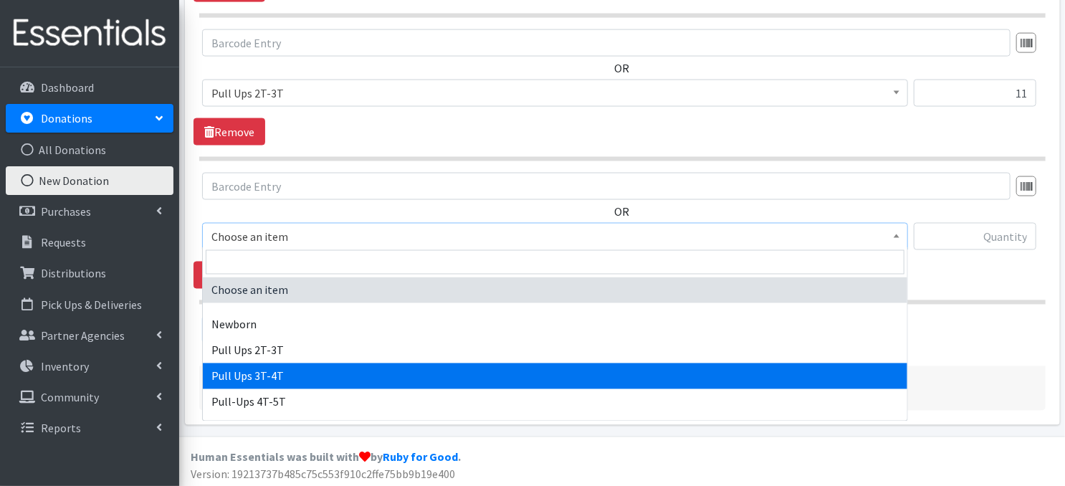
select select "3697"
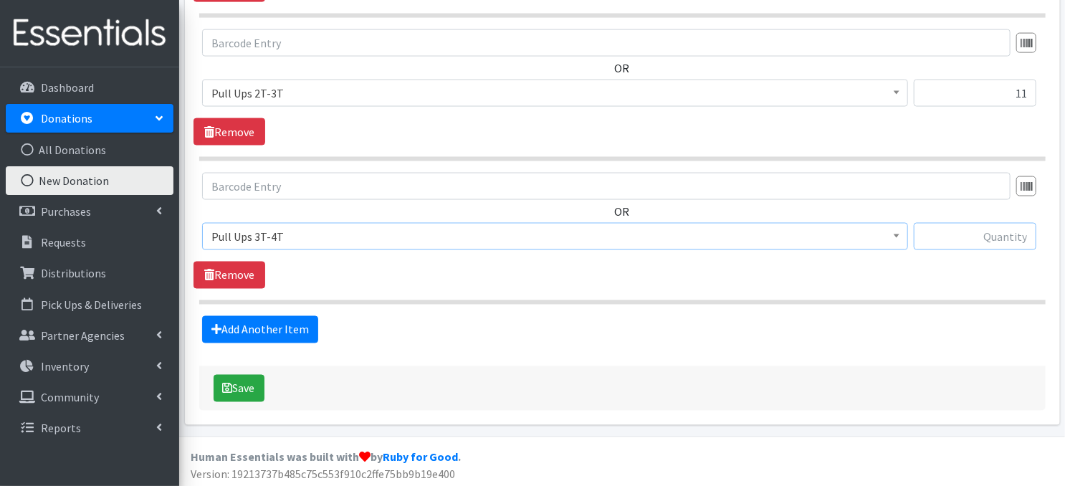
click at [994, 236] on input "text" at bounding box center [974, 236] width 122 height 27
type input "109"
click at [281, 328] on link "Add Another Item" at bounding box center [260, 329] width 116 height 27
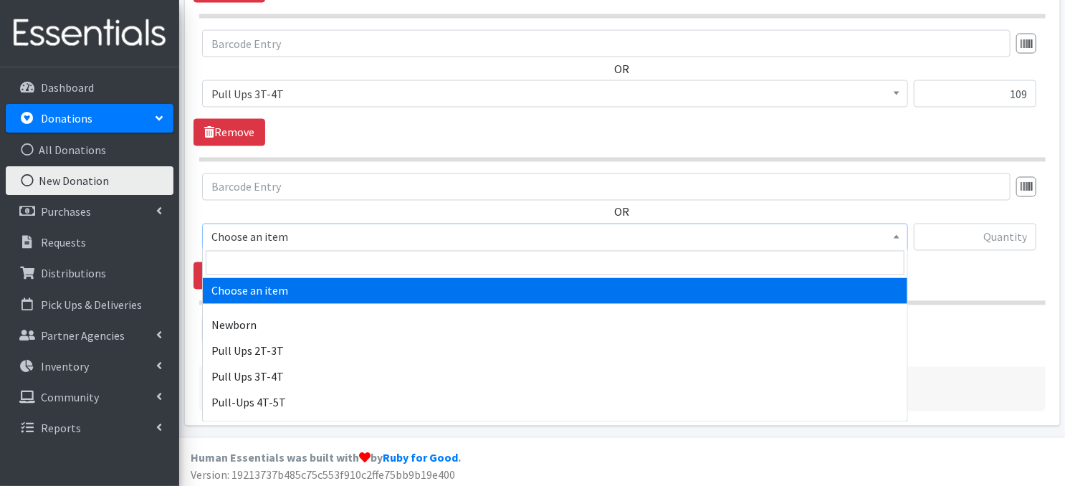
click at [898, 236] on span at bounding box center [896, 235] width 14 height 22
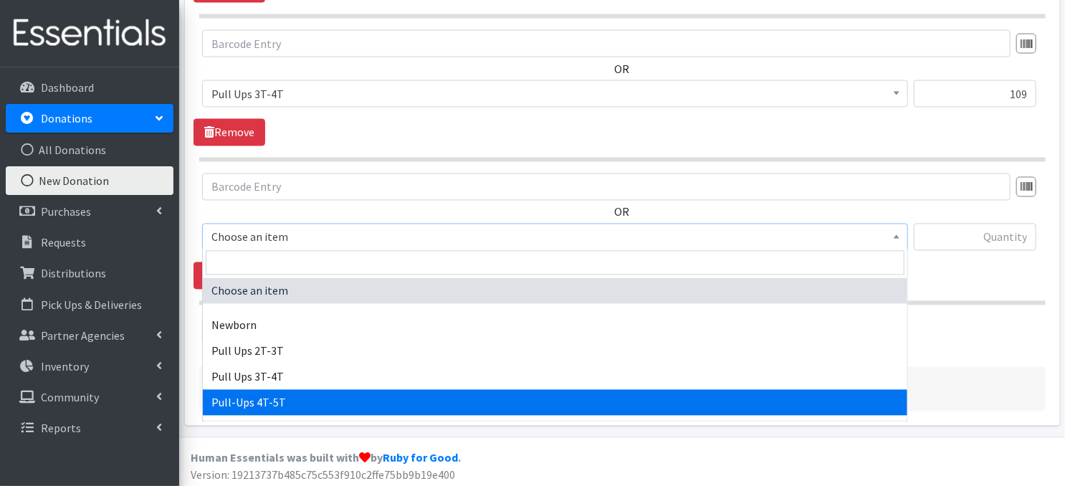
select select "14766"
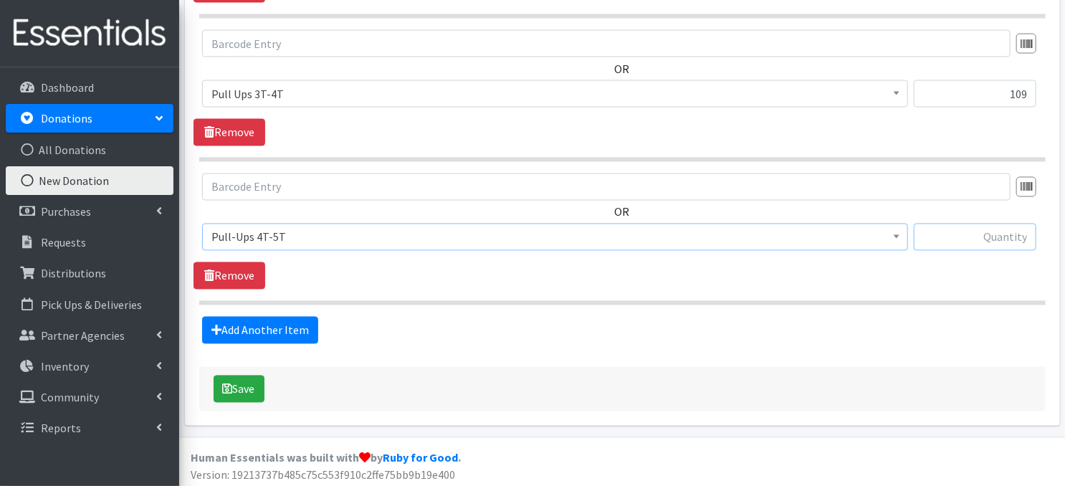
click at [983, 235] on input "text" at bounding box center [974, 237] width 122 height 27
type input "33"
click at [236, 389] on button "Save" at bounding box center [238, 388] width 51 height 27
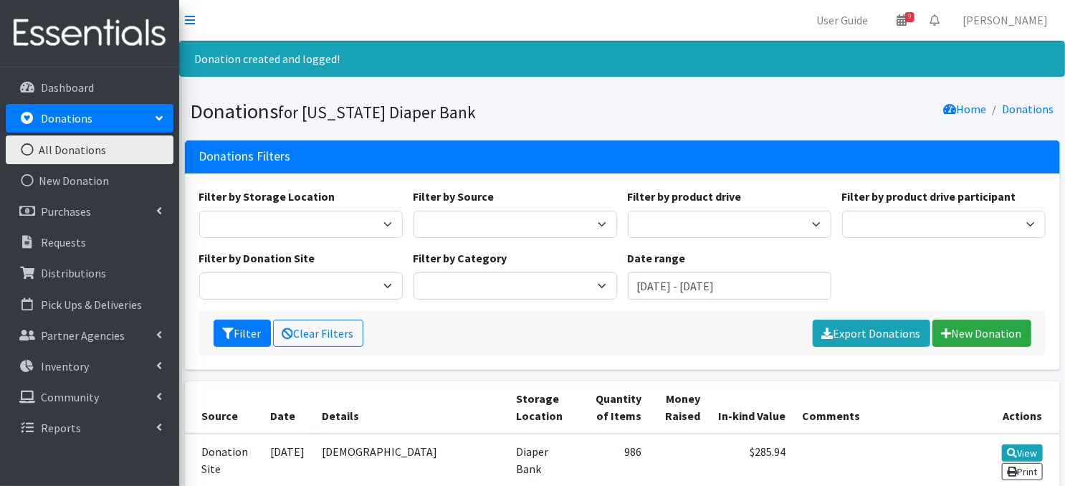
click at [27, 150] on icon at bounding box center [27, 149] width 19 height 13
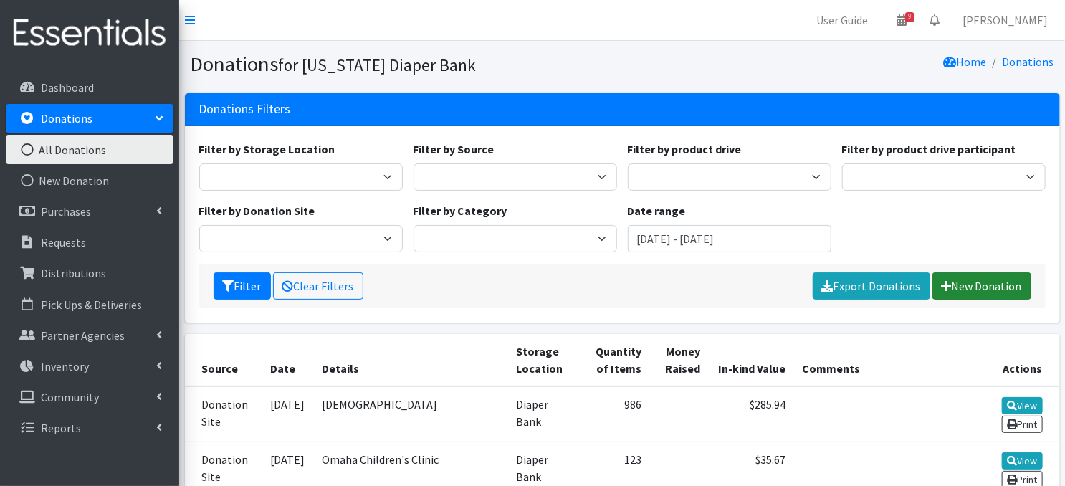
click at [974, 283] on link "New Donation" at bounding box center [981, 285] width 99 height 27
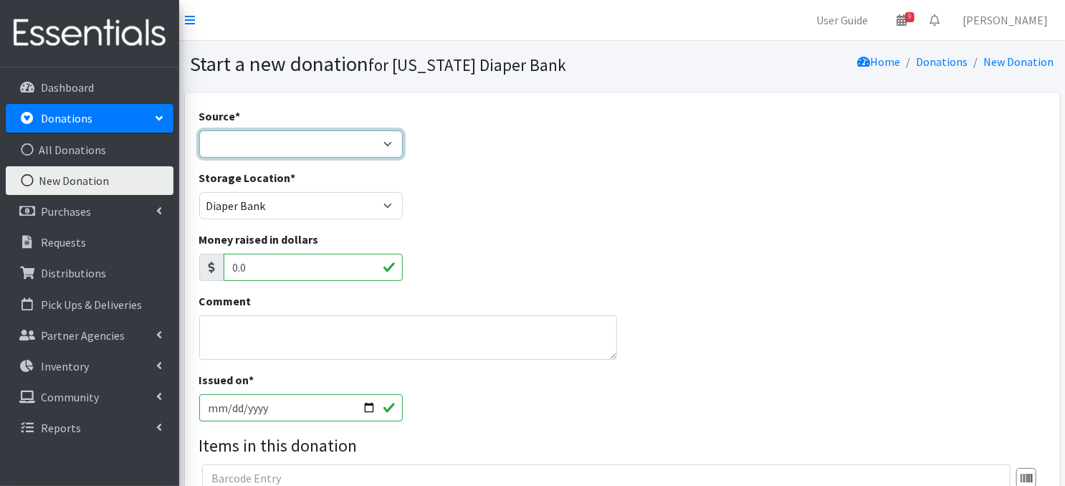
click at [383, 139] on select "Product Drive Manufacturer Donation Site Misc. Donation" at bounding box center [300, 143] width 203 height 27
select select "Donation Site"
click at [199, 130] on select "Product Drive Manufacturer Donation Site Misc. Donation" at bounding box center [300, 143] width 203 height 27
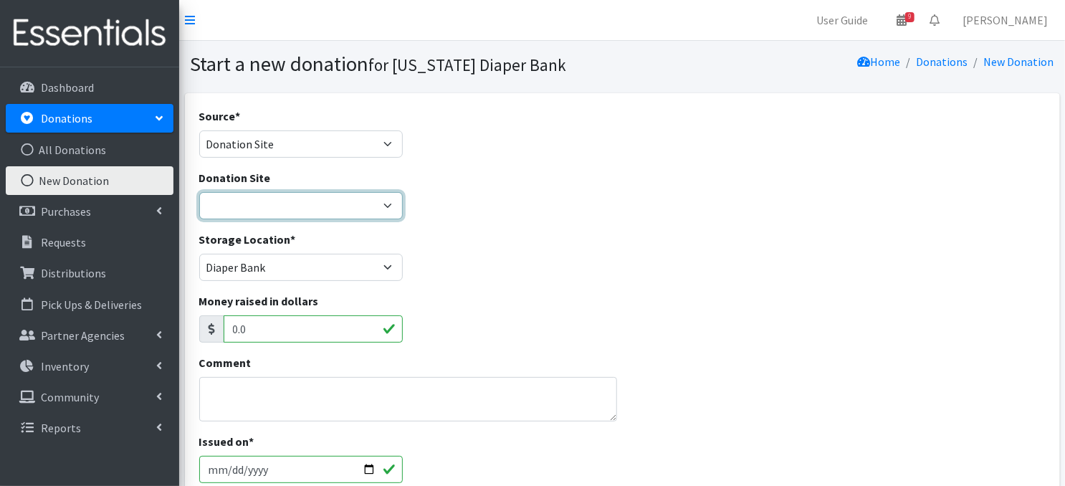
click at [390, 205] on select "Bigwheels to Butterflies Honeyman Rent ALL Omaha Children's Clinic Once Upon A …" at bounding box center [300, 205] width 203 height 27
select select "1034"
click at [199, 192] on select "Bigwheels to Butterflies Honeyman Rent ALL Omaha Children's Clinic Once Upon A …" at bounding box center [300, 205] width 203 height 27
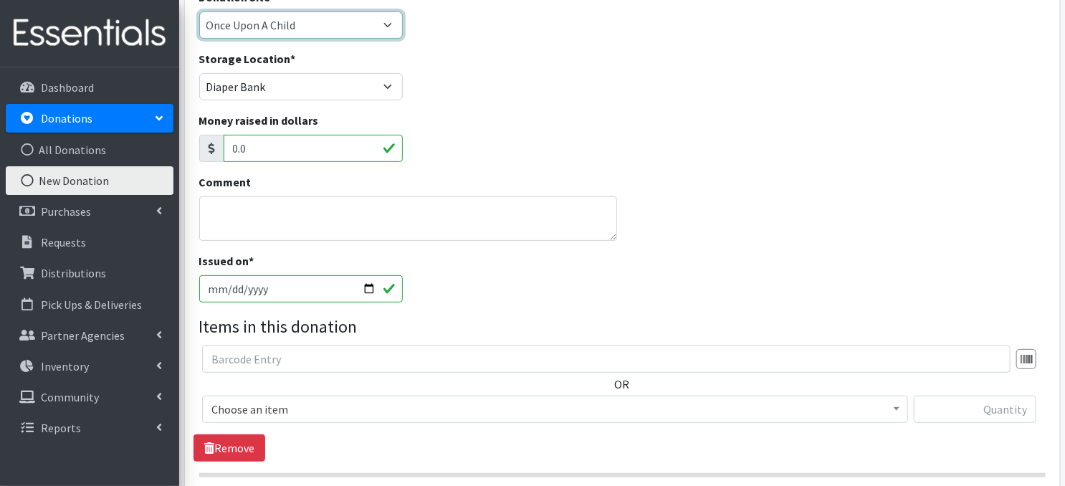
scroll to position [191, 0]
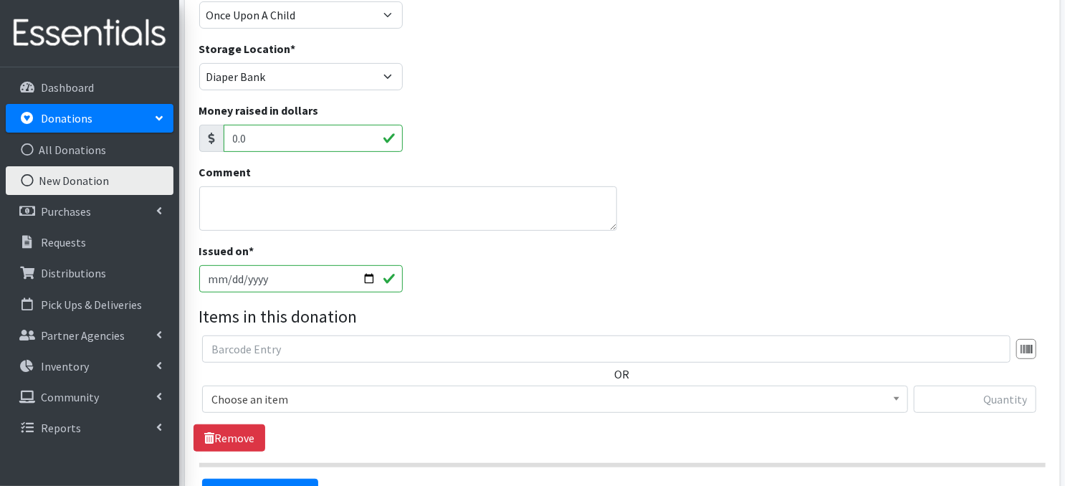
click at [365, 278] on input "2025-10-08" at bounding box center [300, 278] width 203 height 27
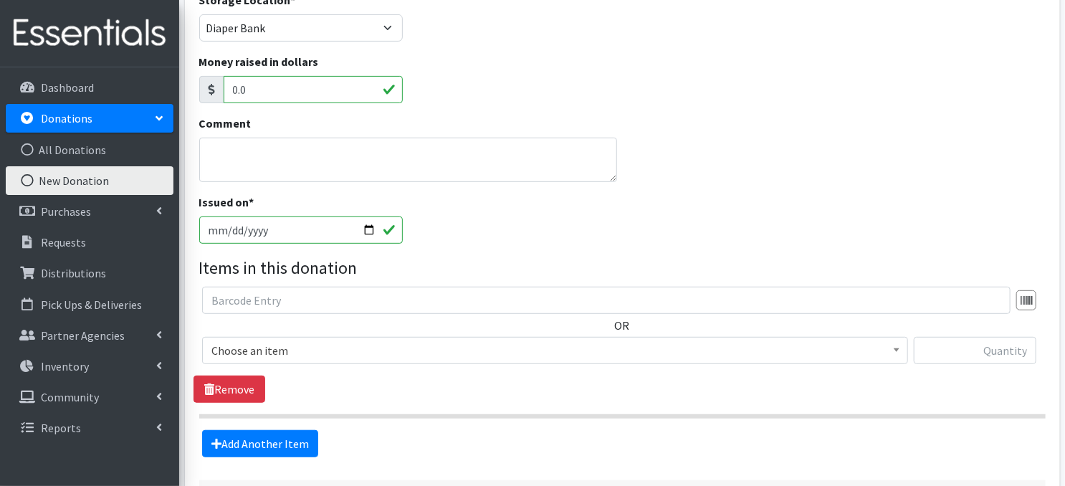
scroll to position [248, 0]
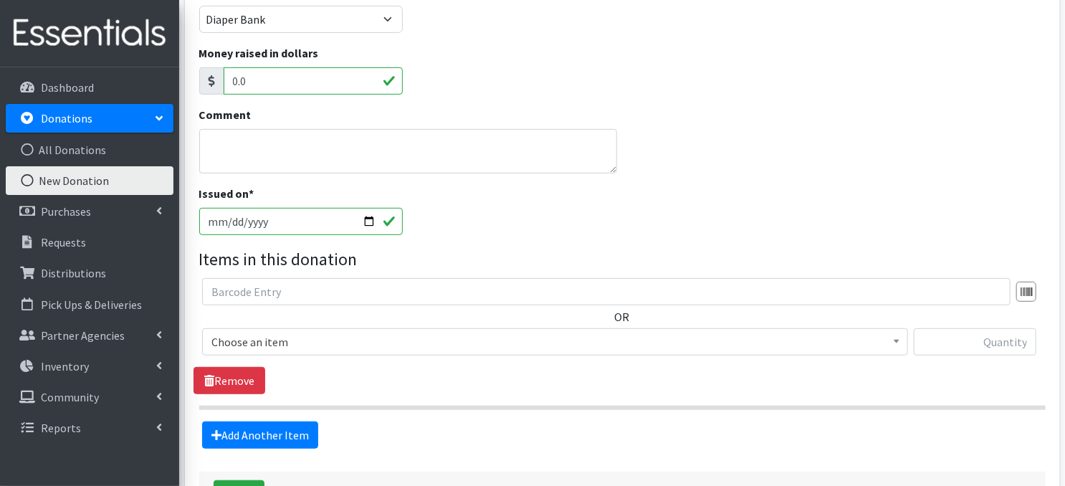
click at [366, 218] on input "2025-10-07" at bounding box center [300, 221] width 203 height 27
type input "2025-10-06"
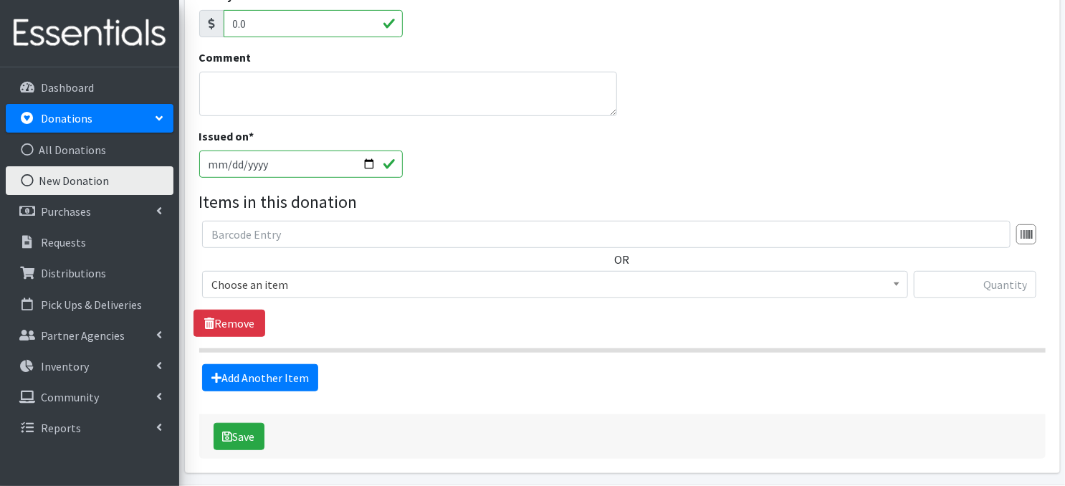
scroll to position [355, 0]
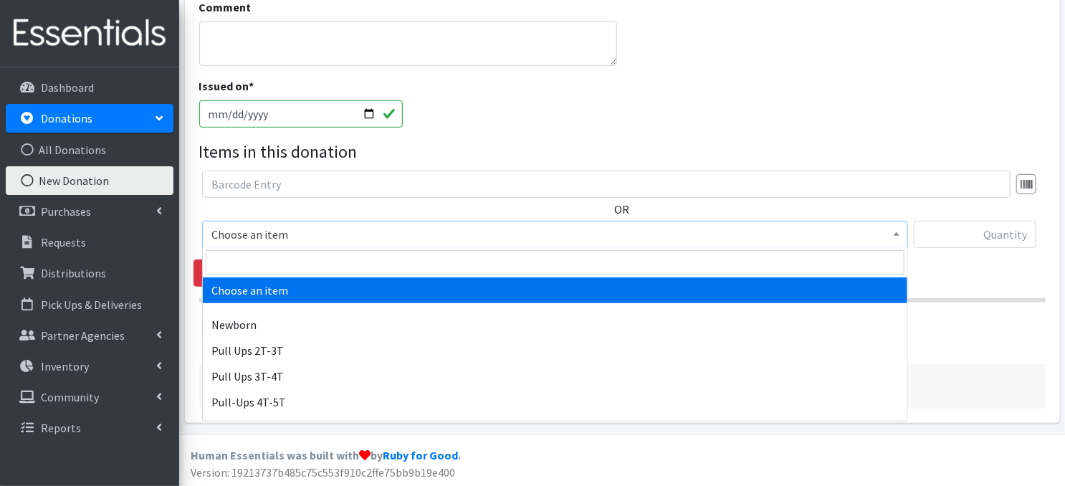
click at [883, 236] on span "Choose an item" at bounding box center [554, 234] width 687 height 20
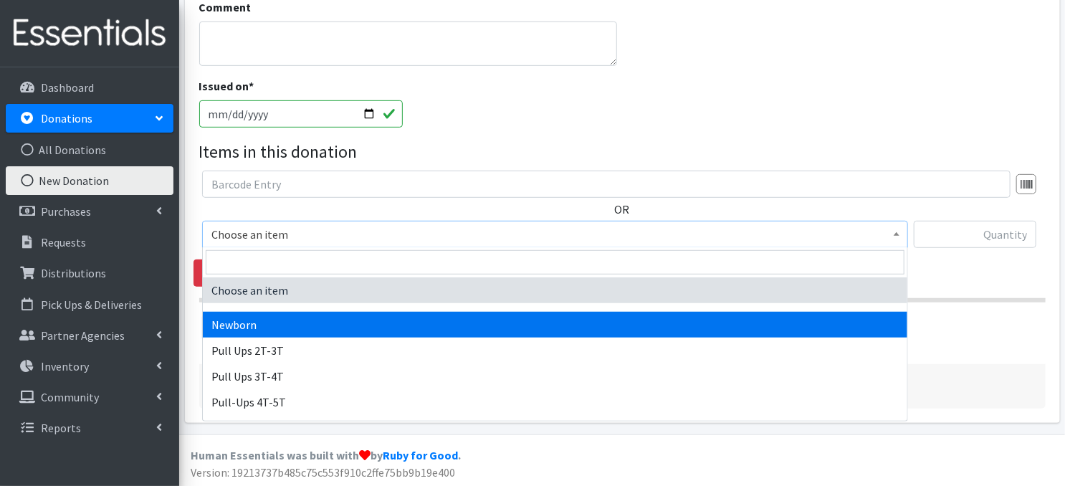
select select "3681"
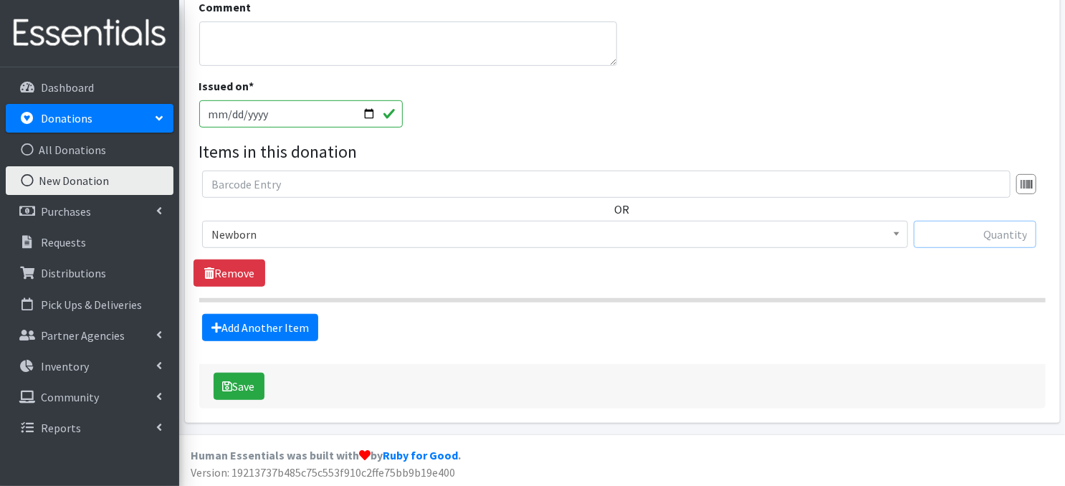
click at [994, 235] on input "text" at bounding box center [974, 234] width 122 height 27
type input "125"
click at [292, 329] on link "Add Another Item" at bounding box center [260, 327] width 116 height 27
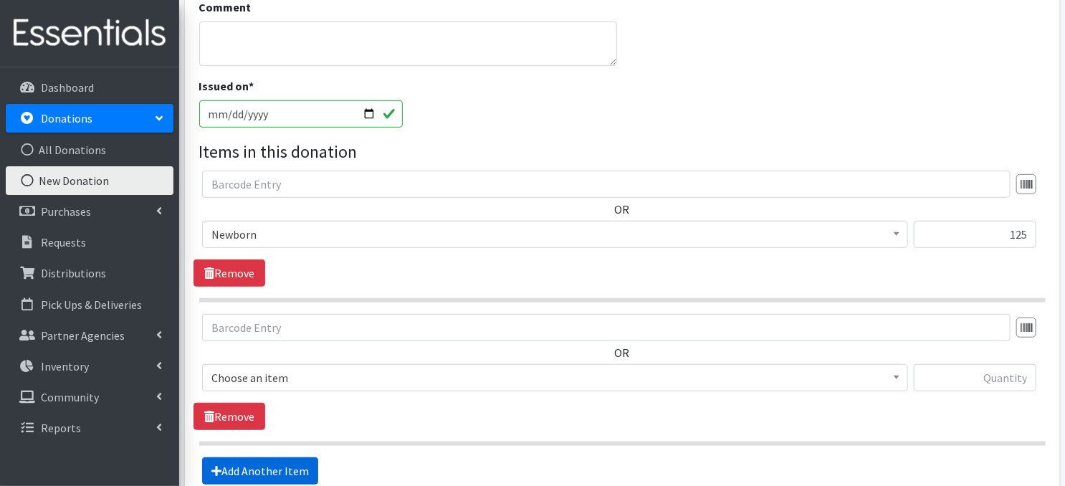
scroll to position [499, 0]
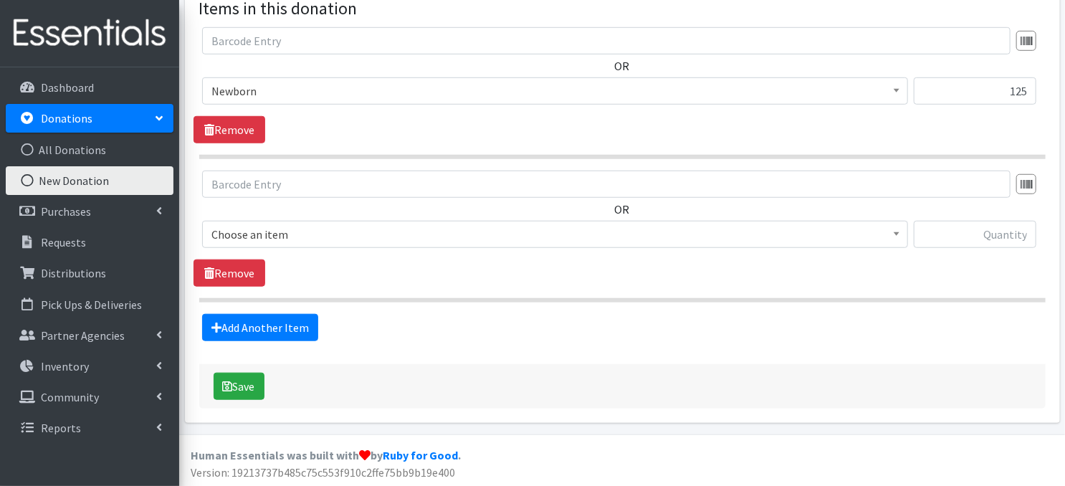
click at [897, 238] on span at bounding box center [896, 232] width 14 height 22
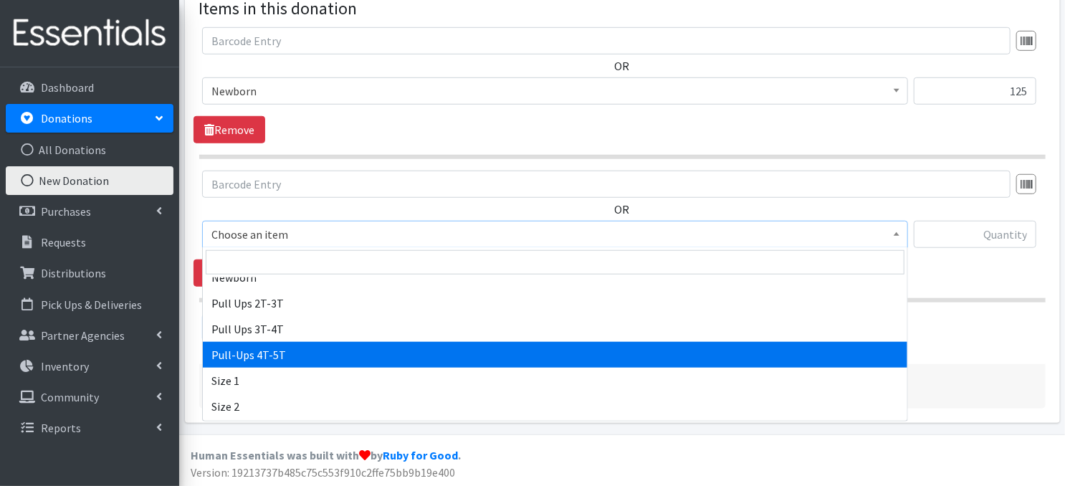
scroll to position [57, 0]
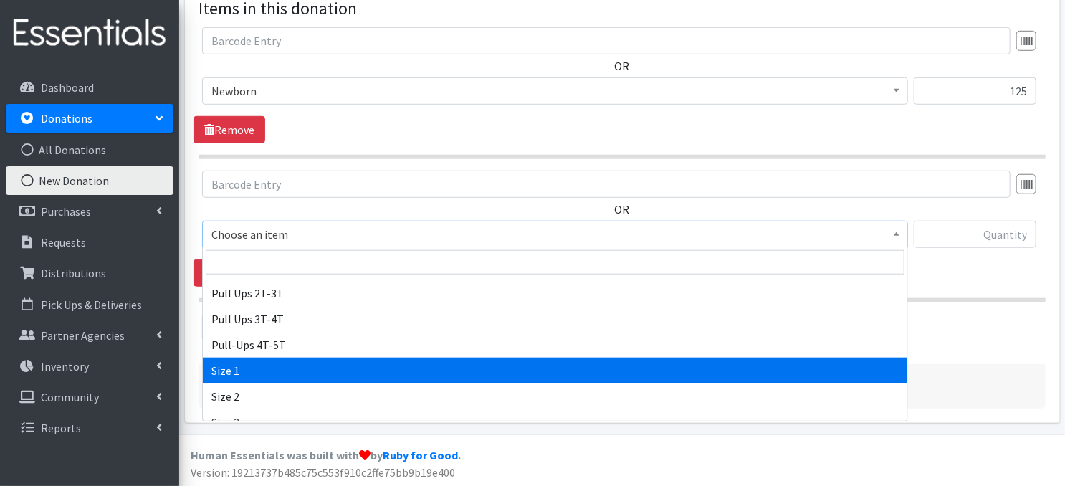
select select "3682"
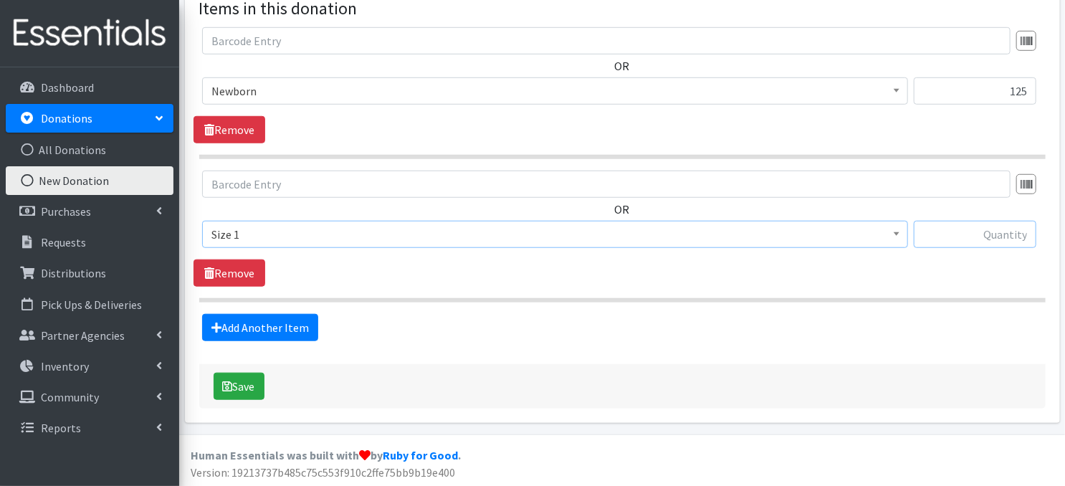
click at [1004, 237] on input "text" at bounding box center [974, 234] width 122 height 27
click at [965, 238] on input "text" at bounding box center [974, 234] width 122 height 27
type input "504"
click at [261, 322] on link "Add Another Item" at bounding box center [260, 327] width 116 height 27
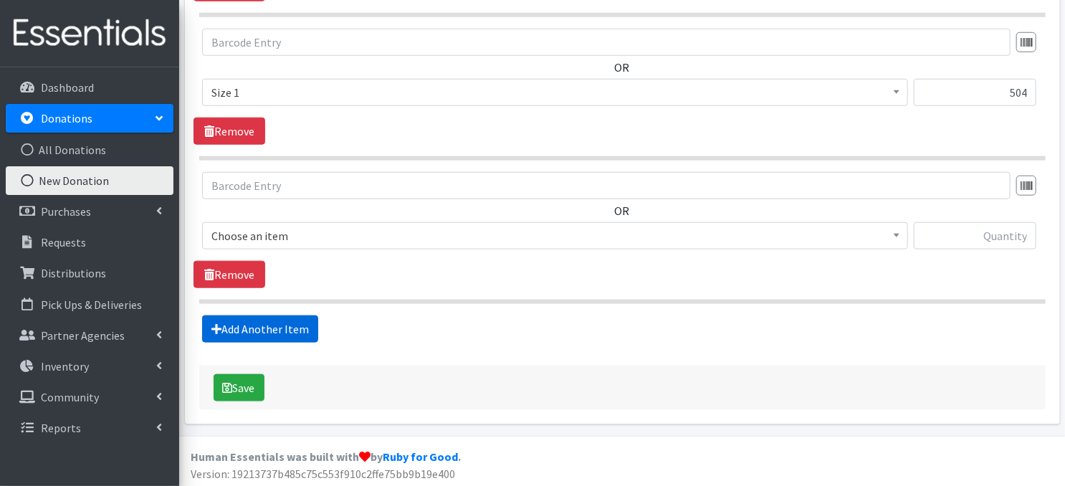
scroll to position [641, 0]
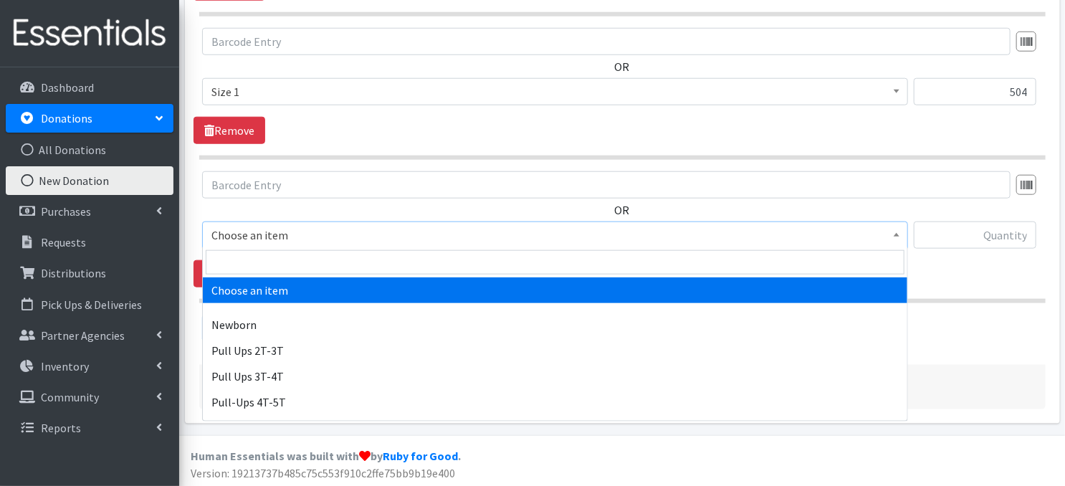
click at [893, 240] on span at bounding box center [896, 233] width 14 height 22
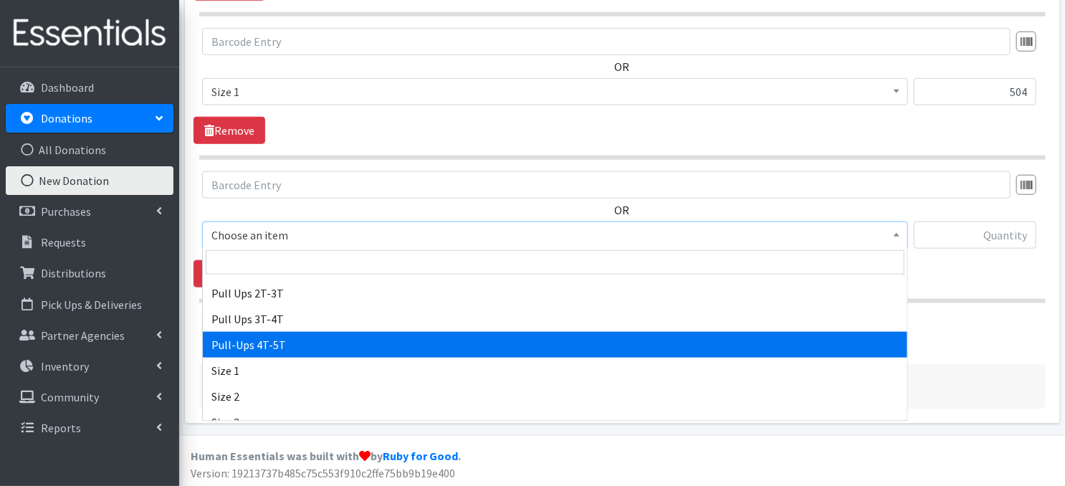
scroll to position [123, 0]
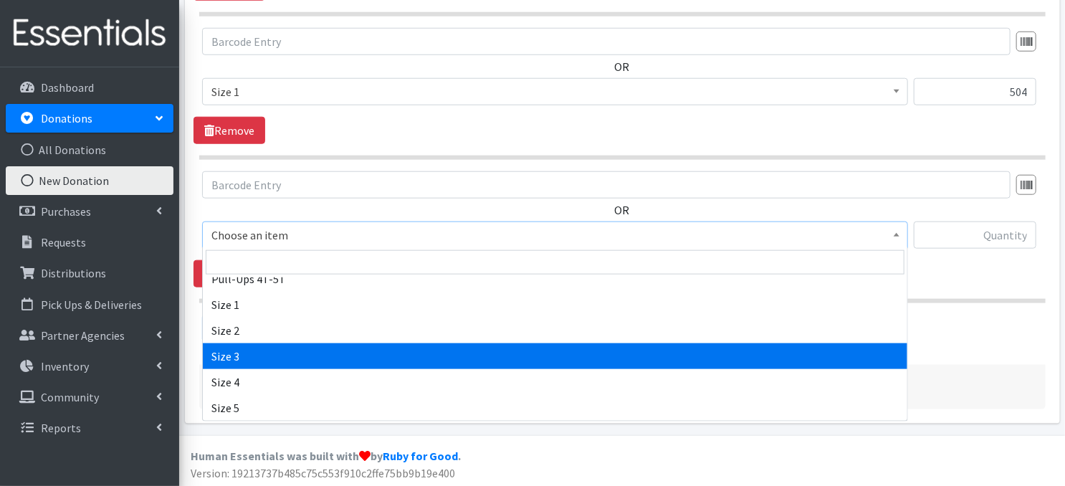
select select "3684"
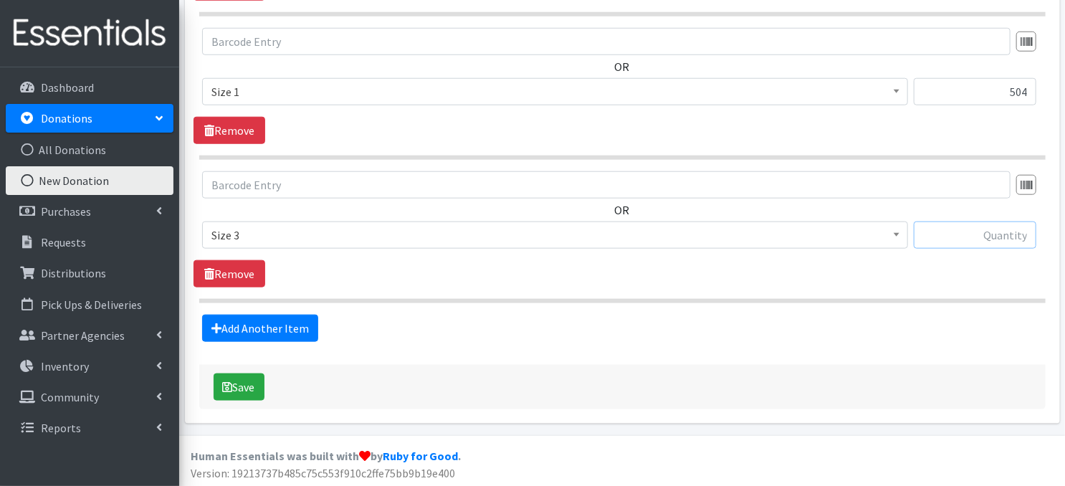
click at [974, 237] on input "text" at bounding box center [974, 234] width 122 height 27
type input "185"
click at [294, 332] on link "Add Another Item" at bounding box center [260, 327] width 116 height 27
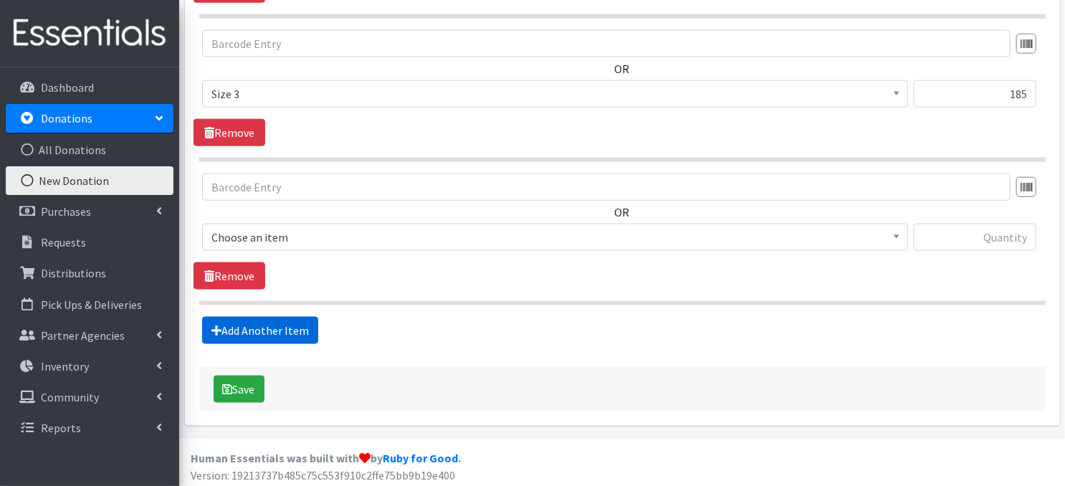
scroll to position [784, 0]
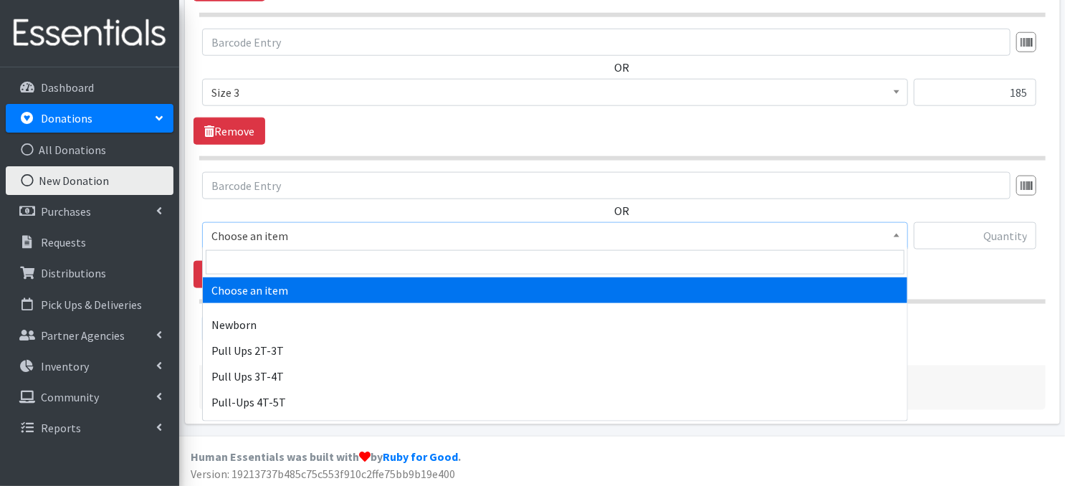
click at [899, 235] on span at bounding box center [896, 234] width 14 height 22
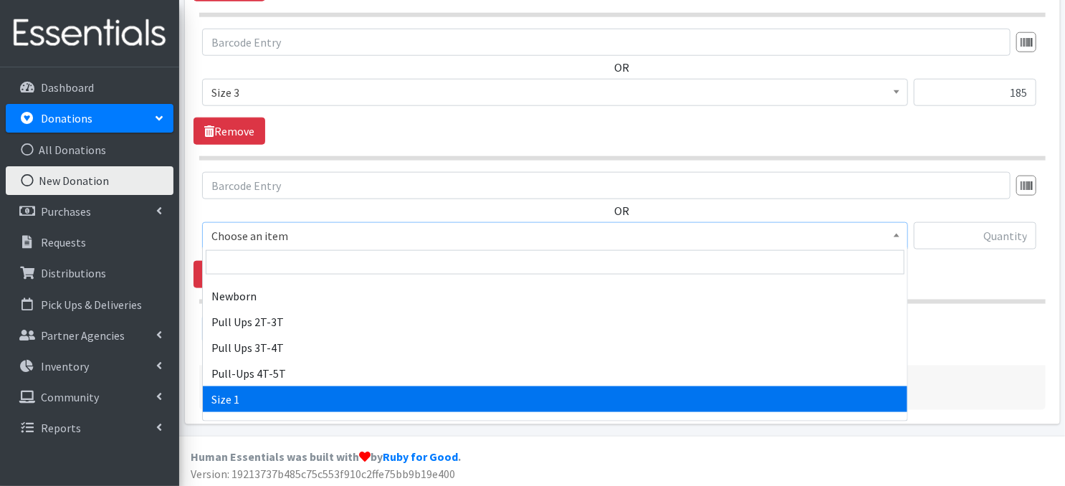
scroll to position [153, 0]
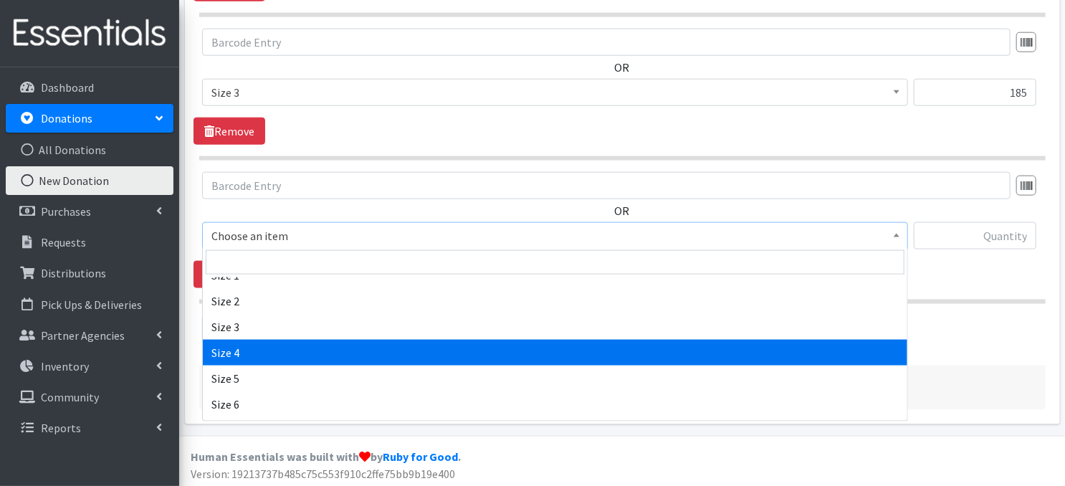
select select "3685"
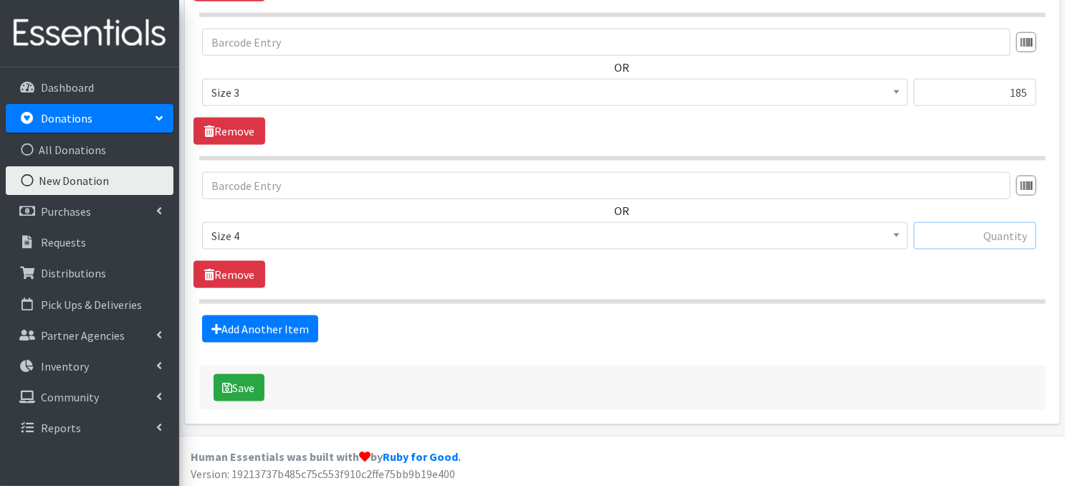
click at [956, 235] on input "text" at bounding box center [974, 235] width 122 height 27
type input "10"
click at [244, 324] on link "Add Another Item" at bounding box center [260, 328] width 116 height 27
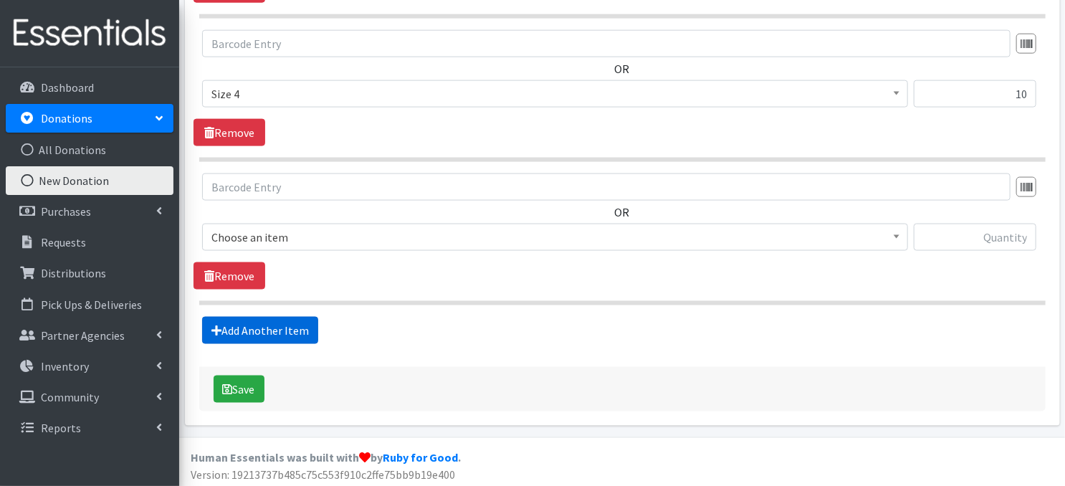
scroll to position [926, 0]
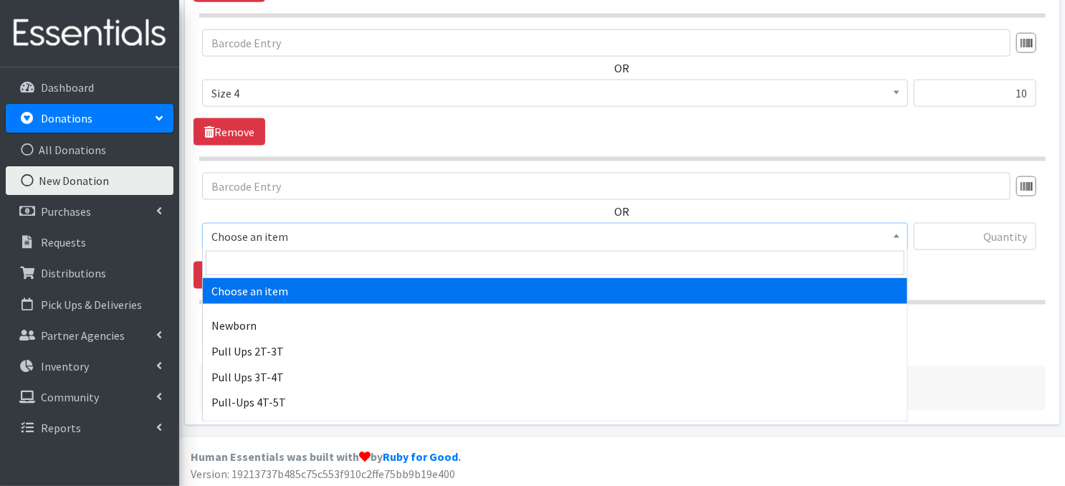
click at [885, 235] on span "Choose an item" at bounding box center [554, 236] width 687 height 20
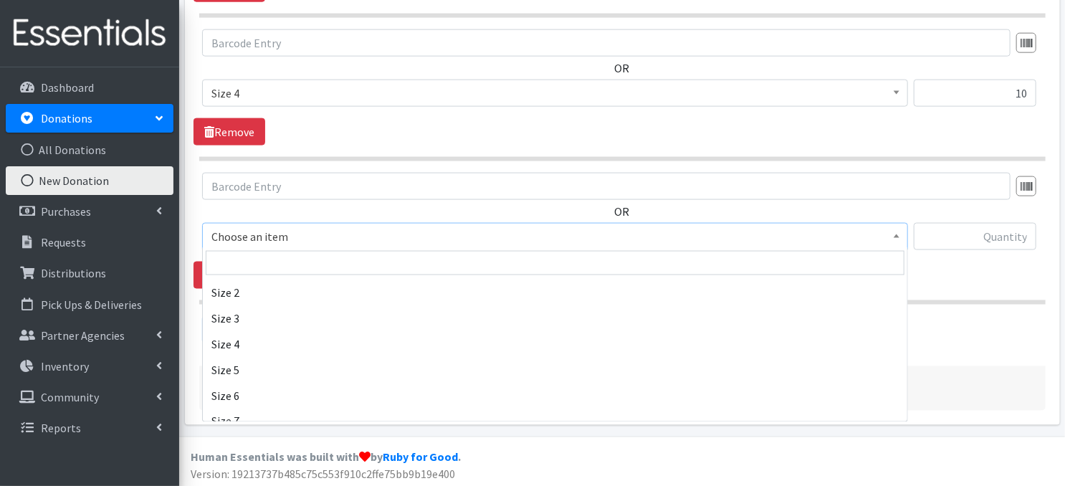
scroll to position [191, 0]
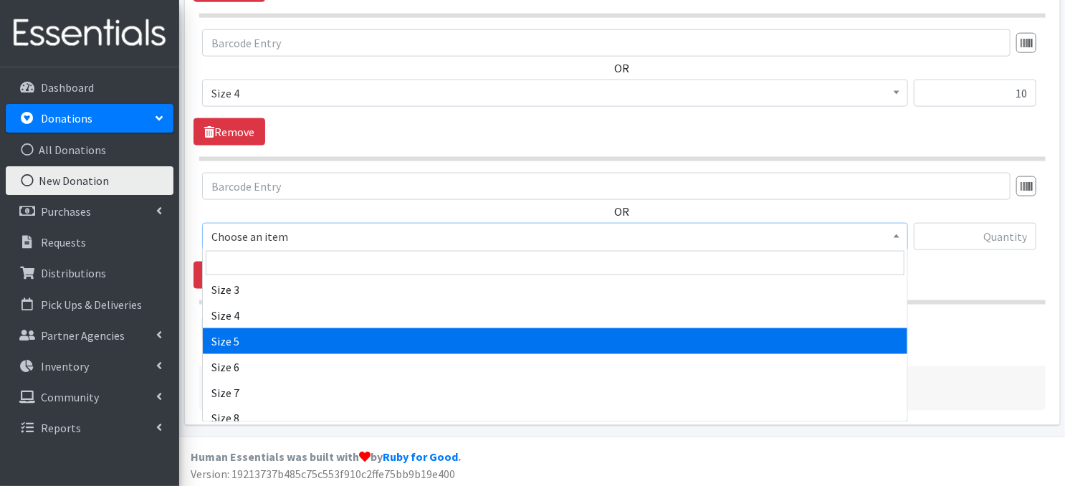
select select "3686"
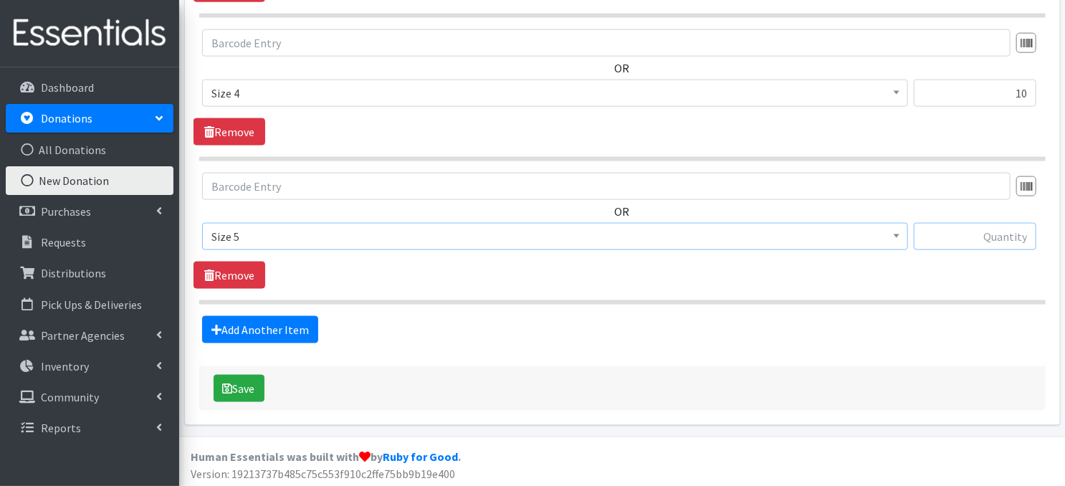
click at [951, 237] on input "text" at bounding box center [974, 236] width 122 height 27
type input "154"
click at [262, 326] on link "Add Another Item" at bounding box center [260, 329] width 116 height 27
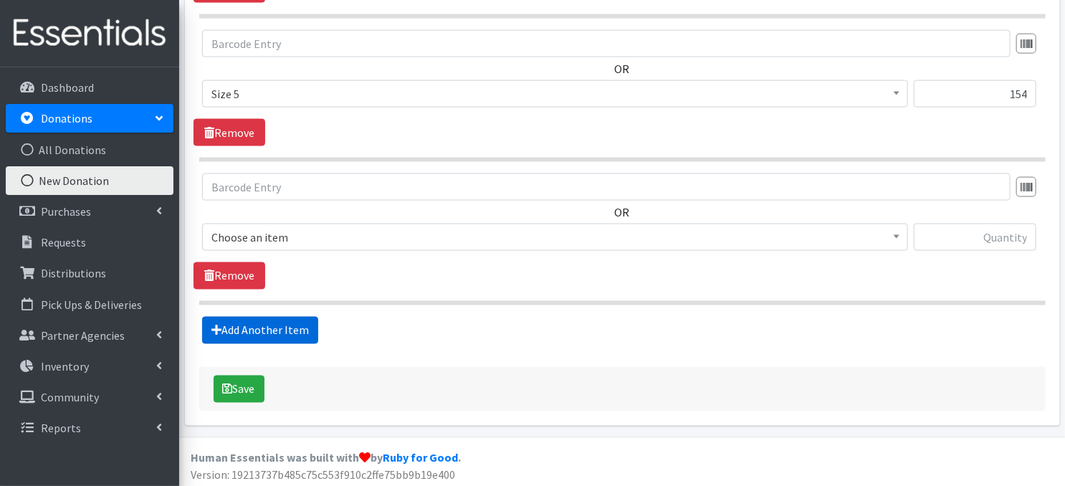
scroll to position [1070, 0]
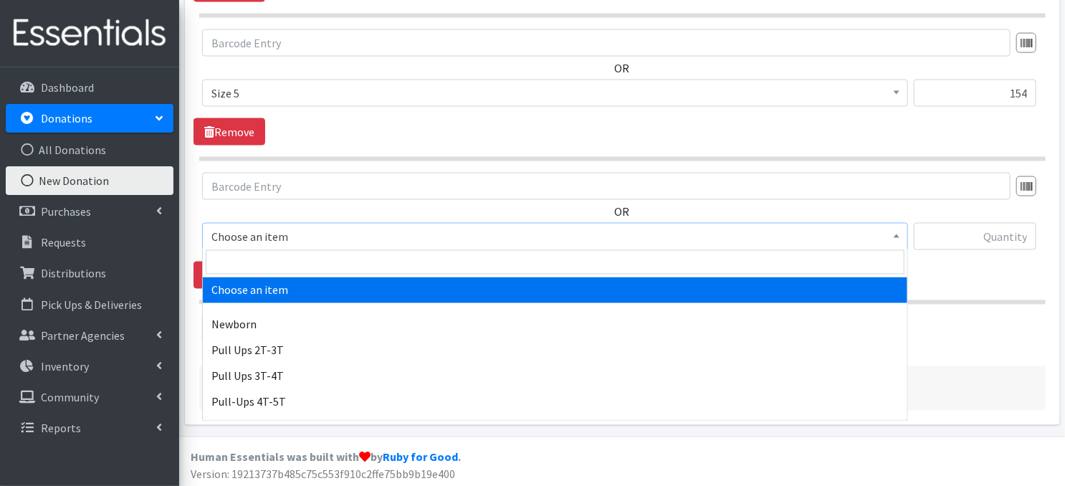
click at [900, 234] on span at bounding box center [896, 235] width 14 height 22
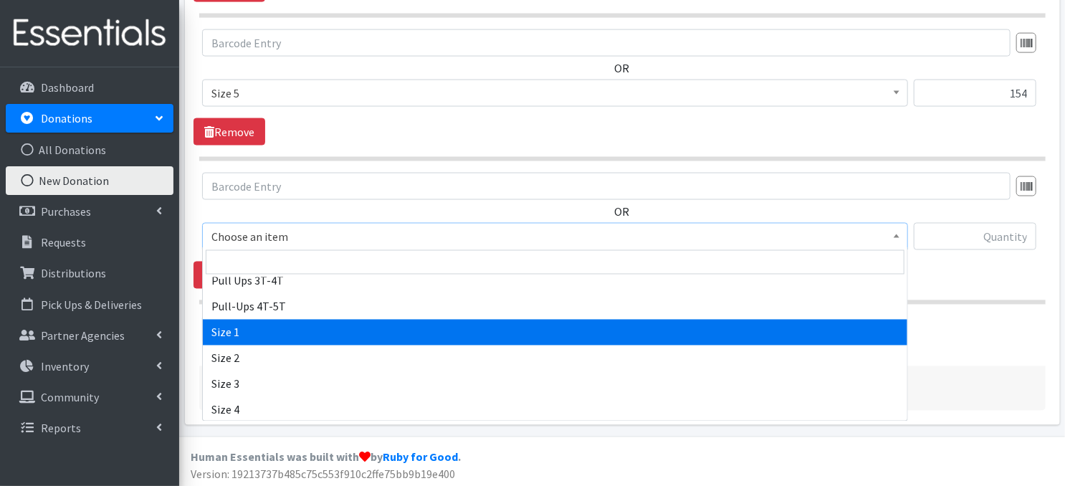
scroll to position [191, 0]
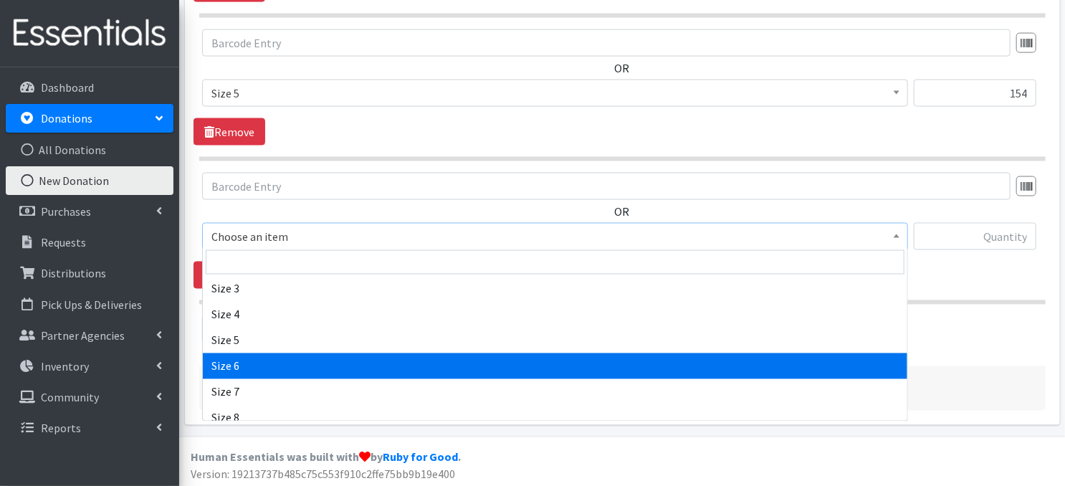
select select "3687"
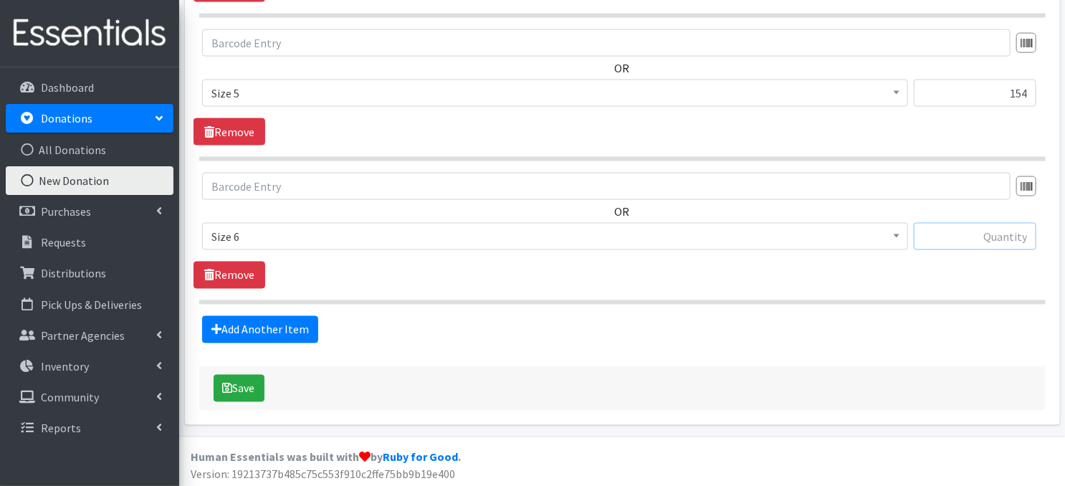
click at [986, 229] on input "text" at bounding box center [974, 236] width 122 height 27
type input "199"
click at [287, 329] on link "Add Another Item" at bounding box center [260, 329] width 116 height 27
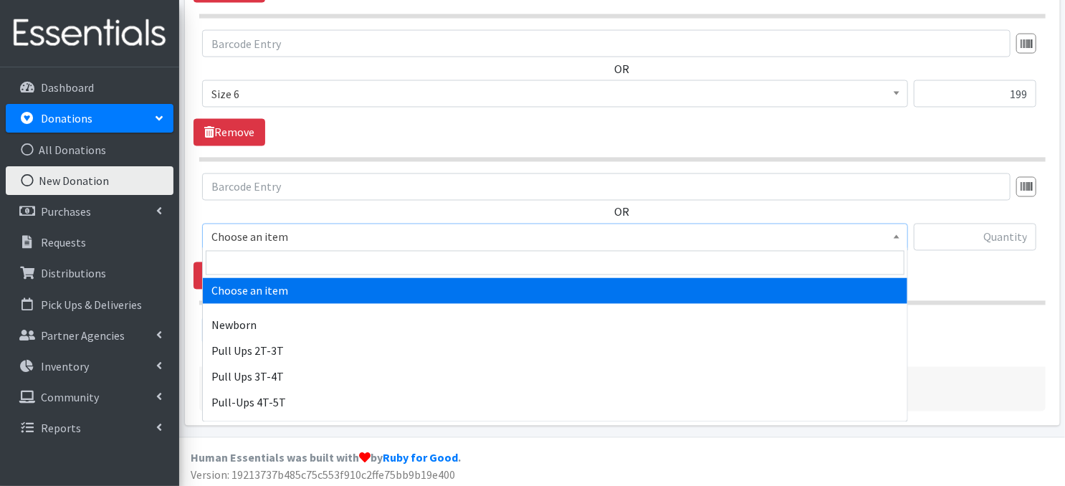
click at [895, 235] on b at bounding box center [896, 237] width 6 height 4
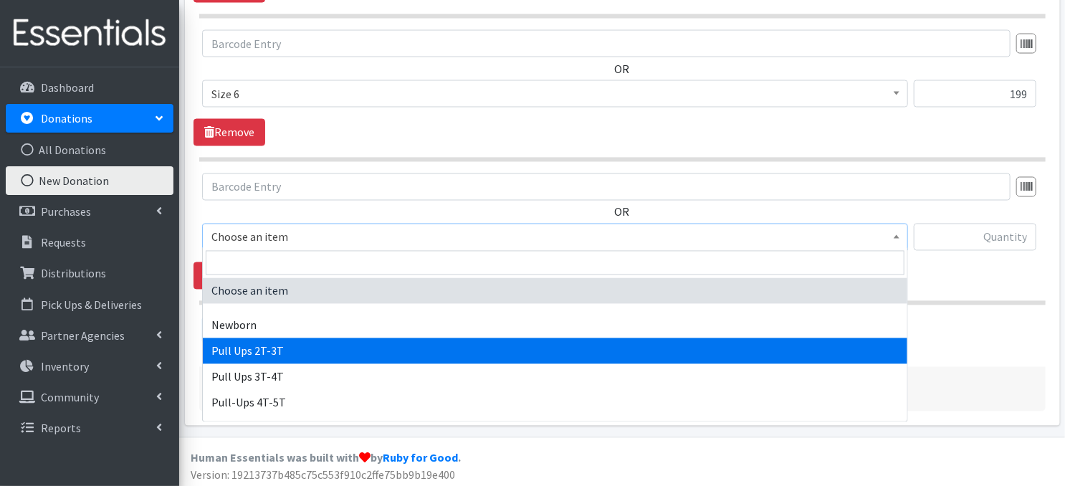
select select "3696"
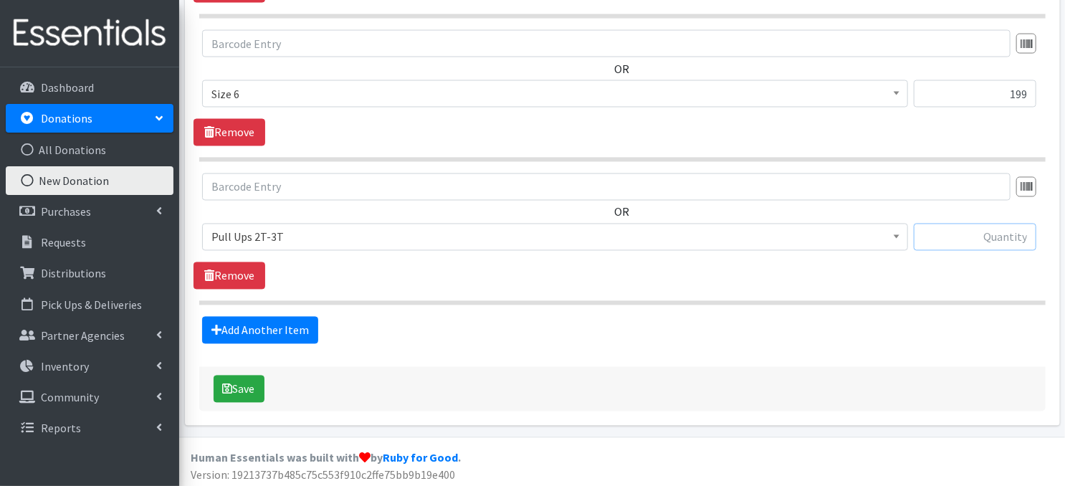
click at [939, 236] on input "text" at bounding box center [974, 237] width 122 height 27
type input "41"
click at [274, 332] on link "Add Another Item" at bounding box center [260, 330] width 116 height 27
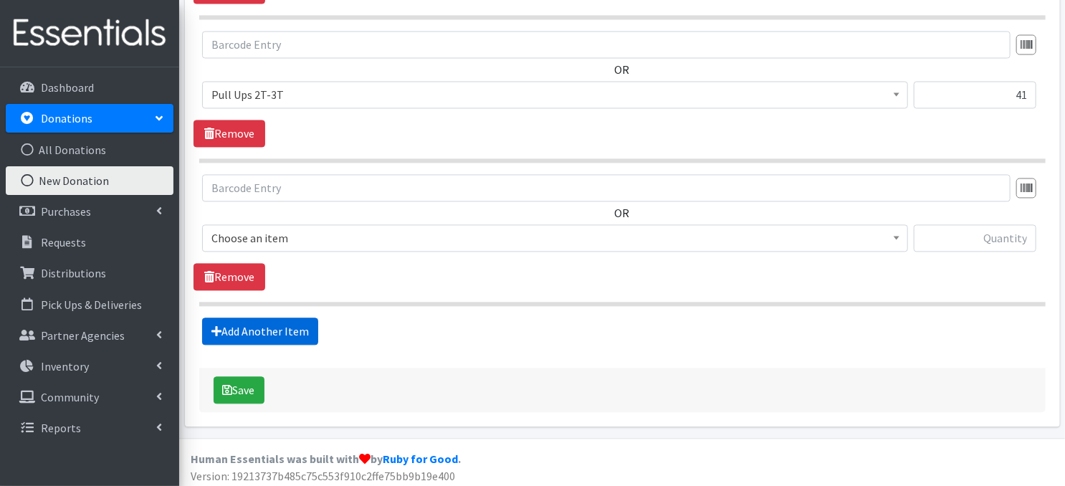
scroll to position [1355, 0]
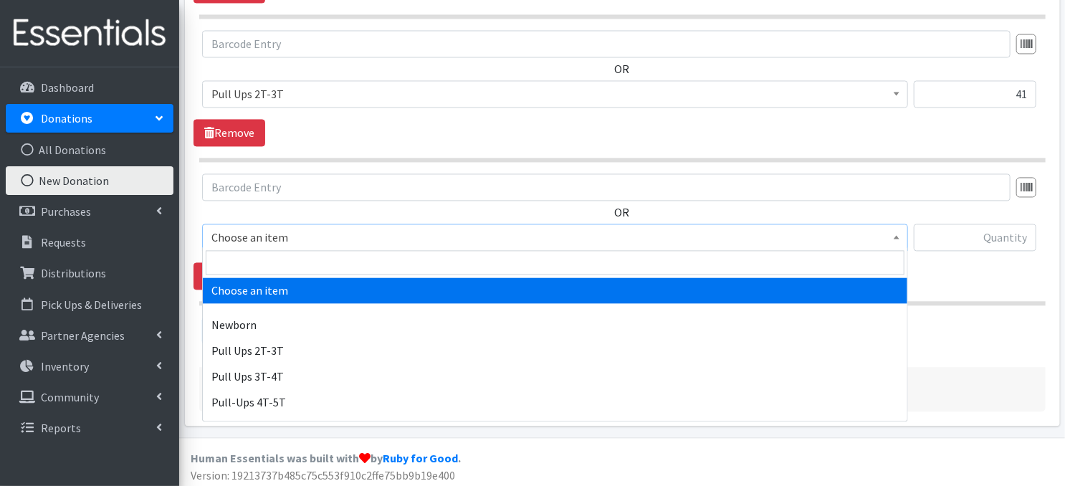
click at [886, 232] on span "Choose an item" at bounding box center [554, 237] width 687 height 20
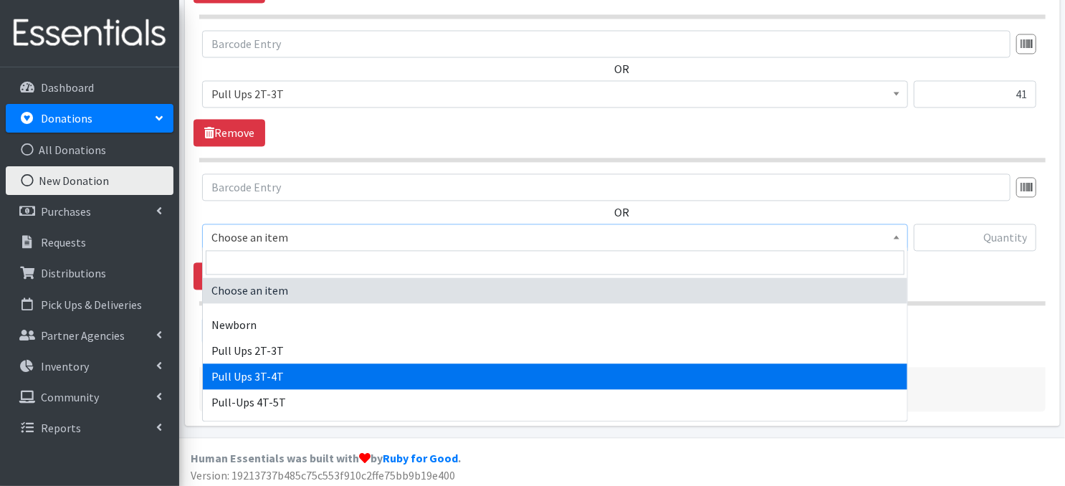
drag, startPoint x: 352, startPoint y: 378, endPoint x: 354, endPoint y: 370, distance: 8.0
select select "3697"
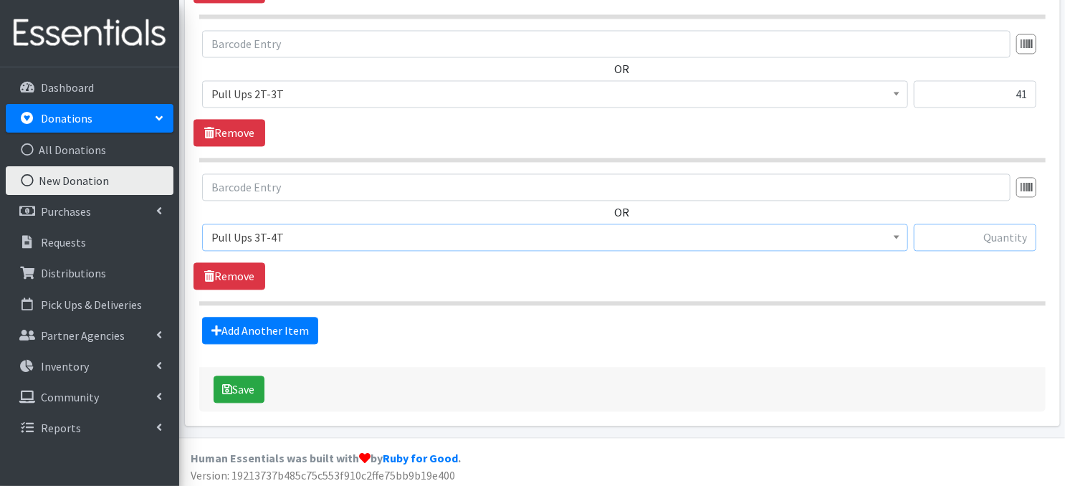
click at [949, 233] on input "text" at bounding box center [974, 237] width 122 height 27
type input "91"
click at [226, 385] on icon "submit" at bounding box center [228, 388] width 10 height 11
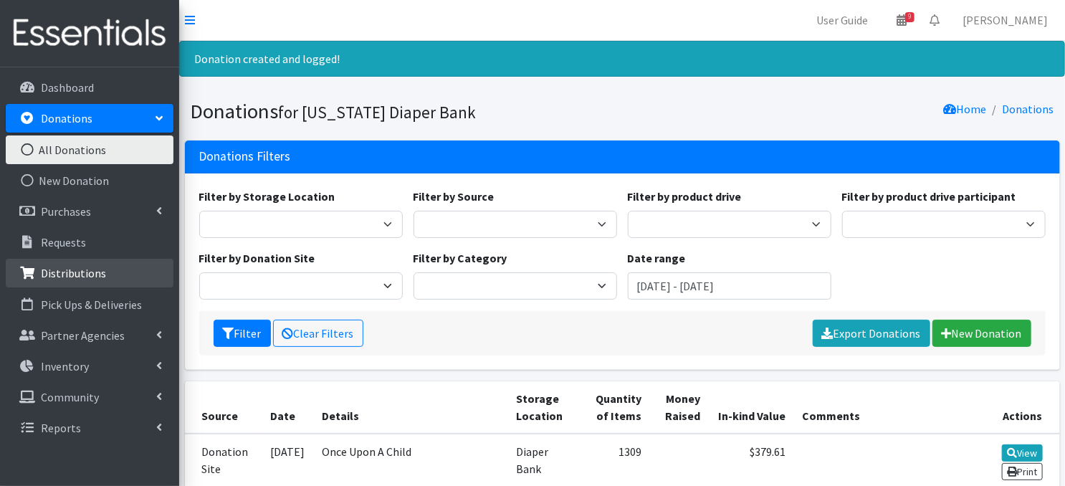
click at [93, 274] on p "Distributions" at bounding box center [73, 273] width 65 height 14
